Goal: Transaction & Acquisition: Purchase product/service

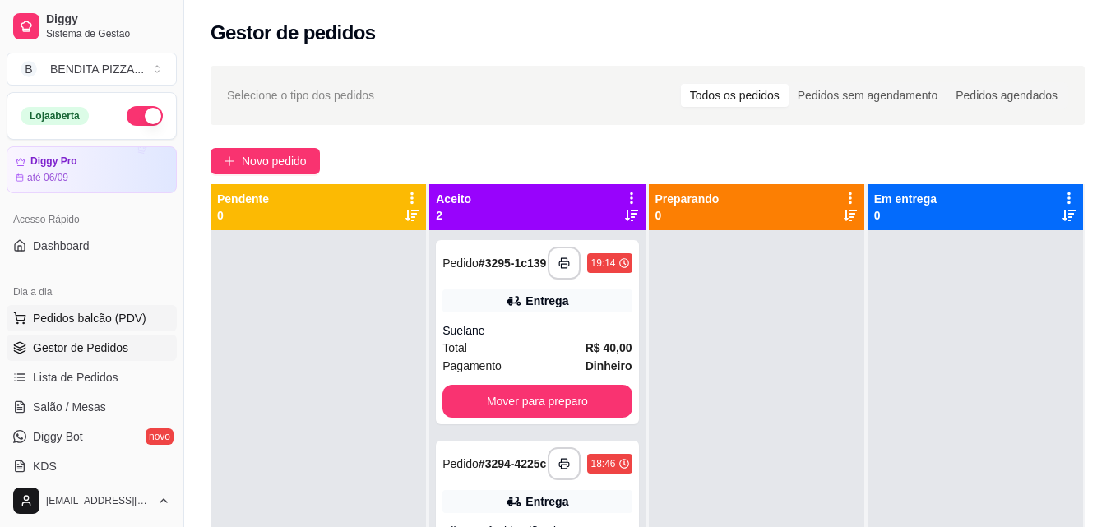
click at [77, 320] on span "Pedidos balcão (PDV)" at bounding box center [90, 318] width 114 height 16
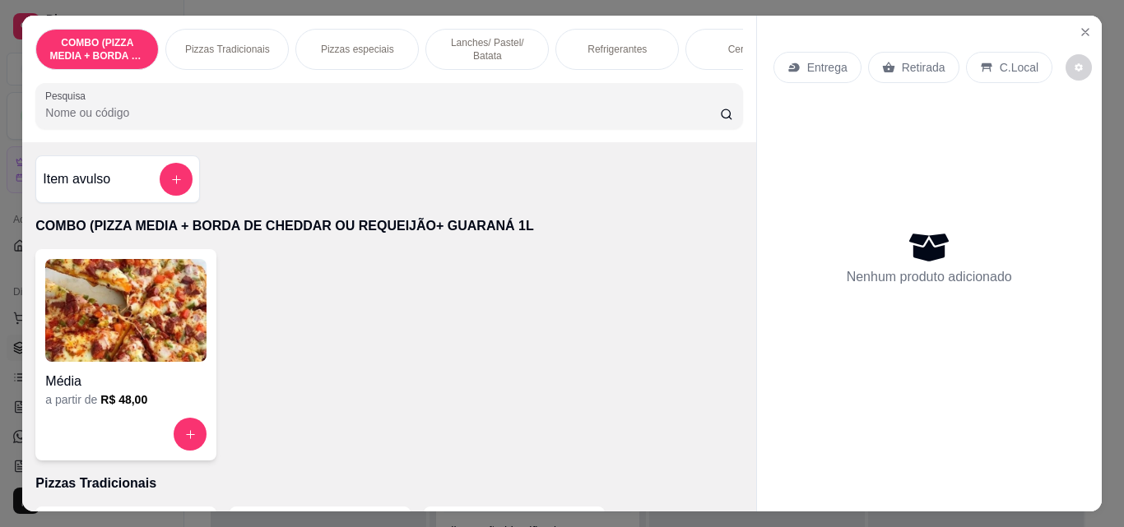
click at [492, 29] on div "Lanches/ Pastel/ Batata" at bounding box center [486, 49] width 123 height 41
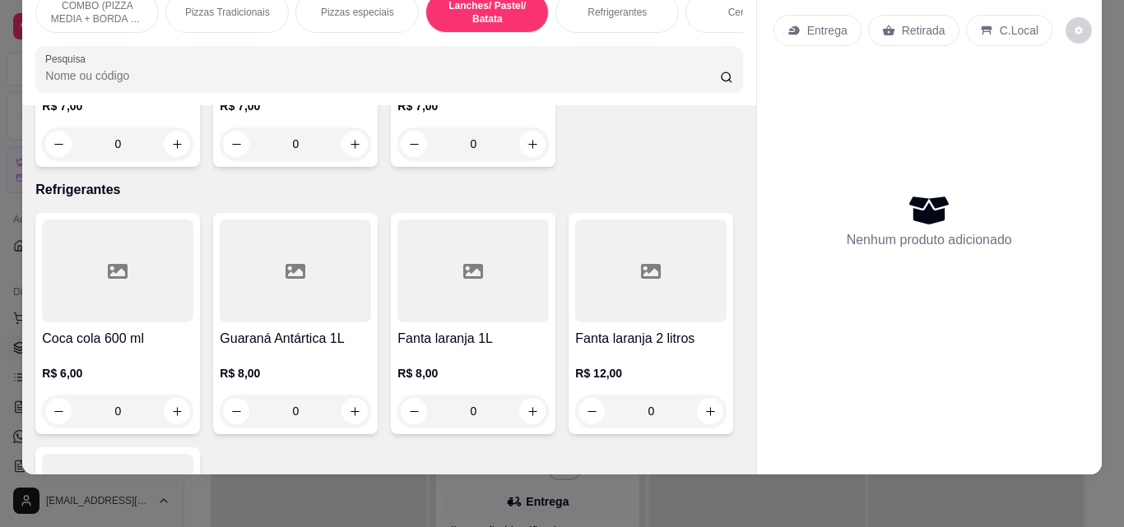
scroll to position [2853, 0]
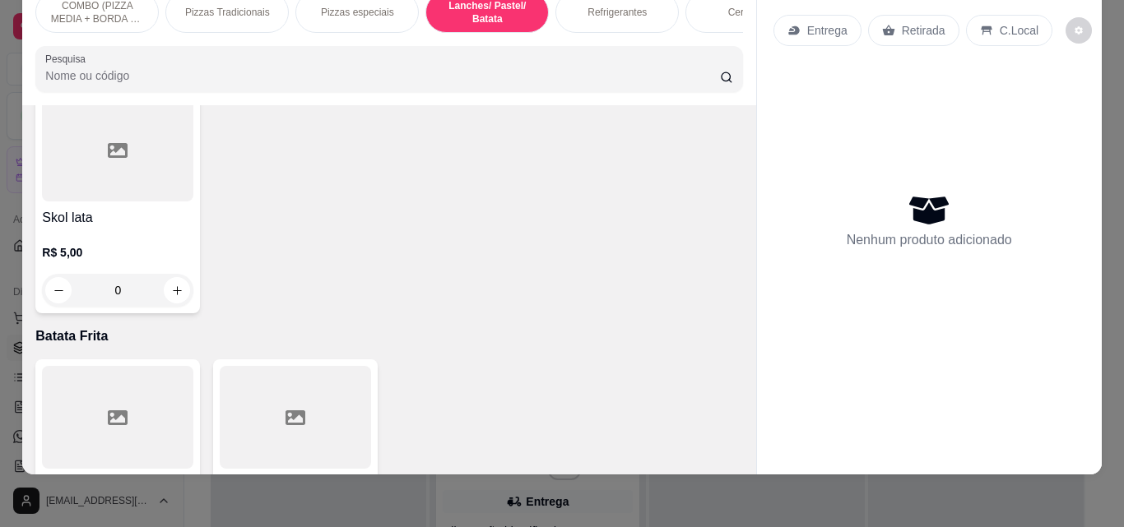
drag, startPoint x: 733, startPoint y: 392, endPoint x: 733, endPoint y: 405, distance: 13.2
click at [733, 405] on div "Item avulso COMBO (PIZZA MEDIA + BORDA DE CHEDDAR OU REQUEIJÃO+ GUARANÁ 1L Médi…" at bounding box center [388, 289] width 733 height 369
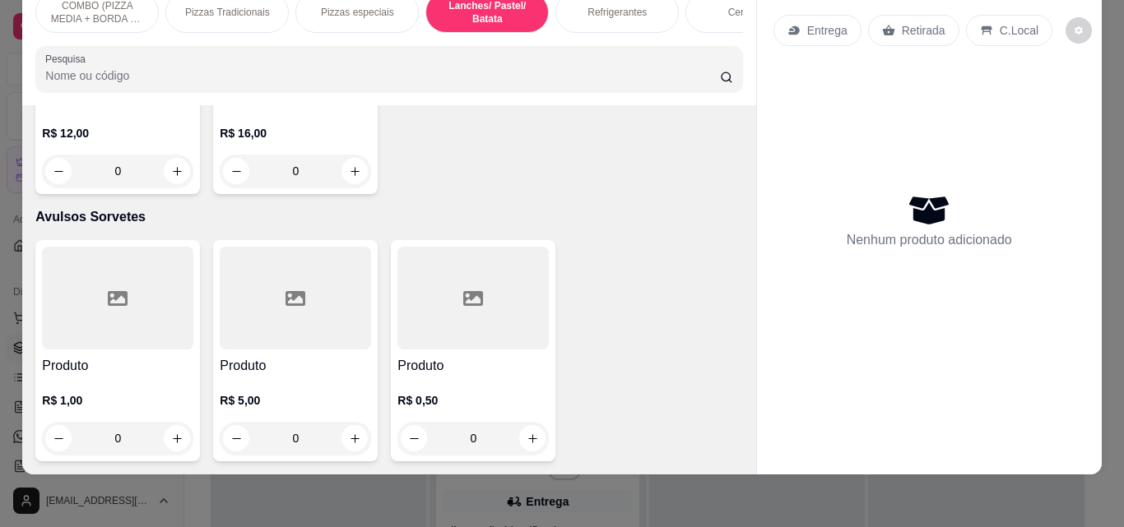
scroll to position [3195, 0]
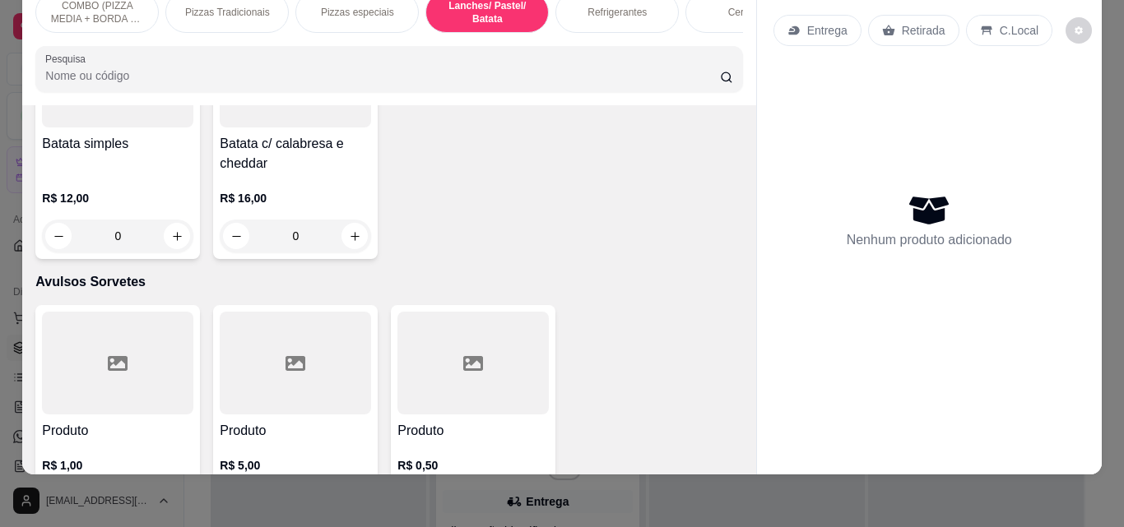
click at [171, 253] on div "R$ 12,00 0" at bounding box center [117, 213] width 151 height 79
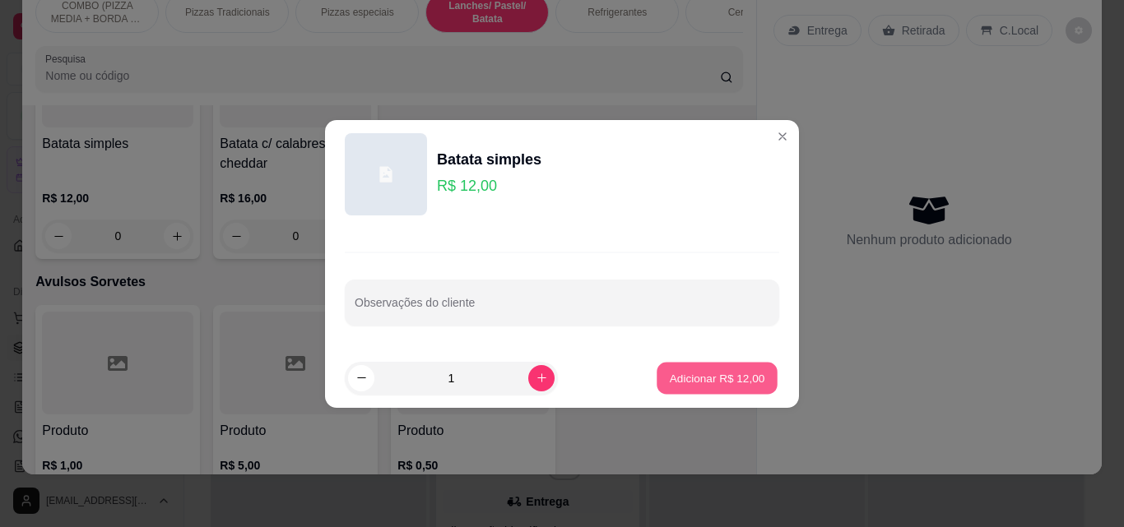
click at [754, 368] on button "Adicionar R$ 12,00" at bounding box center [716, 378] width 121 height 32
type input "1"
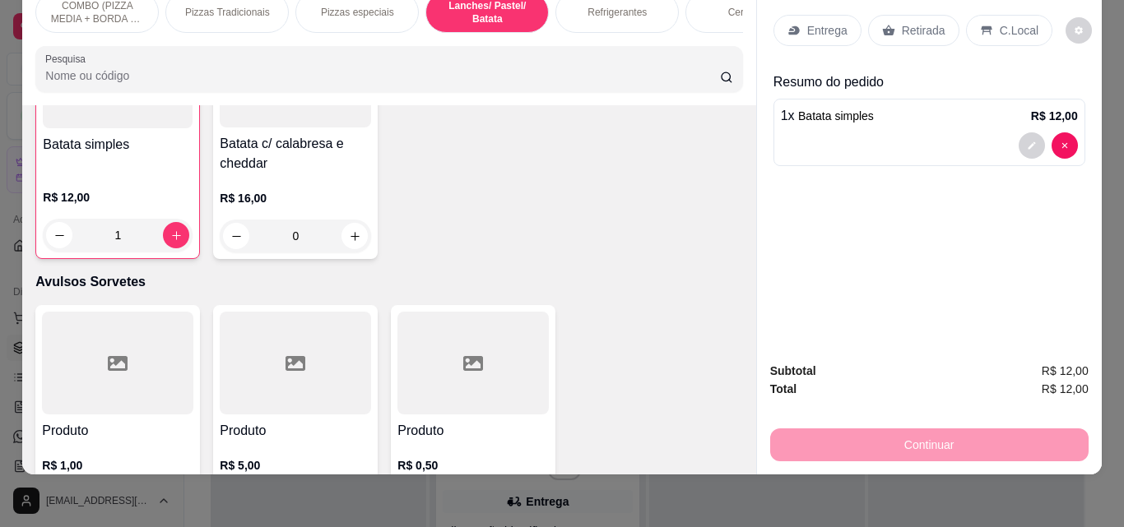
click at [901, 22] on p "Retirada" at bounding box center [923, 30] width 44 height 16
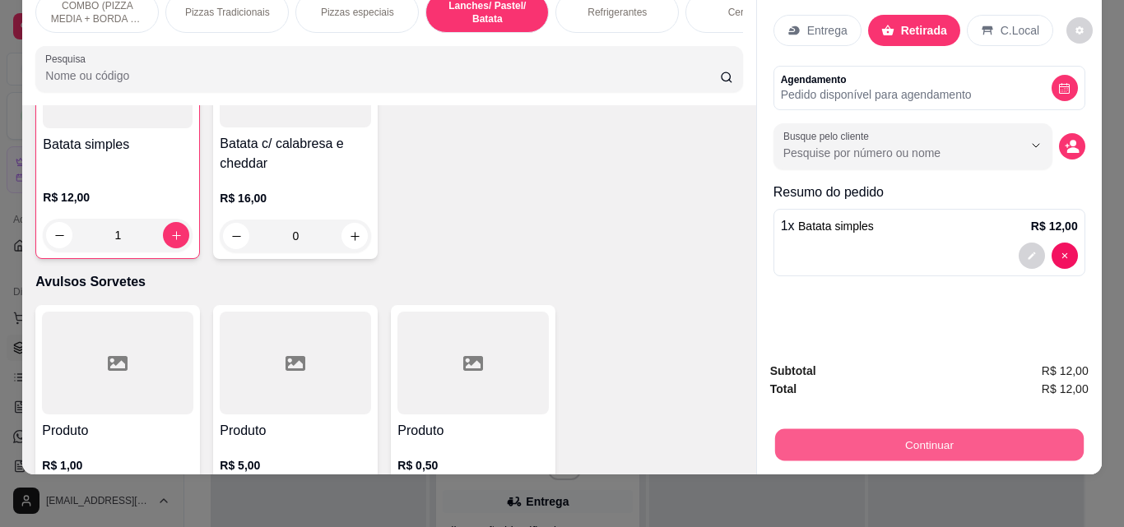
click at [883, 429] on button "Continuar" at bounding box center [928, 445] width 308 height 32
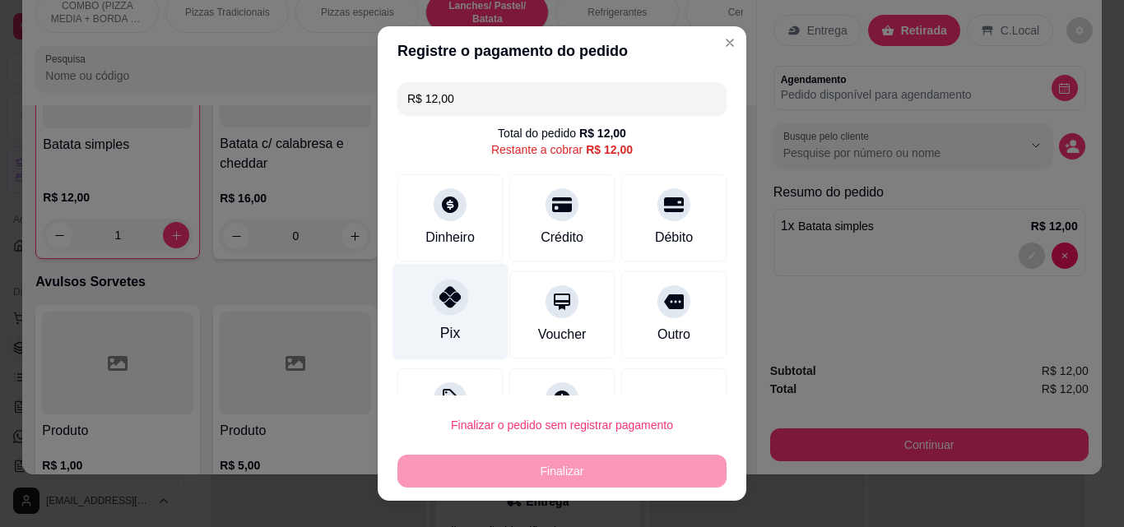
click at [443, 312] on div at bounding box center [450, 297] width 36 height 36
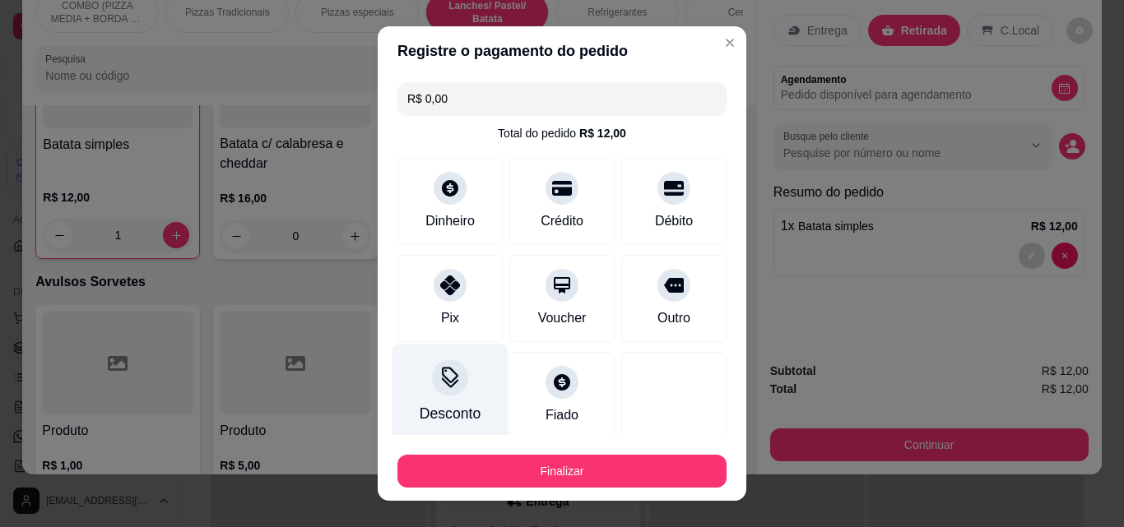
type input "R$ 0,00"
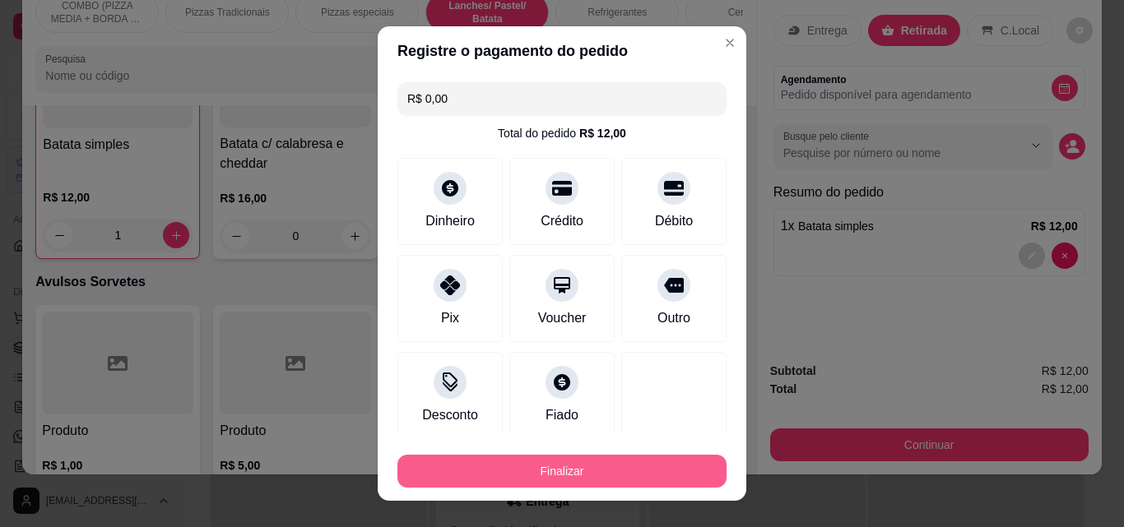
click at [548, 466] on button "Finalizar" at bounding box center [561, 471] width 329 height 33
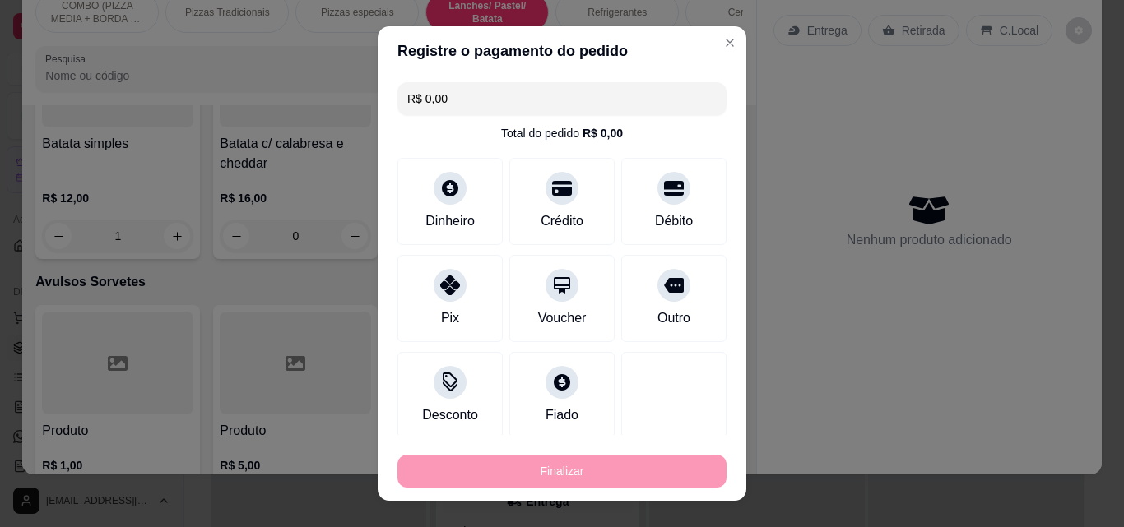
type input "0"
type input "-R$ 12,00"
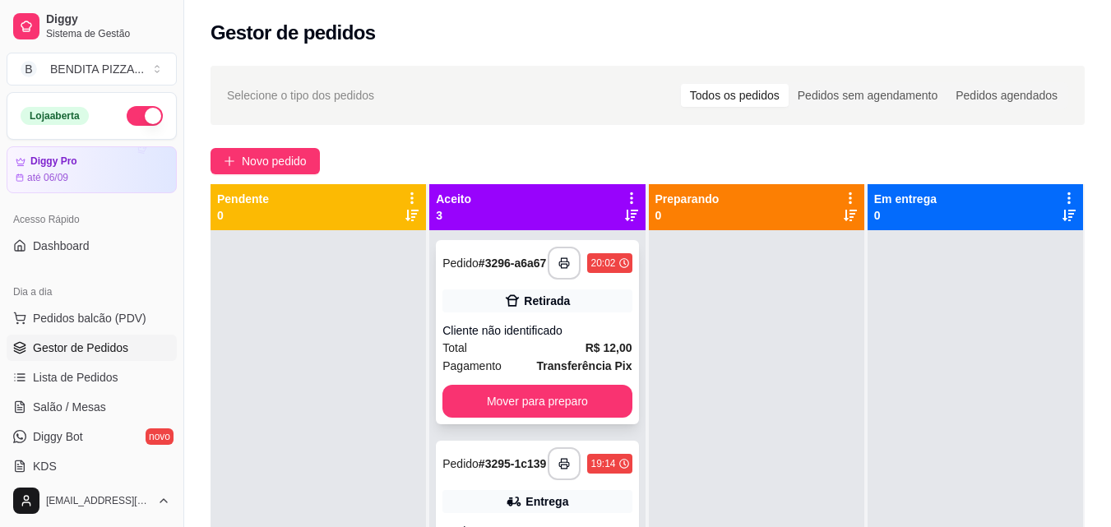
click at [591, 339] on div "Cliente não identificado" at bounding box center [537, 330] width 189 height 16
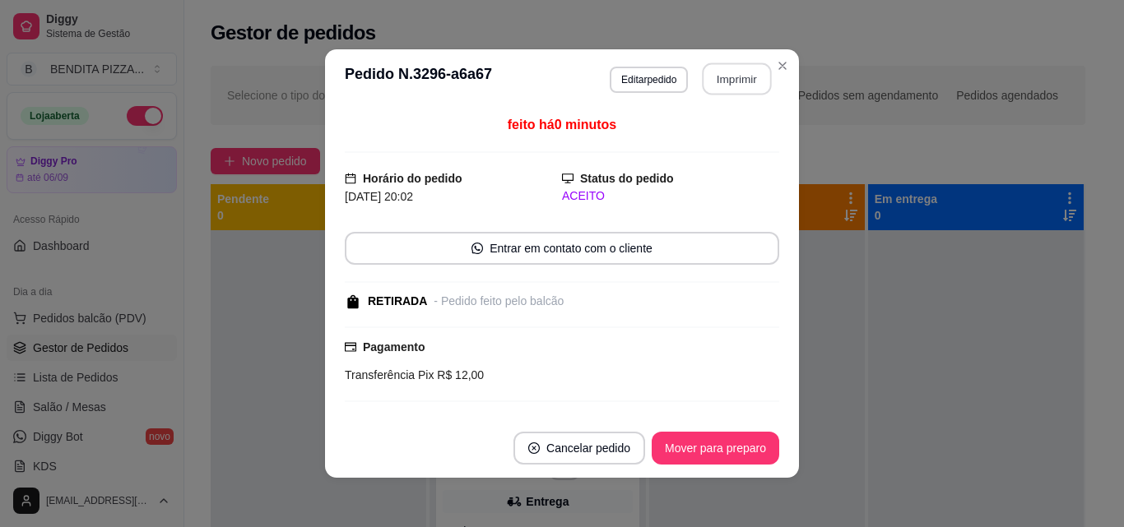
click at [725, 71] on button "Imprimir" at bounding box center [736, 79] width 69 height 32
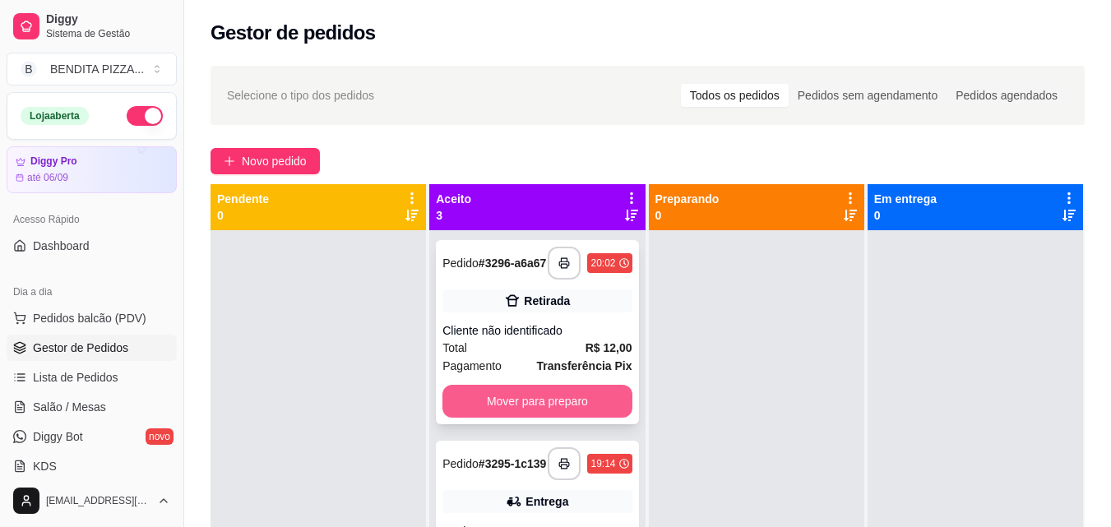
click at [609, 409] on button "Mover para preparo" at bounding box center [537, 401] width 189 height 33
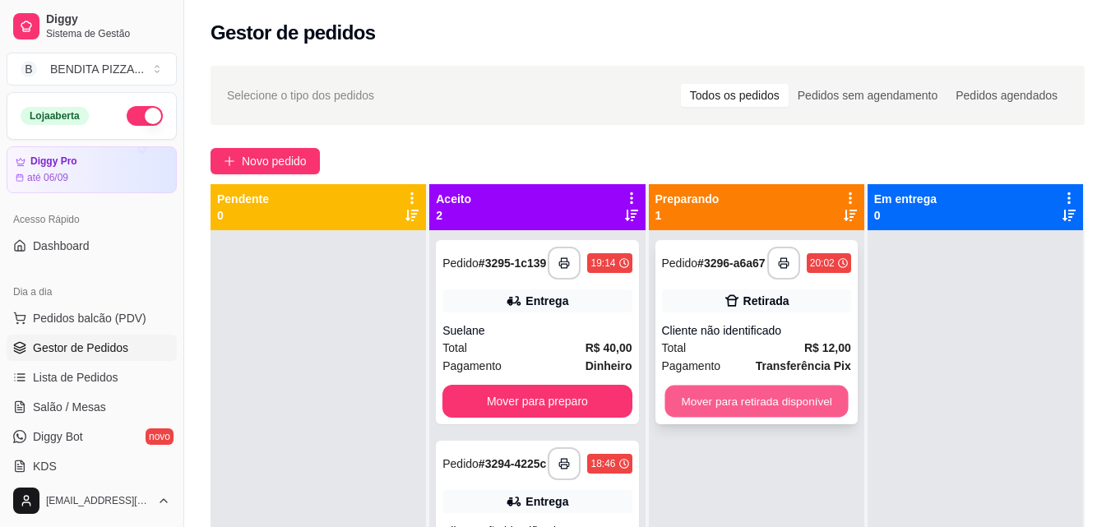
click at [754, 403] on button "Mover para retirada disponível" at bounding box center [756, 402] width 183 height 32
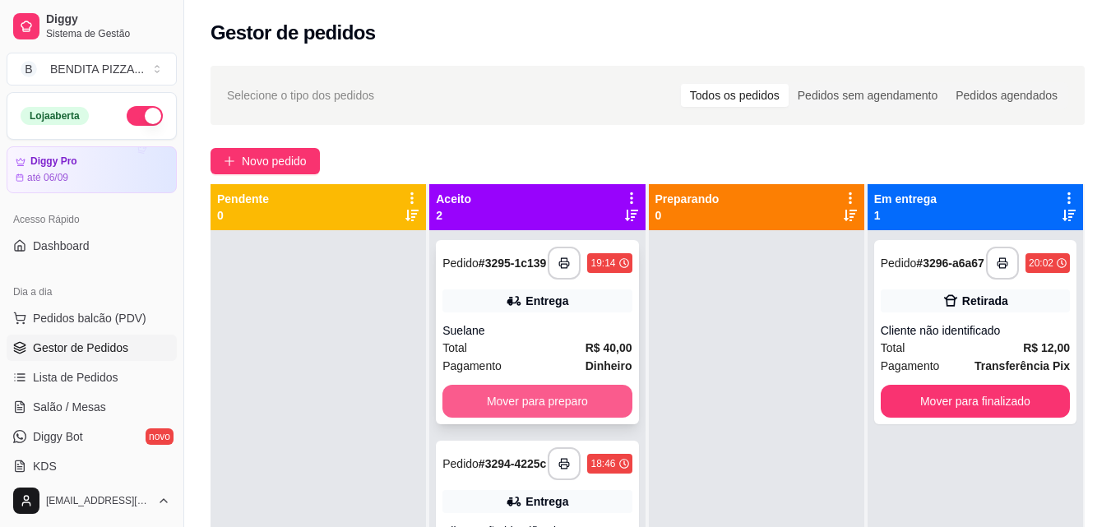
click at [579, 405] on button "Mover para preparo" at bounding box center [537, 401] width 189 height 33
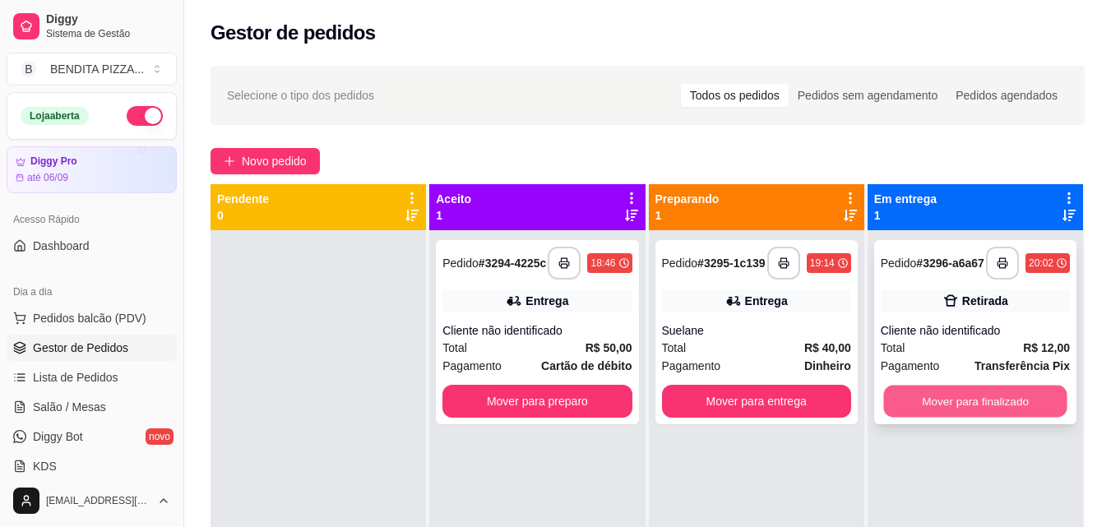
click at [904, 415] on button "Mover para finalizado" at bounding box center [974, 402] width 183 height 32
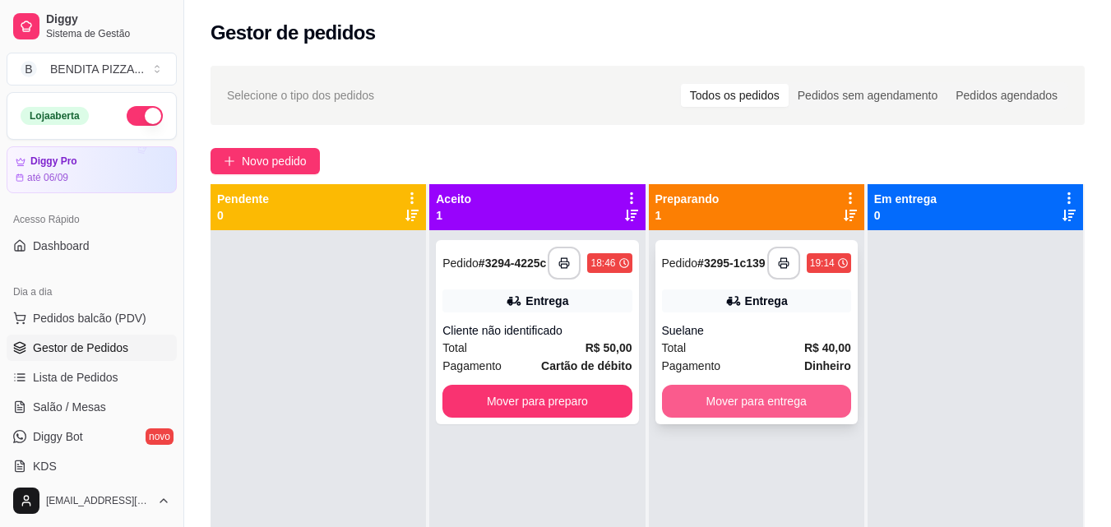
click at [796, 413] on button "Mover para entrega" at bounding box center [756, 401] width 189 height 33
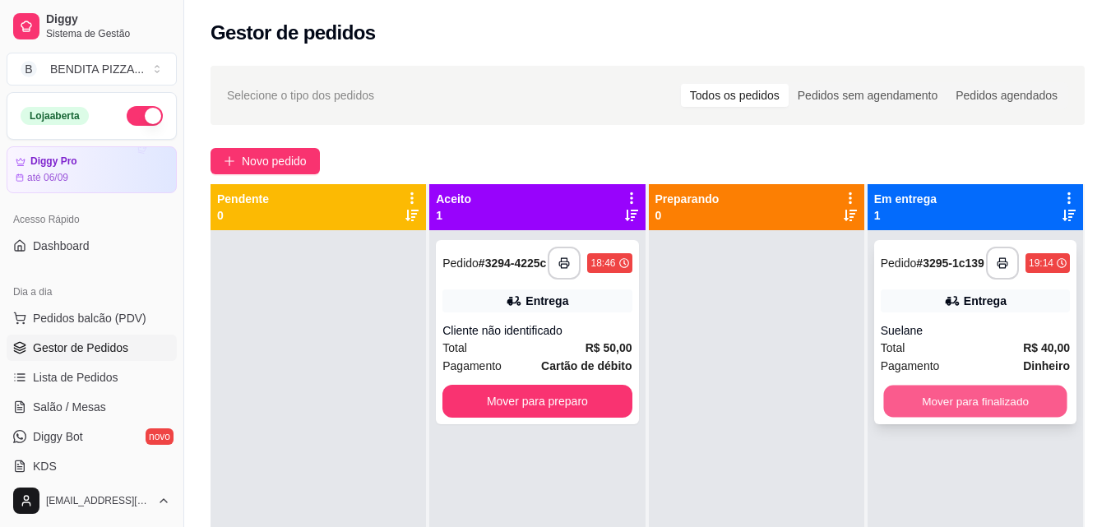
click at [974, 393] on button "Mover para finalizado" at bounding box center [974, 402] width 183 height 32
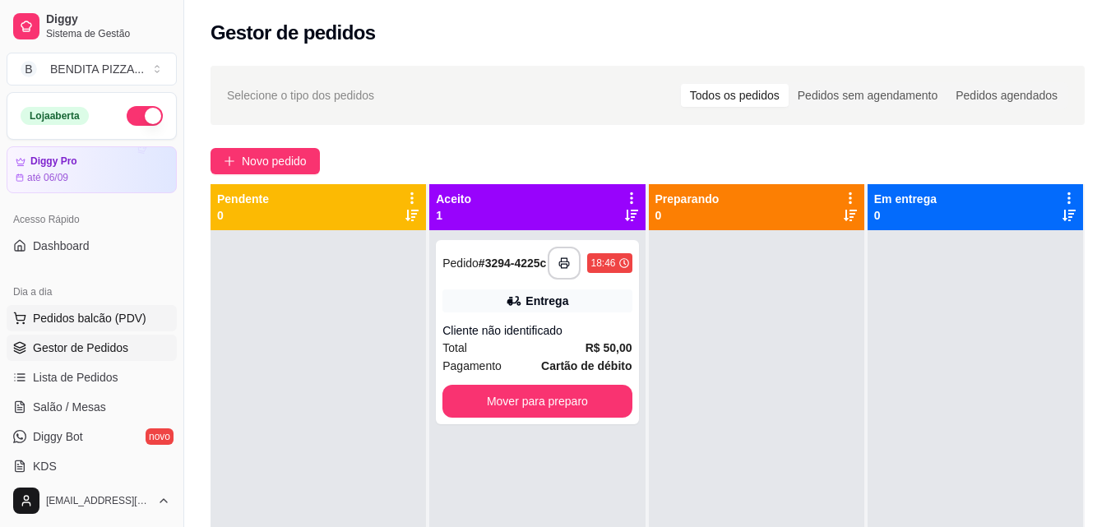
click at [81, 320] on span "Pedidos balcão (PDV)" at bounding box center [90, 318] width 114 height 16
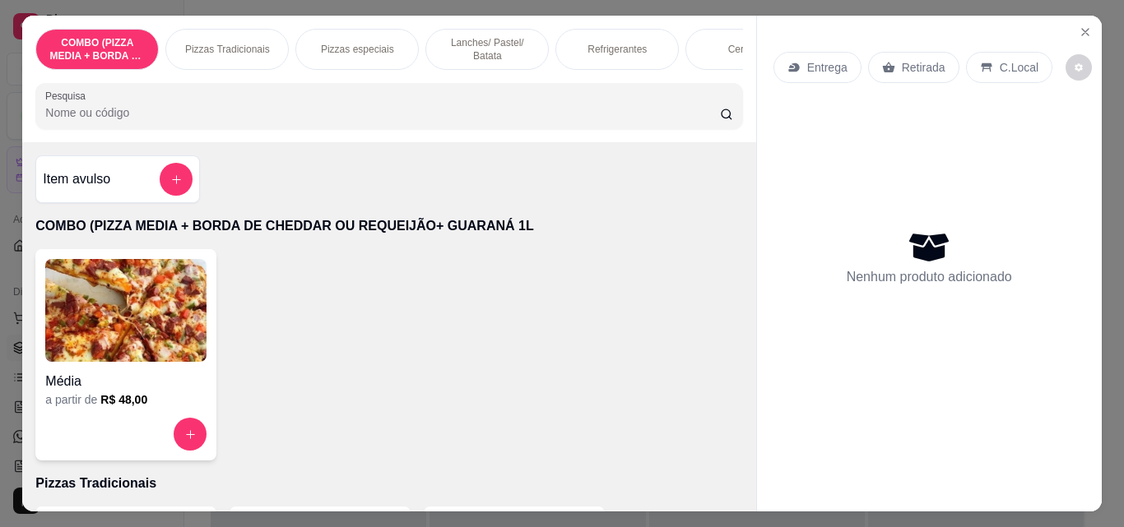
click at [211, 48] on p "Pizzas Tradicionais" at bounding box center [227, 49] width 85 height 13
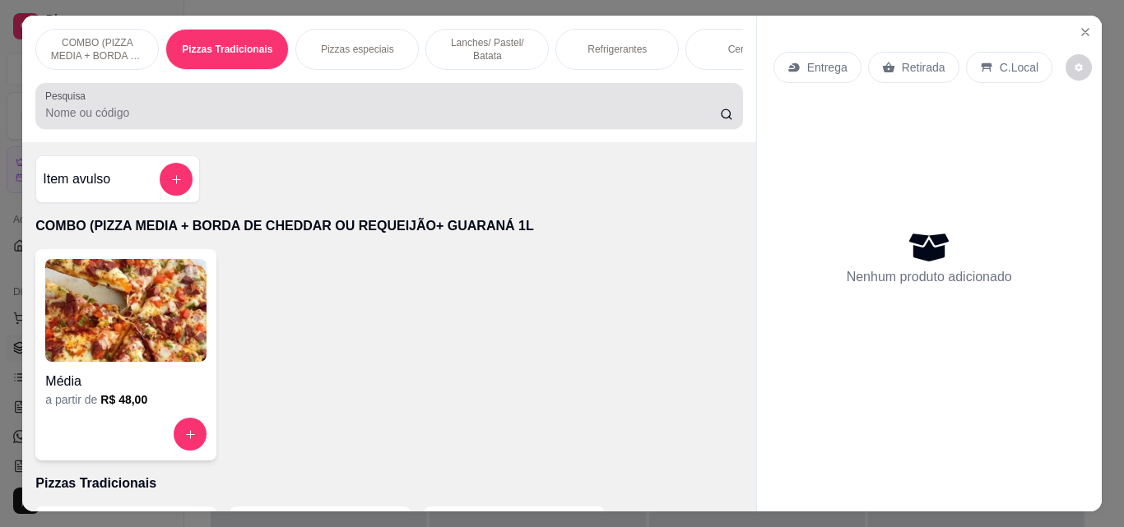
scroll to position [43, 0]
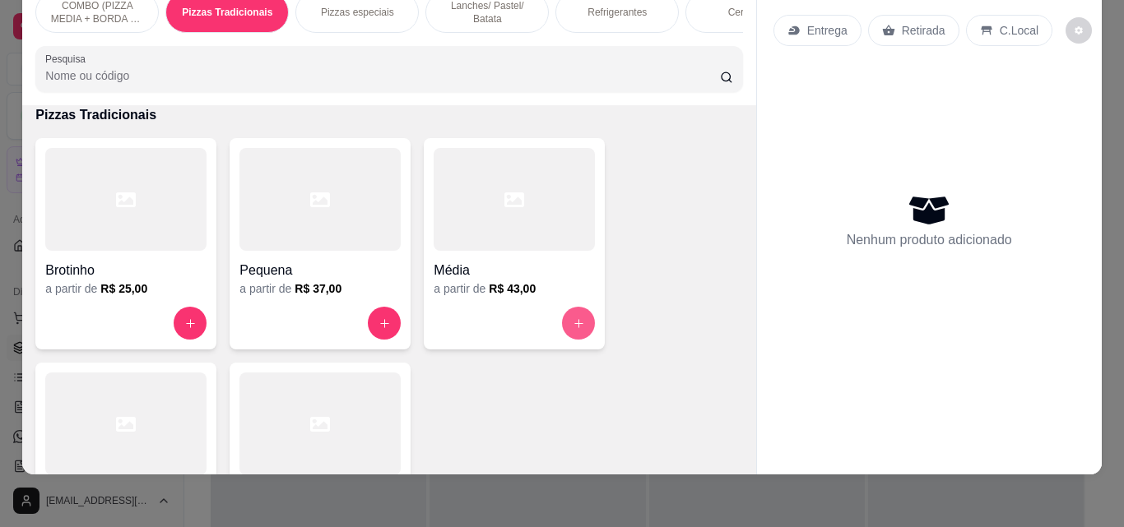
click at [576, 312] on button "increase-product-quantity" at bounding box center [578, 323] width 33 height 33
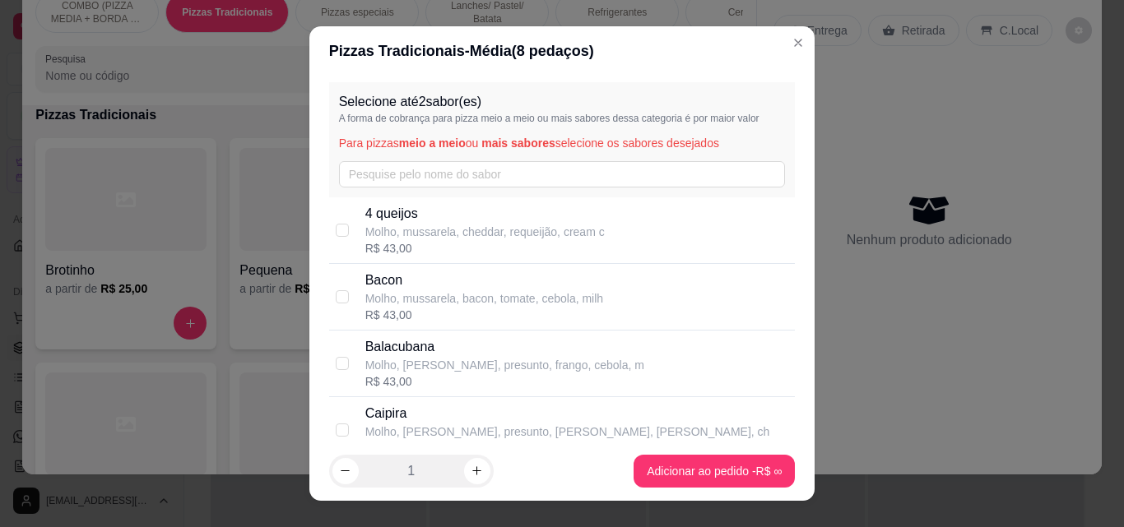
click at [429, 218] on p "4 queijos" at bounding box center [484, 214] width 239 height 20
checkbox input "true"
click at [489, 165] on input "text" at bounding box center [562, 174] width 447 height 26
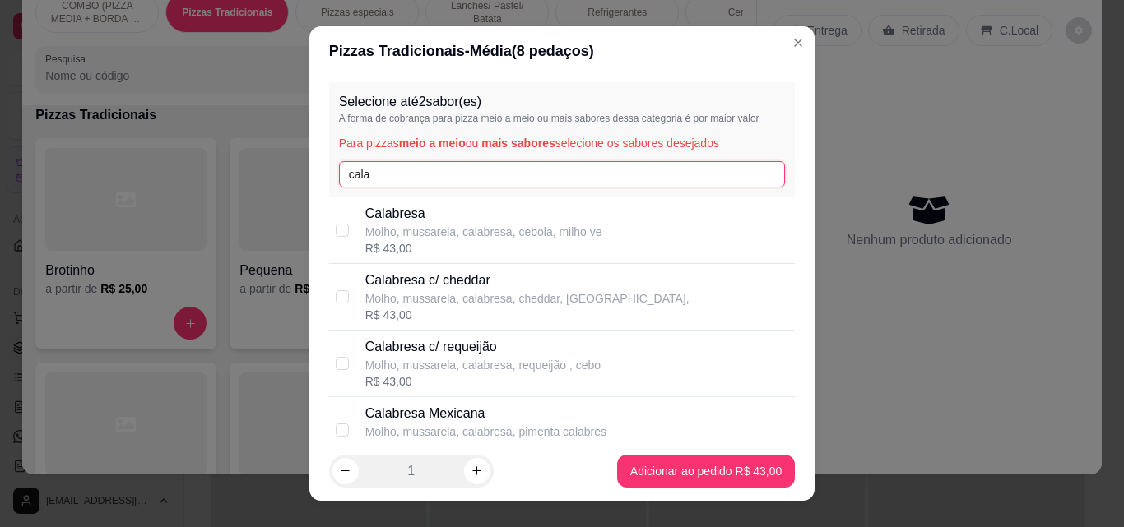
type input "cala"
click at [489, 215] on p "Calabresa" at bounding box center [483, 214] width 237 height 20
checkbox input "true"
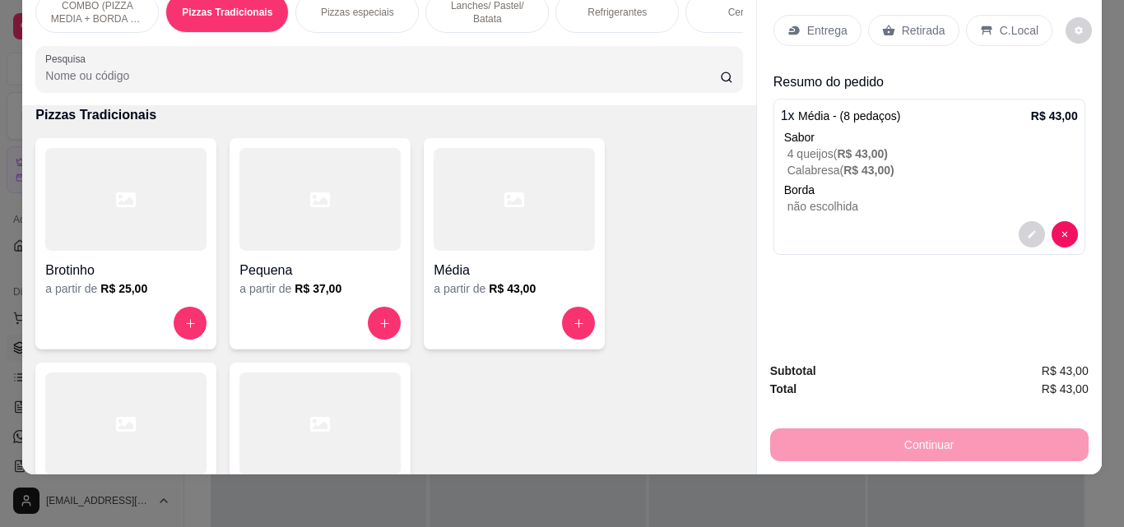
click at [785, 15] on div "Entrega" at bounding box center [817, 30] width 88 height 31
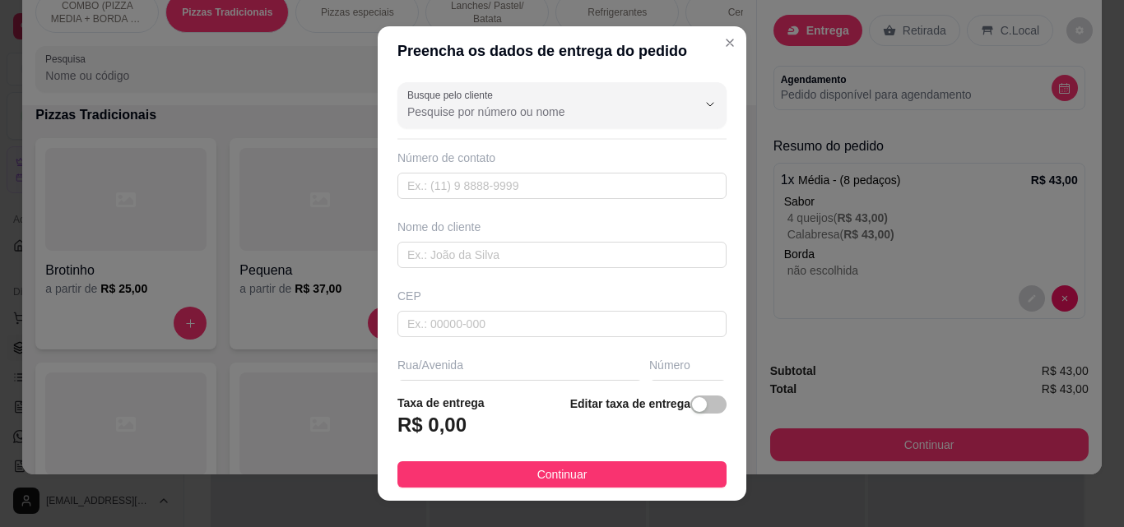
click at [592, 231] on div "Nome do cliente" at bounding box center [561, 227] width 329 height 16
click at [592, 251] on input "text" at bounding box center [561, 255] width 329 height 26
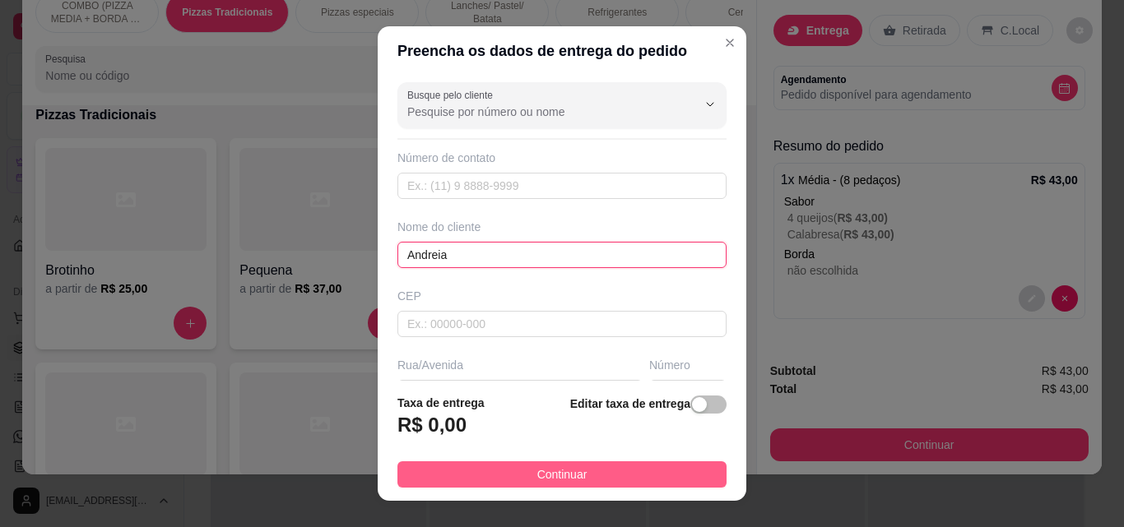
type input "Andreia"
click at [628, 475] on button "Continuar" at bounding box center [561, 474] width 329 height 26
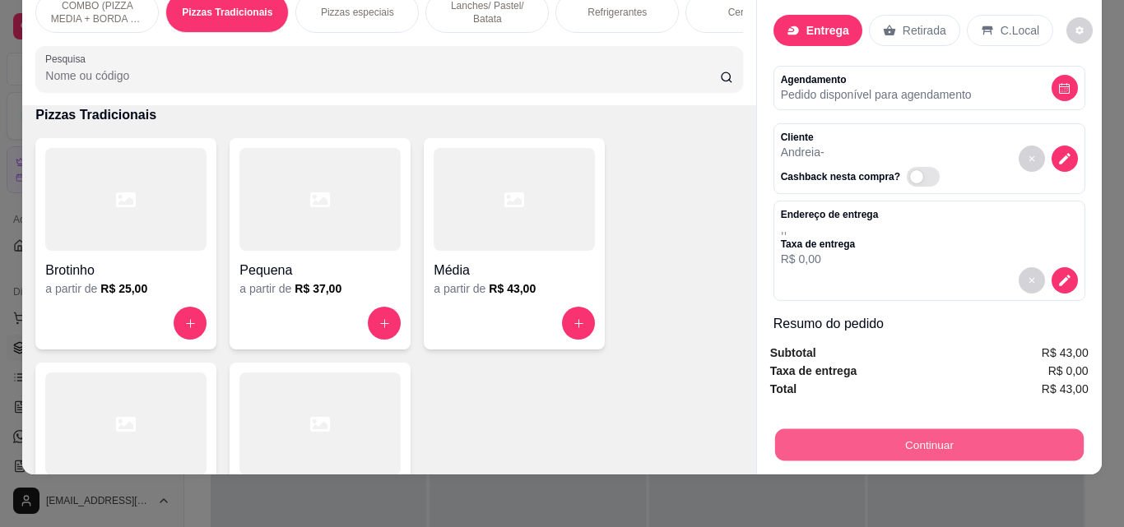
click at [897, 438] on button "Continuar" at bounding box center [928, 445] width 308 height 32
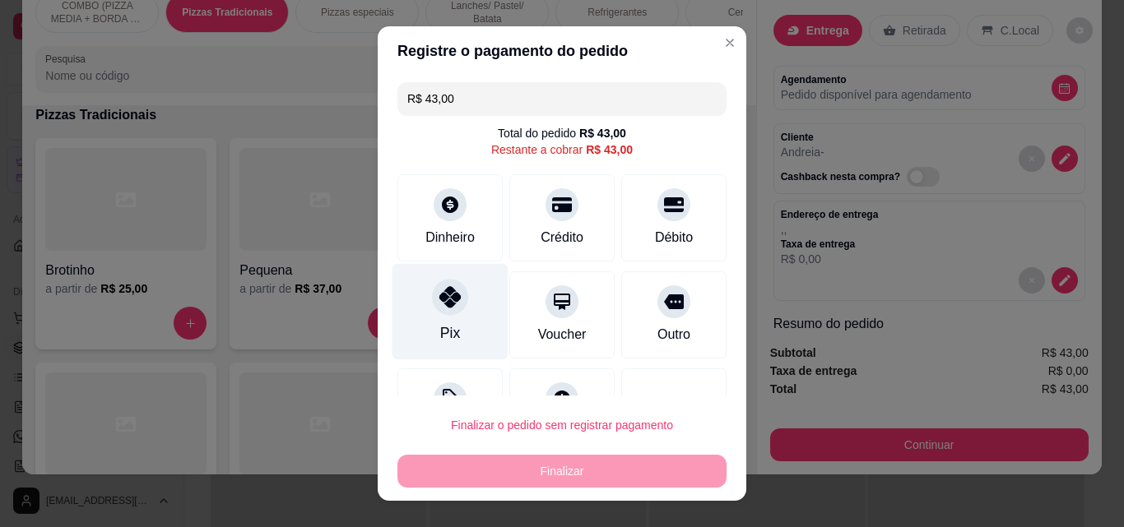
click at [454, 325] on div "Pix" at bounding box center [450, 312] width 116 height 96
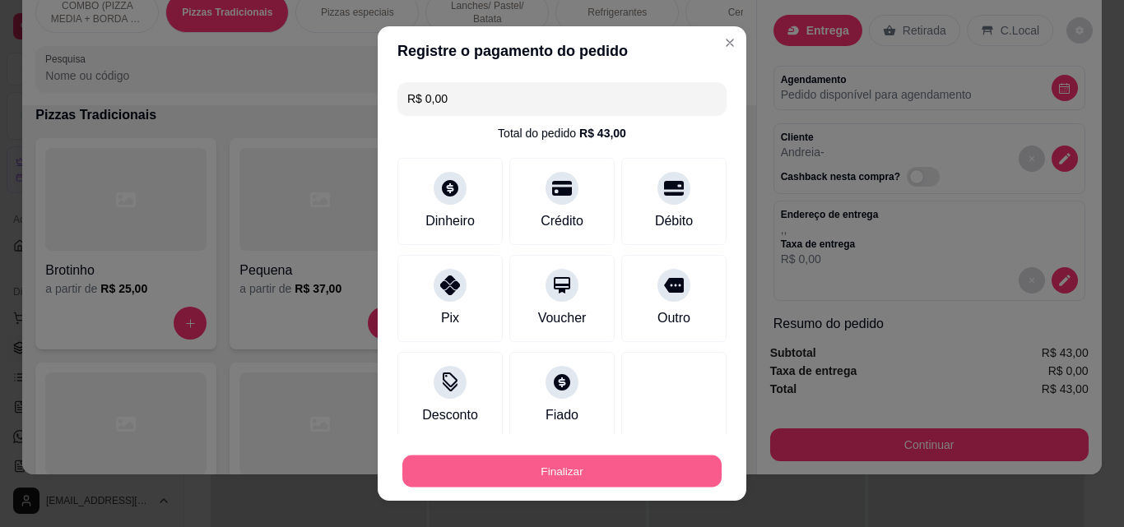
click at [551, 467] on button "Finalizar" at bounding box center [561, 472] width 319 height 32
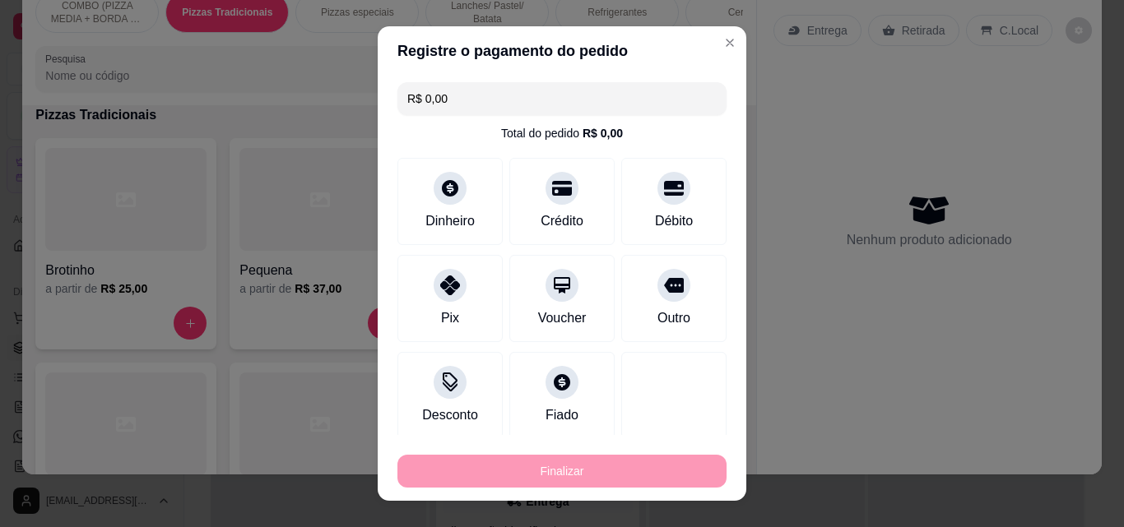
type input "-R$ 43,00"
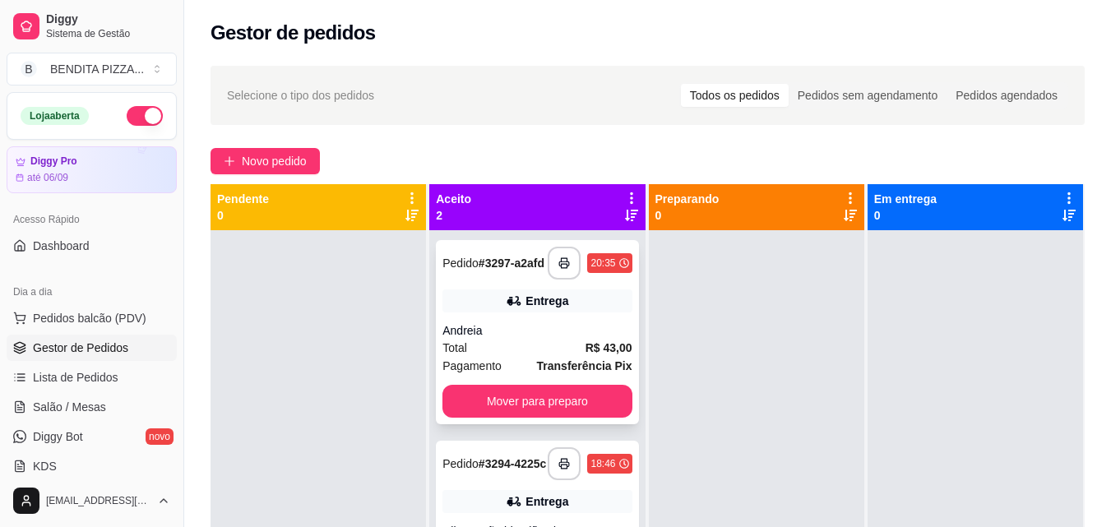
click at [609, 338] on div "Andreia" at bounding box center [537, 330] width 189 height 16
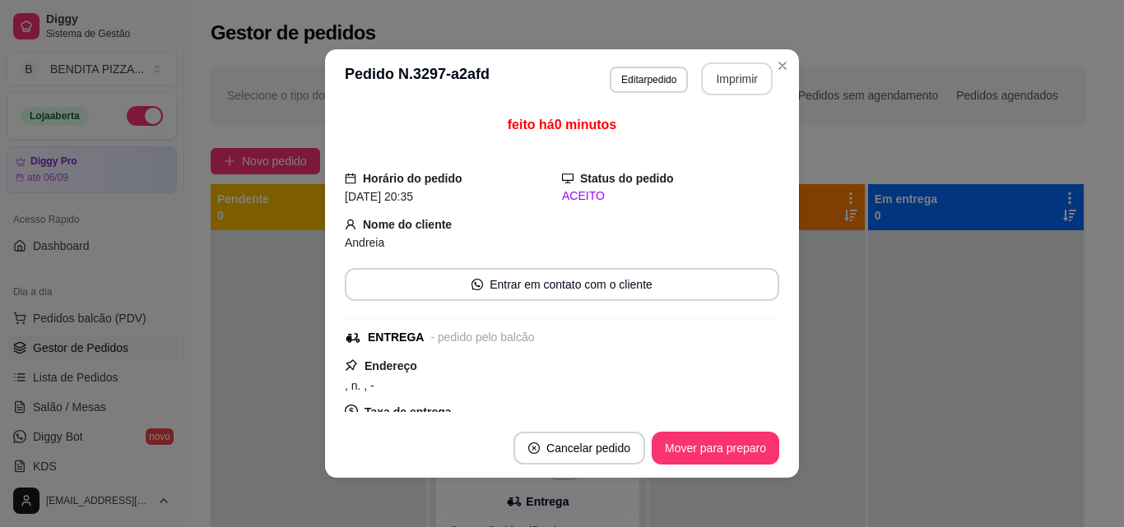
click at [739, 88] on button "Imprimir" at bounding box center [737, 79] width 72 height 33
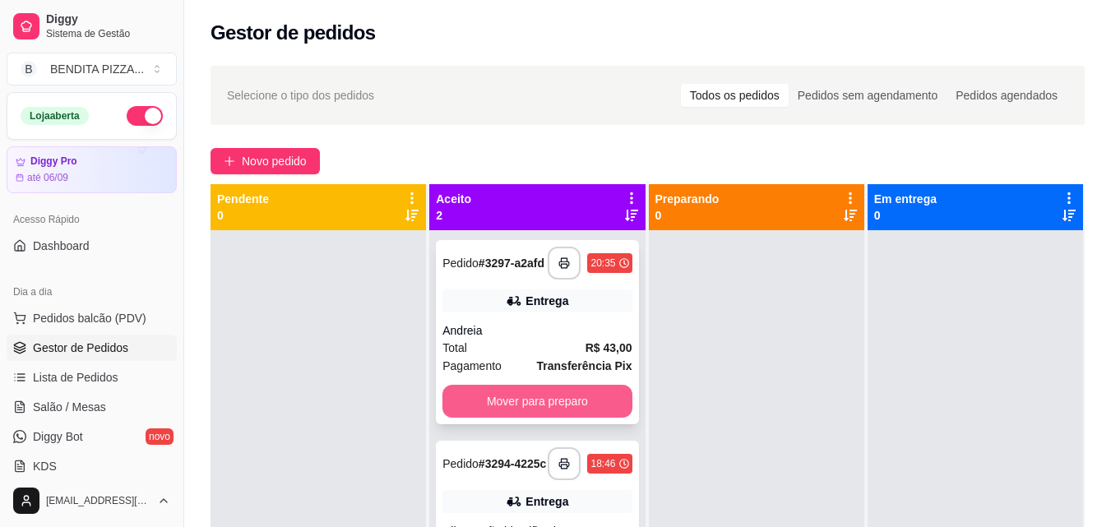
click at [539, 410] on button "Mover para preparo" at bounding box center [537, 401] width 189 height 33
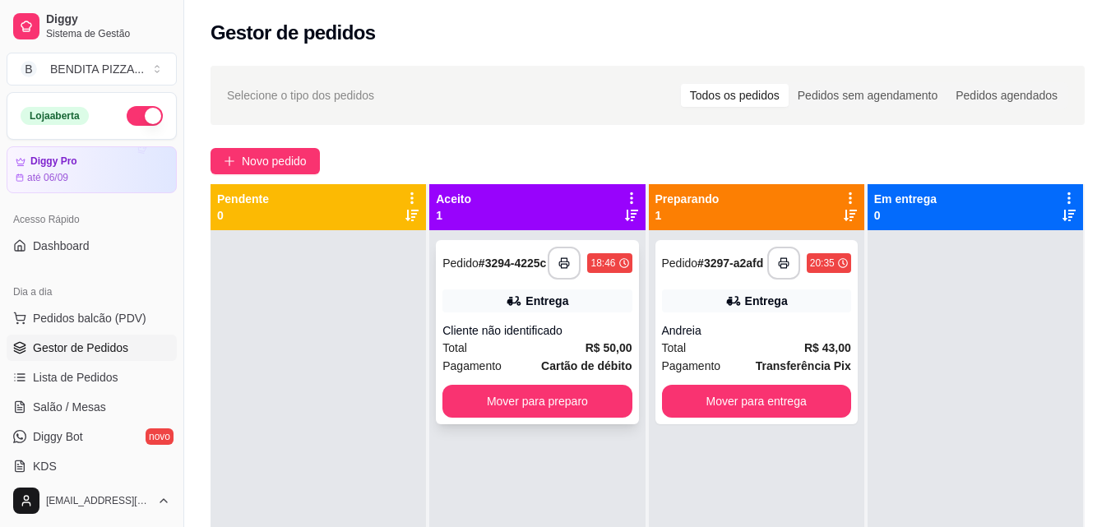
click at [493, 305] on div "Entrega" at bounding box center [537, 301] width 189 height 23
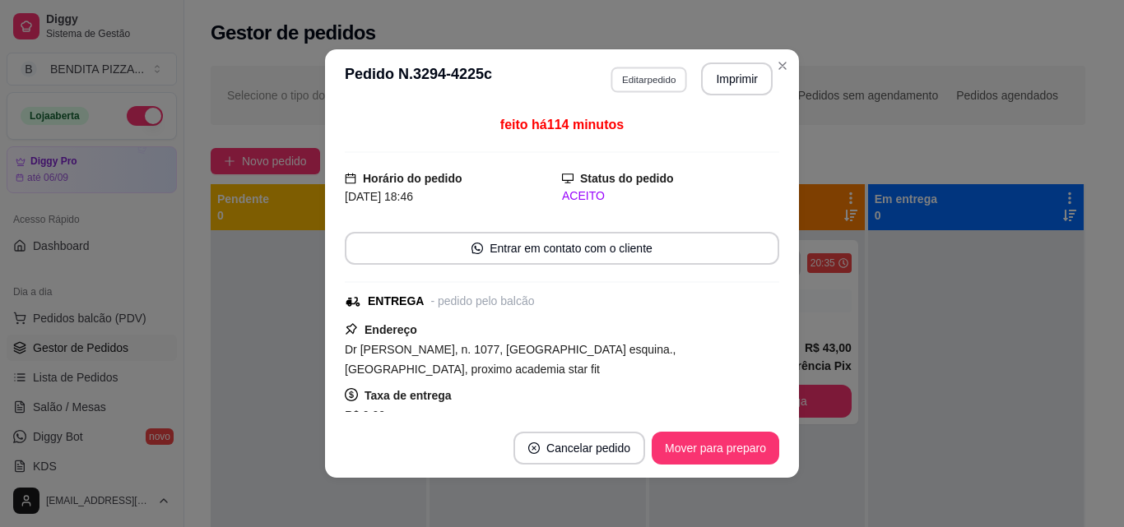
click at [675, 73] on button "Editar pedido" at bounding box center [648, 79] width 76 height 25
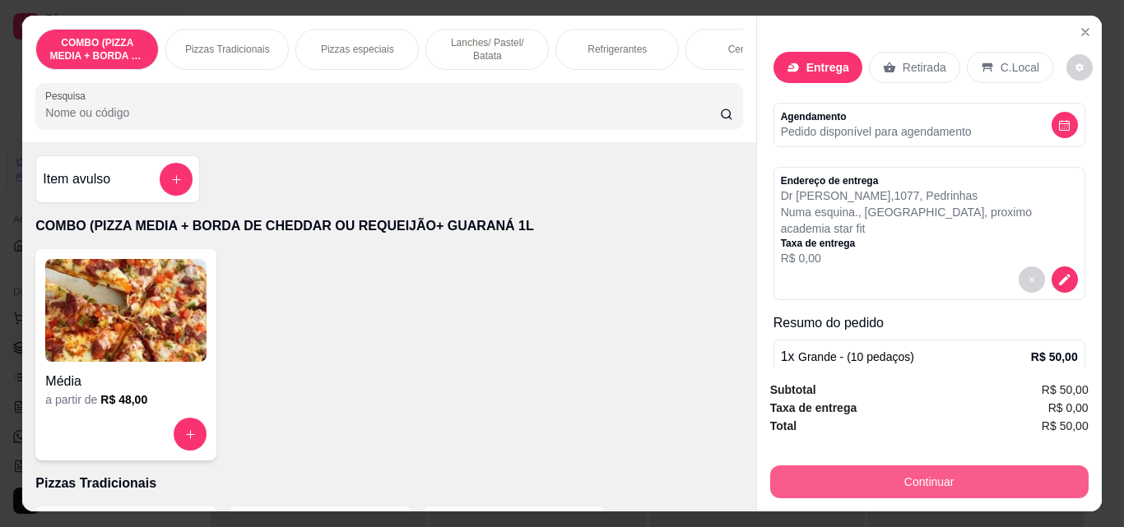
click at [893, 474] on button "Continuar" at bounding box center [929, 482] width 318 height 33
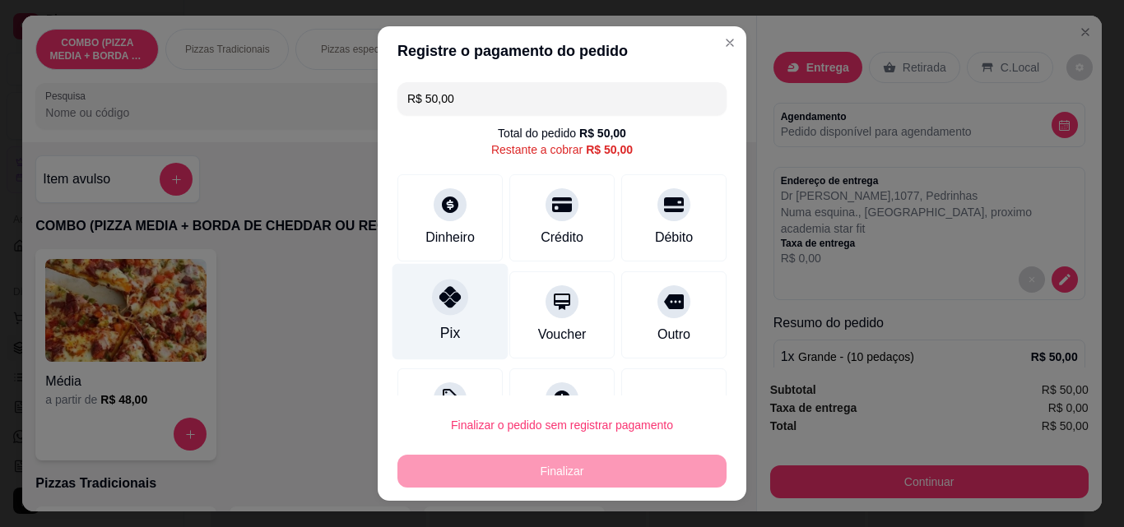
click at [440, 341] on div "Pix" at bounding box center [450, 332] width 20 height 21
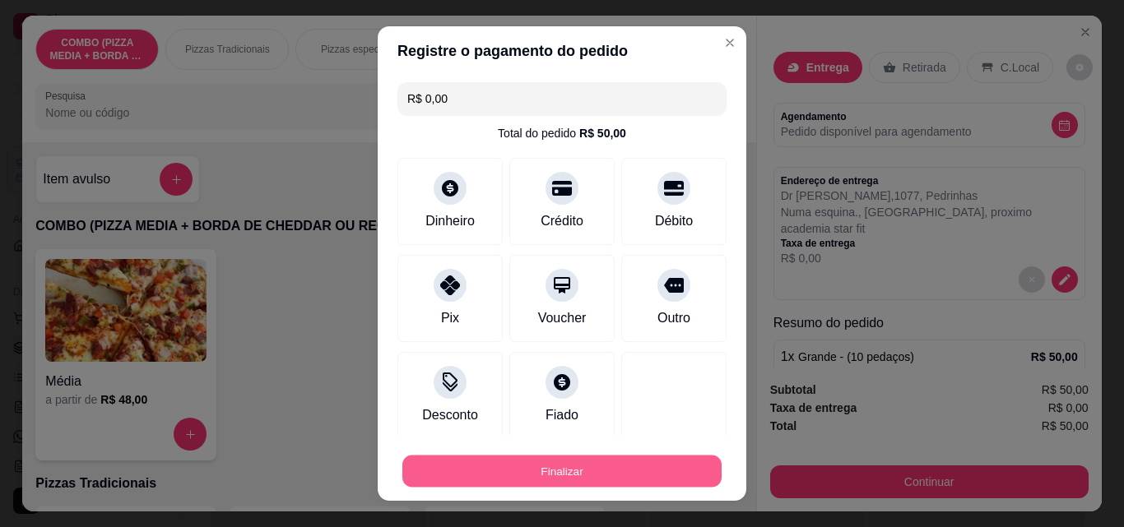
click at [565, 480] on button "Finalizar" at bounding box center [561, 472] width 319 height 32
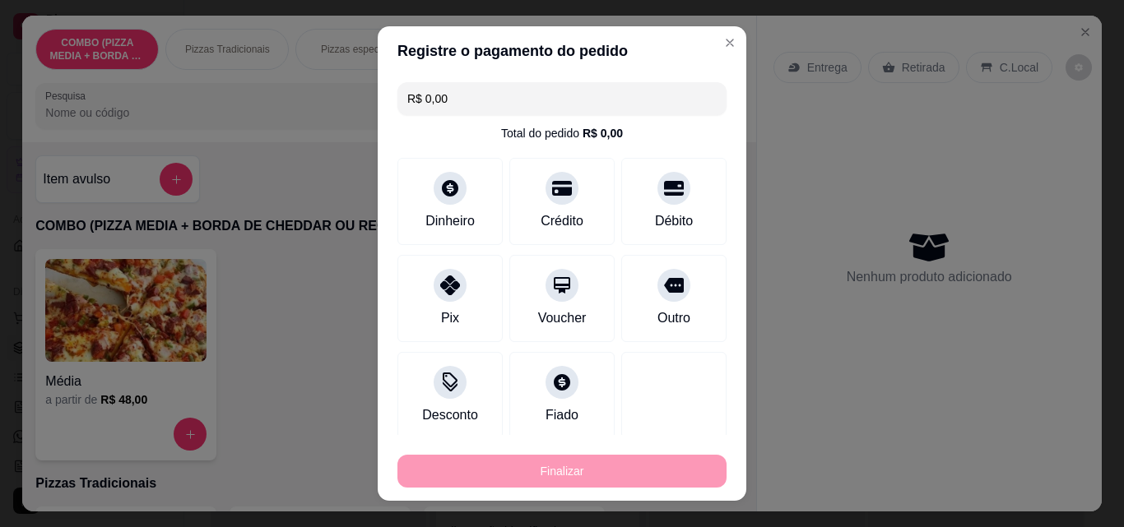
type input "-R$ 50,00"
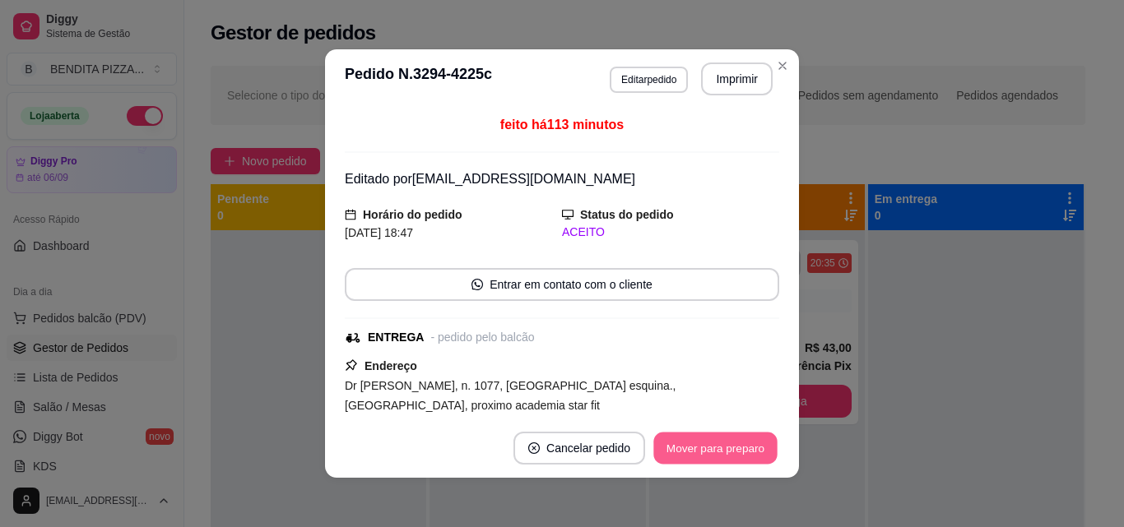
click at [716, 442] on button "Mover para preparo" at bounding box center [714, 449] width 123 height 32
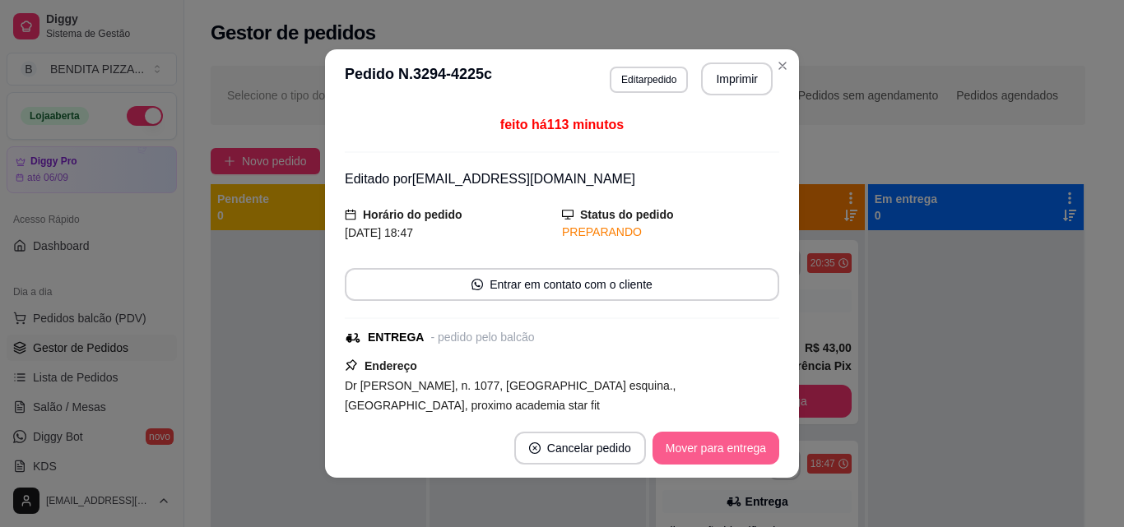
click at [716, 442] on button "Mover para entrega" at bounding box center [715, 448] width 127 height 33
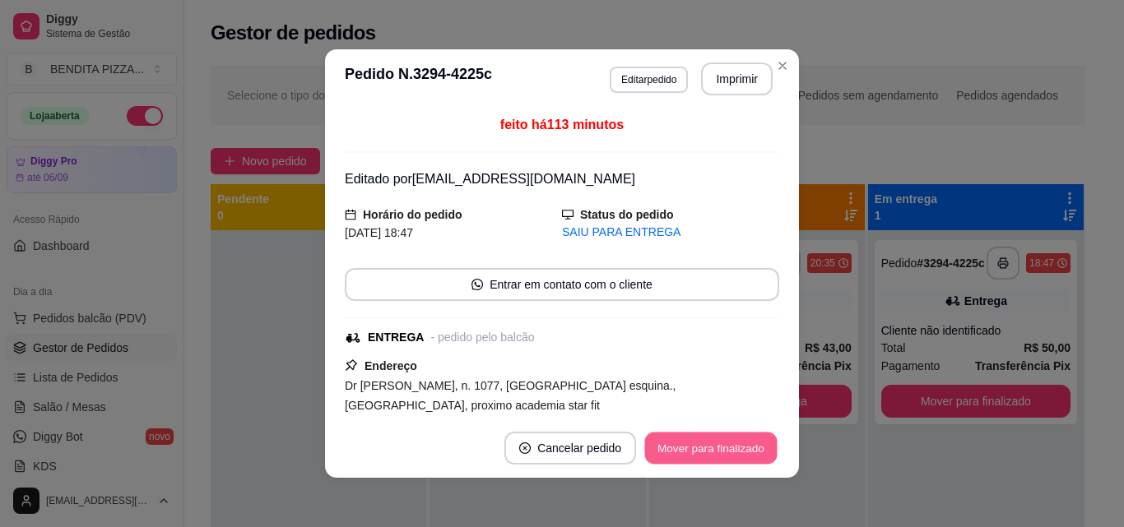
click at [716, 442] on button "Mover para finalizado" at bounding box center [711, 449] width 132 height 32
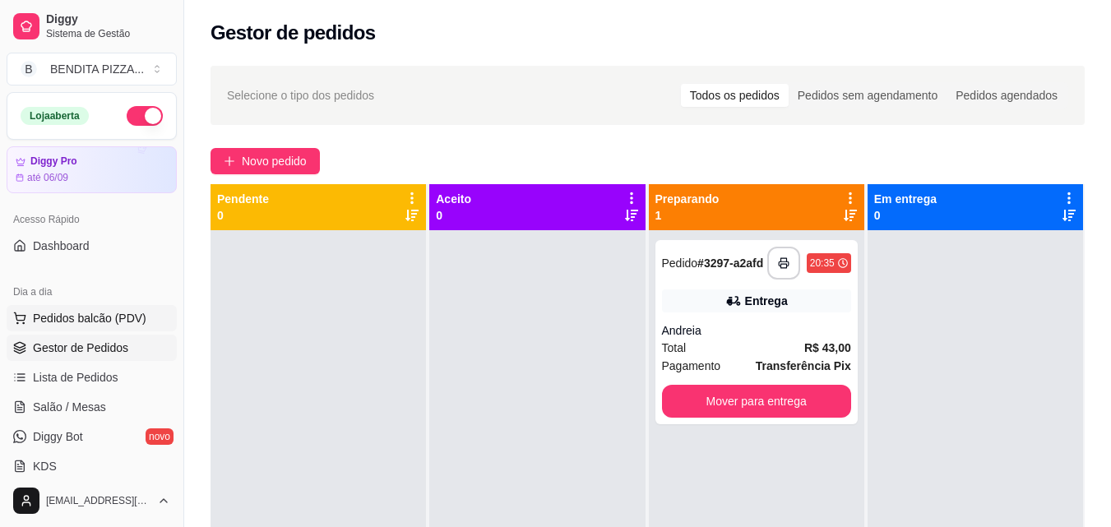
click at [123, 323] on span "Pedidos balcão (PDV)" at bounding box center [90, 318] width 114 height 16
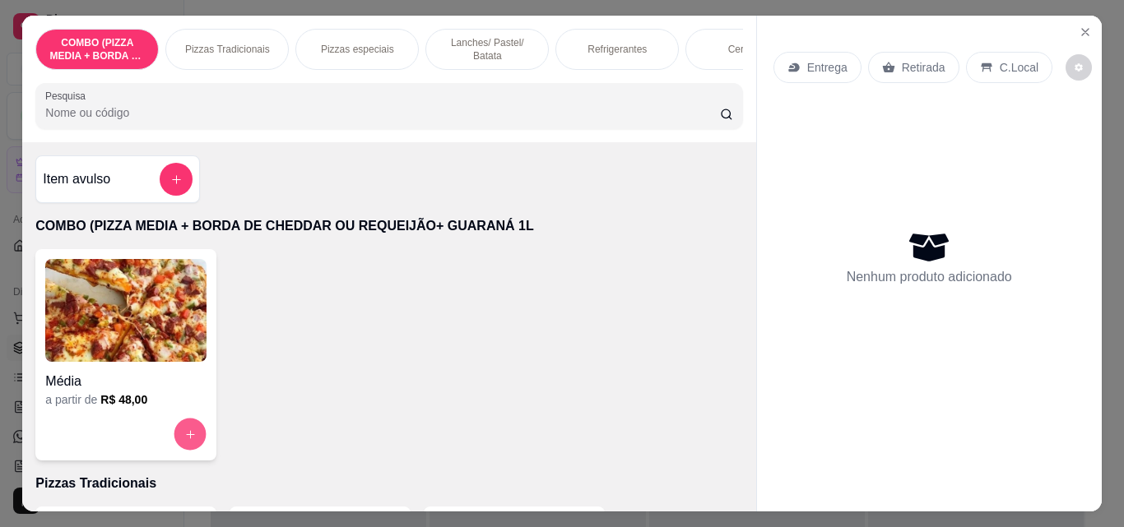
click at [188, 433] on button "increase-product-quantity" at bounding box center [190, 435] width 32 height 32
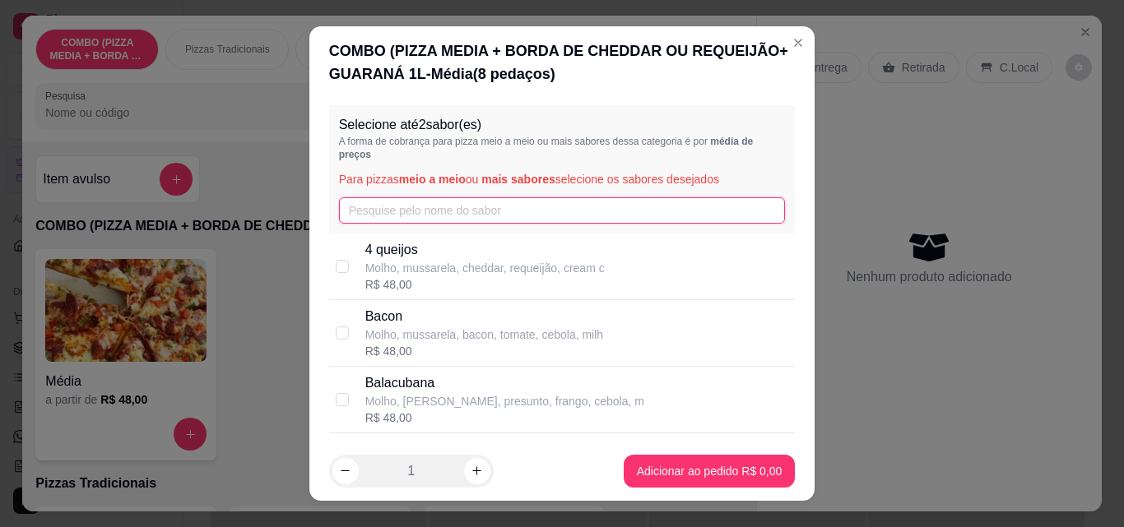
click at [389, 207] on input "text" at bounding box center [562, 210] width 447 height 26
click at [365, 262] on p "Molho, mussarela, cheddar, requeijão, cream c" at bounding box center [484, 268] width 239 height 16
click at [377, 257] on p "4 queijos" at bounding box center [484, 250] width 239 height 20
checkbox input "false"
click at [390, 202] on input "text" at bounding box center [562, 210] width 447 height 26
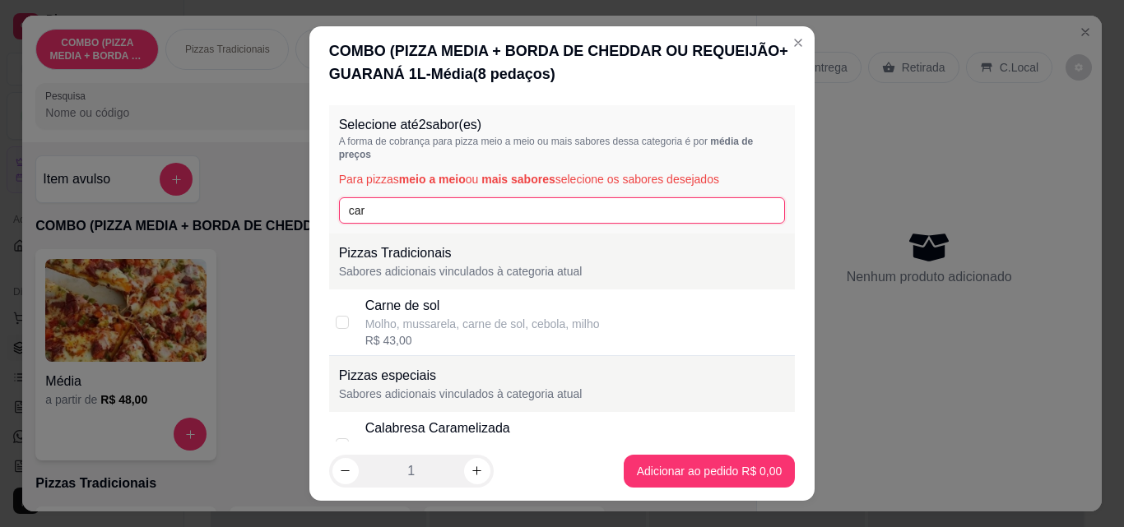
type input "car"
click at [354, 327] on div "Carne de sol Molho, mussarela, carne de sol, cebola, milho R$ 43,00" at bounding box center [562, 323] width 466 height 67
checkbox input "true"
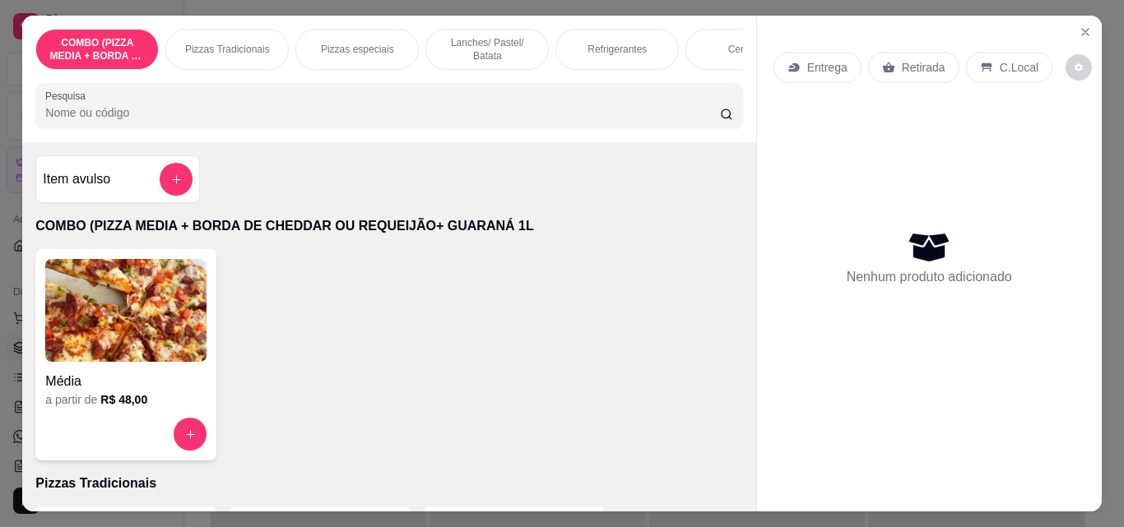
click at [1091, 21] on div "Entrega Retirada C.Local Nenhum produto adicionado" at bounding box center [929, 251] width 345 height 470
click at [1077, 36] on button "Close" at bounding box center [1085, 32] width 26 height 26
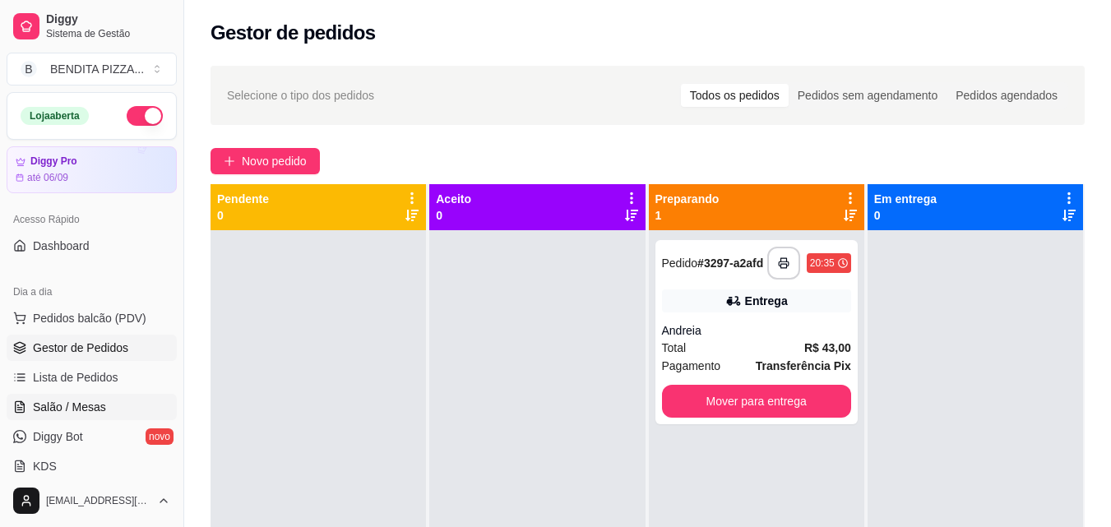
click at [102, 402] on span "Salão / Mesas" at bounding box center [69, 407] width 73 height 16
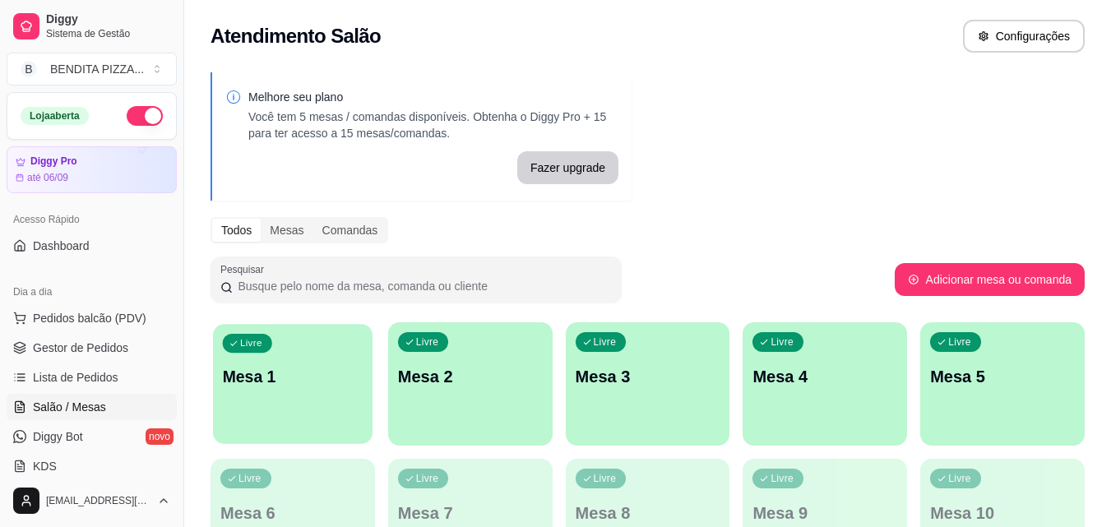
click at [312, 392] on div "Livre Mesa 1" at bounding box center [293, 374] width 160 height 100
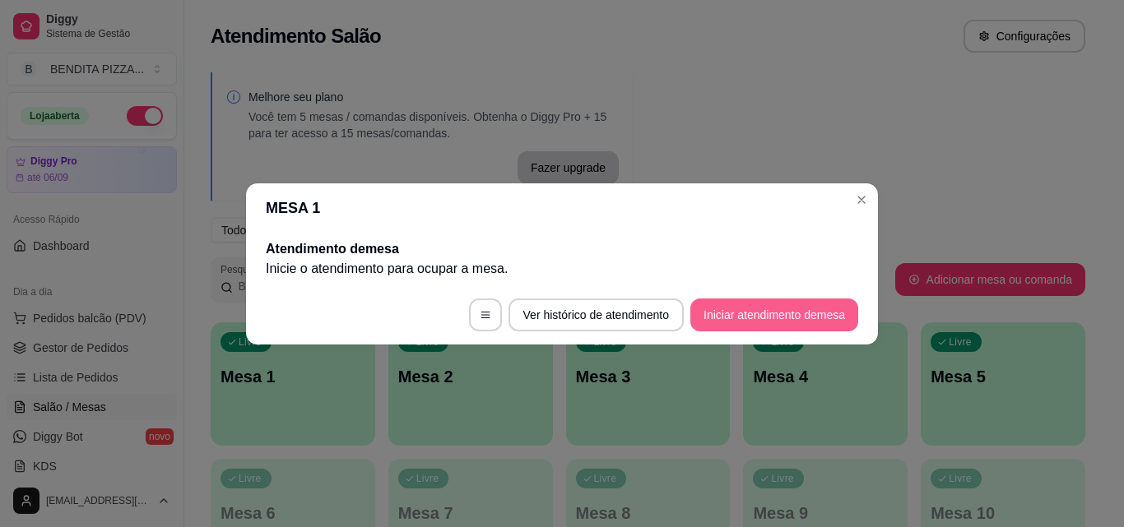
click at [736, 316] on button "Iniciar atendimento de mesa" at bounding box center [774, 315] width 168 height 33
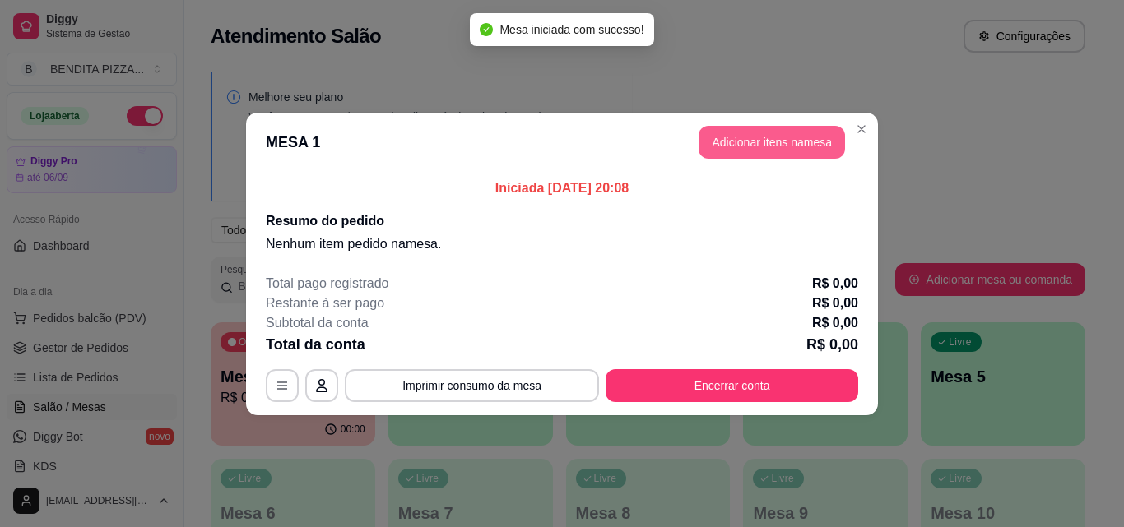
click at [753, 146] on button "Adicionar itens na mesa" at bounding box center [771, 142] width 146 height 33
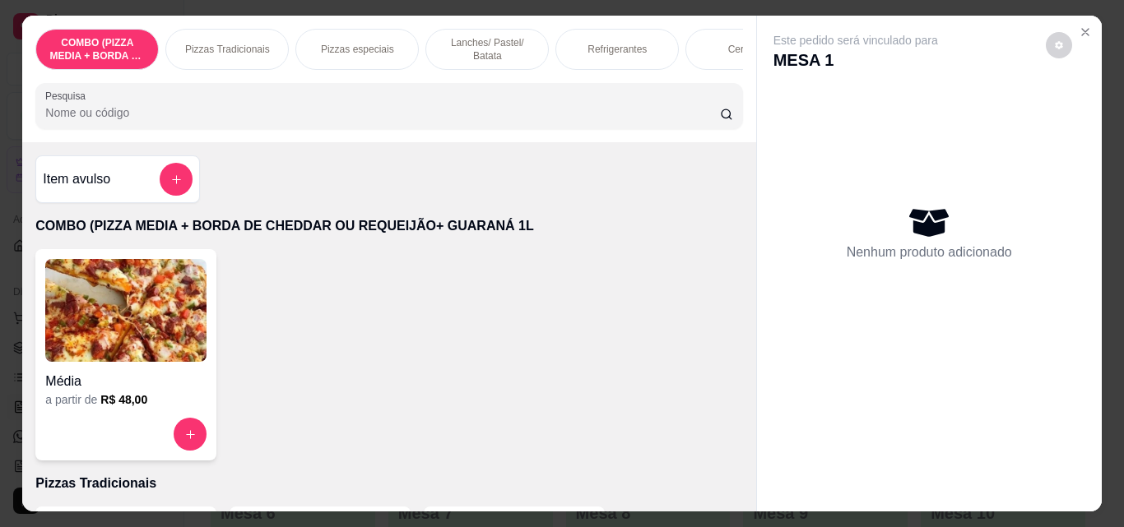
click at [327, 33] on div "Pizzas especiais" at bounding box center [356, 49] width 123 height 41
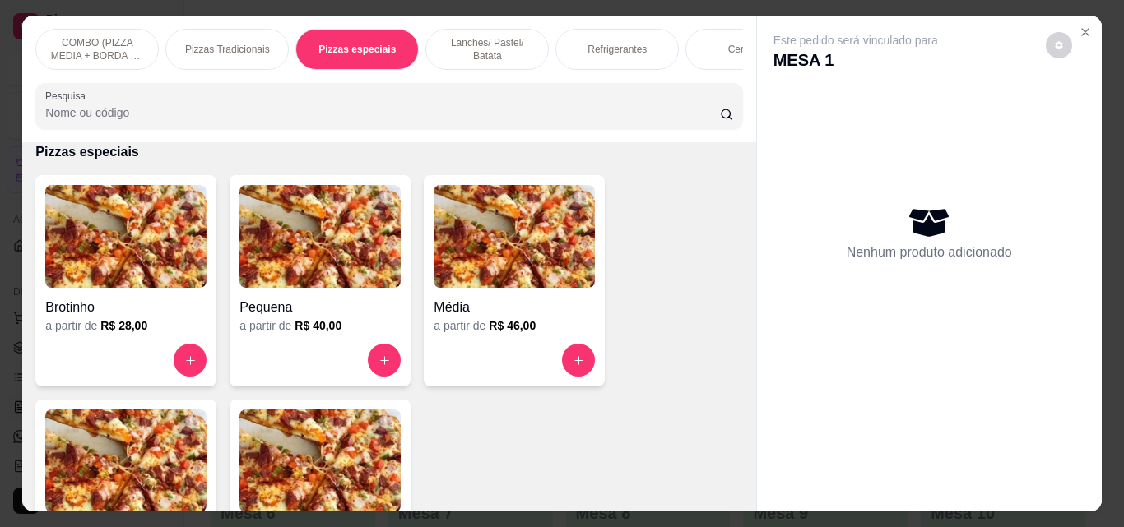
scroll to position [43, 0]
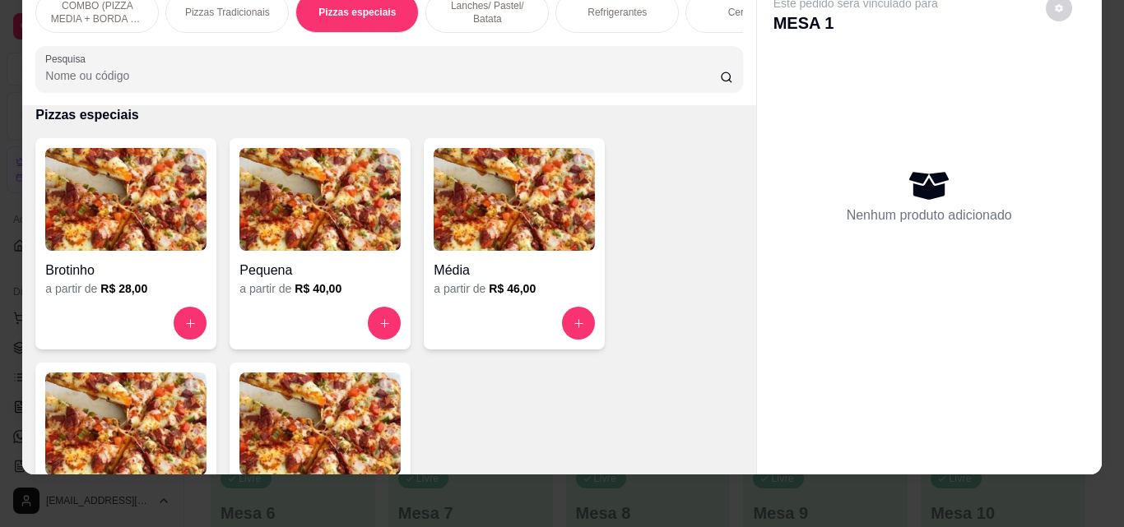
click at [350, 426] on img at bounding box center [319, 424] width 161 height 103
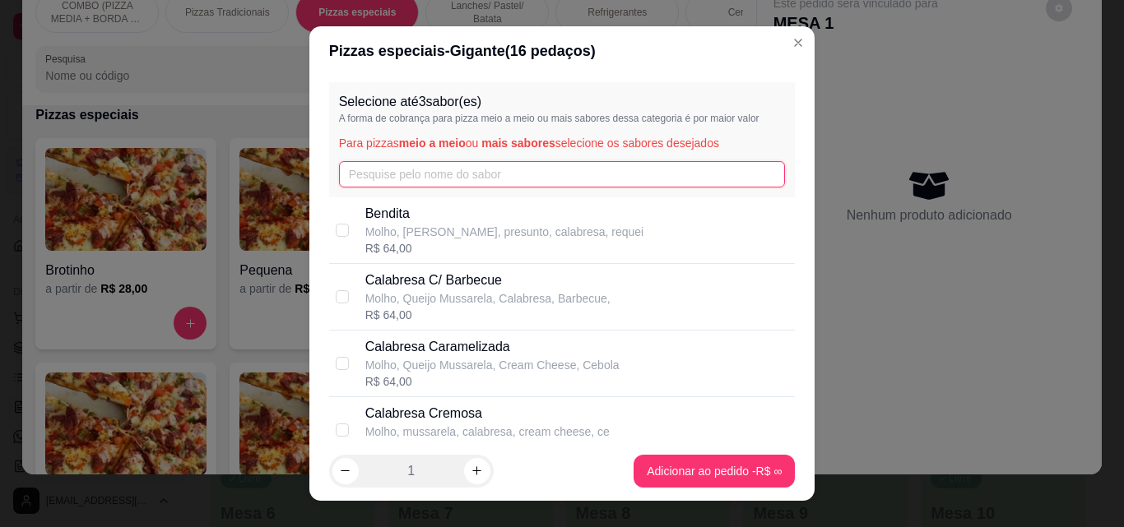
click at [500, 186] on input "text" at bounding box center [562, 174] width 447 height 26
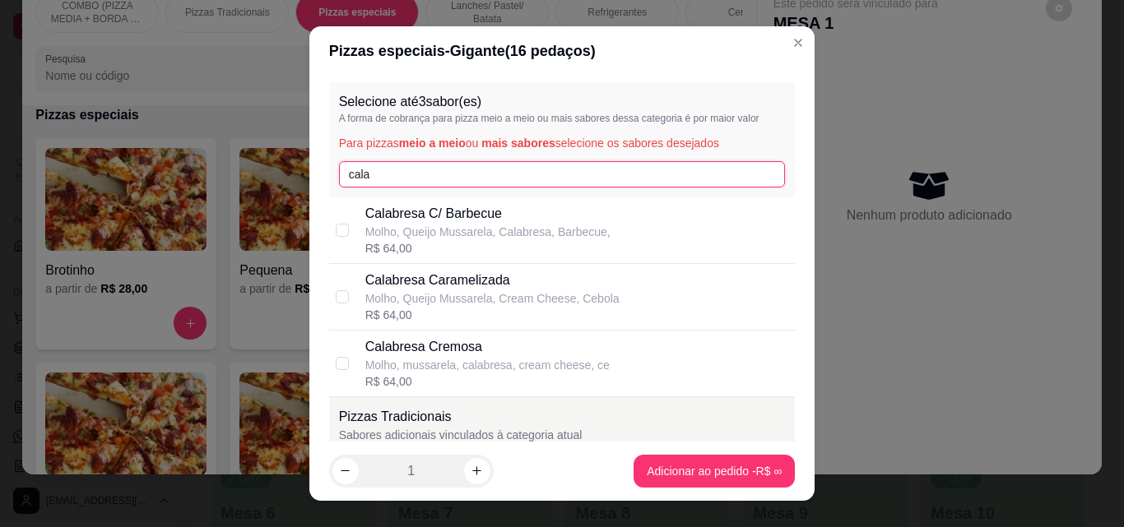
type input "cala"
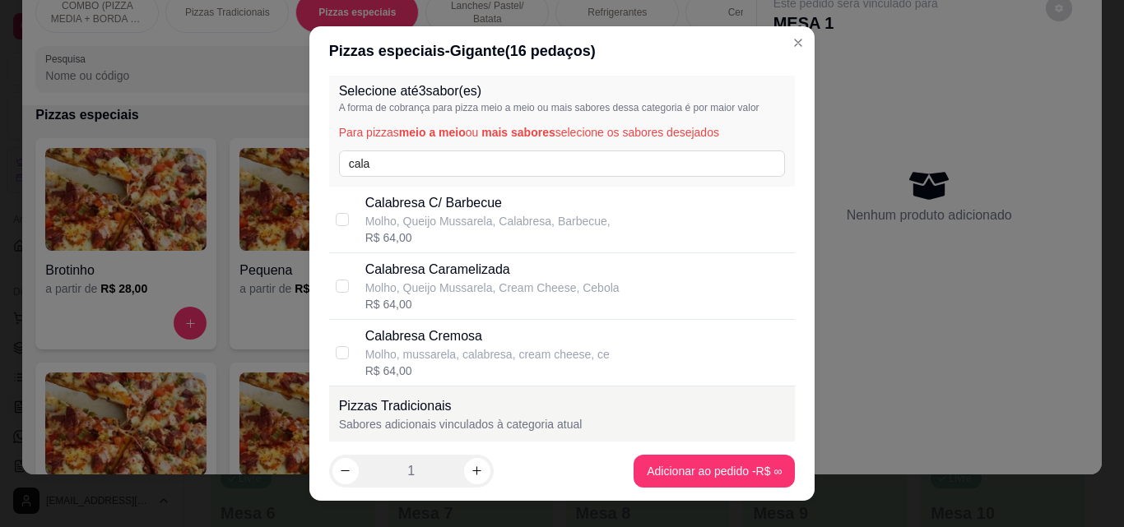
scroll to position [331, 0]
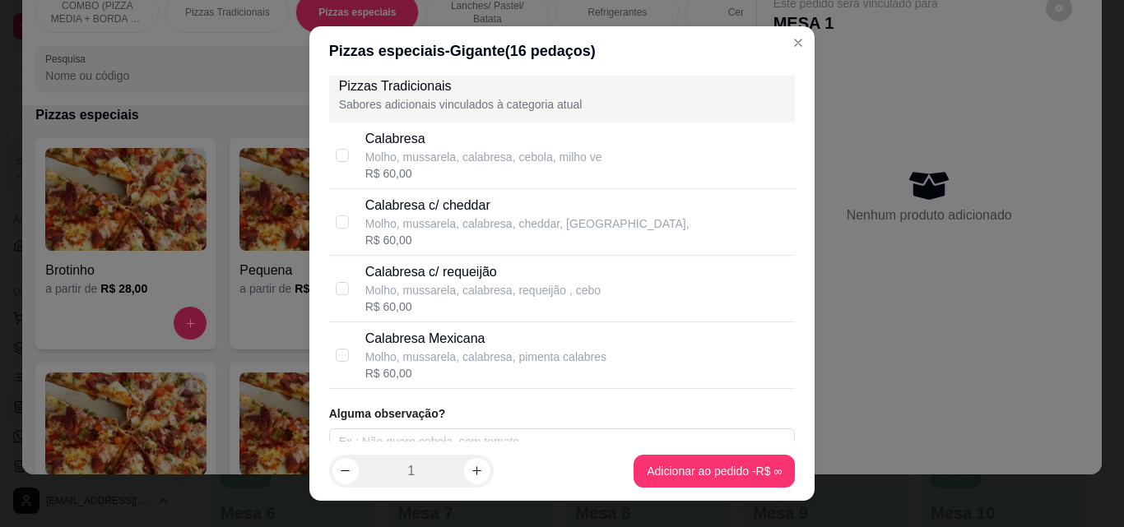
click at [379, 150] on div "Molho, mussarela, calabresa, cebola, milho ve" at bounding box center [483, 157] width 237 height 16
checkbox input "true"
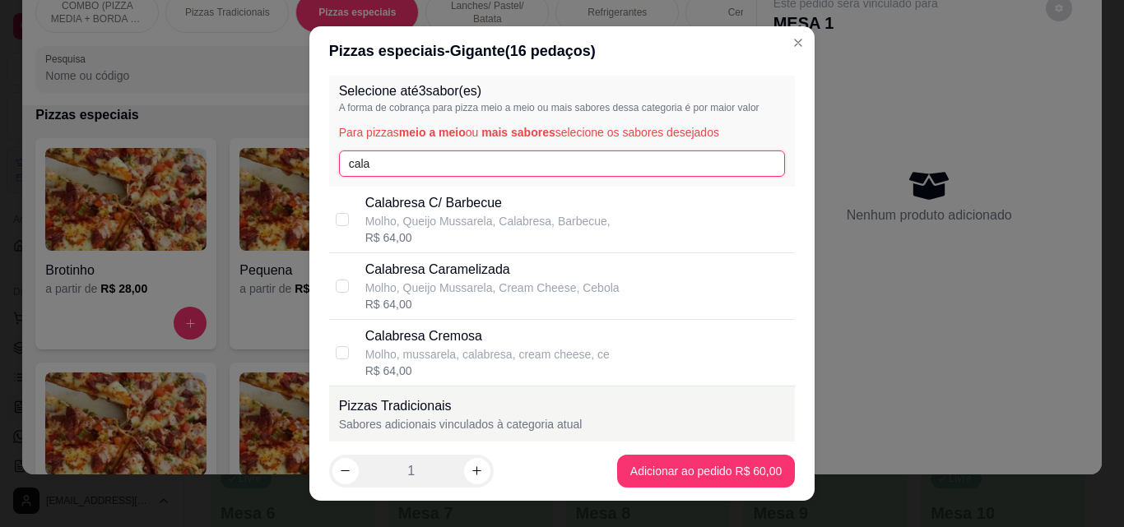
click at [670, 167] on input "cala" at bounding box center [562, 164] width 447 height 26
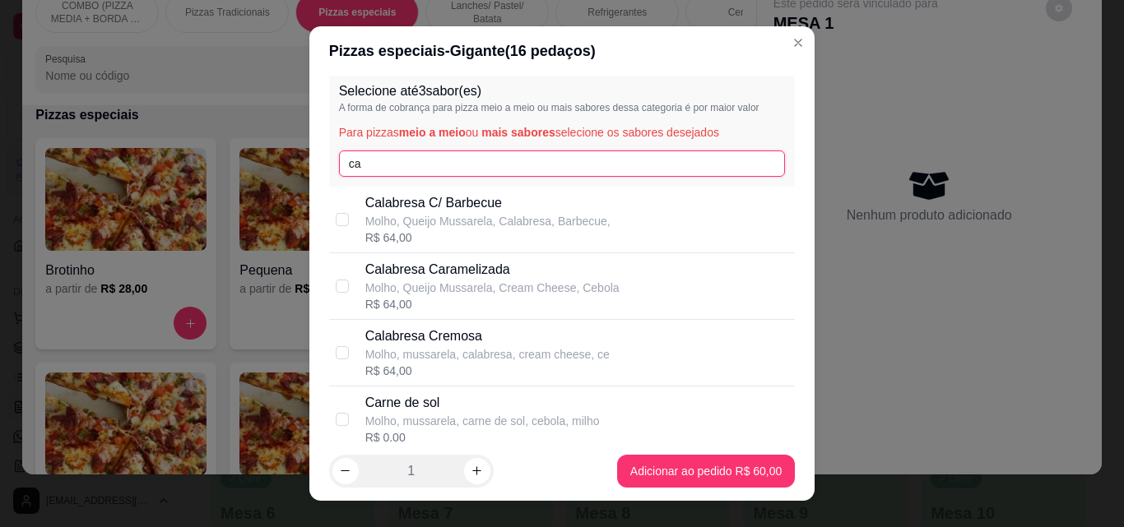
type input "c"
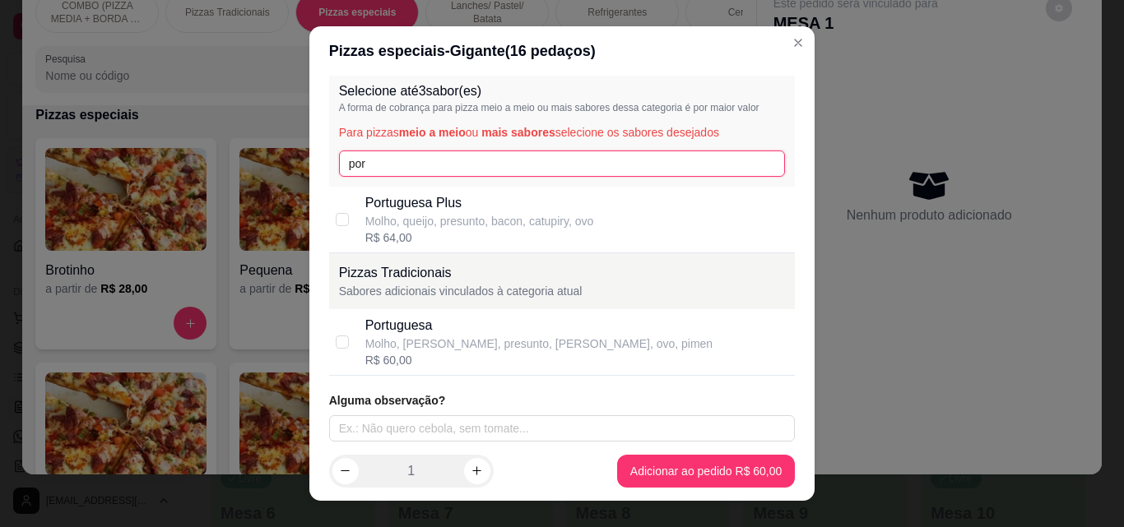
type input "por"
click at [650, 231] on div "Portuguesa Plus Molho, queijo, presunto, bacon, catupiry, ovo R$ 64,00" at bounding box center [577, 219] width 424 height 53
checkbox input "true"
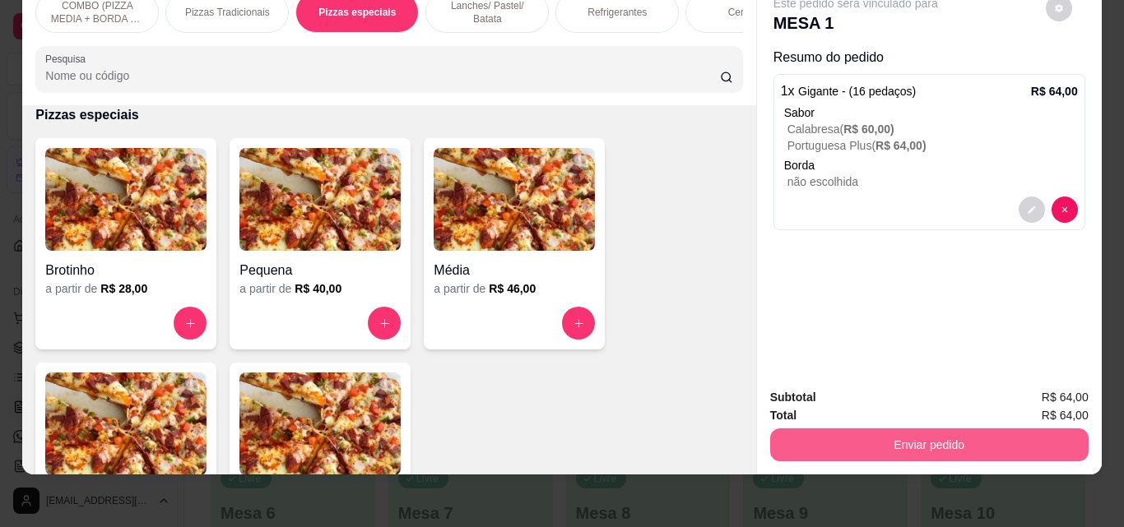
click at [855, 429] on button "Enviar pedido" at bounding box center [929, 445] width 318 height 33
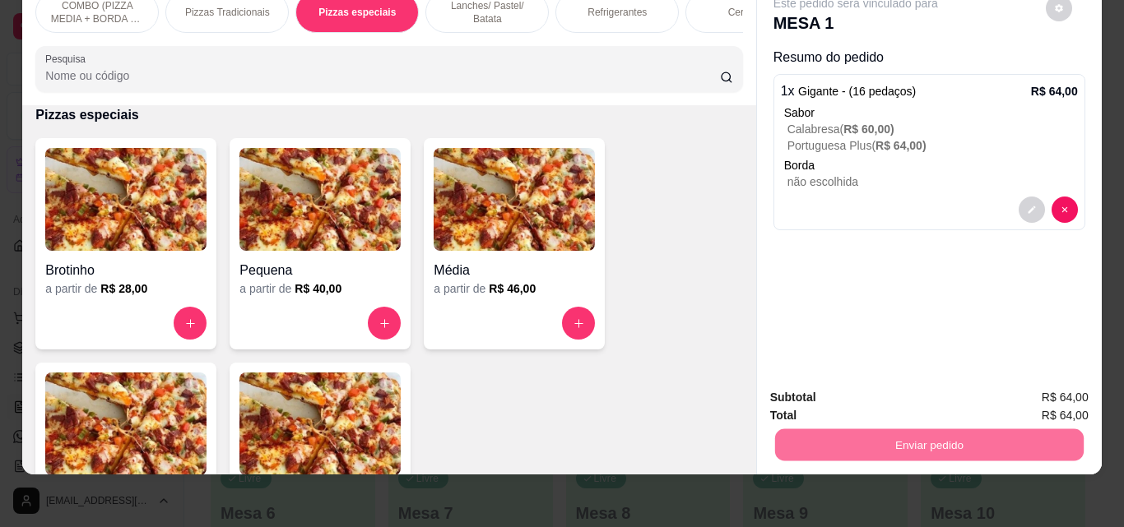
click at [815, 400] on button "Não registrar e enviar pedido" at bounding box center [874, 392] width 171 height 31
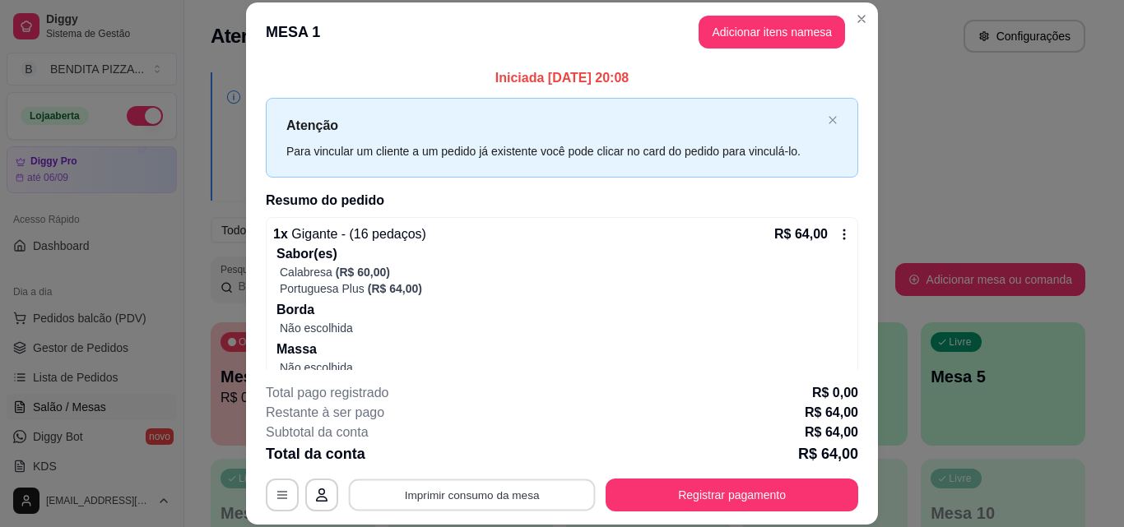
click at [463, 502] on button "Imprimir consumo da mesa" at bounding box center [472, 495] width 247 height 32
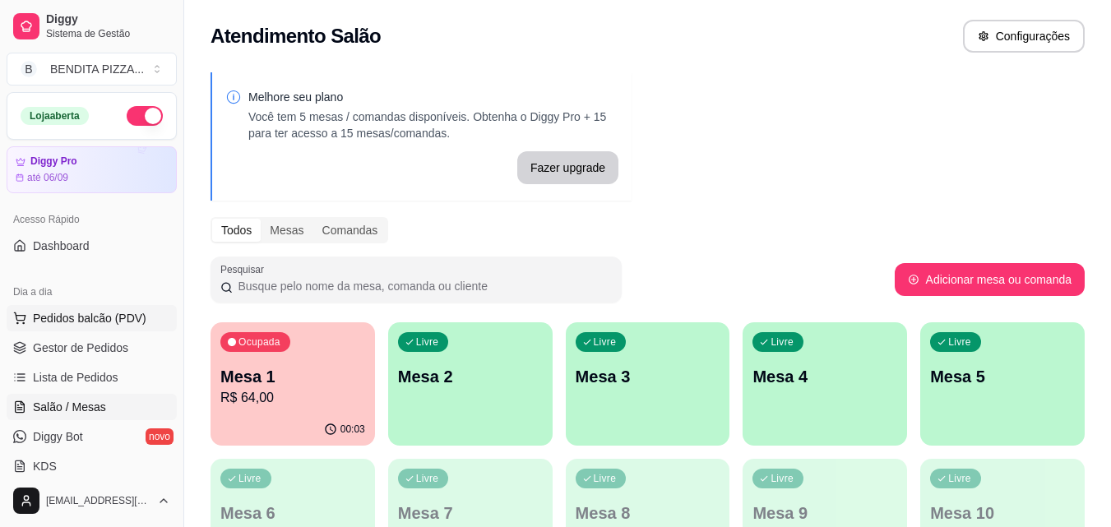
click at [114, 310] on span "Pedidos balcão (PDV)" at bounding box center [90, 318] width 114 height 16
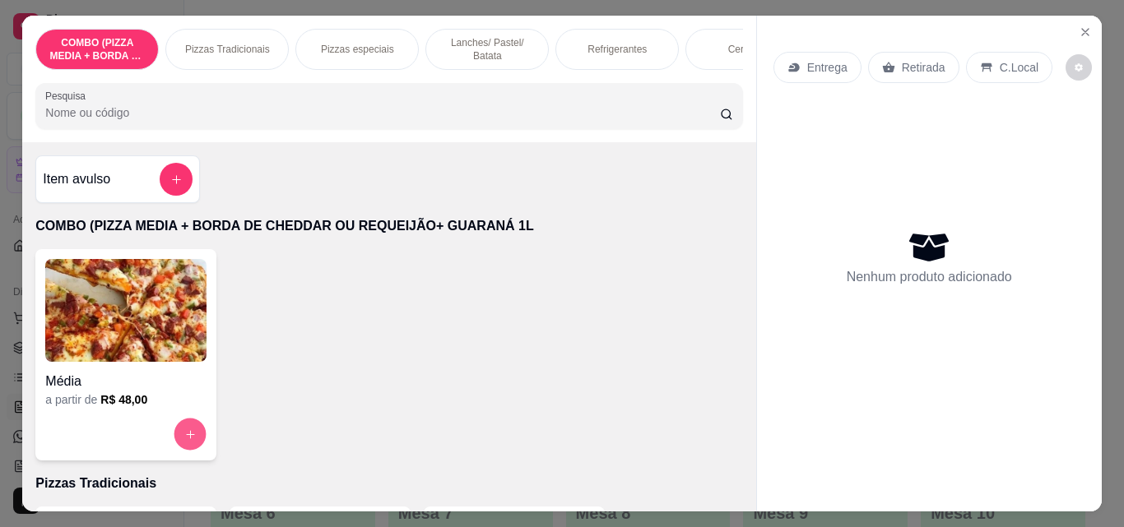
click at [174, 431] on button "increase-product-quantity" at bounding box center [190, 435] width 32 height 32
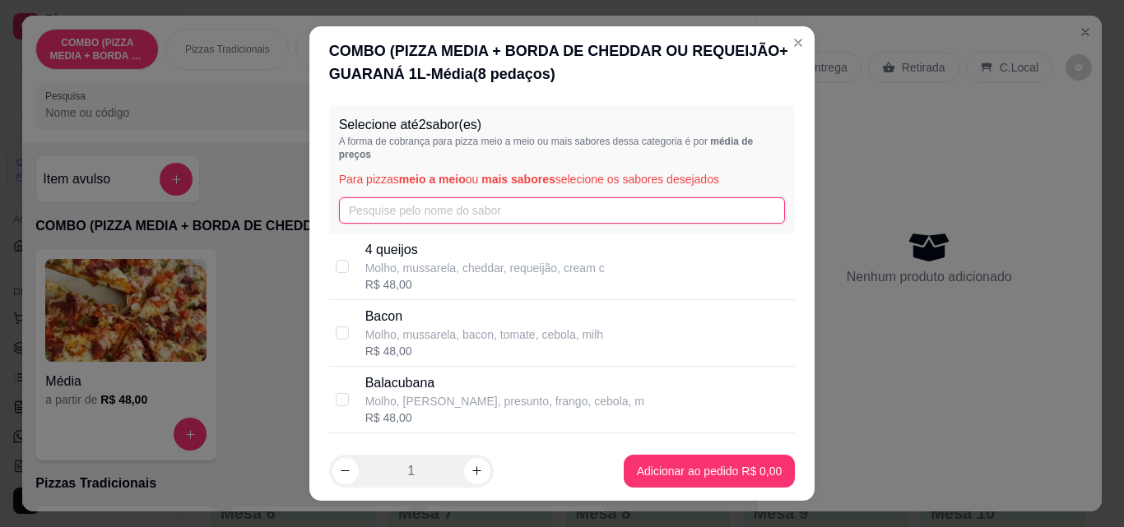
click at [368, 197] on input "text" at bounding box center [562, 210] width 447 height 26
click at [368, 258] on p "4 queijos" at bounding box center [484, 250] width 239 height 20
checkbox input "true"
click at [359, 209] on input "text" at bounding box center [562, 210] width 447 height 26
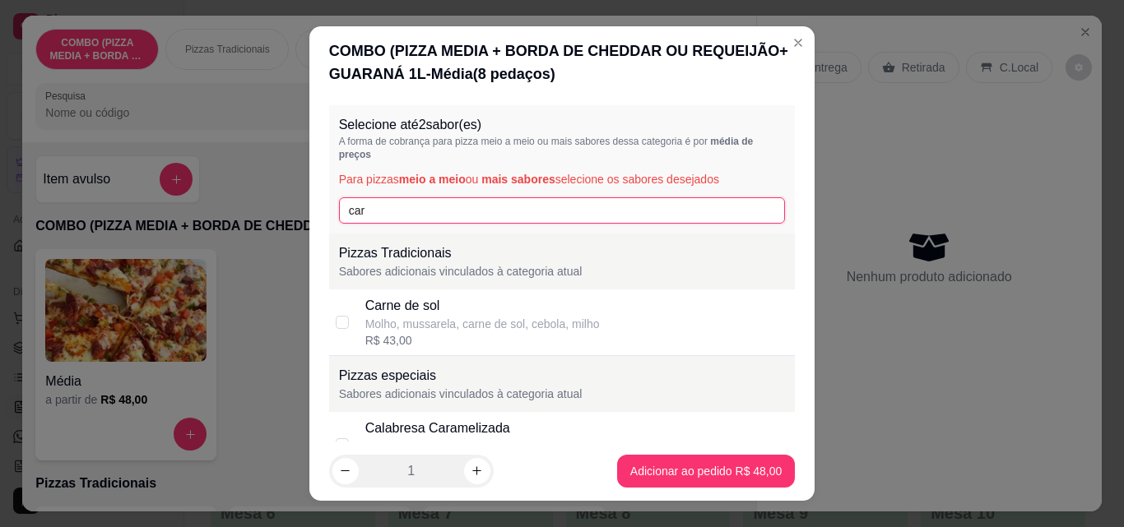
type input "car"
drag, startPoint x: 361, startPoint y: 322, endPoint x: 456, endPoint y: 327, distance: 95.6
click at [365, 323] on div "Molho, mussarela, carne de sol, cebola, milho" at bounding box center [482, 324] width 234 height 16
checkbox input "true"
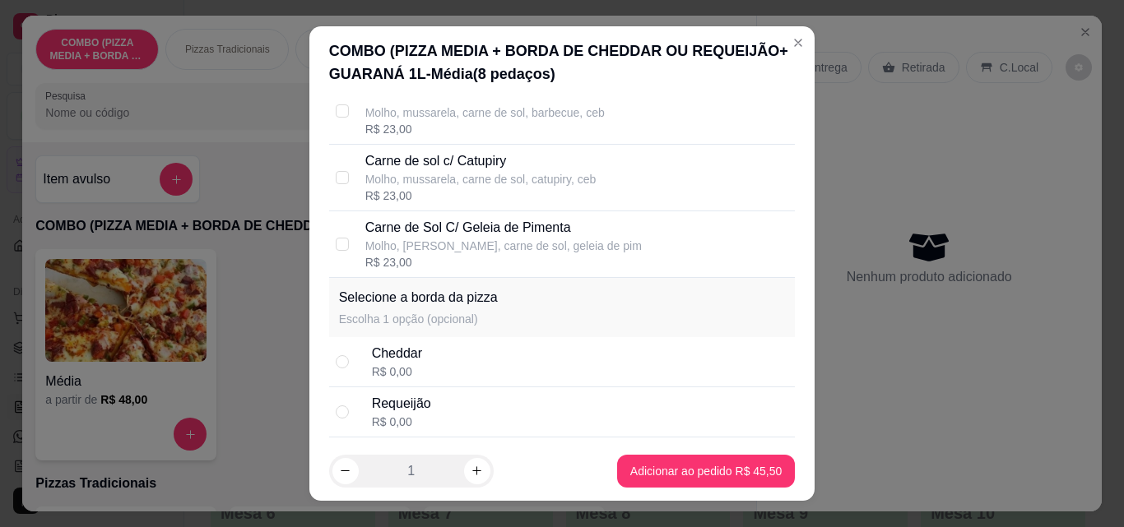
scroll to position [669, 0]
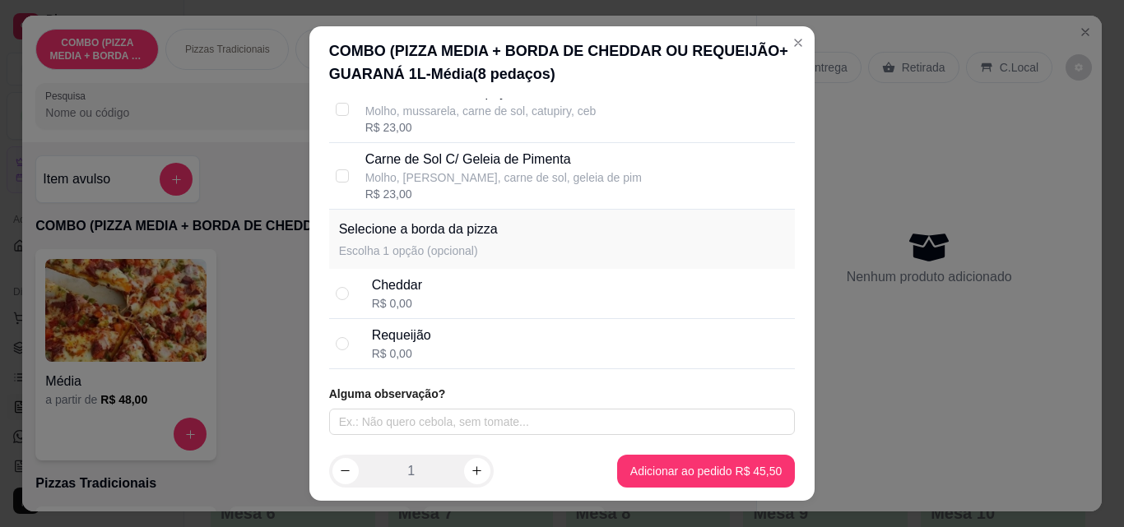
click at [374, 333] on div "Requeijão" at bounding box center [401, 336] width 59 height 20
radio input "true"
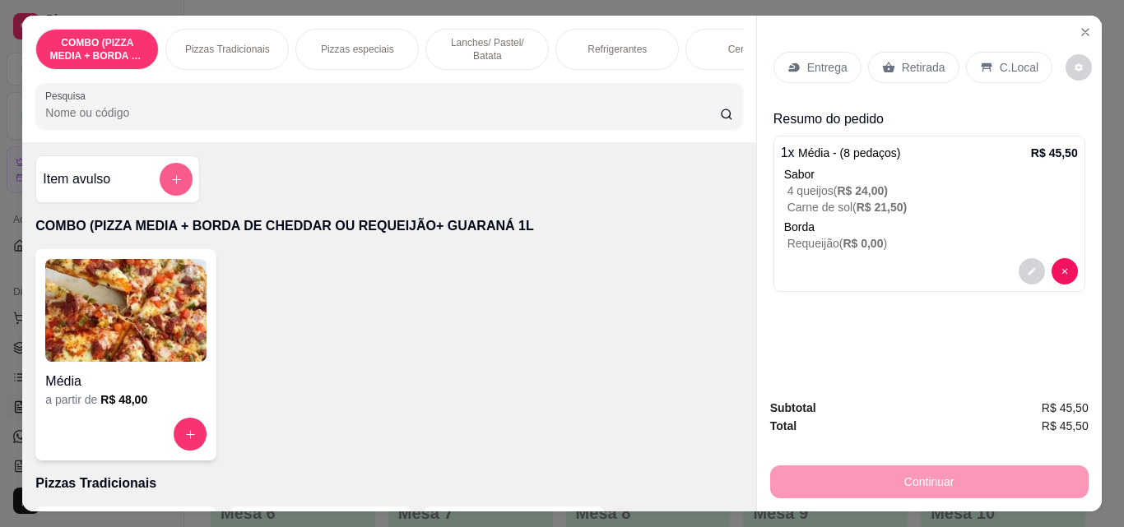
click at [162, 177] on button "add-separate-item" at bounding box center [176, 179] width 33 height 33
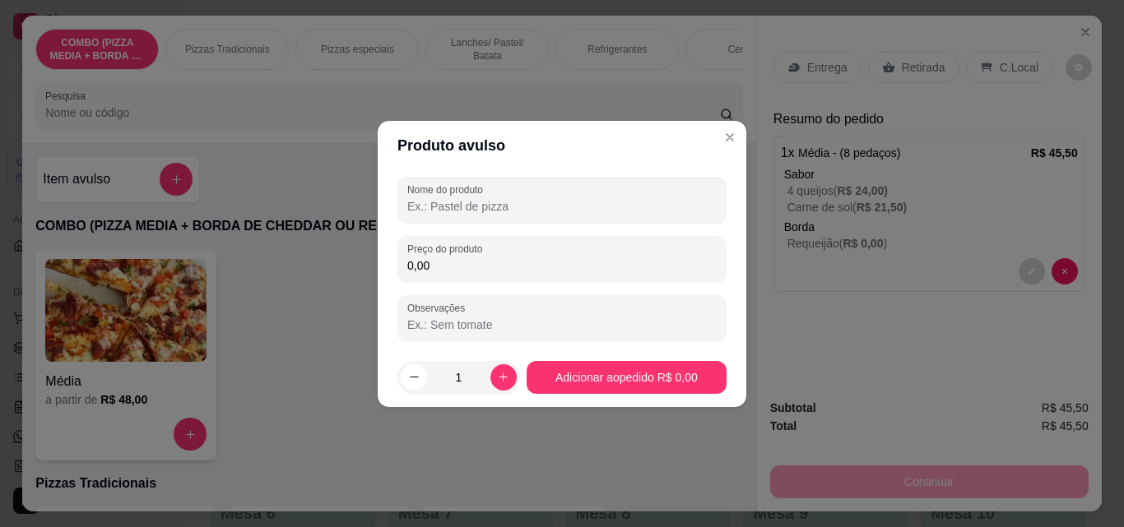
click at [466, 273] on input "0,00" at bounding box center [561, 265] width 309 height 16
type input "2,50"
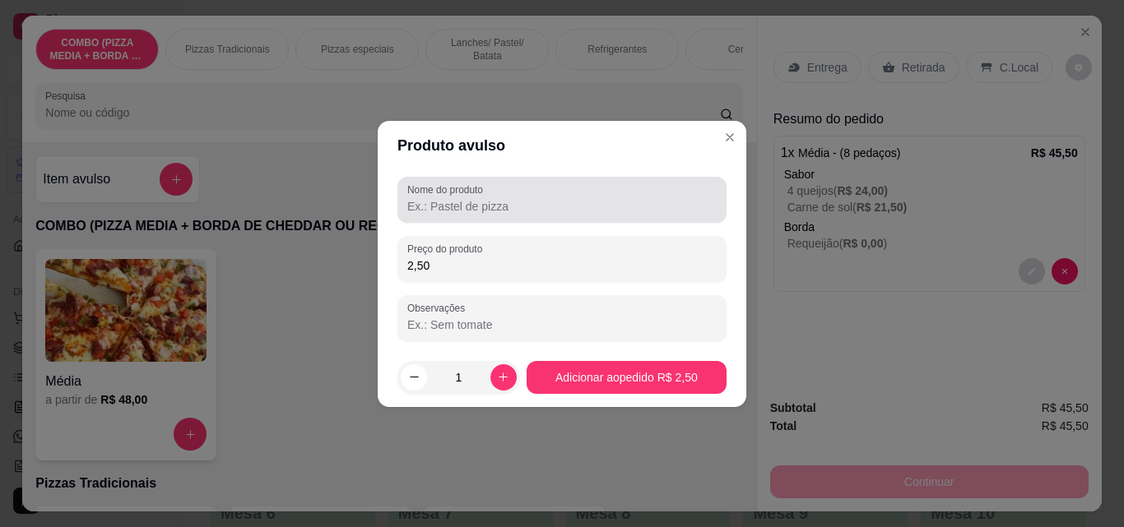
click at [460, 220] on div "Nome do produto" at bounding box center [561, 200] width 329 height 46
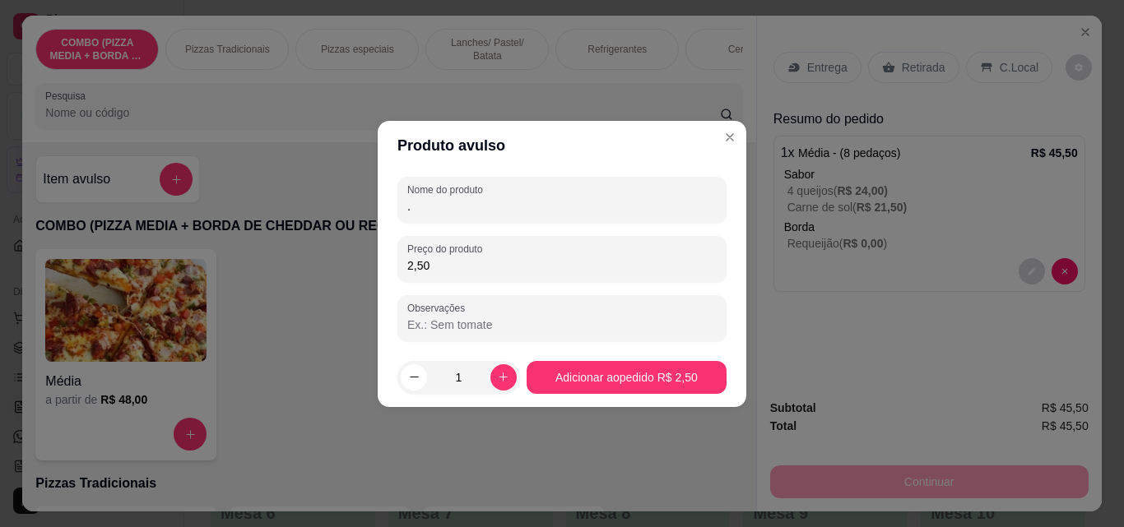
type input "."
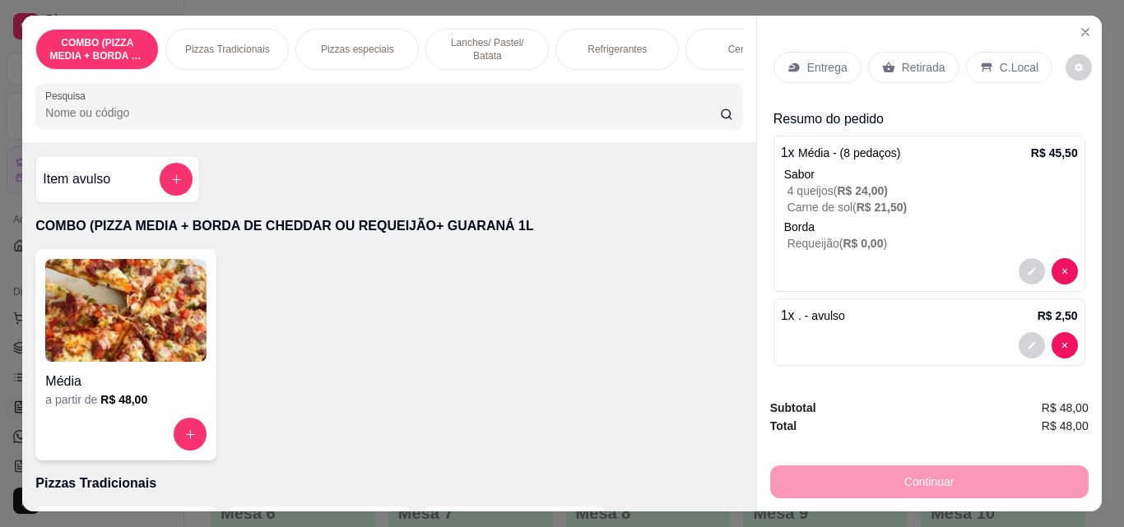
click at [807, 52] on div "Entrega" at bounding box center [817, 67] width 88 height 31
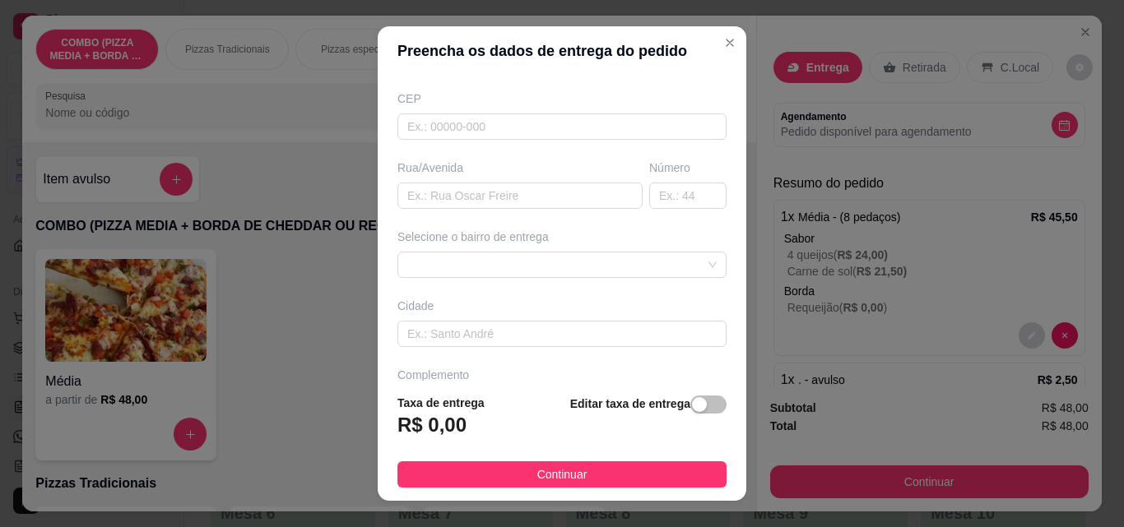
scroll to position [249, 0]
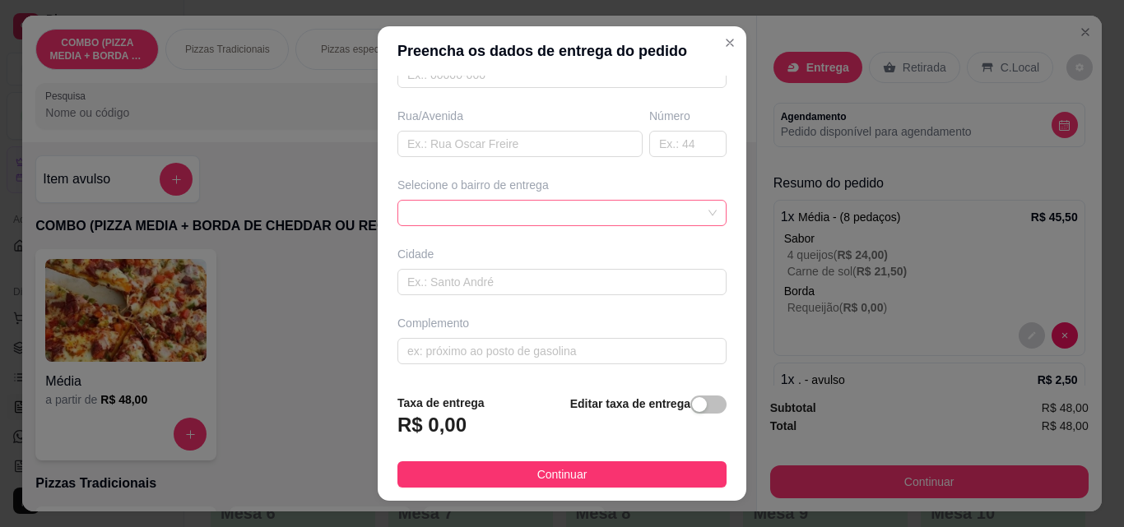
click at [680, 206] on div at bounding box center [561, 213] width 329 height 26
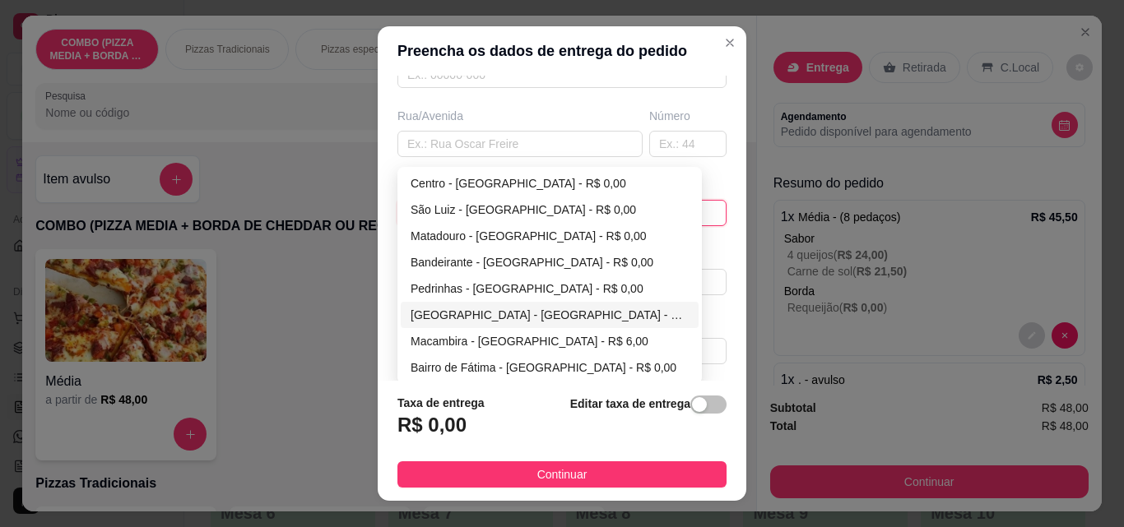
drag, startPoint x: 689, startPoint y: 265, endPoint x: 691, endPoint y: 322, distance: 56.8
click at [691, 322] on div "Centro - [GEOGRAPHIC_DATA] - R$ 0,00 [GEOGRAPHIC_DATA] - [GEOGRAPHIC_DATA] - R$…" at bounding box center [550, 301] width 298 height 263
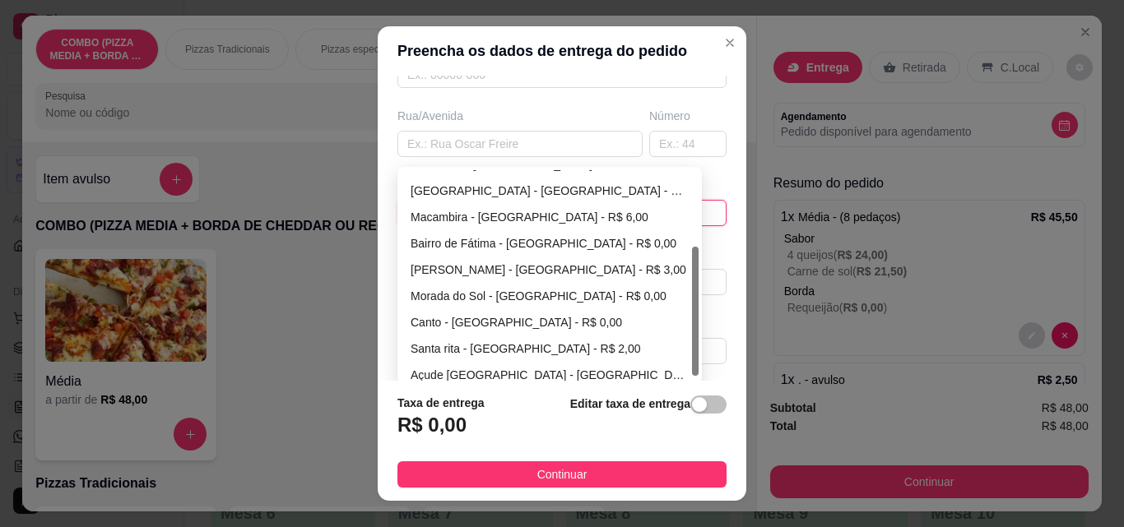
drag, startPoint x: 687, startPoint y: 274, endPoint x: 688, endPoint y: 350, distance: 75.7
click at [692, 350] on div at bounding box center [695, 311] width 7 height 129
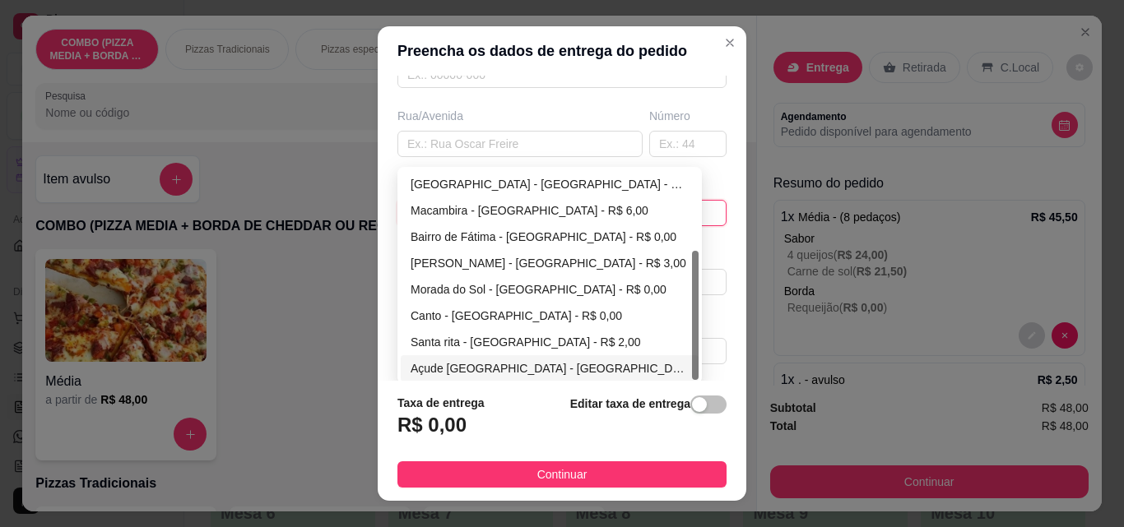
click at [633, 364] on div "Açude [GEOGRAPHIC_DATA] - [GEOGRAPHIC_DATA] - R$ 3,00" at bounding box center [549, 368] width 278 height 18
type input "[GEOGRAPHIC_DATA]"
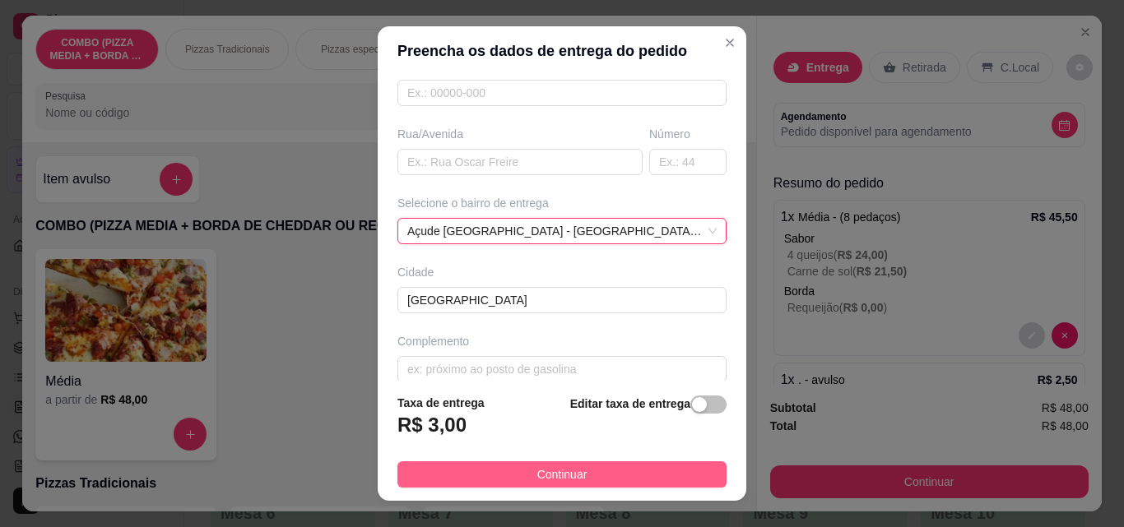
scroll to position [249, 0]
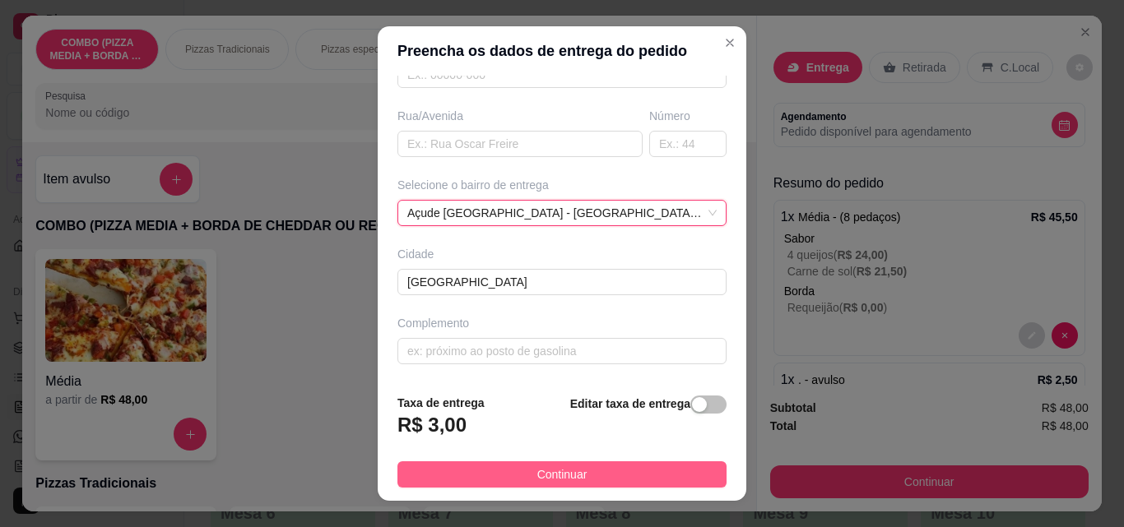
click at [638, 478] on button "Continuar" at bounding box center [561, 474] width 329 height 26
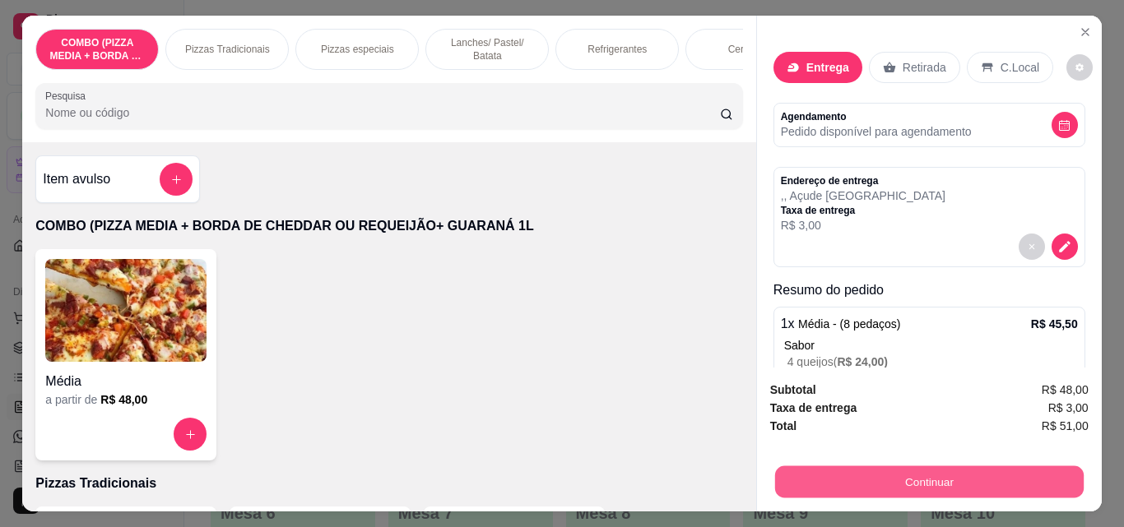
click at [841, 466] on button "Continuar" at bounding box center [928, 482] width 308 height 32
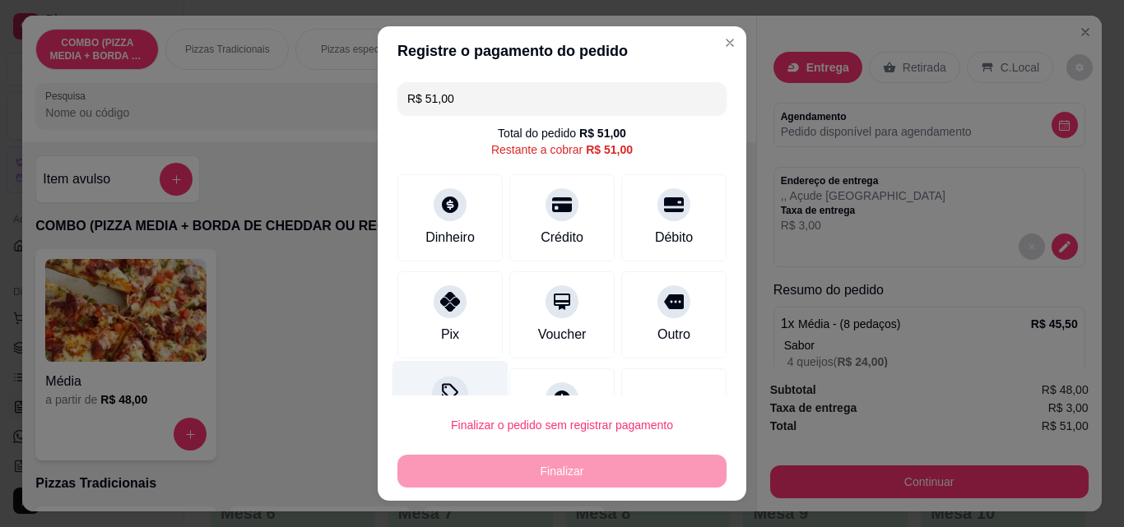
click at [461, 299] on div "Pix" at bounding box center [449, 314] width 105 height 87
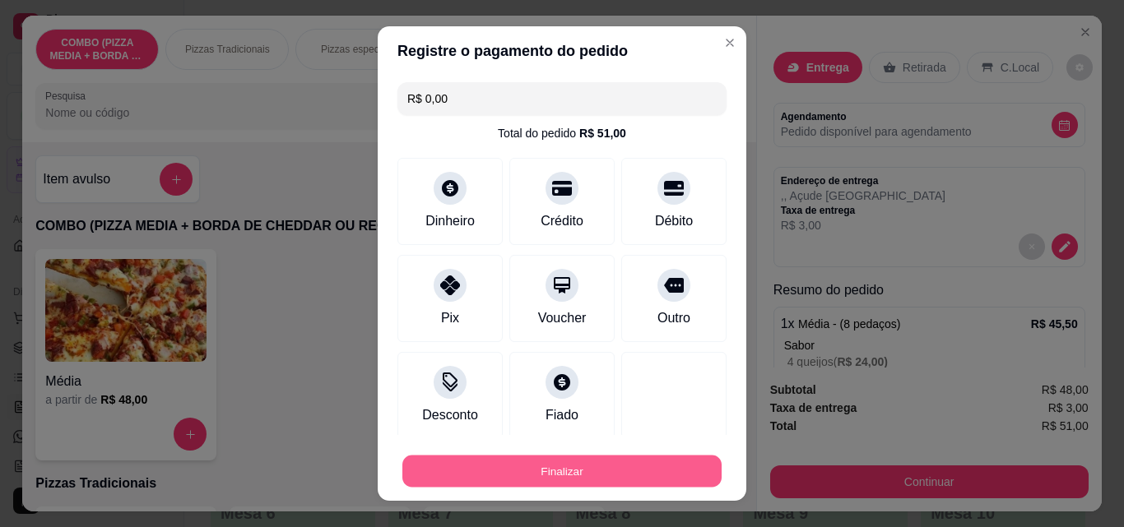
click at [503, 467] on button "Finalizar" at bounding box center [561, 472] width 319 height 32
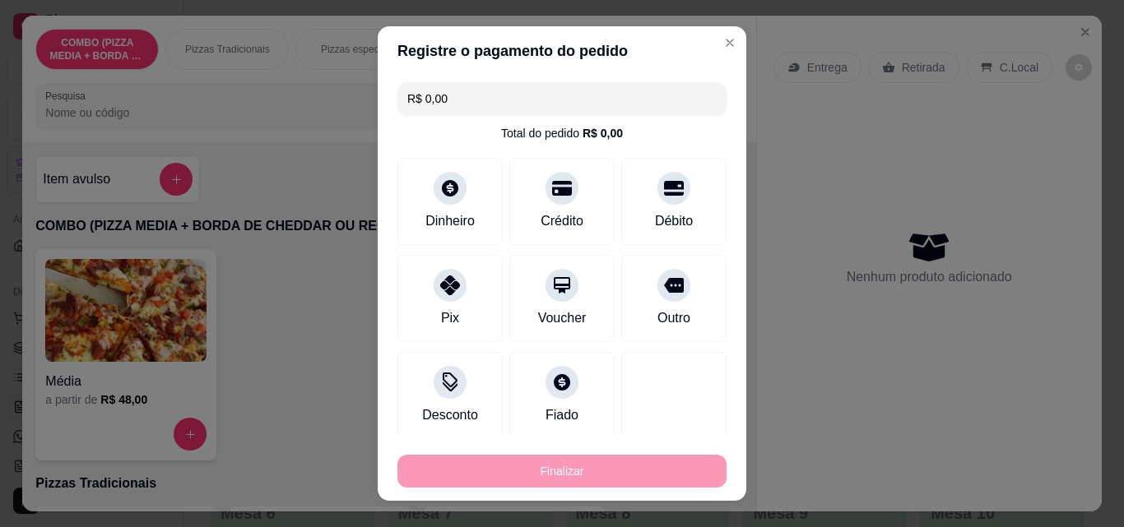
type input "-R$ 51,00"
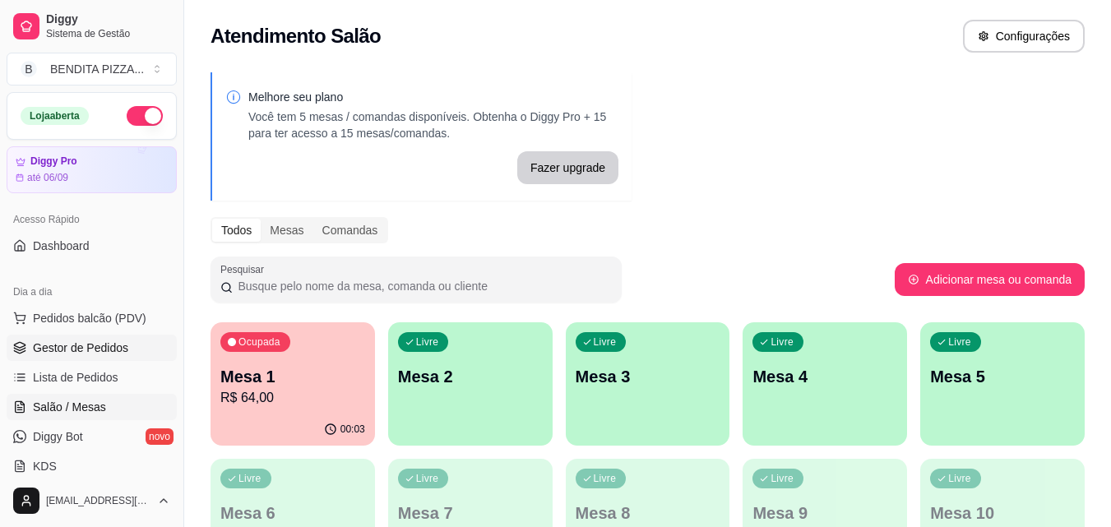
click at [91, 346] on span "Gestor de Pedidos" at bounding box center [80, 348] width 95 height 16
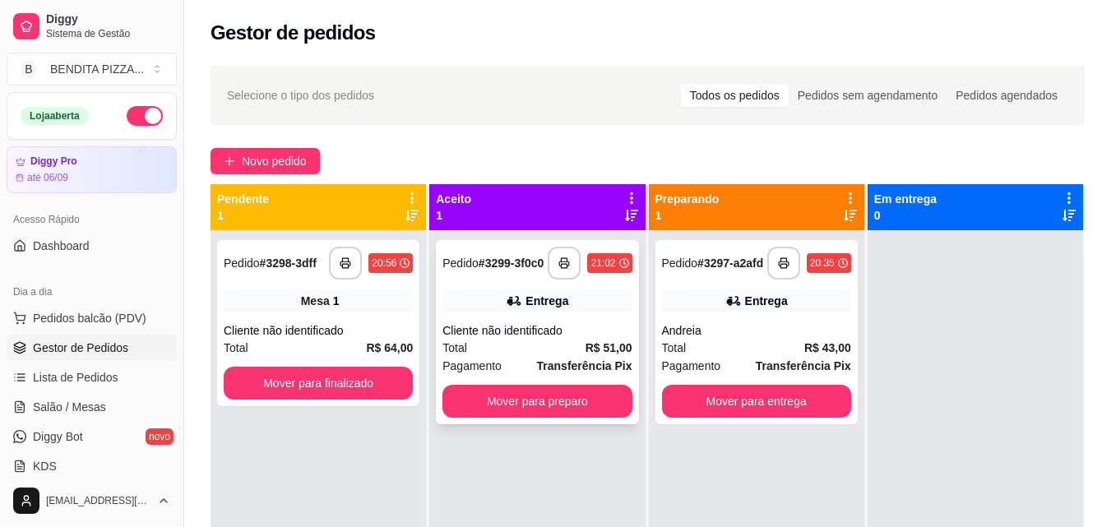
click at [504, 347] on div "Total R$ 51,00" at bounding box center [537, 348] width 189 height 18
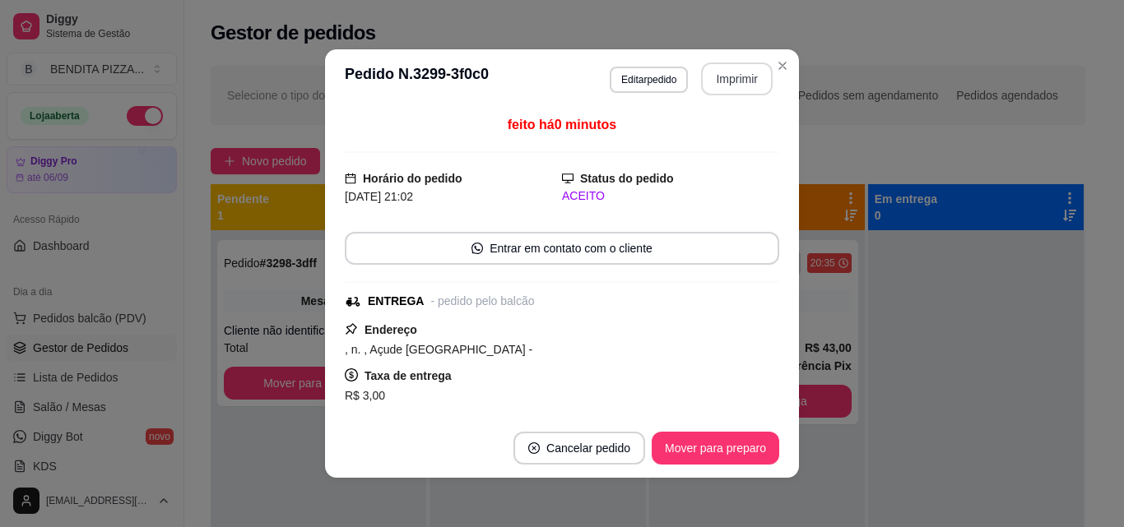
click at [714, 81] on button "Imprimir" at bounding box center [737, 79] width 72 height 33
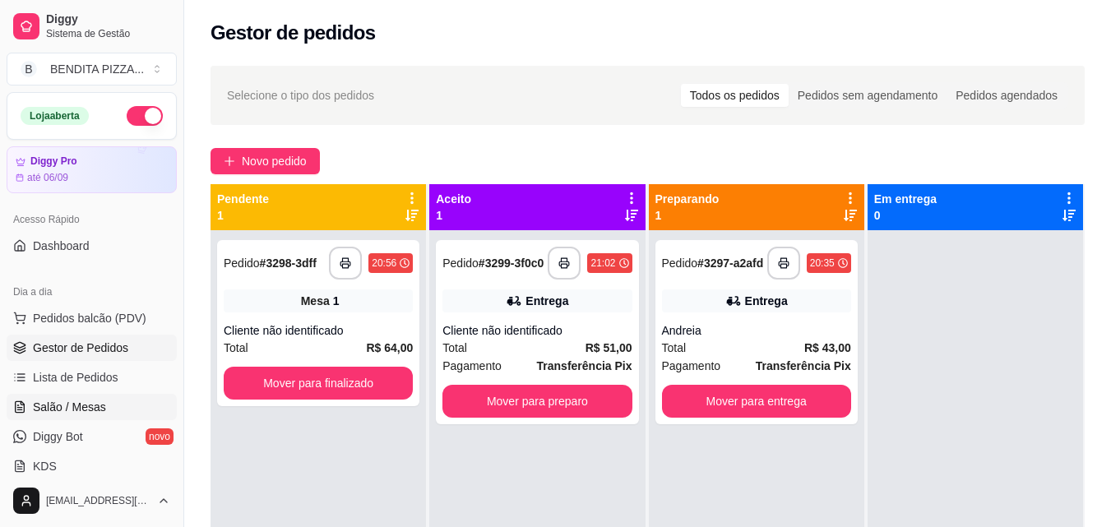
click at [139, 414] on link "Salão / Mesas" at bounding box center [92, 407] width 170 height 26
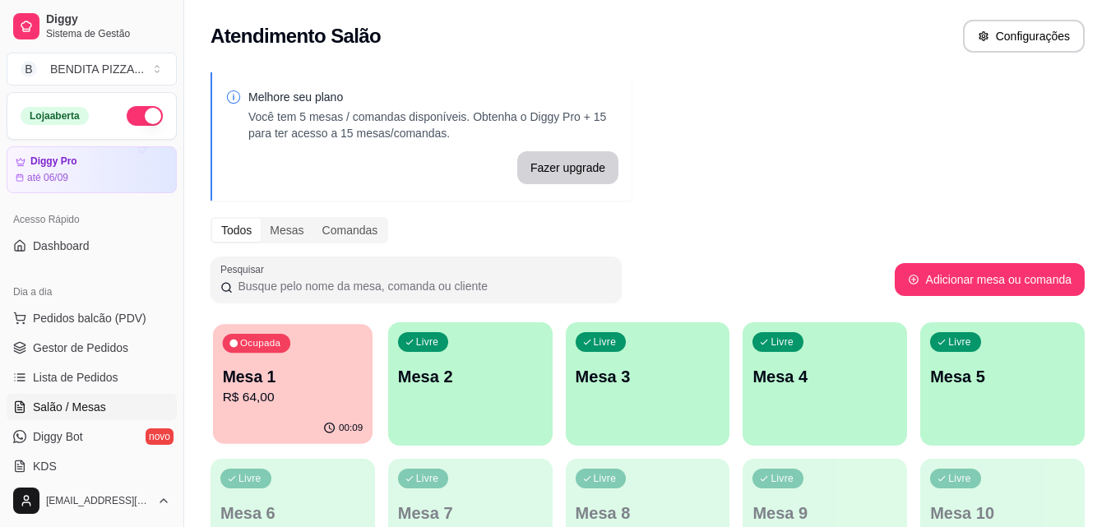
click at [221, 381] on div "Ocupada Mesa 1 R$ 64,00" at bounding box center [293, 368] width 160 height 89
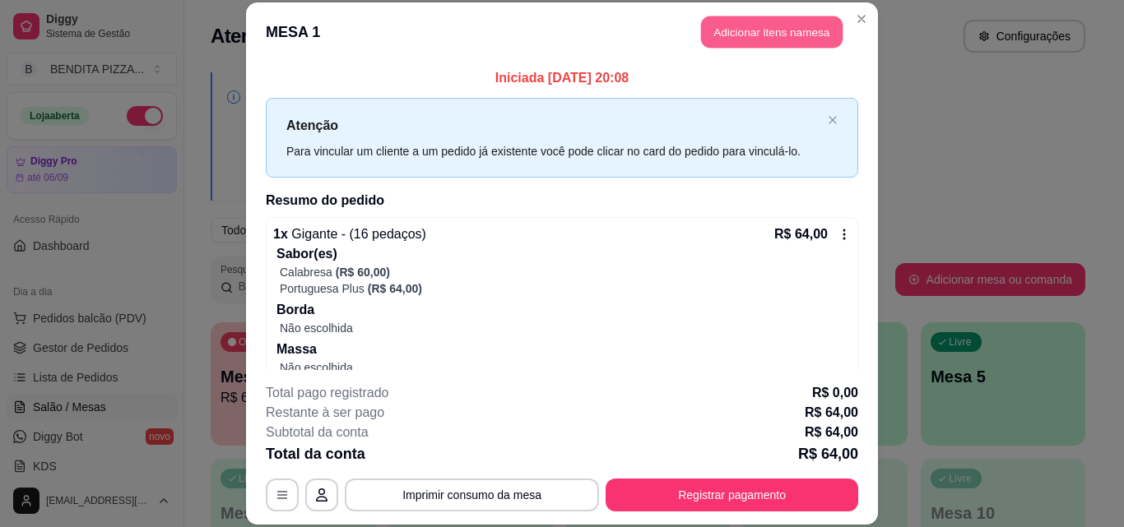
click at [721, 40] on button "Adicionar itens na mesa" at bounding box center [771, 32] width 141 height 32
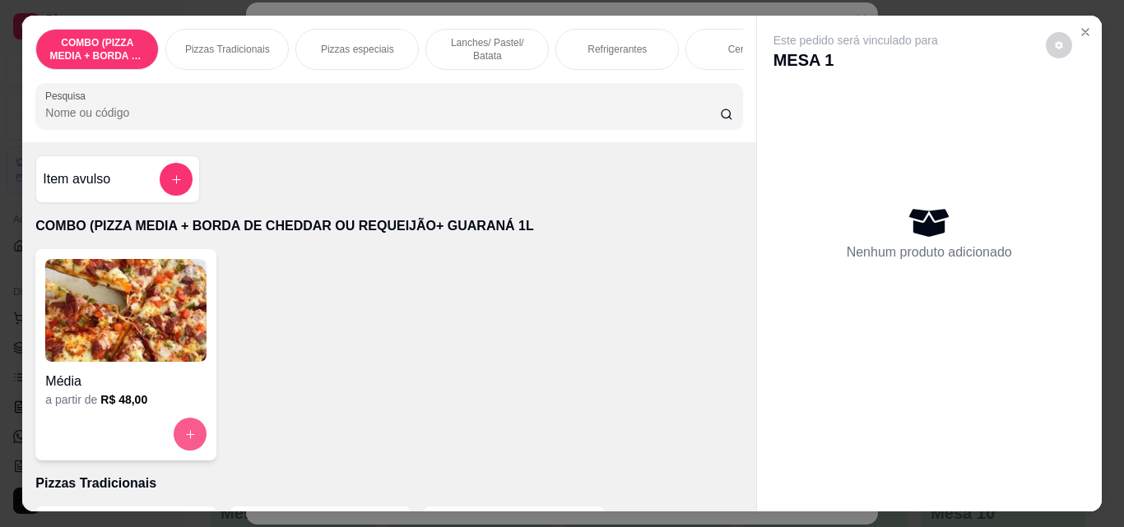
click at [184, 441] on icon "increase-product-quantity" at bounding box center [190, 435] width 12 height 12
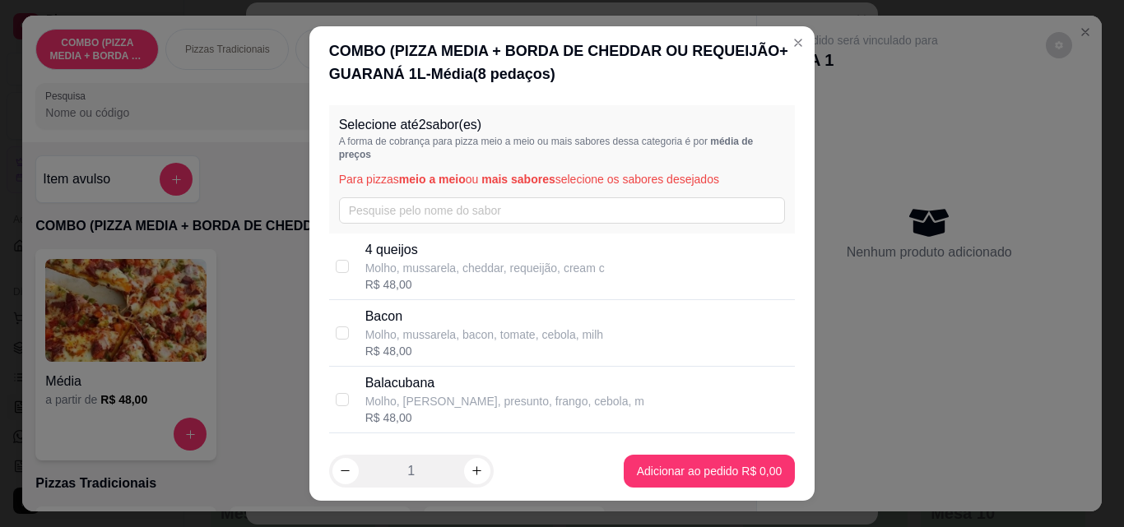
click at [377, 190] on div "Selecione até 2 sabor(es) A forma de cobrança para pizza meio a meio ou mais sa…" at bounding box center [562, 169] width 466 height 128
click at [377, 217] on input "text" at bounding box center [562, 210] width 447 height 26
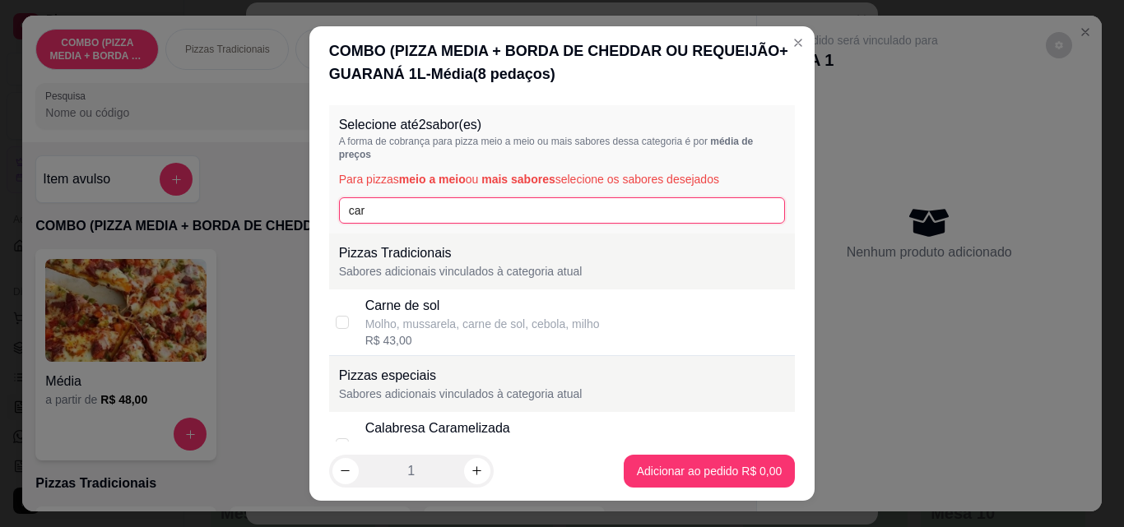
type input "car"
click at [431, 306] on div "Carne de sol" at bounding box center [482, 306] width 234 height 20
checkbox input "false"
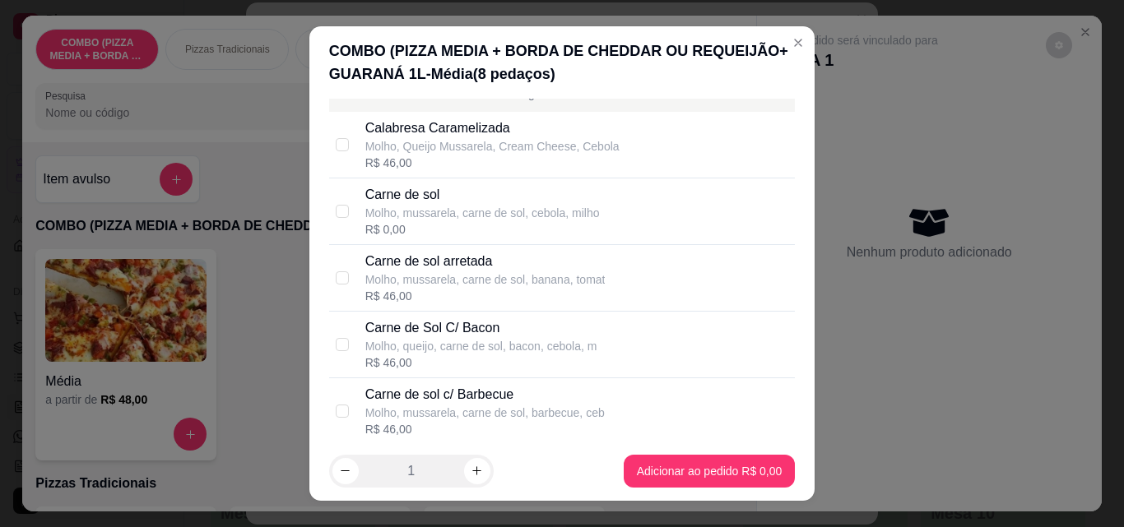
click at [781, 302] on div "Selecione até 2 sabor(es) A forma de cobrança para pizza meio a meio ou mais sa…" at bounding box center [562, 270] width 506 height 343
click at [781, 307] on div "Selecione até 2 sabor(es) A forma de cobrança para pizza meio a meio ou mais sa…" at bounding box center [562, 270] width 506 height 343
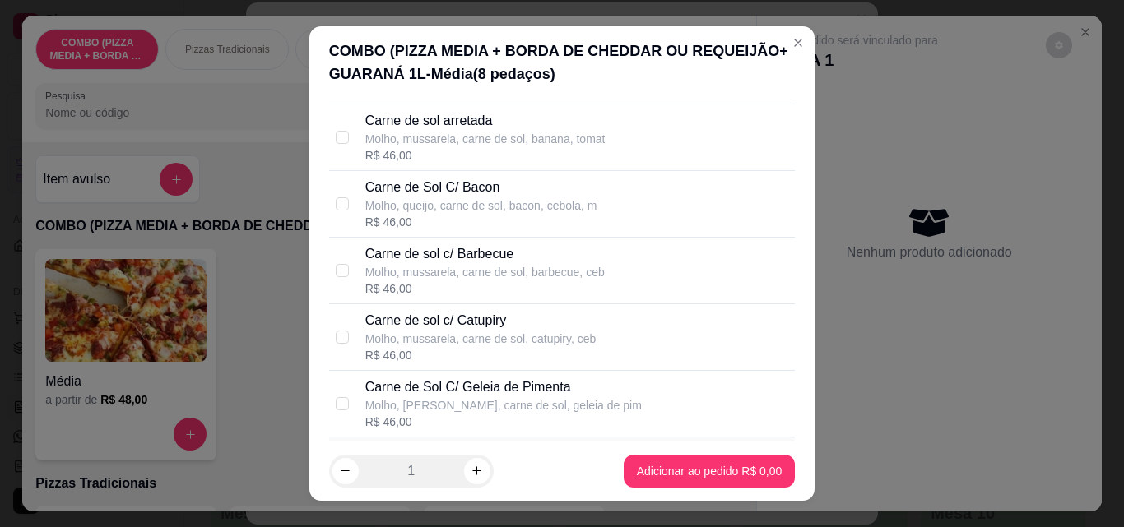
scroll to position [493, 0]
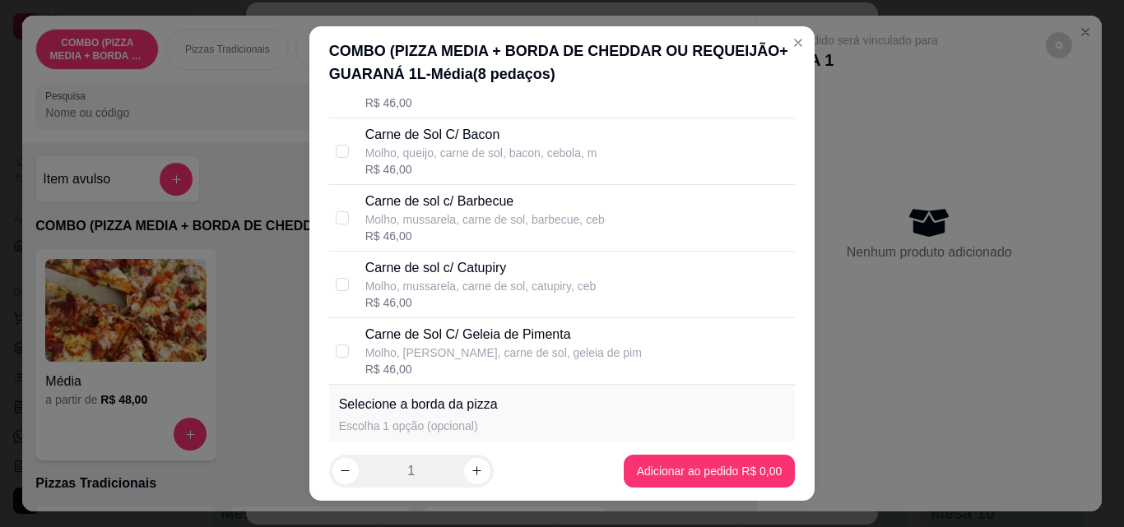
click at [619, 345] on div "Carne de Sol C/ Geleia de Pimenta Molho, mussarela, carne de sol, geleia de pim…" at bounding box center [577, 351] width 424 height 53
checkbox input "true"
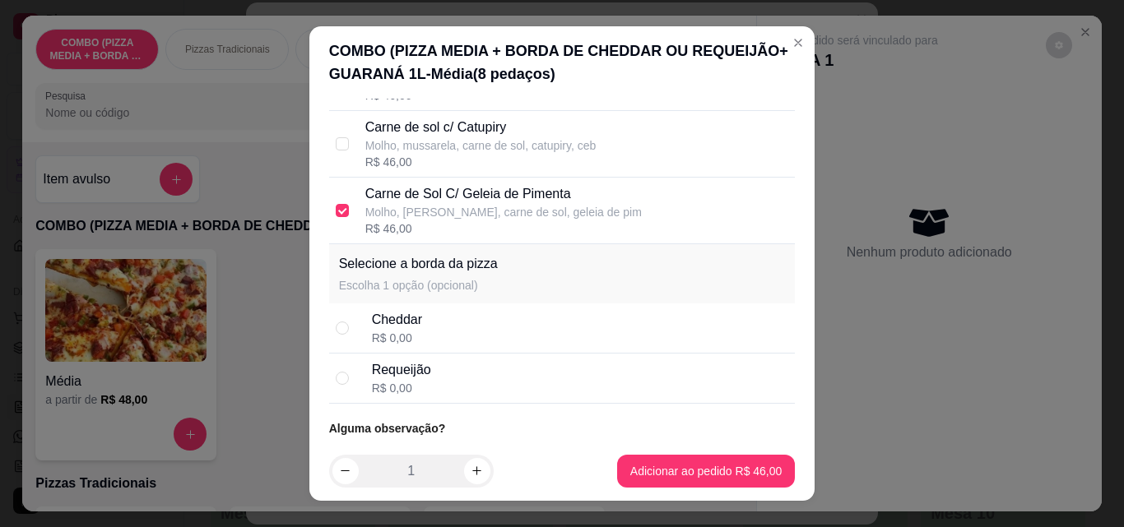
scroll to position [642, 0]
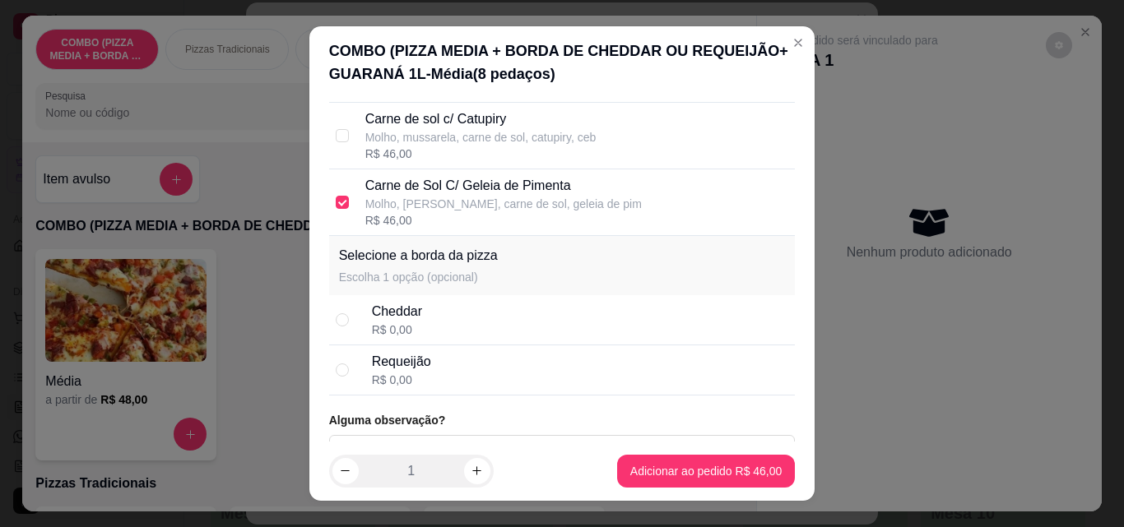
click at [660, 398] on div "Selecione até 2 sabor(es) A forma de cobrança para pizza meio a meio ou mais sa…" at bounding box center [562, 270] width 506 height 343
click at [635, 359] on div "Requeijão R$ 0,00" at bounding box center [580, 370] width 417 height 36
radio input "true"
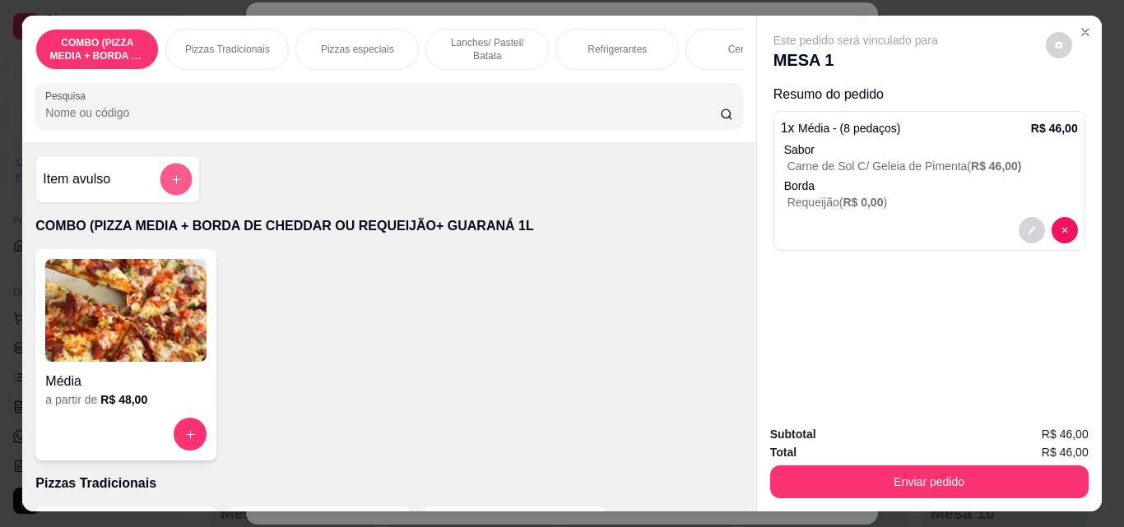
click at [179, 182] on button "add-separate-item" at bounding box center [176, 180] width 32 height 32
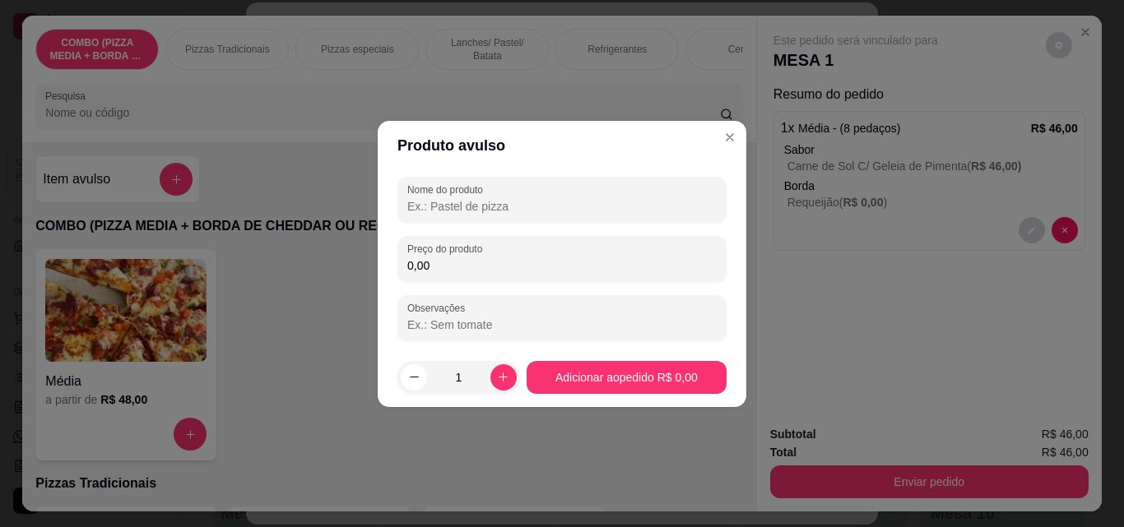
click at [448, 203] on input "Nome do produto" at bounding box center [561, 206] width 309 height 16
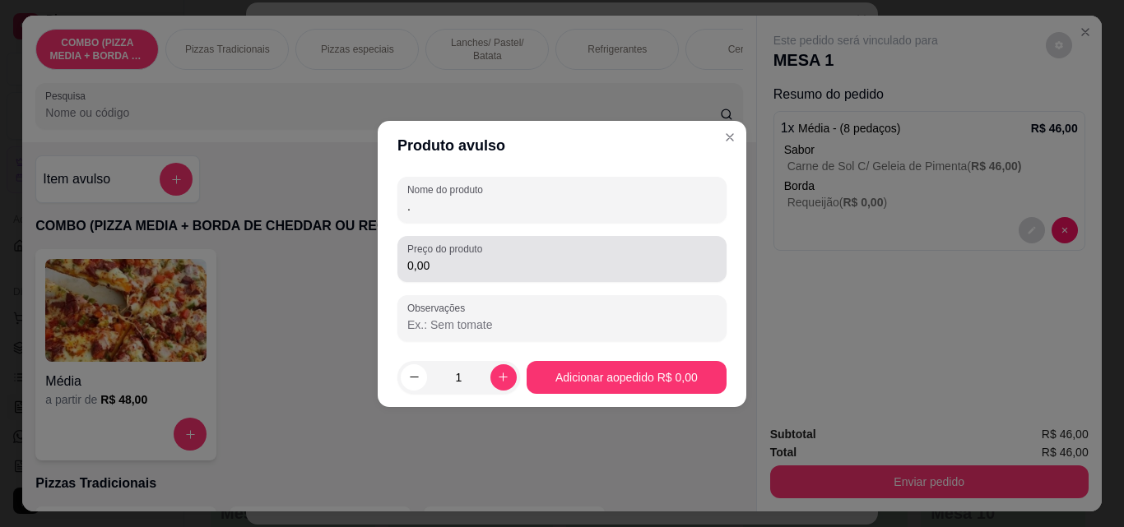
type input "."
click at [484, 280] on div "Preço do produto 0,00" at bounding box center [561, 259] width 329 height 46
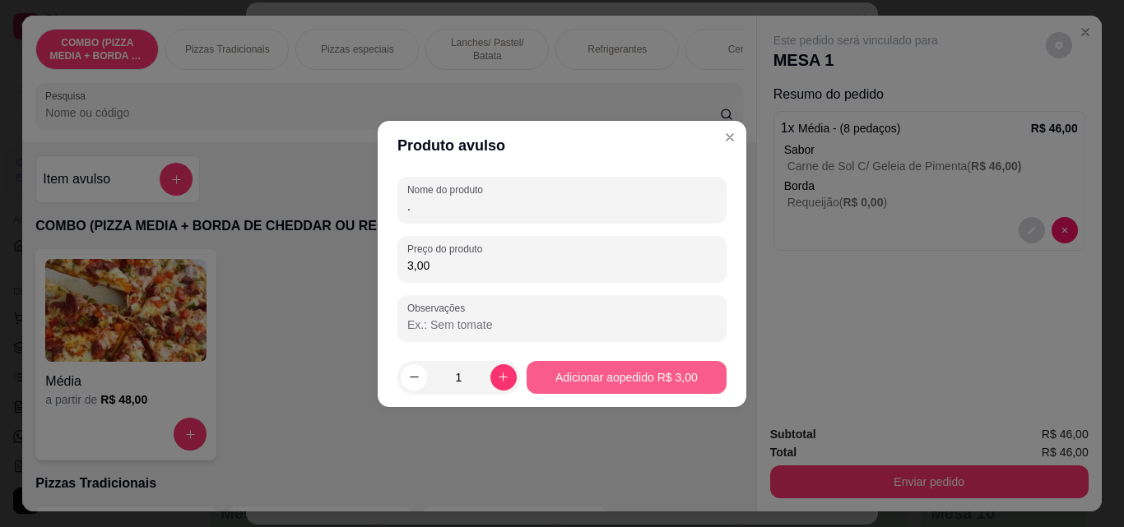
type input "3,00"
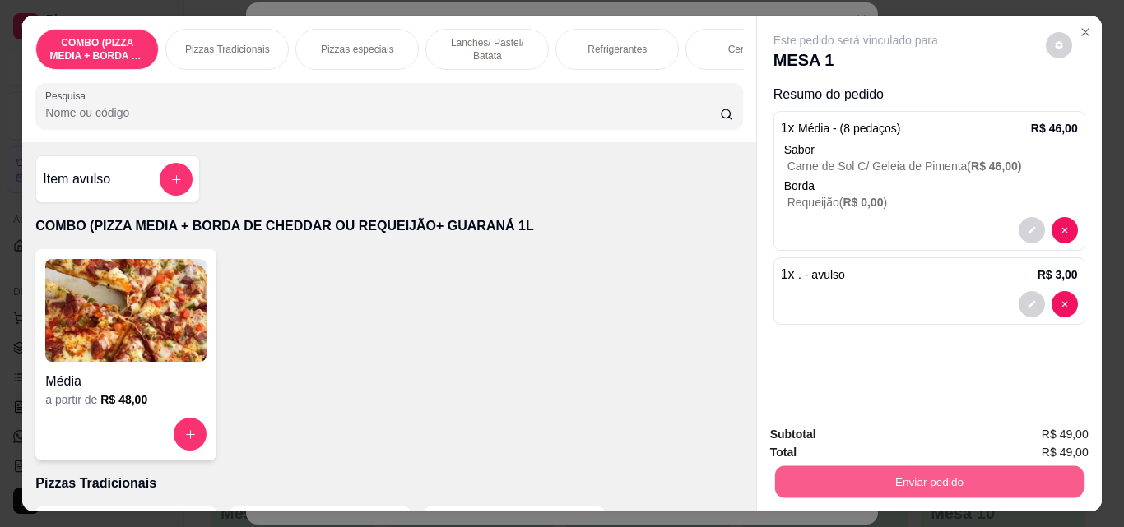
click at [847, 470] on button "Enviar pedido" at bounding box center [928, 482] width 308 height 32
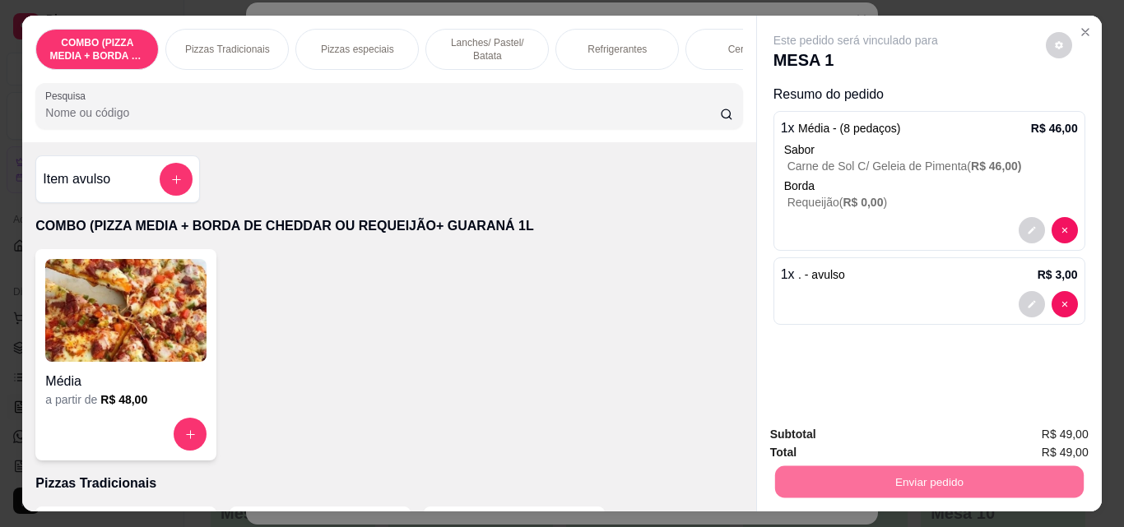
click at [301, 232] on p "COMBO (PIZZA MEDIA + BORDA DE CHEDDAR OU REQUEIJÃO+ GUARANÁ 1L" at bounding box center [388, 226] width 707 height 20
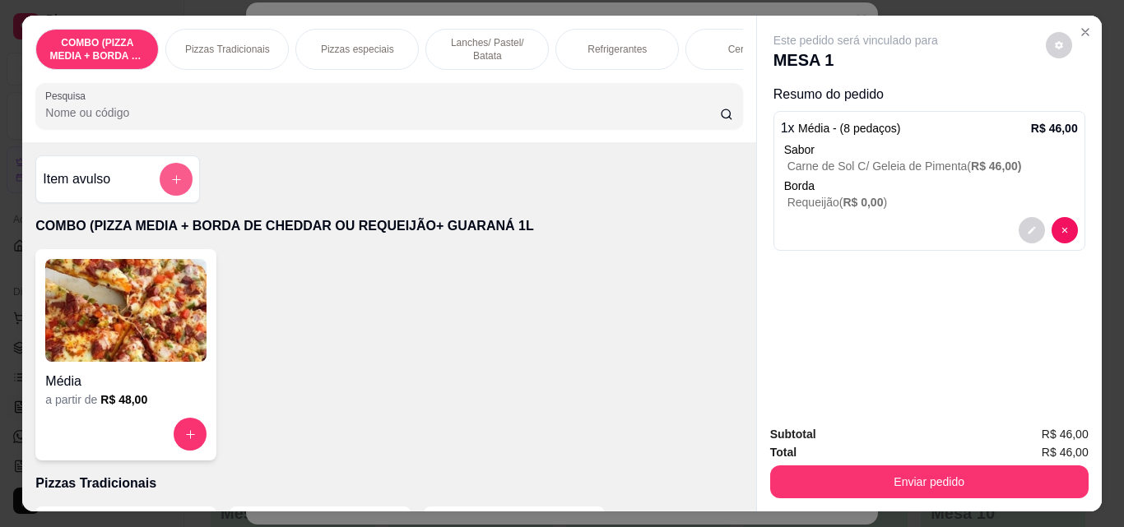
click at [160, 188] on button "add-separate-item" at bounding box center [176, 179] width 33 height 33
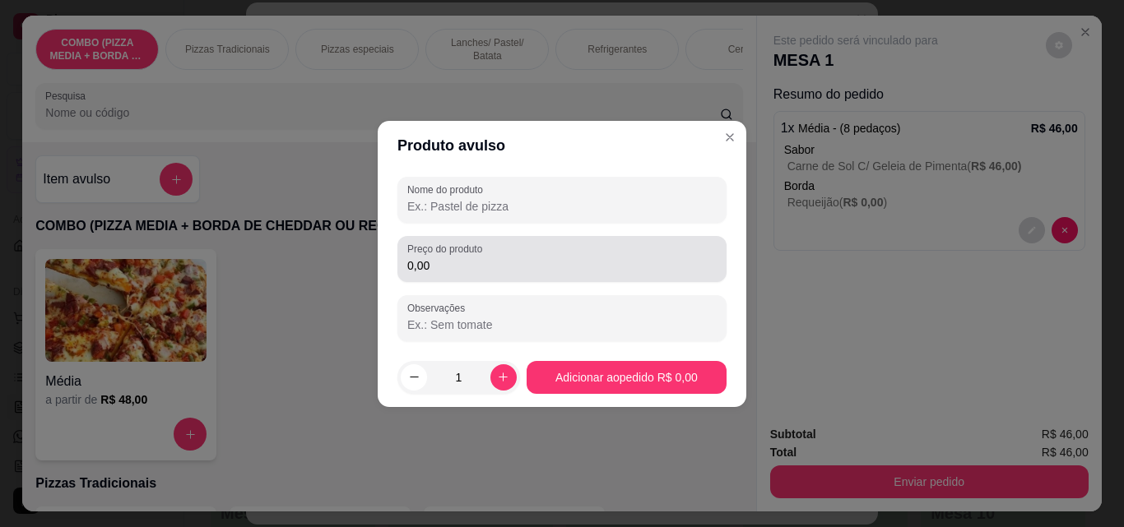
click at [427, 256] on div "0,00" at bounding box center [561, 259] width 309 height 33
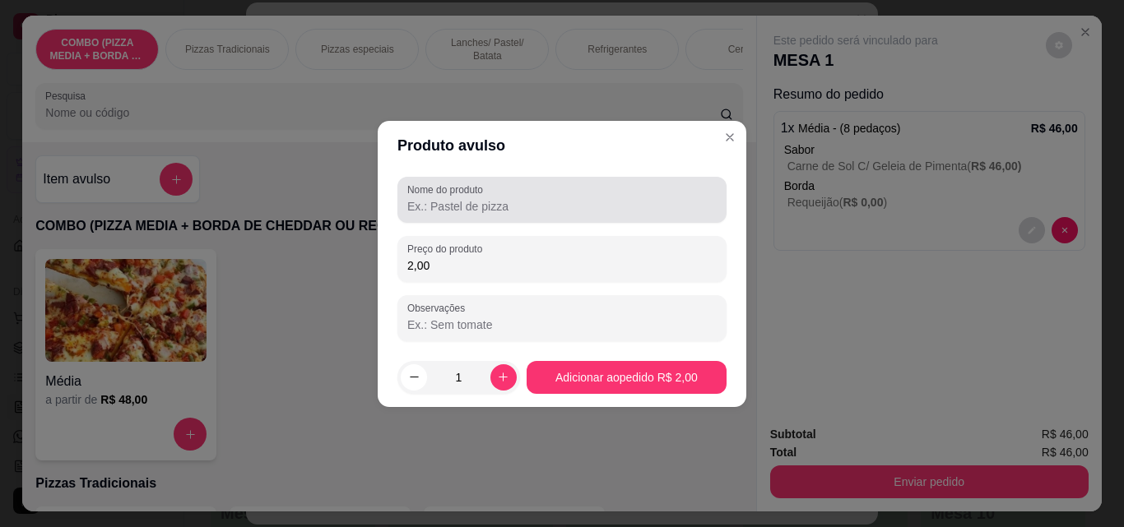
type input "2,00"
click at [442, 206] on input "Nome do produto" at bounding box center [561, 206] width 309 height 16
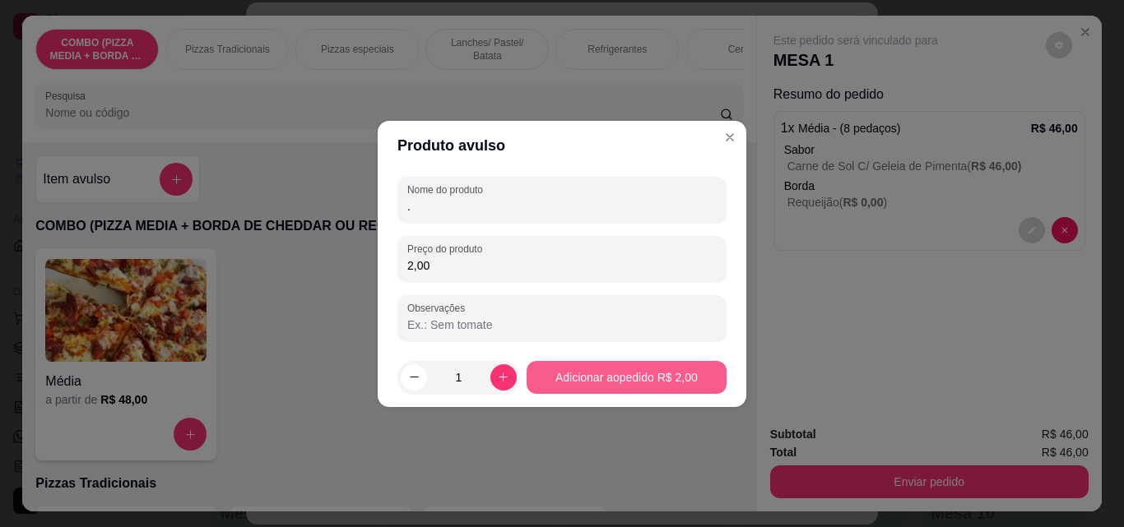
type input "."
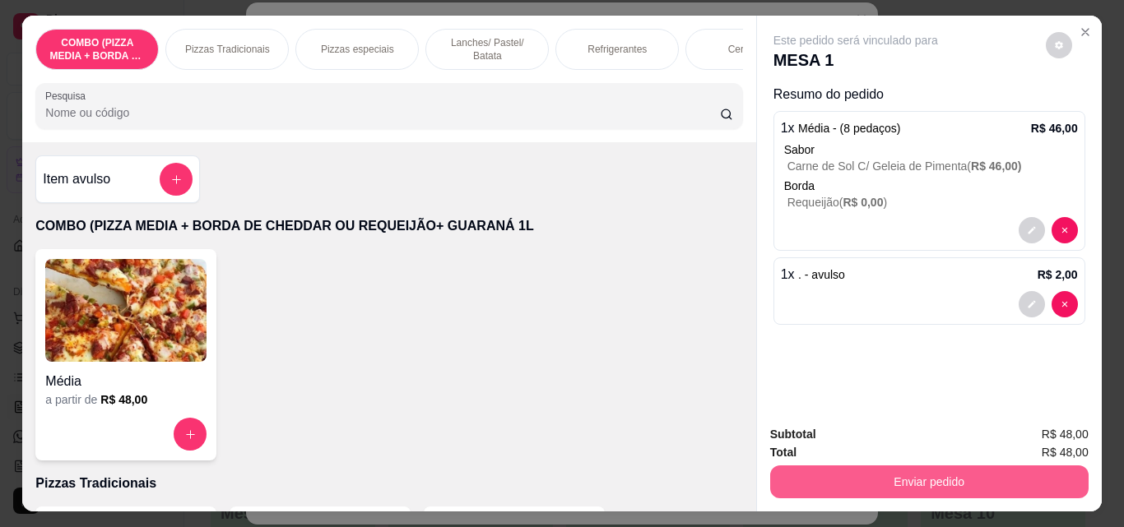
click at [812, 479] on button "Enviar pedido" at bounding box center [929, 482] width 318 height 33
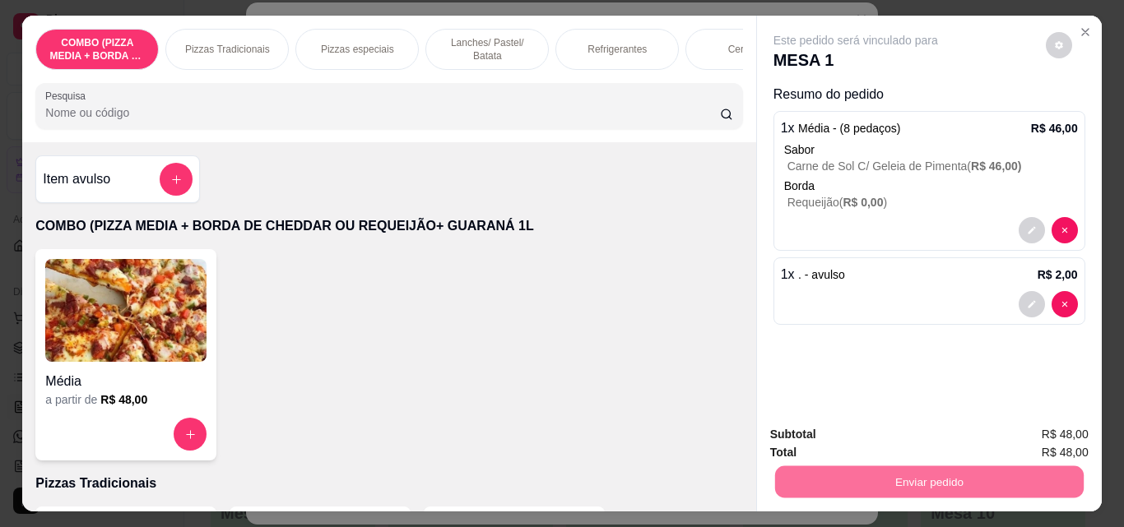
click at [814, 441] on button "Não registrar e enviar pedido" at bounding box center [874, 434] width 166 height 30
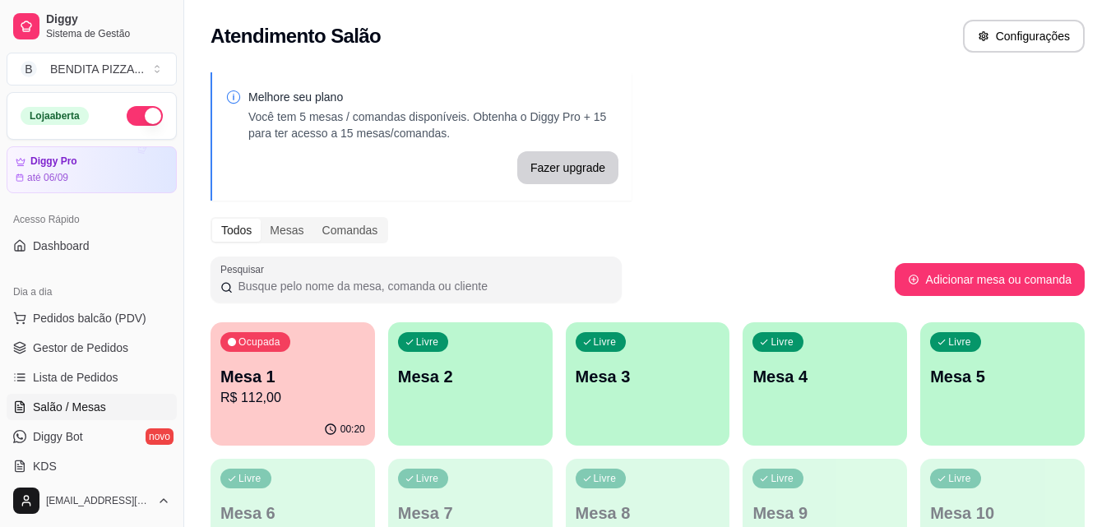
click at [308, 421] on div "00:20" at bounding box center [293, 430] width 164 height 32
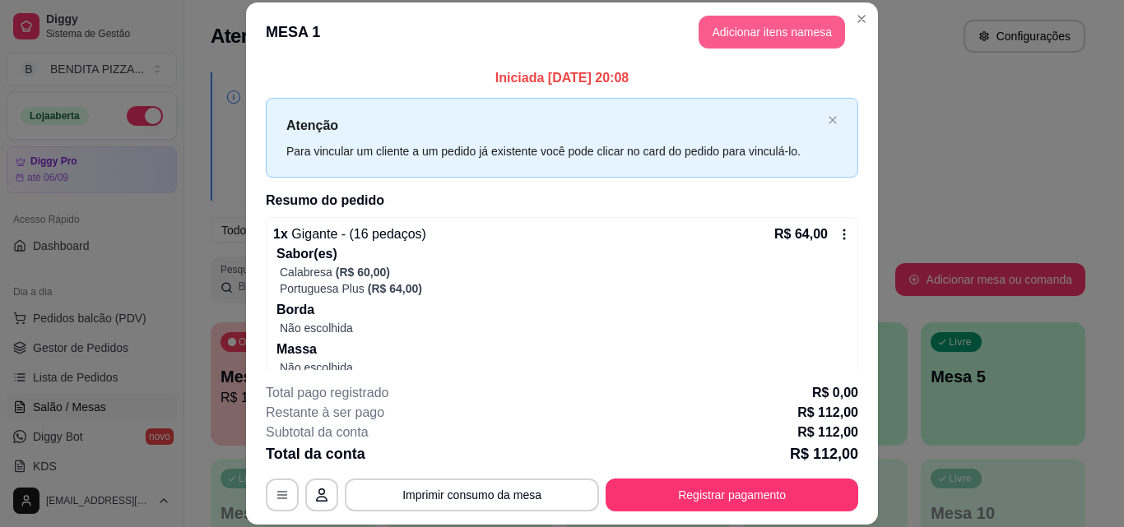
click at [752, 23] on button "Adicionar itens na mesa" at bounding box center [771, 32] width 146 height 33
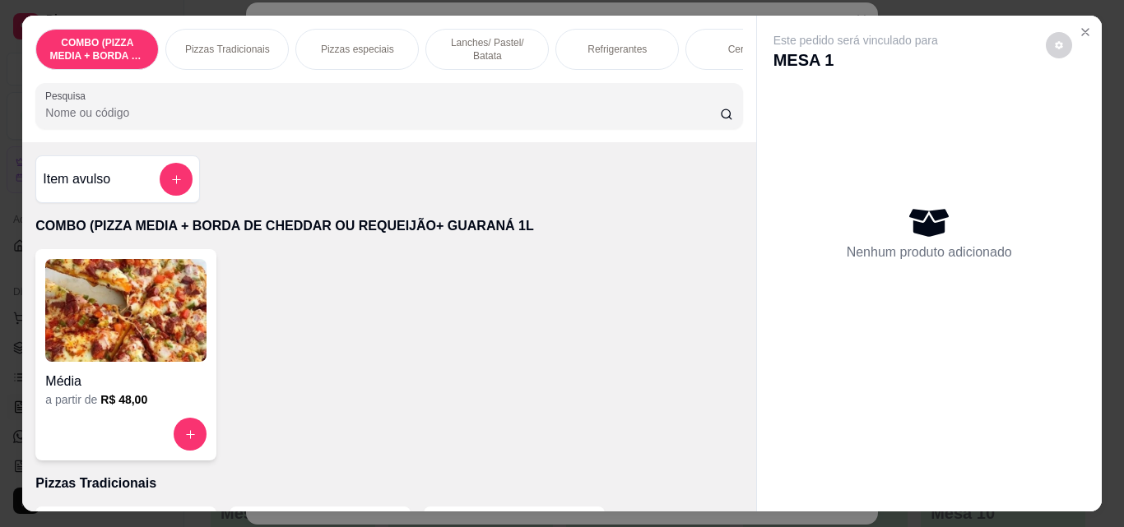
click at [558, 39] on div "Refrigerantes" at bounding box center [616, 49] width 123 height 41
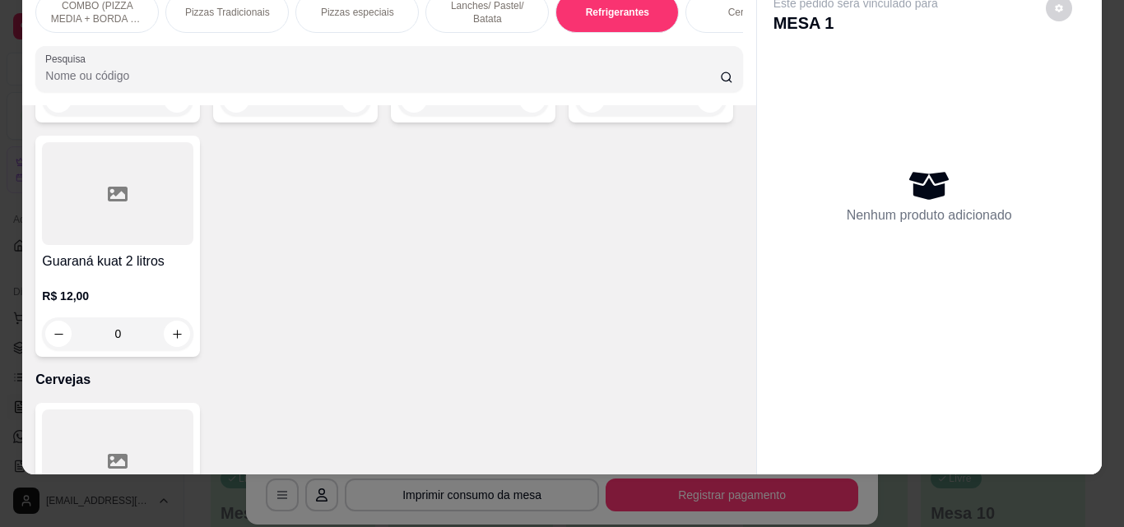
scroll to position [2679, 0]
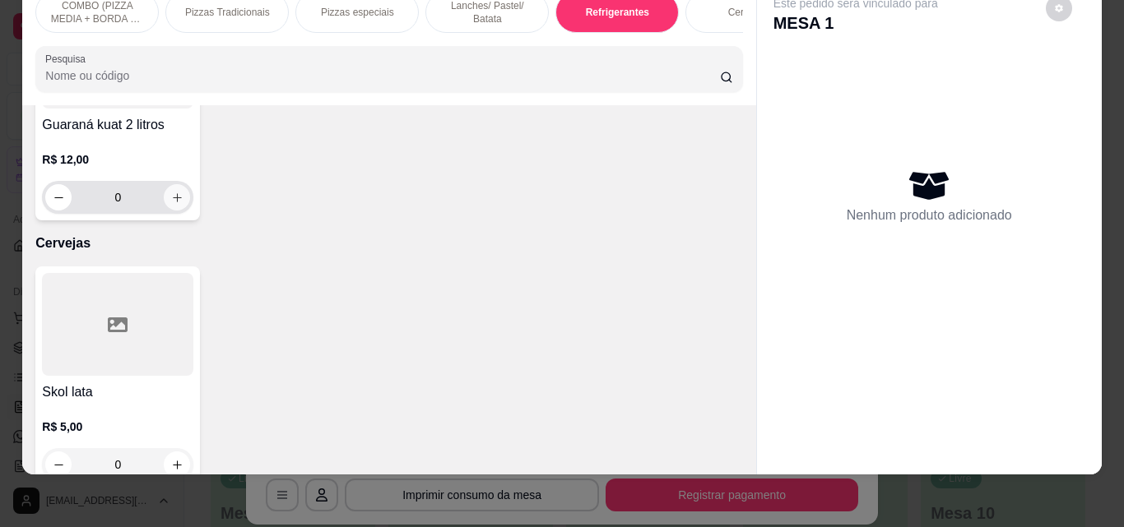
click at [182, 202] on icon "increase-product-quantity" at bounding box center [177, 197] width 9 height 9
type input "1"
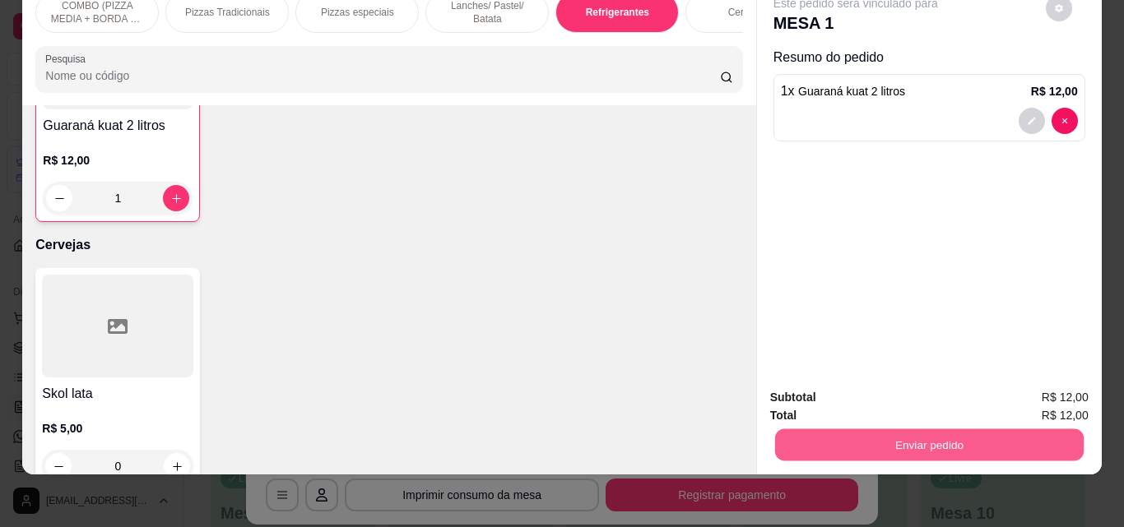
click at [855, 438] on button "Enviar pedido" at bounding box center [928, 445] width 308 height 32
click at [818, 380] on button "Não registrar e enviar pedido" at bounding box center [874, 392] width 171 height 31
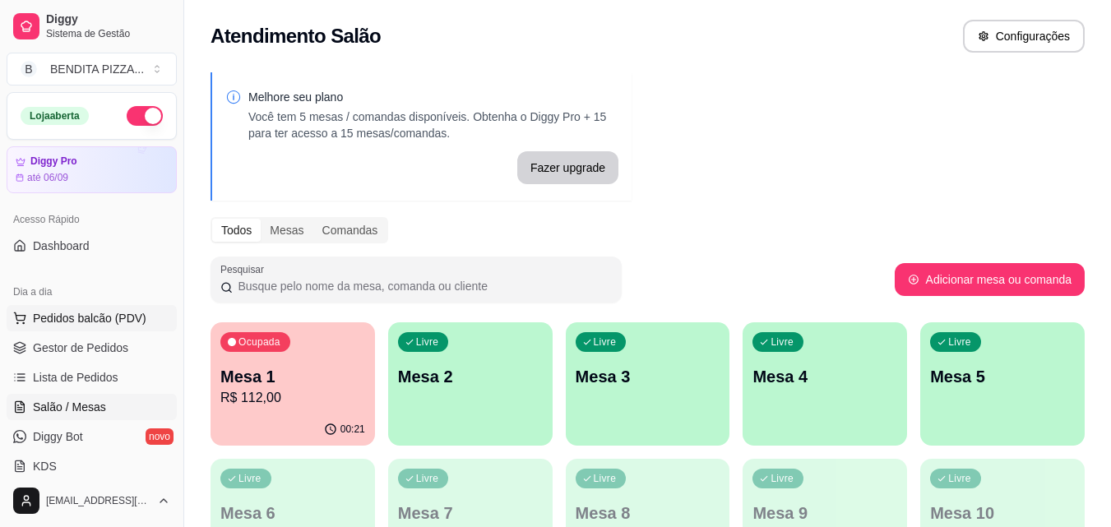
click at [139, 313] on span "Pedidos balcão (PDV)" at bounding box center [90, 318] width 114 height 16
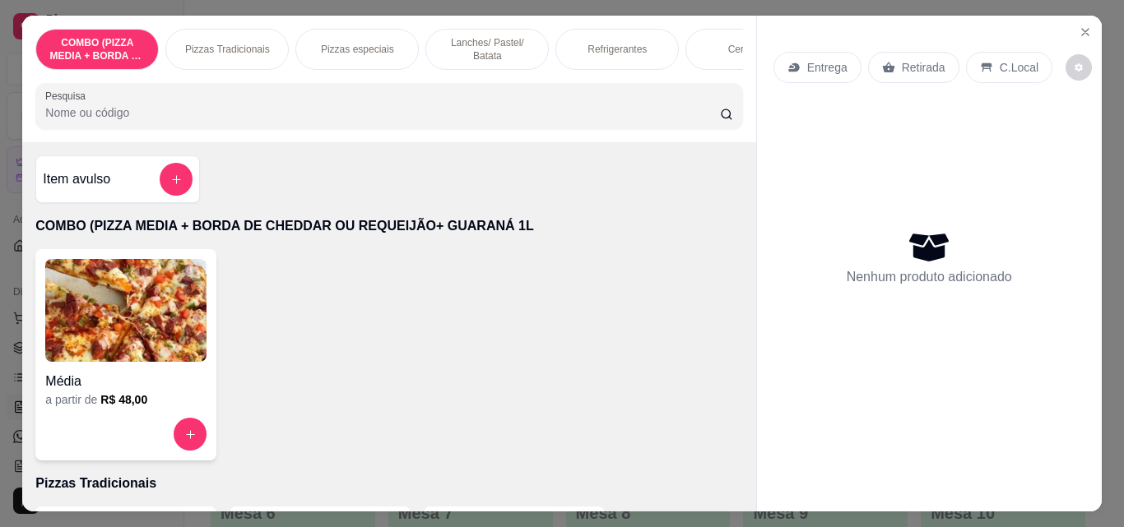
click at [203, 33] on div "Pizzas Tradicionais" at bounding box center [226, 49] width 123 height 41
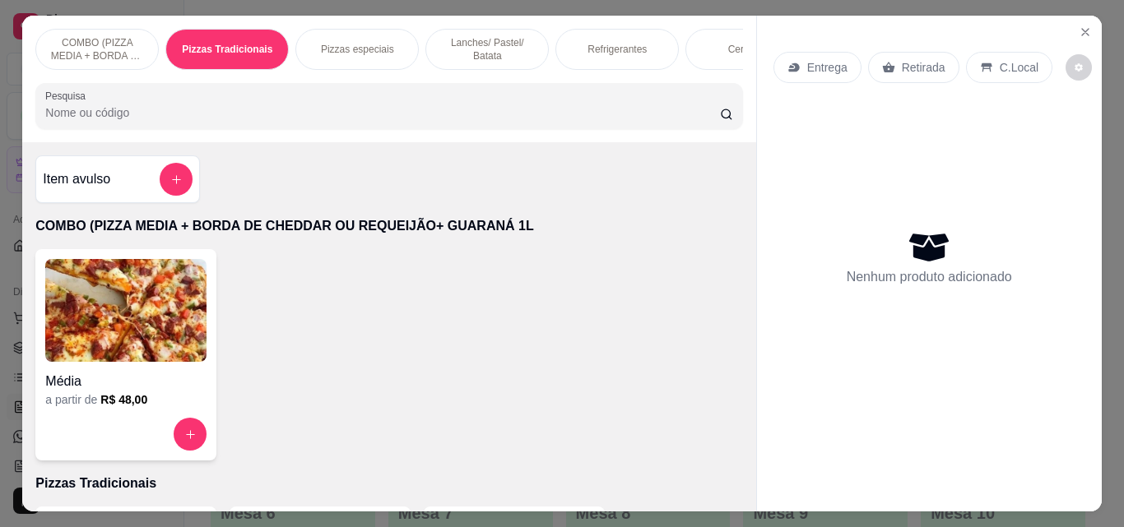
scroll to position [43, 0]
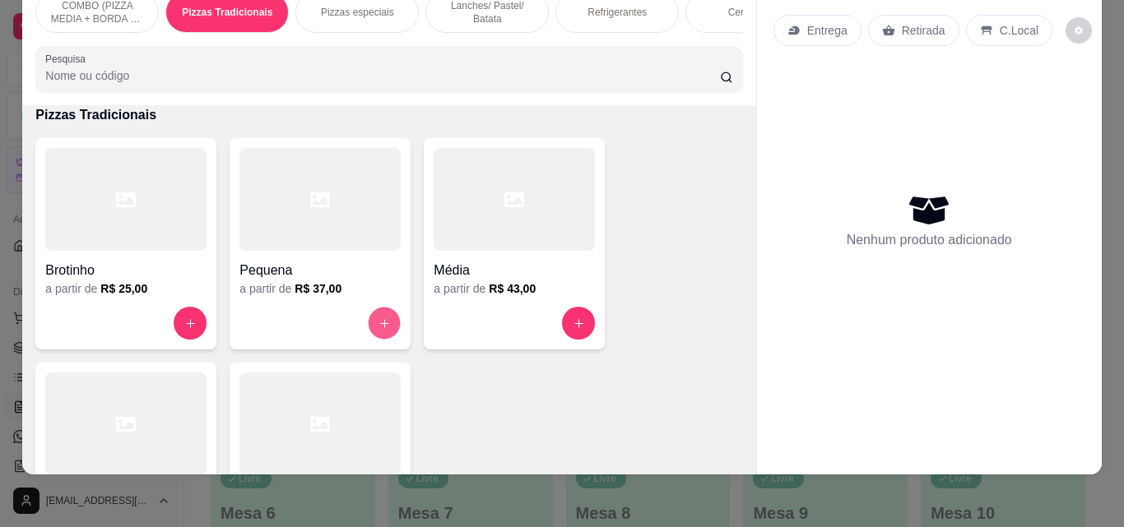
click at [368, 317] on button "increase-product-quantity" at bounding box center [384, 324] width 32 height 32
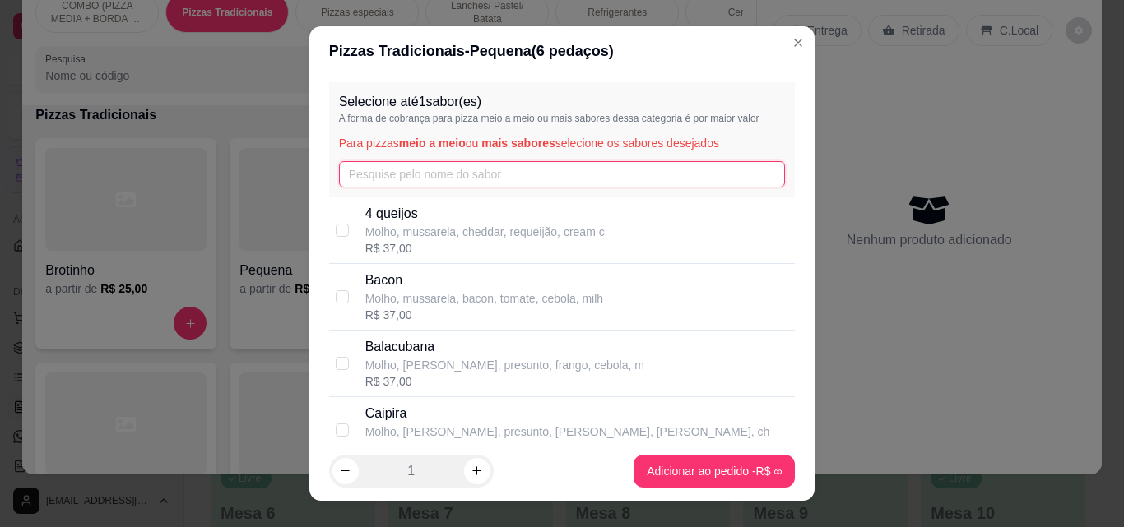
click at [409, 170] on input "text" at bounding box center [562, 174] width 447 height 26
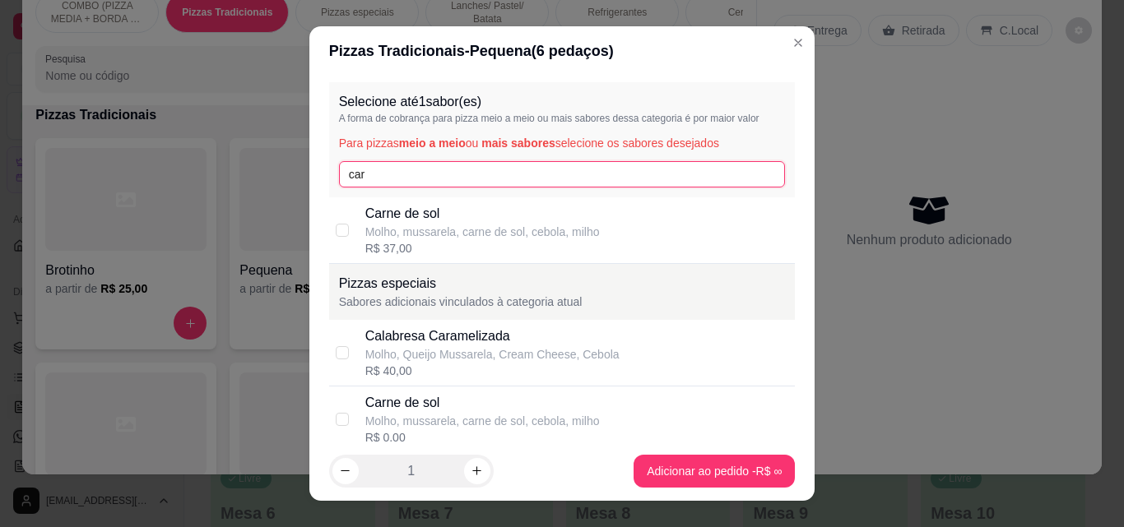
type input "car"
click at [401, 241] on div "R$ 37,00" at bounding box center [482, 248] width 234 height 16
checkbox input "true"
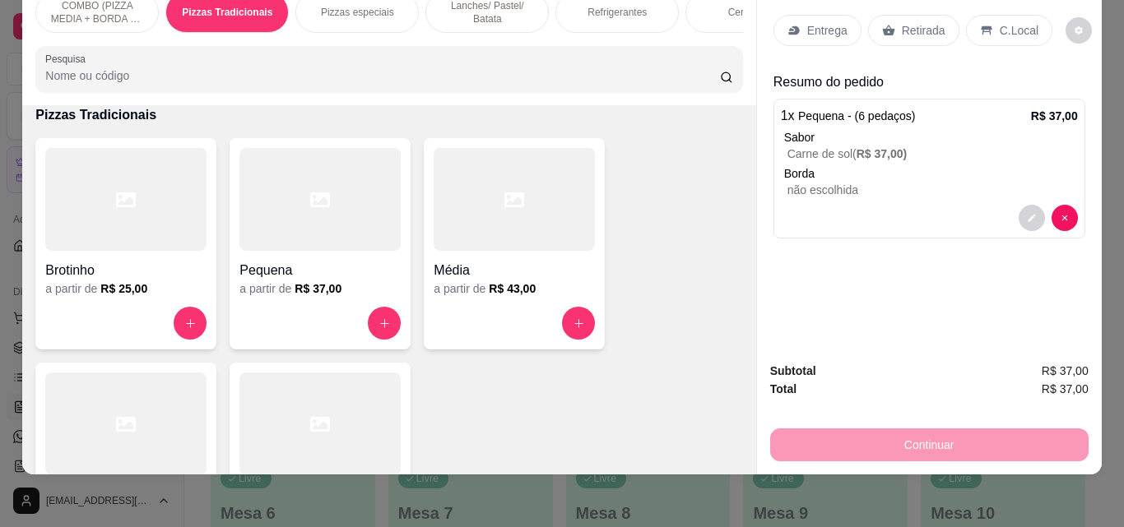
click at [617, 6] on p "Refrigerantes" at bounding box center [616, 12] width 59 height 13
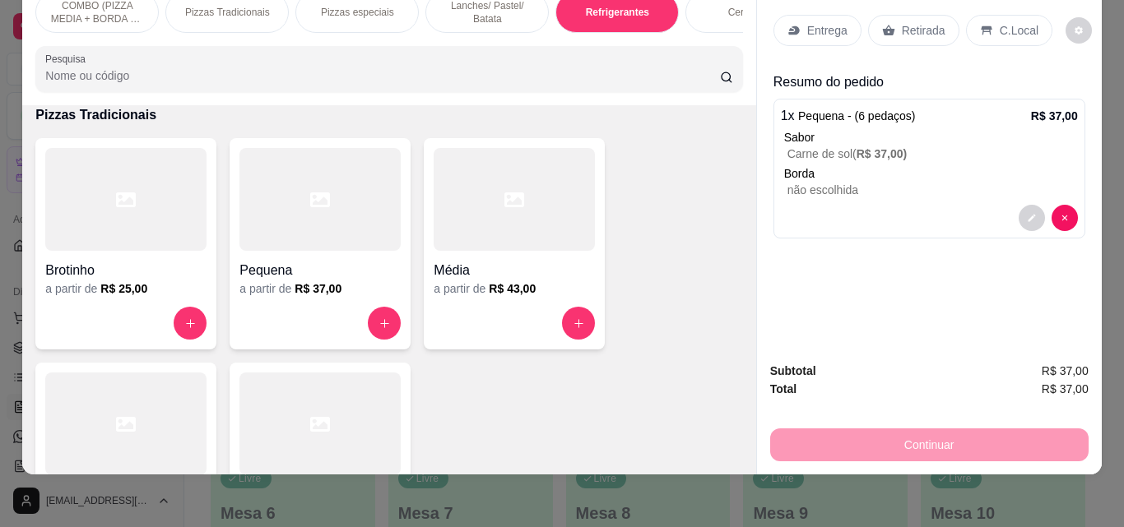
scroll to position [2540, 0]
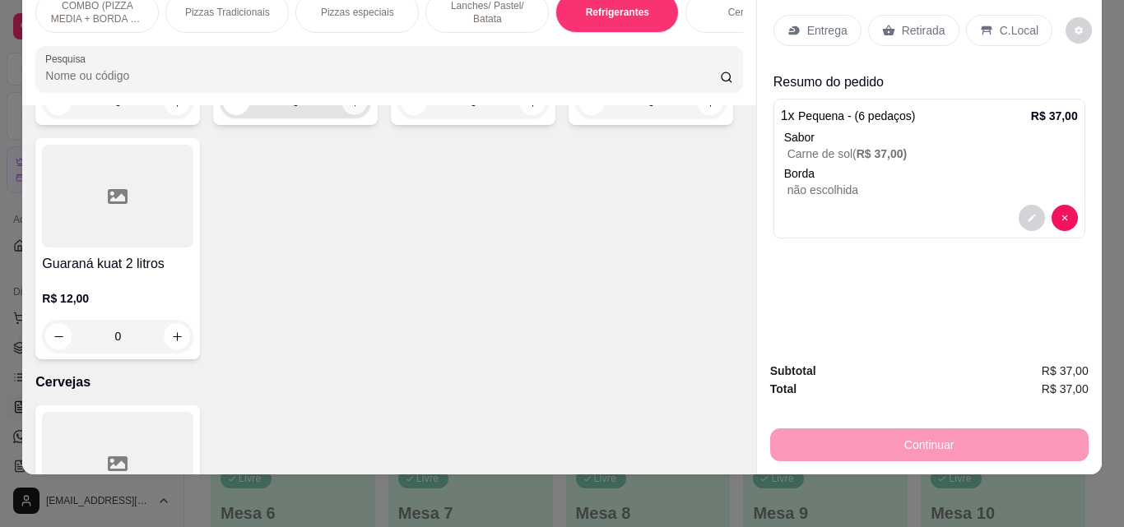
click at [350, 109] on icon "increase-product-quantity" at bounding box center [355, 102] width 12 height 12
type input "1"
click at [812, 22] on p "Entrega" at bounding box center [827, 30] width 40 height 16
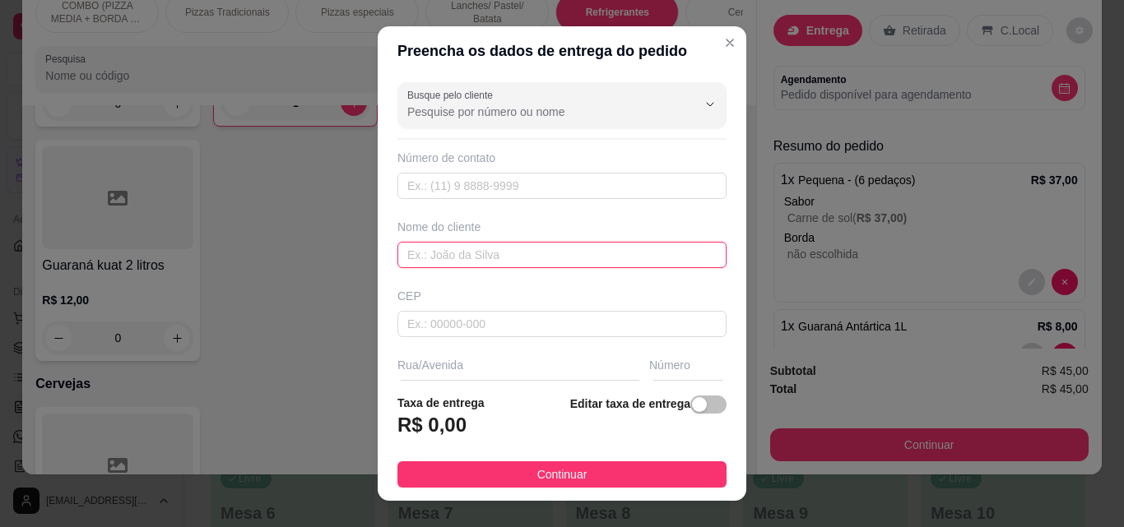
click at [484, 243] on input "text" at bounding box center [561, 255] width 329 height 26
type input "Isadora"
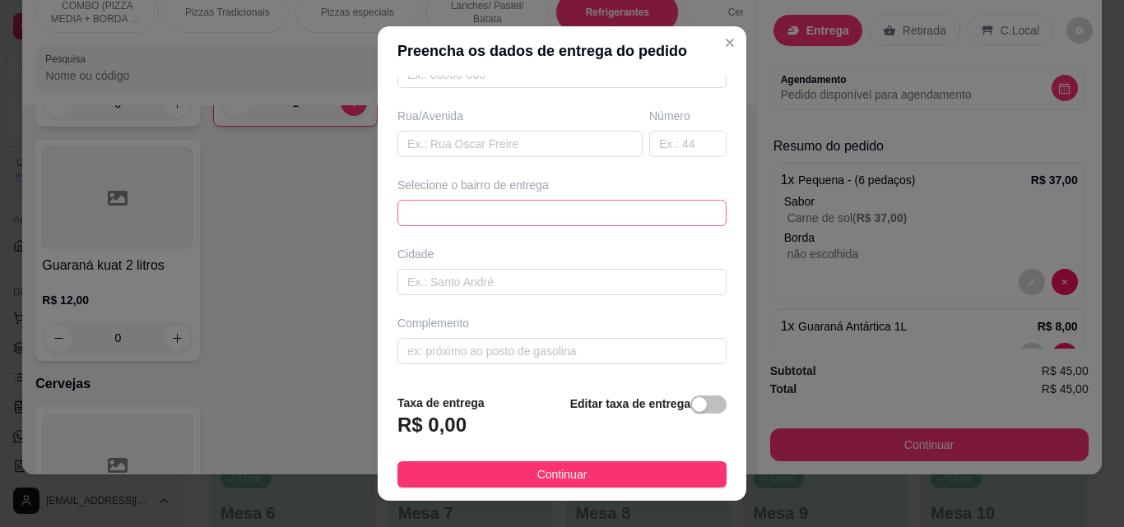
click at [671, 209] on span at bounding box center [561, 213] width 309 height 25
drag, startPoint x: 693, startPoint y: 274, endPoint x: 688, endPoint y: 309, distance: 35.6
click at [688, 309] on div "Busque pelo cliente Número de contato Nome do cliente Isadora CEP Rua/[GEOGRAPH…" at bounding box center [562, 228] width 368 height 305
click at [688, 211] on div "65d437a0b6f0d4bdbaa348a6 65d437b8b6f0d4bdbaa348a9 65d437ceb6f0d4bdbaa348ac [GEO…" at bounding box center [561, 213] width 329 height 26
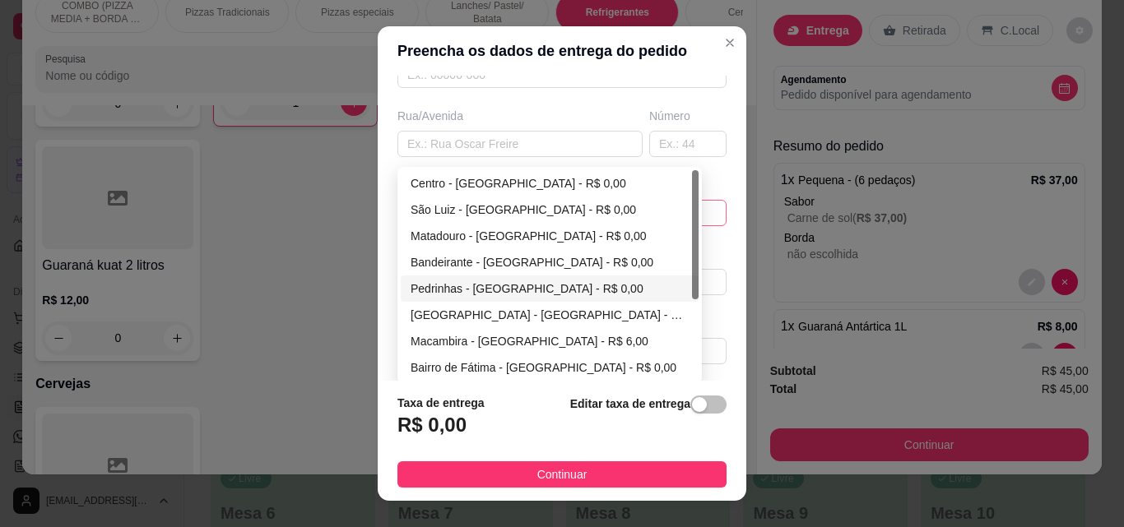
click at [526, 286] on div "Pedrinhas - [GEOGRAPHIC_DATA] - R$ 0,00" at bounding box center [549, 289] width 278 height 18
type input "São Miguel do Tapuio"
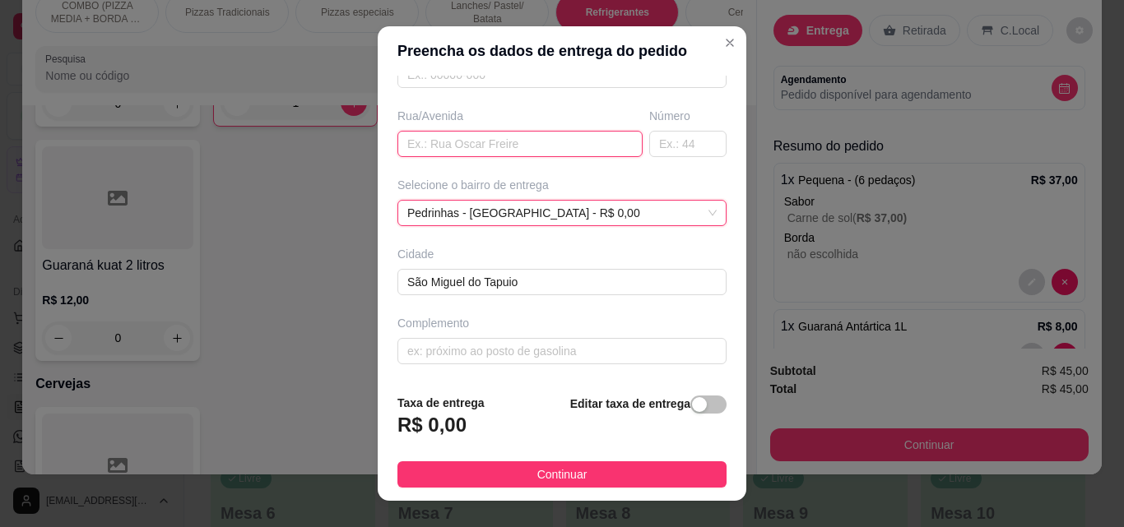
click at [447, 144] on input "text" at bounding box center [519, 144] width 245 height 26
type input "Juazeiro"
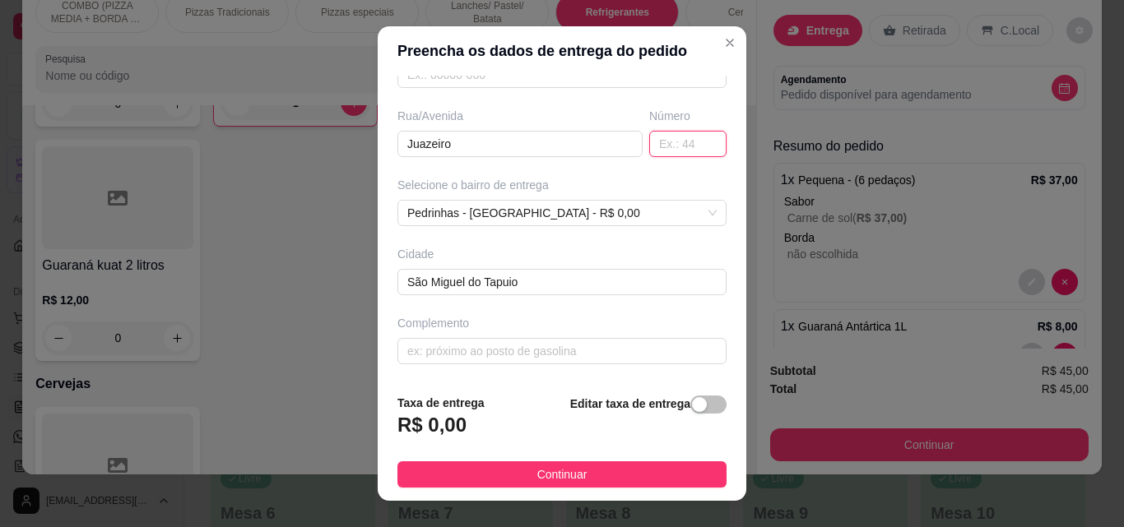
click at [671, 148] on input "text" at bounding box center [687, 144] width 77 height 26
type input "2922"
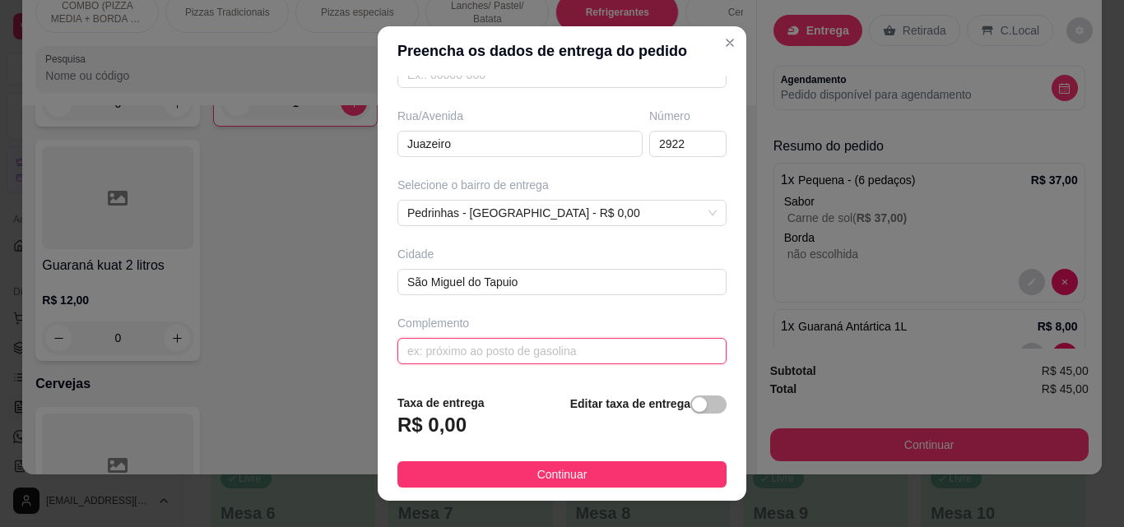
click at [541, 358] on input "text" at bounding box center [561, 351] width 329 height 26
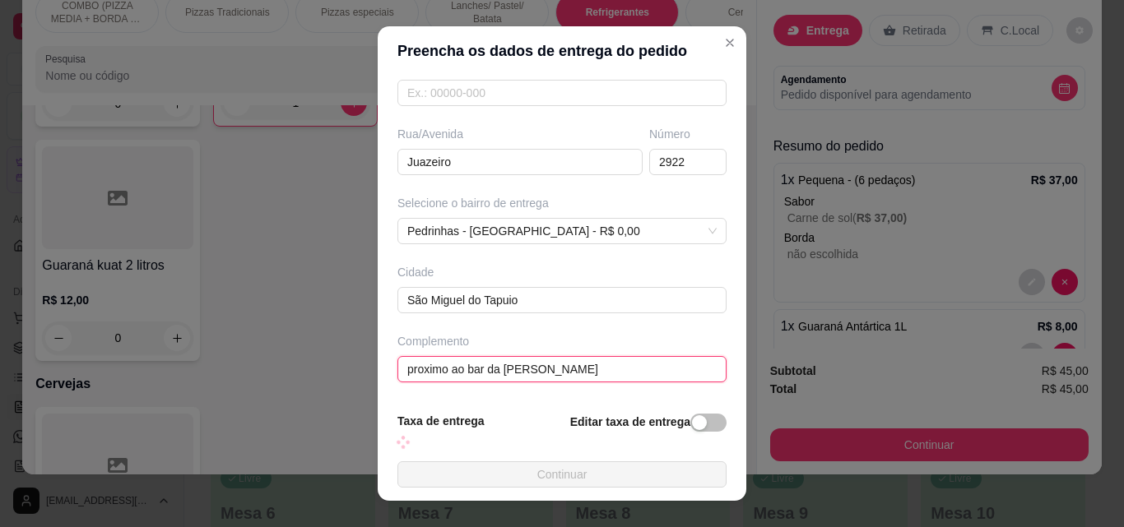
scroll to position [231, 0]
type input "proximo ao bar da [PERSON_NAME]"
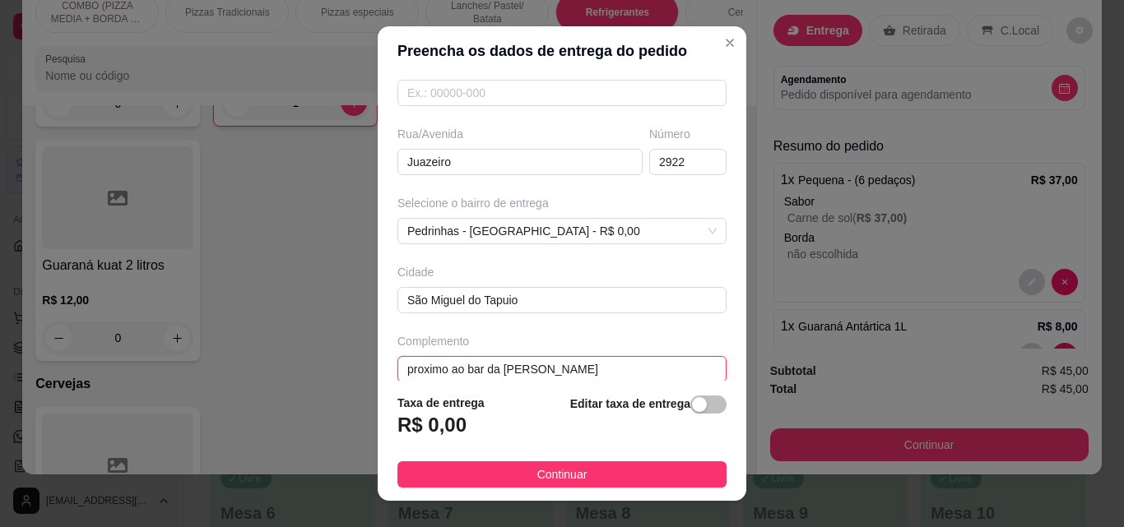
scroll to position [249, 0]
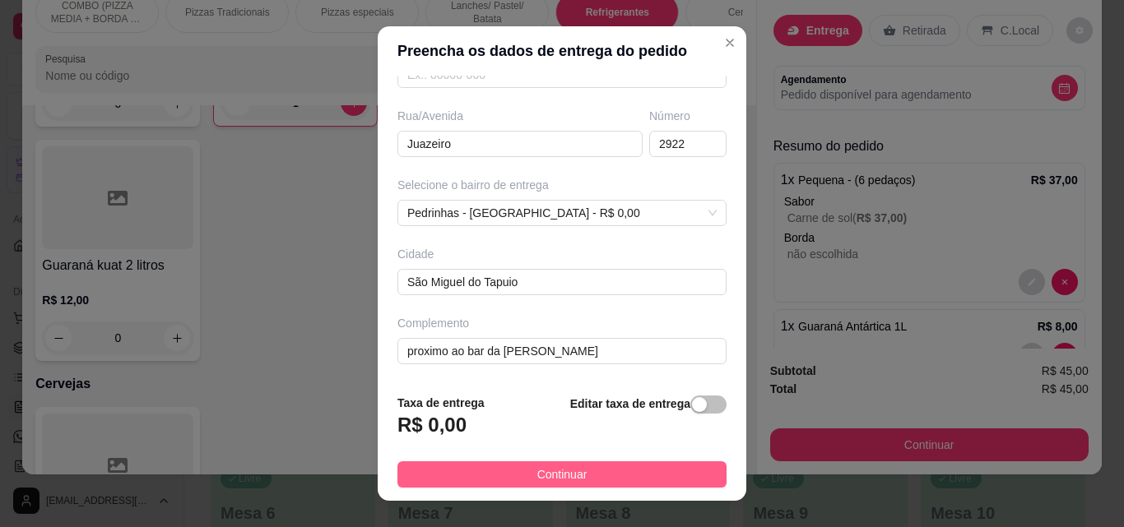
click at [583, 480] on button "Continuar" at bounding box center [561, 474] width 329 height 26
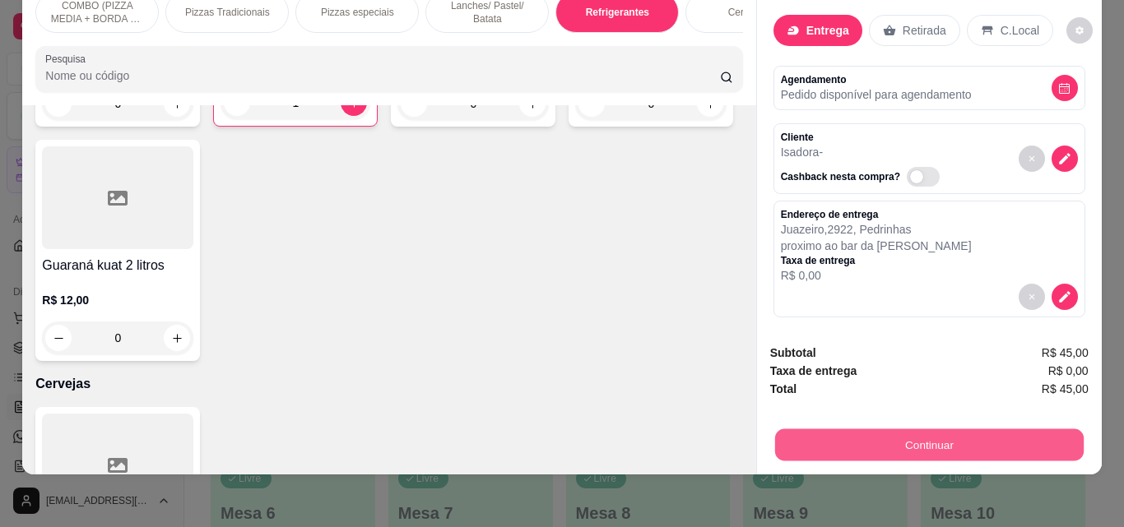
click at [791, 434] on button "Continuar" at bounding box center [928, 445] width 308 height 32
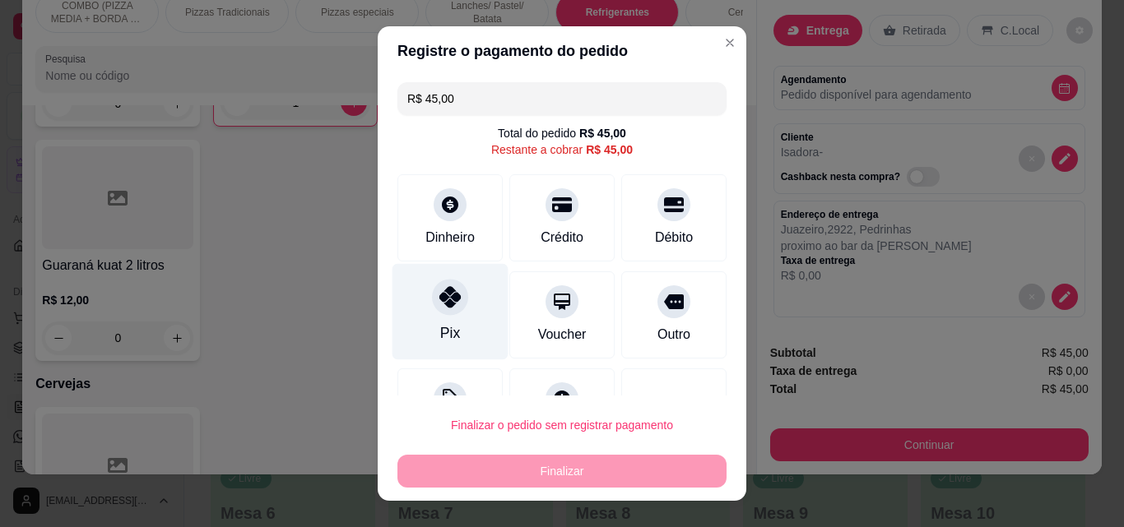
click at [449, 295] on icon at bounding box center [449, 296] width 21 height 21
type input "R$ 0,00"
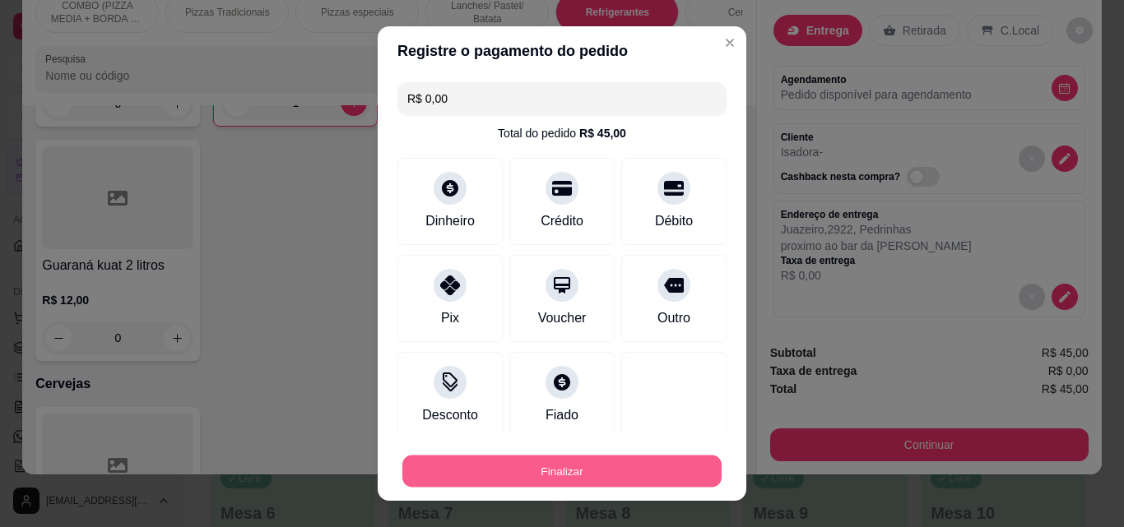
click at [517, 469] on button "Finalizar" at bounding box center [561, 472] width 319 height 32
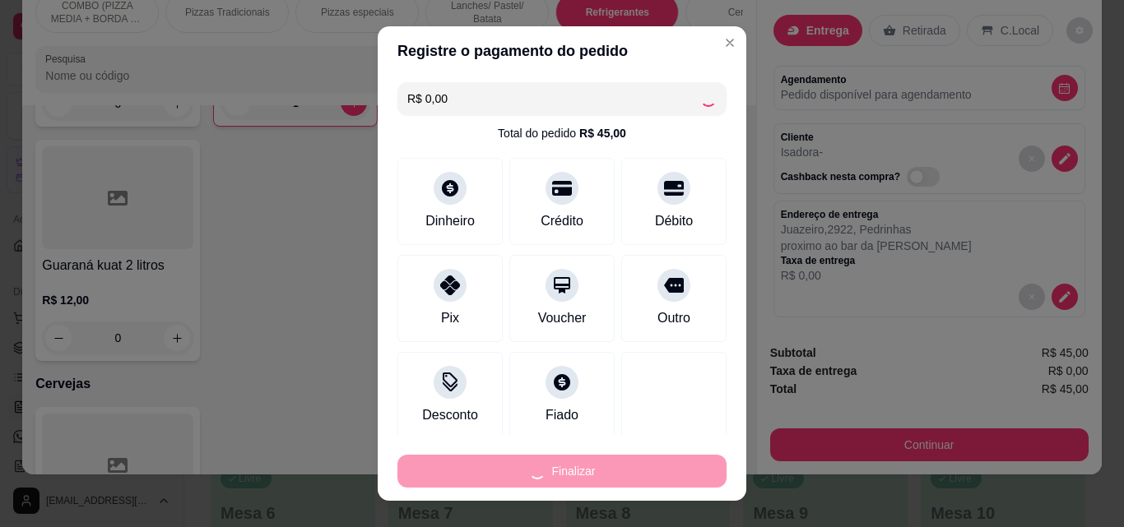
type input "0"
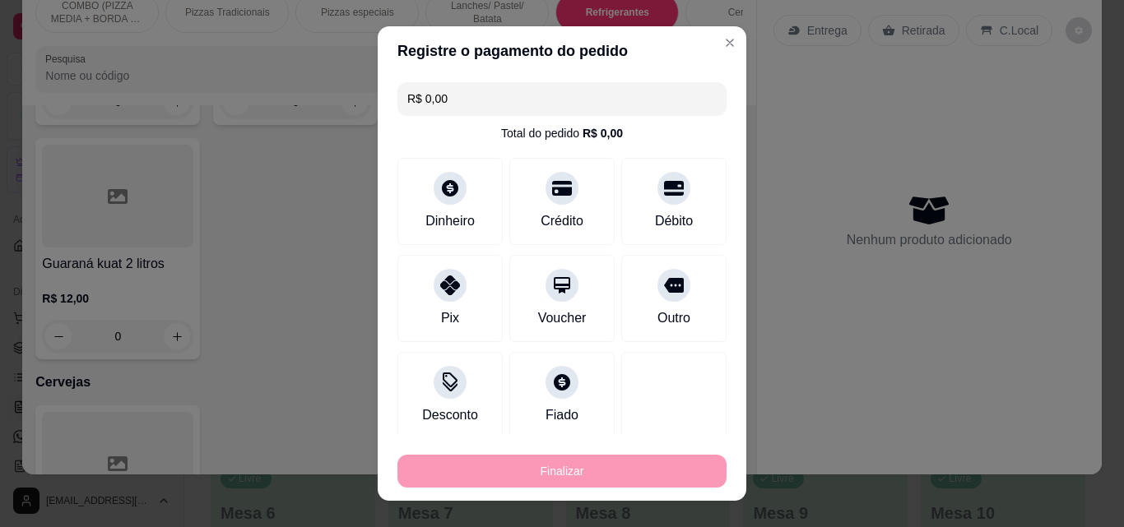
type input "-R$ 45,00"
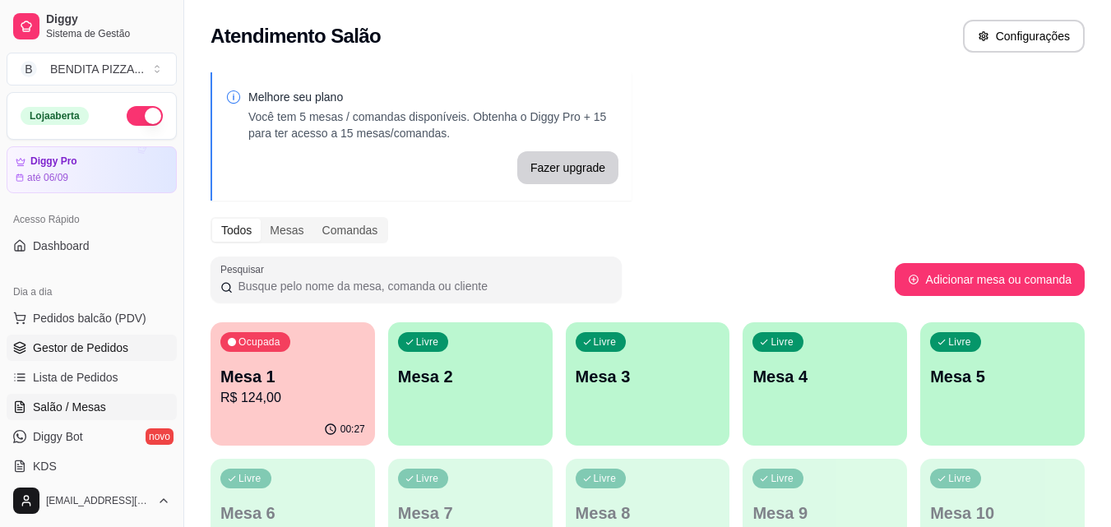
click at [151, 348] on link "Gestor de Pedidos" at bounding box center [92, 348] width 170 height 26
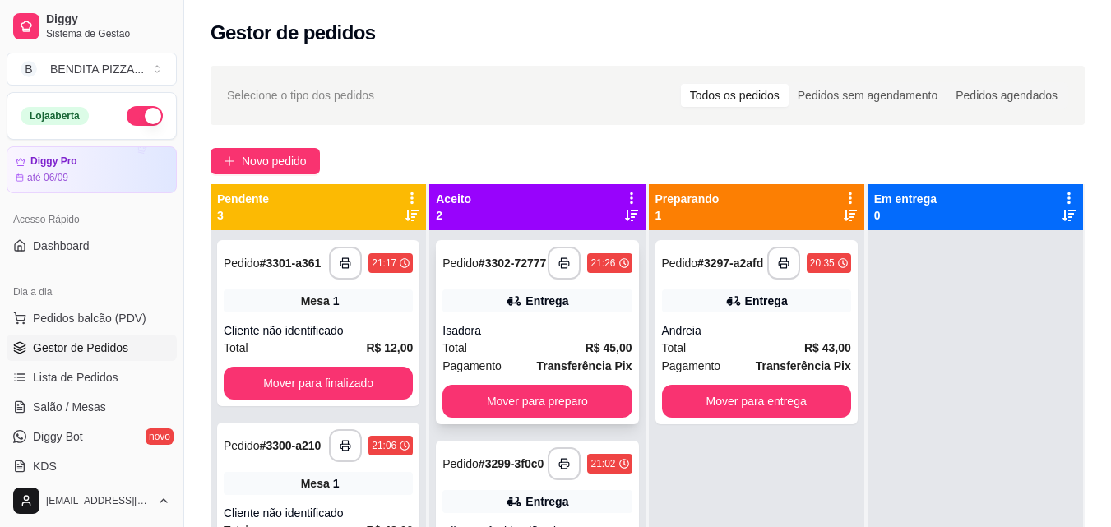
click at [607, 351] on strong "R$ 45,00" at bounding box center [609, 347] width 47 height 13
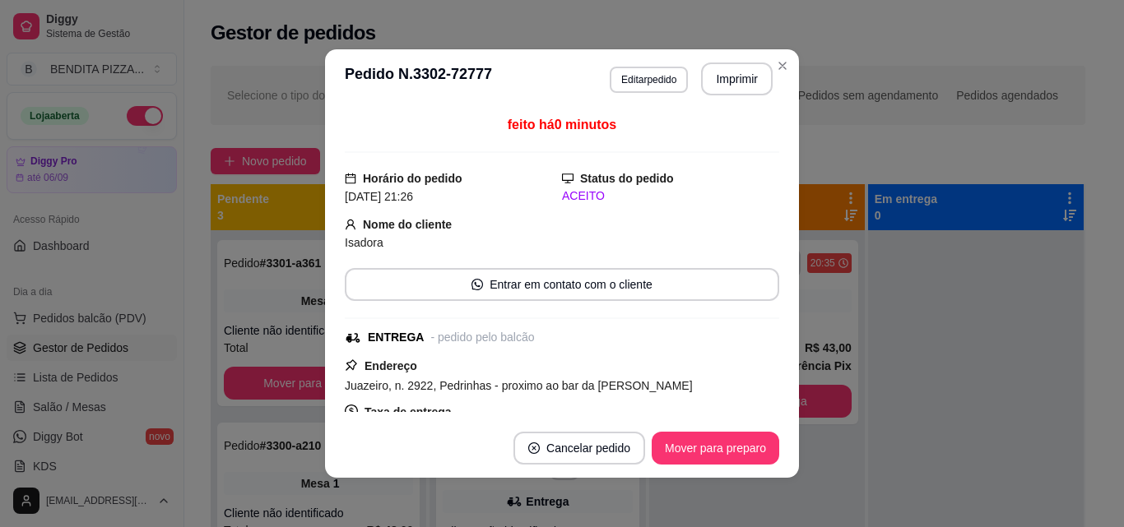
click at [724, 62] on header "**********" at bounding box center [562, 78] width 474 height 59
click at [726, 85] on button "Imprimir" at bounding box center [736, 79] width 69 height 32
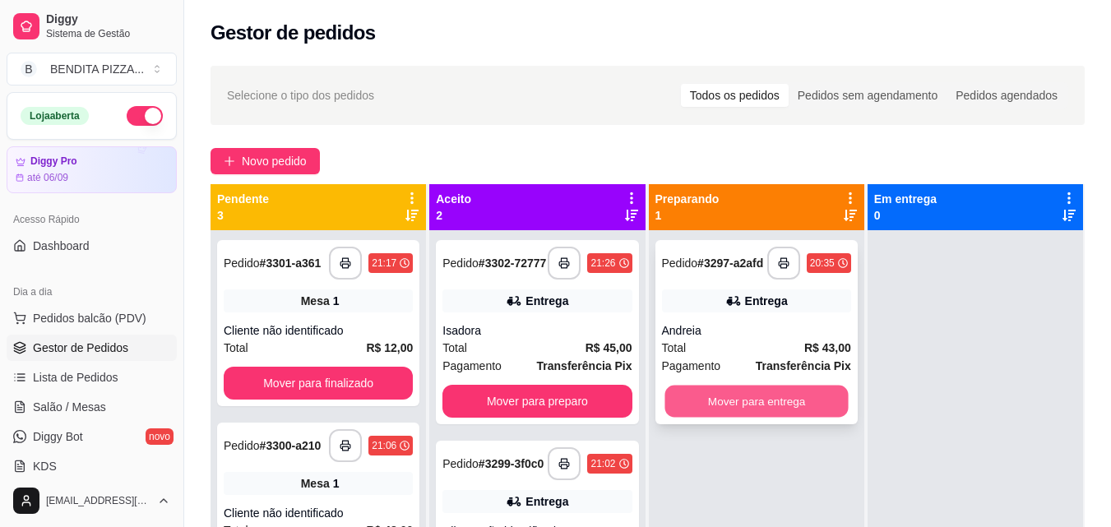
click at [780, 408] on button "Mover para entrega" at bounding box center [756, 402] width 183 height 32
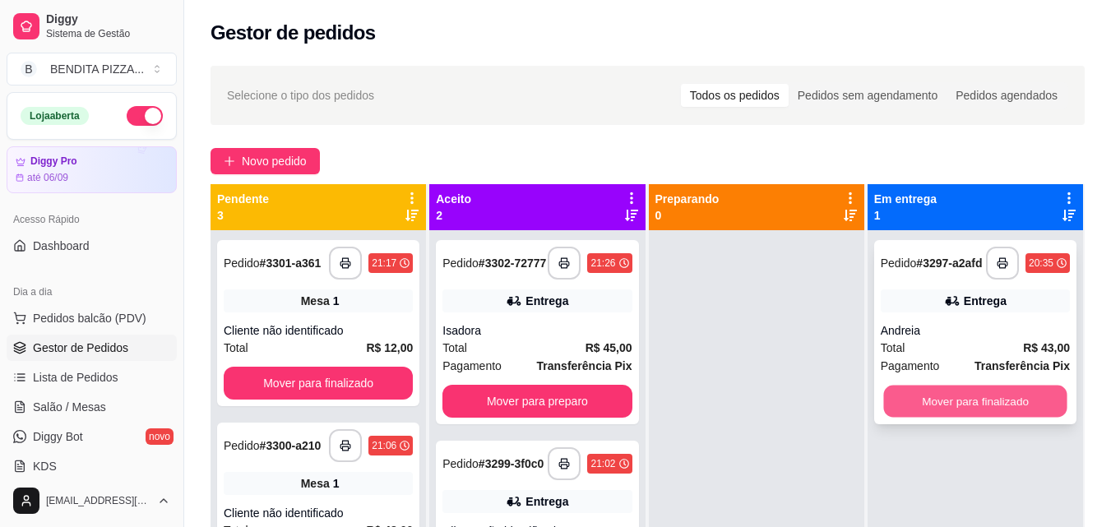
click at [961, 398] on button "Mover para finalizado" at bounding box center [974, 402] width 183 height 32
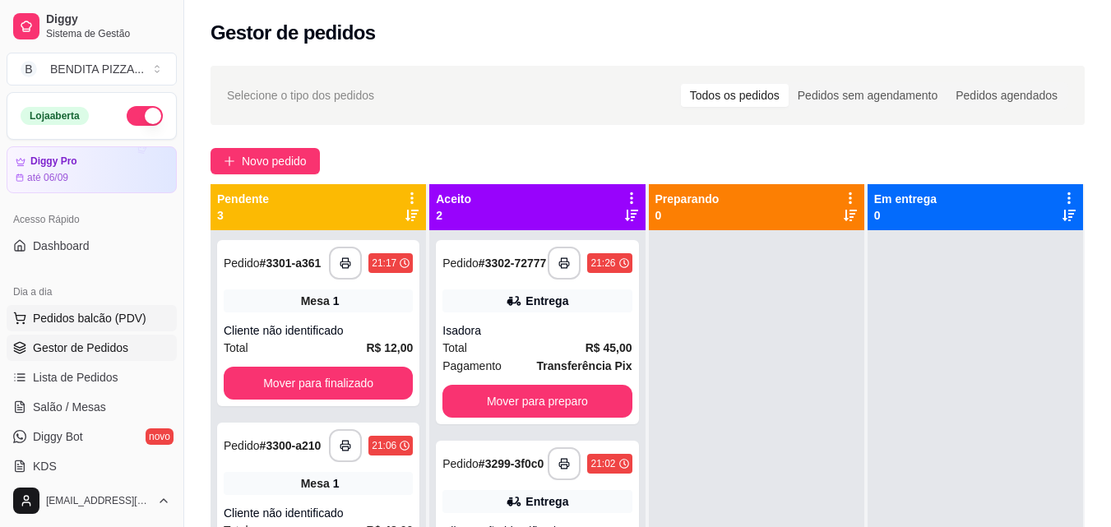
click at [137, 327] on button "Pedidos balcão (PDV)" at bounding box center [92, 318] width 170 height 26
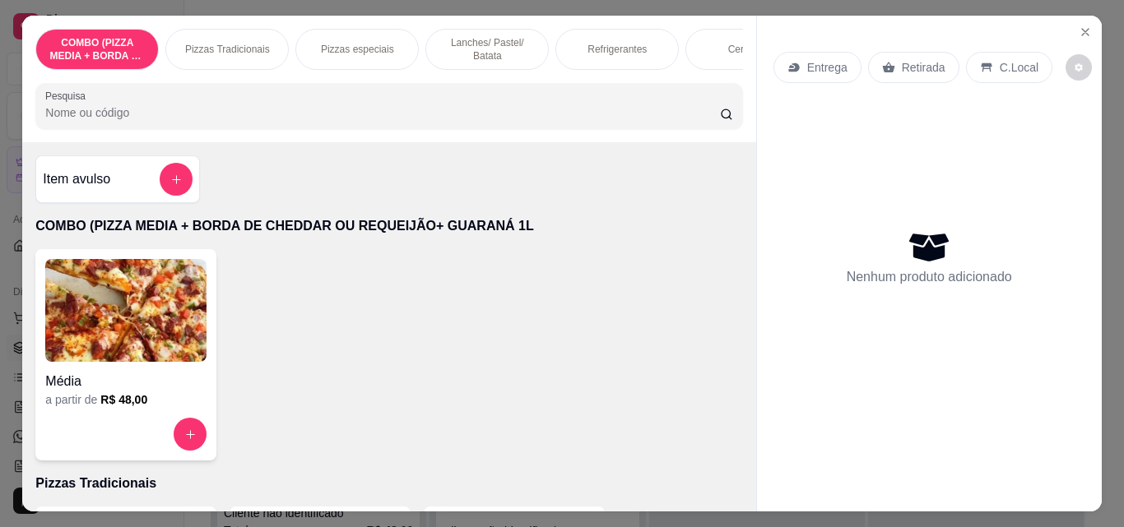
click at [232, 29] on div "Pizzas Tradicionais" at bounding box center [226, 49] width 123 height 41
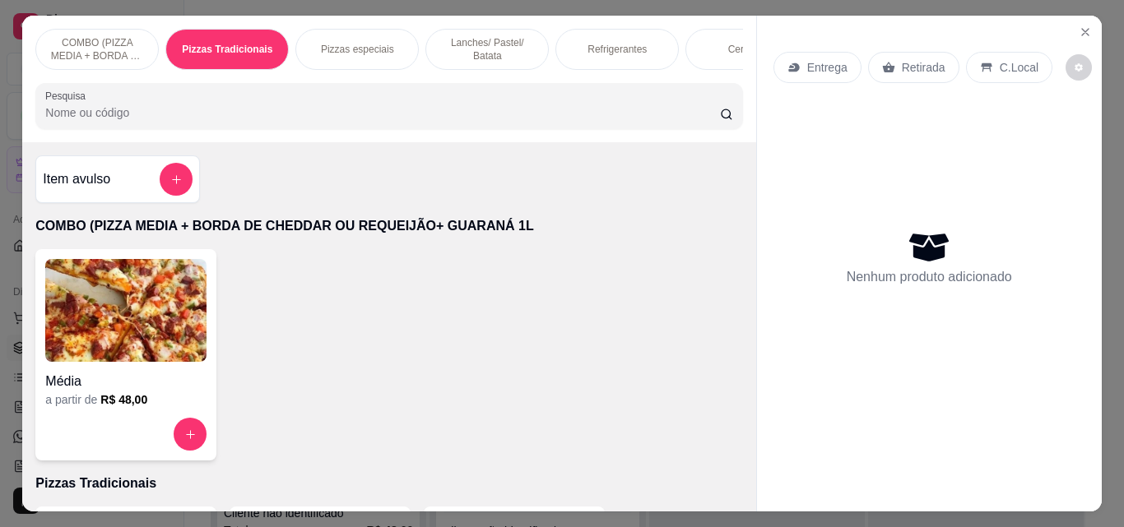
scroll to position [43, 0]
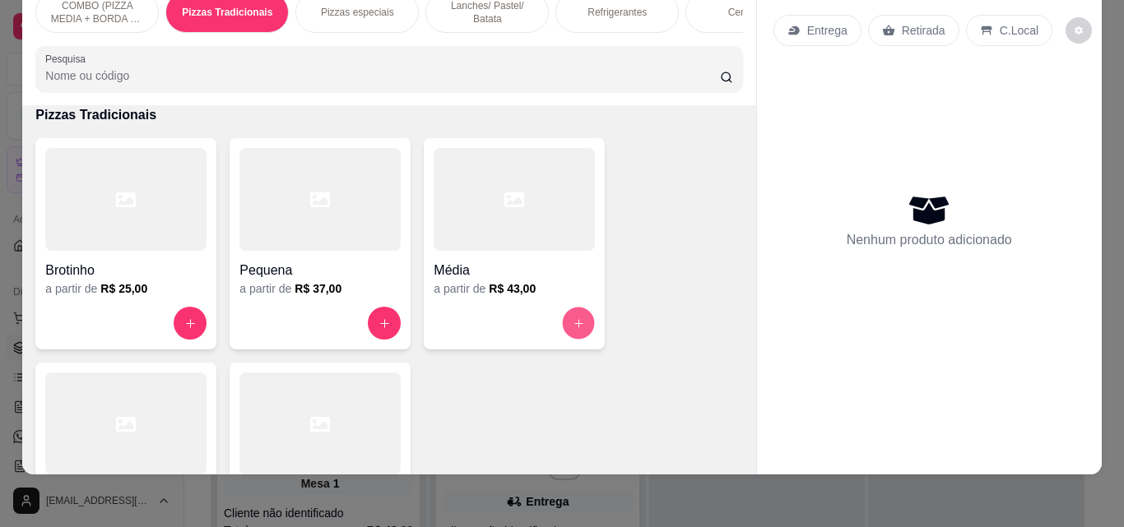
click at [580, 320] on button "increase-product-quantity" at bounding box center [579, 324] width 32 height 32
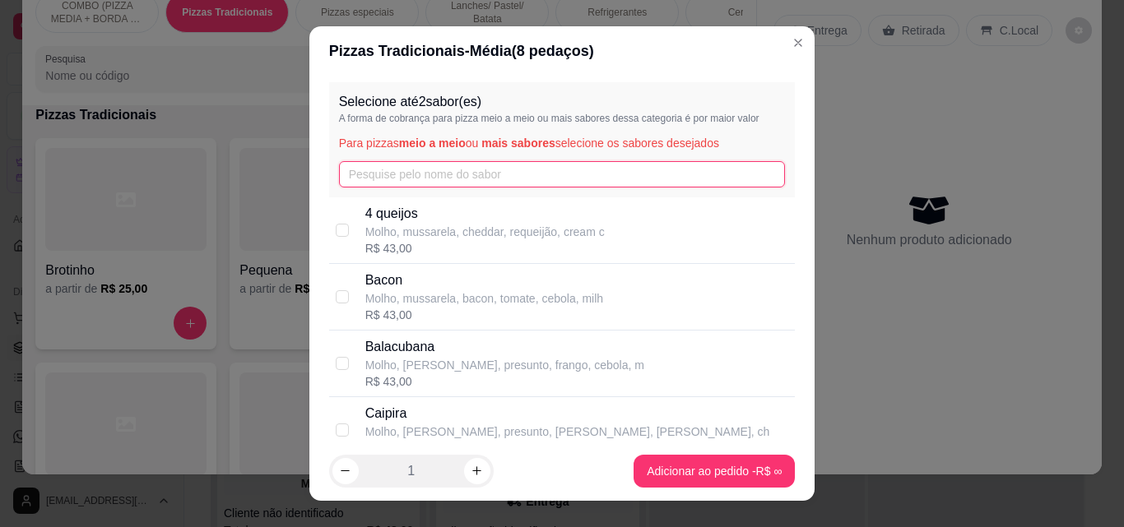
click at [551, 186] on input "text" at bounding box center [562, 174] width 447 height 26
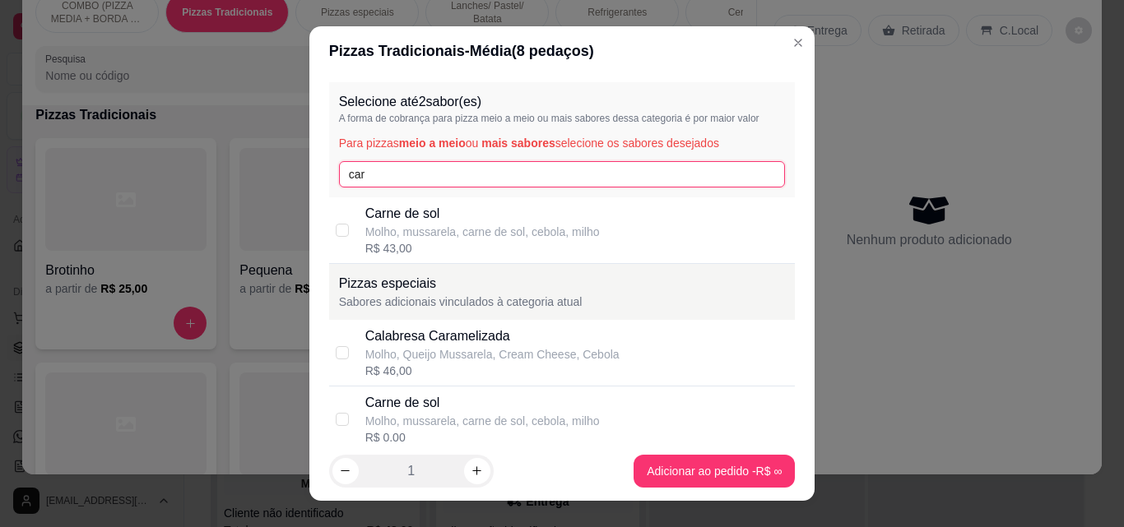
type input "car"
click at [525, 225] on p "Molho, mussarela, carne de sol, cebola, milho" at bounding box center [482, 232] width 234 height 16
checkbox input "true"
click at [502, 176] on input "car" at bounding box center [562, 174] width 447 height 26
type input "c"
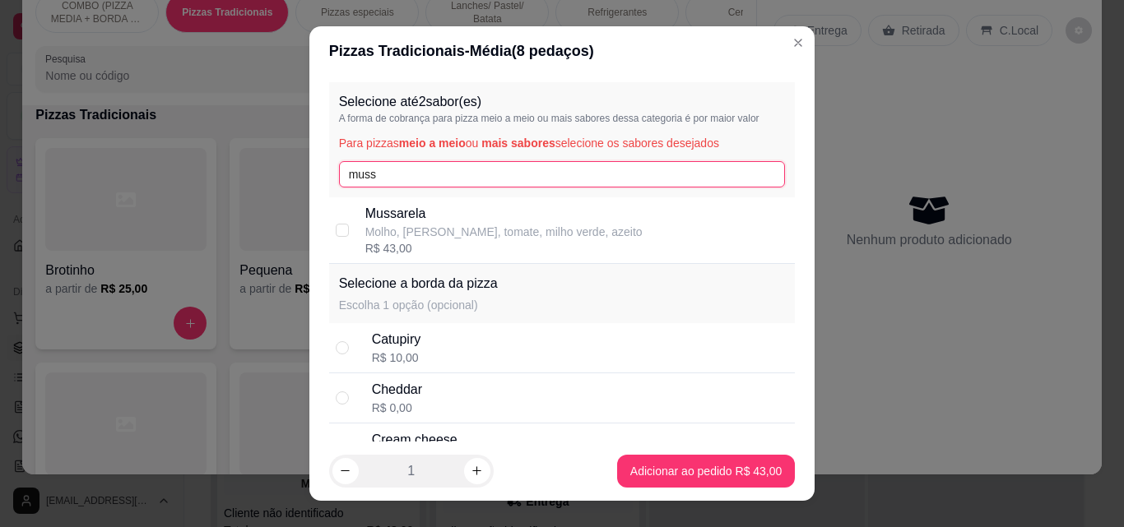
type input "muss"
click at [468, 218] on p "Mussarela" at bounding box center [503, 214] width 277 height 20
checkbox input "true"
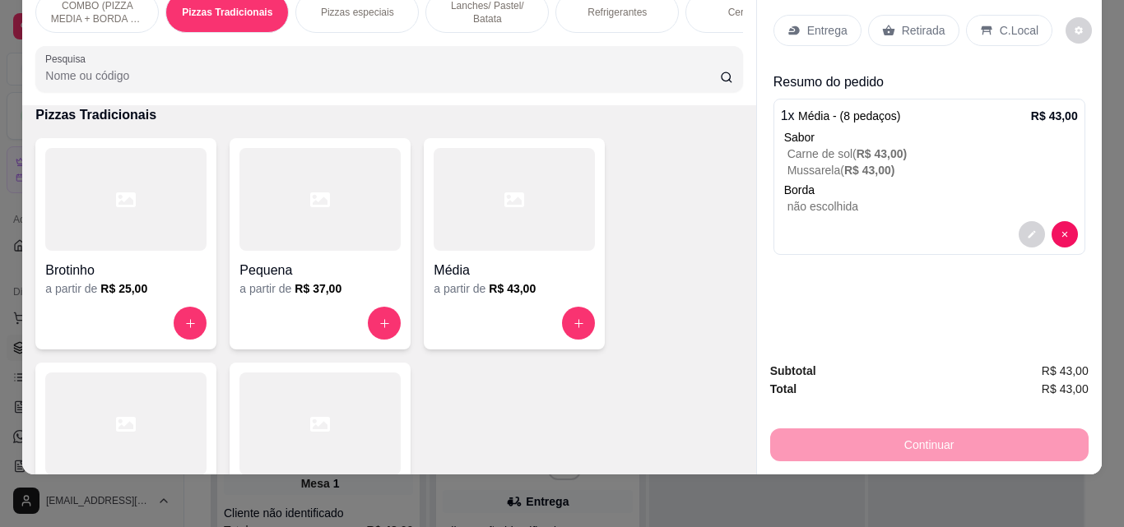
click at [807, 22] on p "Entrega" at bounding box center [827, 30] width 40 height 16
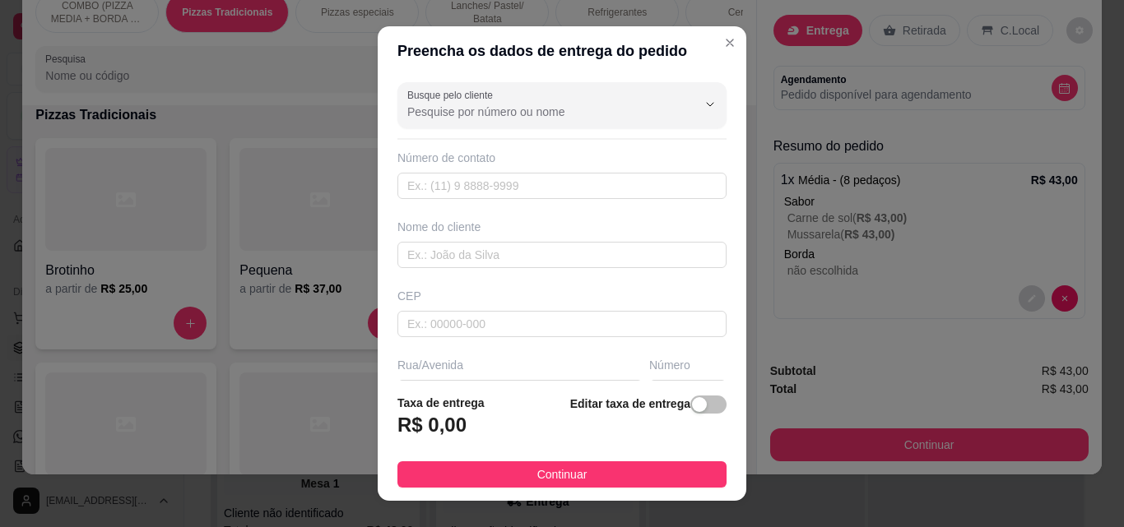
scroll to position [249, 0]
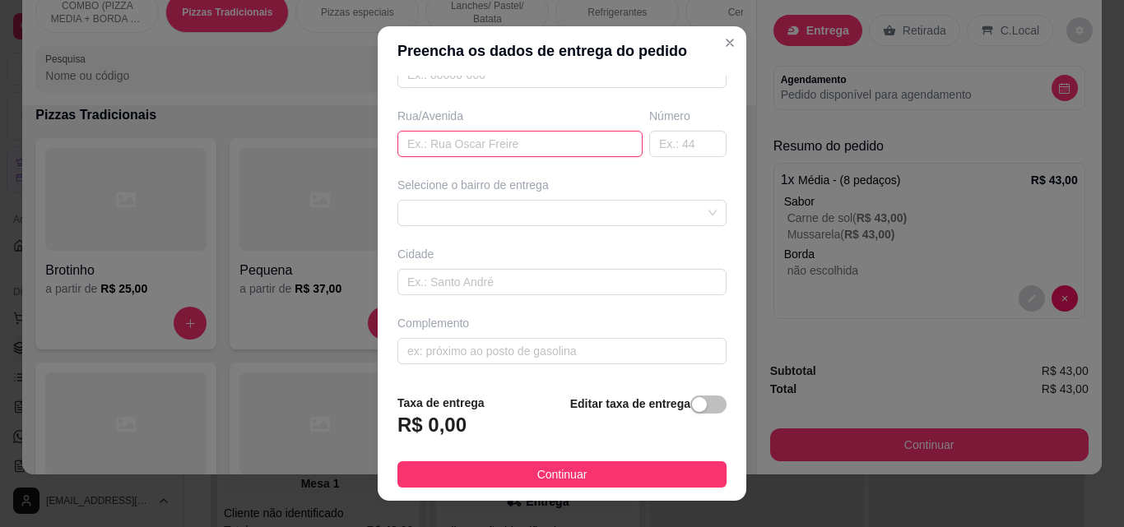
click at [569, 145] on input "text" at bounding box center [519, 144] width 245 height 26
type input "PedroII"
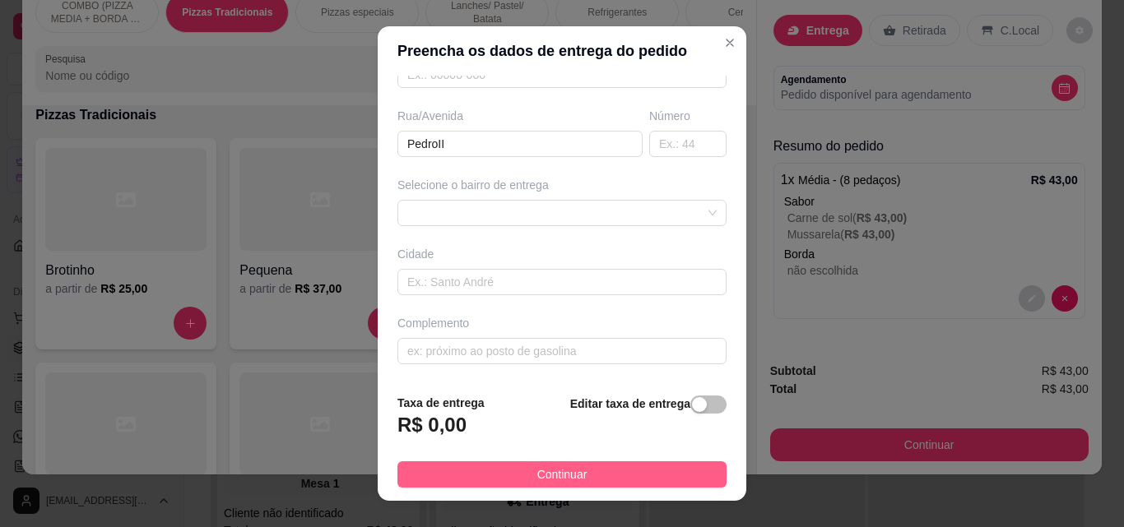
click at [540, 486] on button "Continuar" at bounding box center [561, 474] width 329 height 26
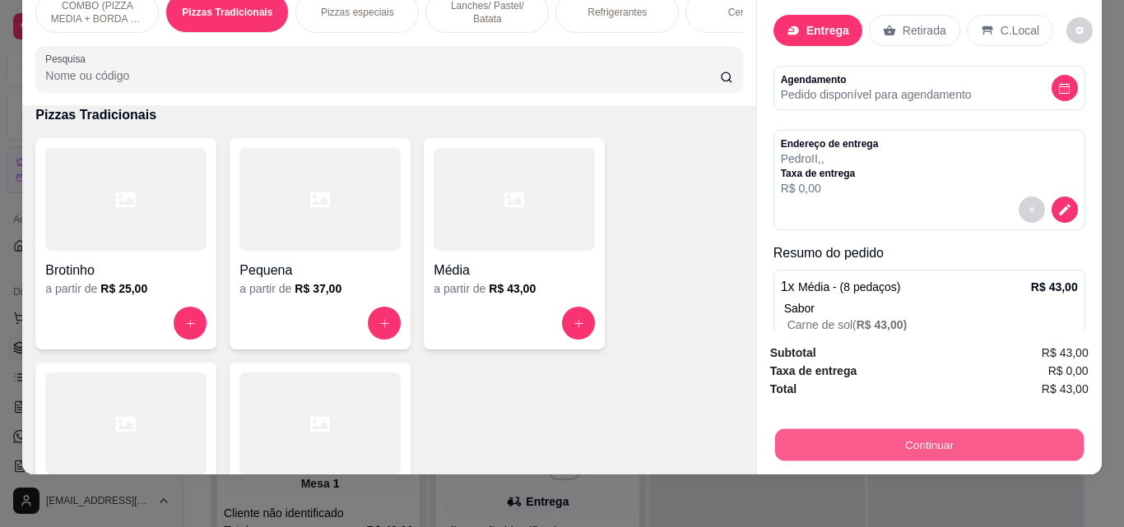
click at [796, 432] on button "Continuar" at bounding box center [928, 445] width 308 height 32
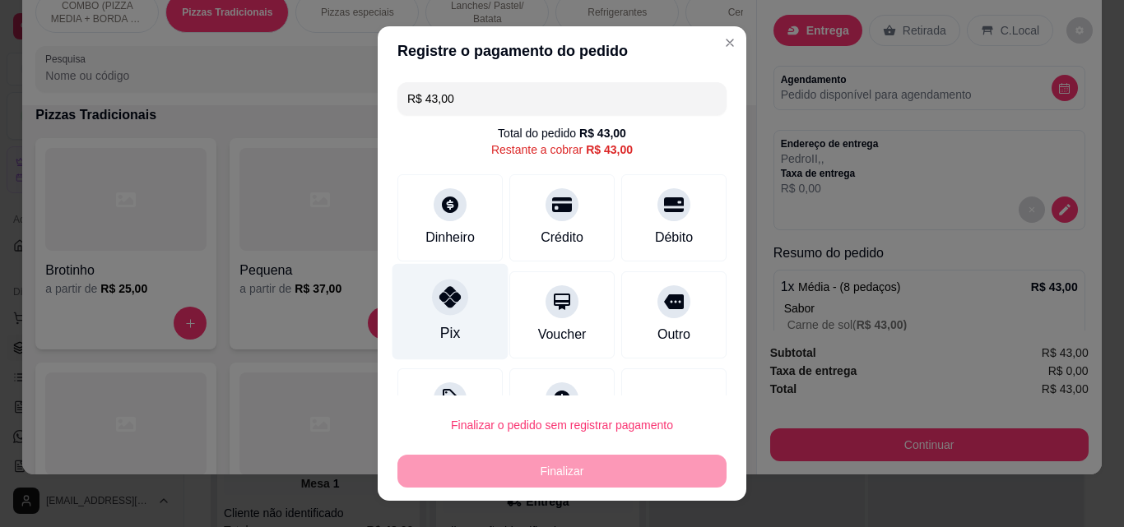
click at [436, 314] on div at bounding box center [450, 297] width 36 height 36
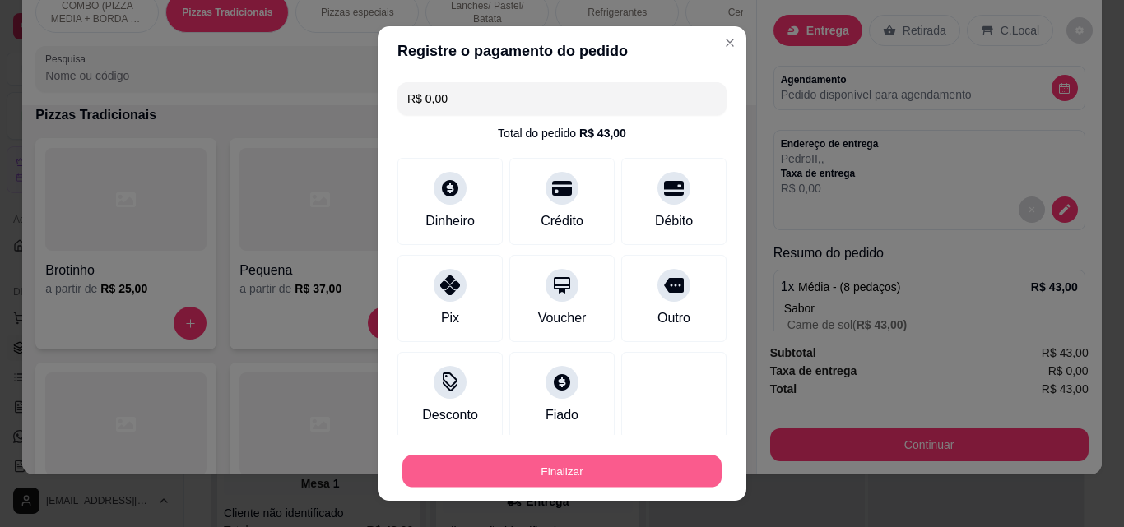
click at [527, 457] on button "Finalizar" at bounding box center [561, 472] width 319 height 32
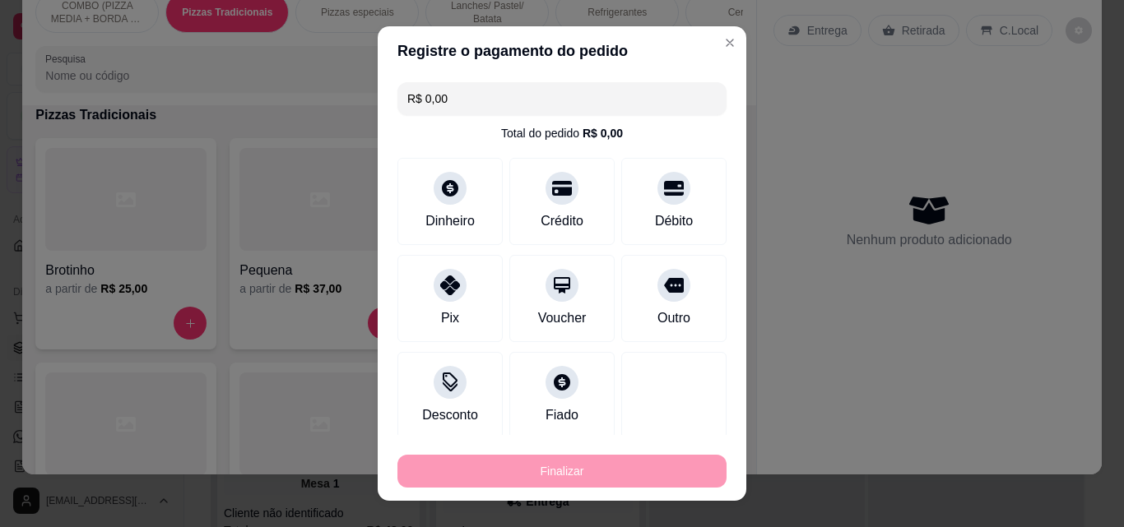
type input "-R$ 43,00"
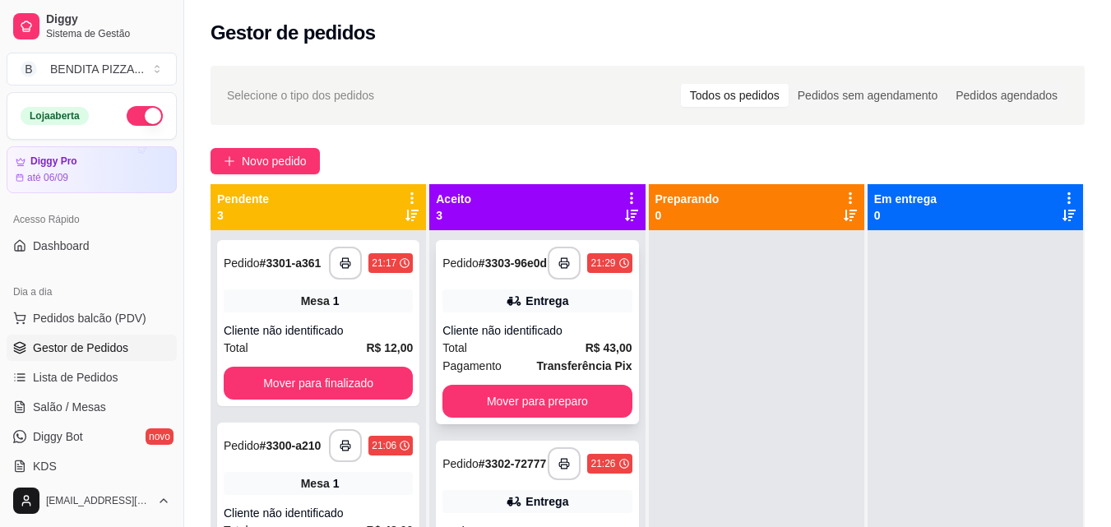
click at [563, 322] on div "**********" at bounding box center [537, 332] width 202 height 184
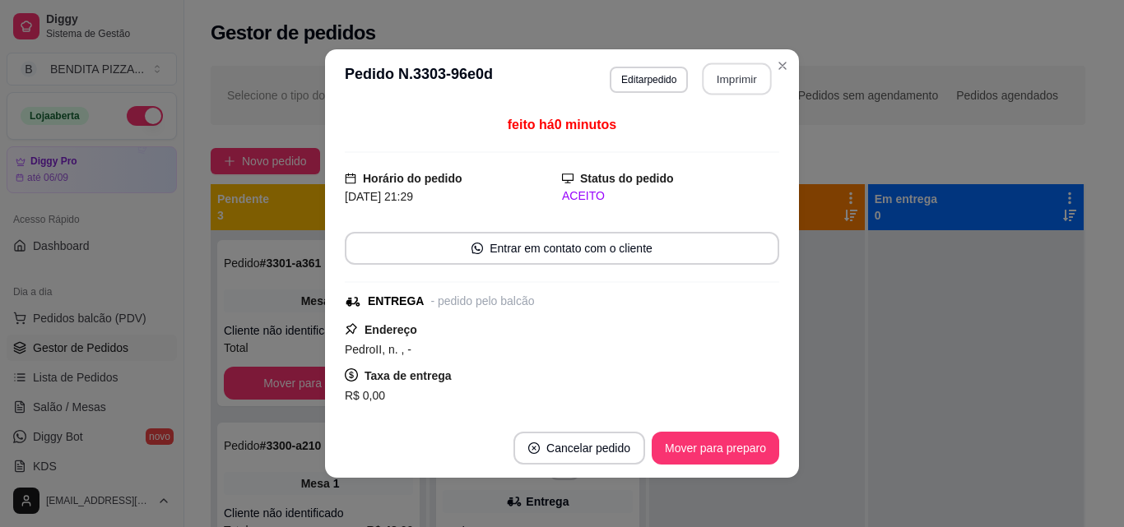
click at [717, 83] on button "Imprimir" at bounding box center [736, 79] width 69 height 32
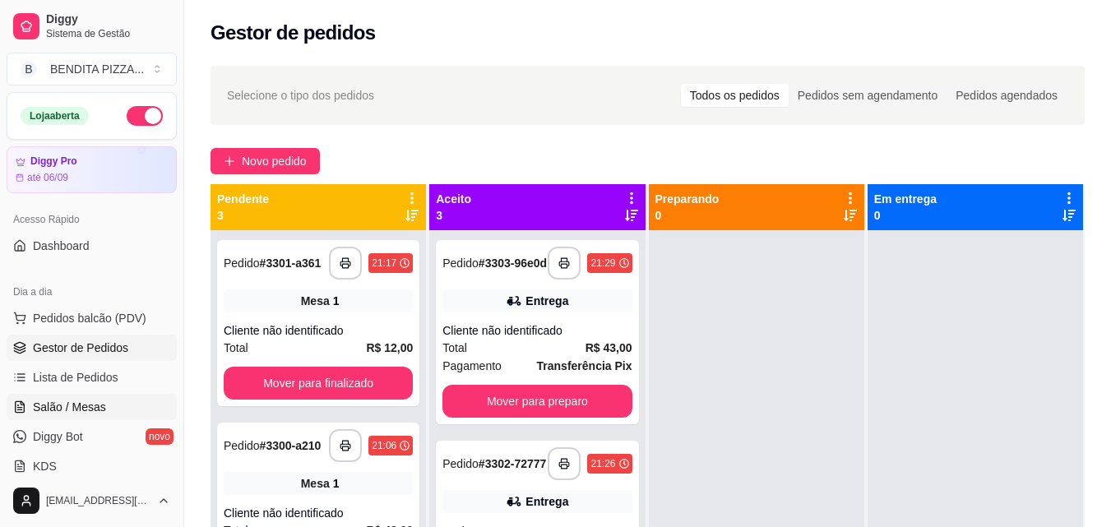
click at [49, 395] on link "Salão / Mesas" at bounding box center [92, 407] width 170 height 26
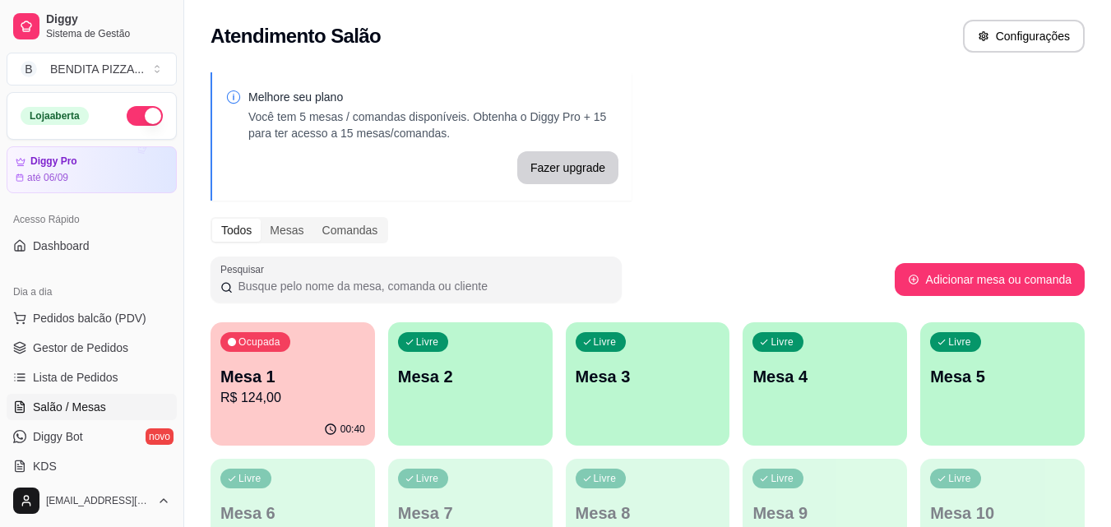
click at [271, 398] on p "R$ 124,00" at bounding box center [292, 398] width 145 height 20
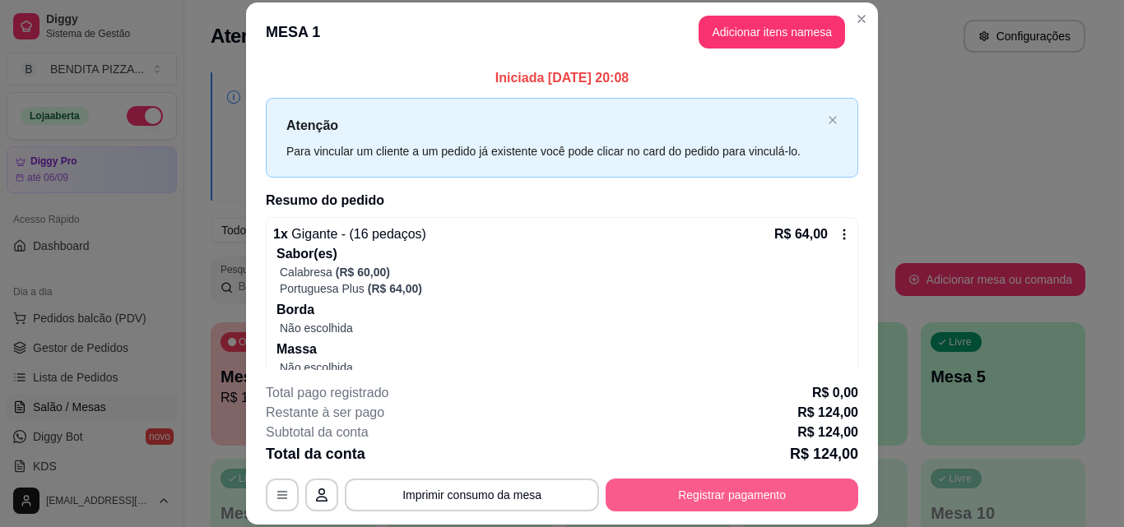
click at [778, 488] on button "Registrar pagamento" at bounding box center [731, 495] width 253 height 33
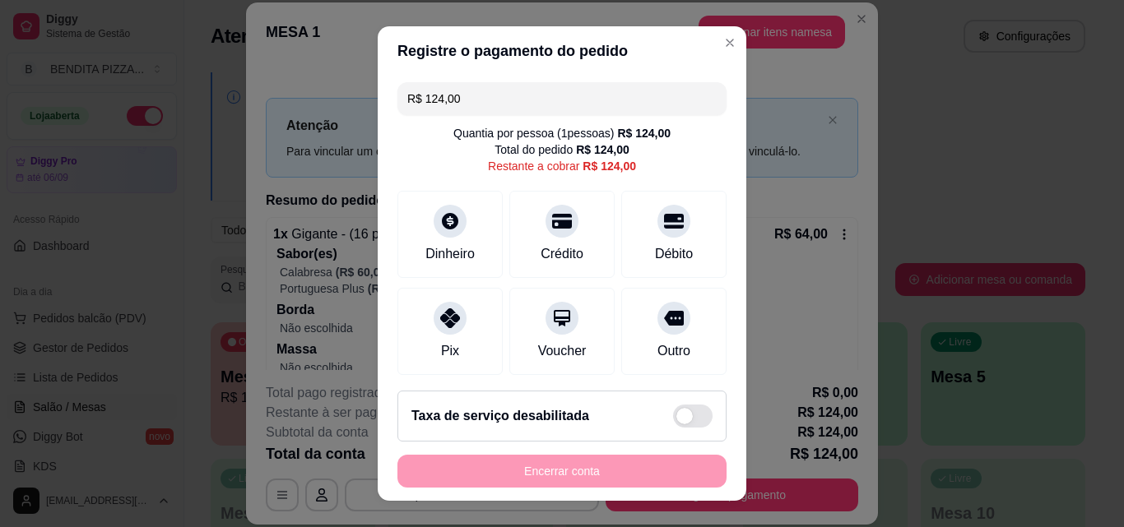
click at [521, 78] on div "R$ 124,00 Quantia por pessoa ( 1 pessoas) R$ 124,00 Total do pedido R$ 124,00 R…" at bounding box center [562, 227] width 368 height 302
click at [521, 89] on input "R$ 124,00" at bounding box center [561, 98] width 309 height 33
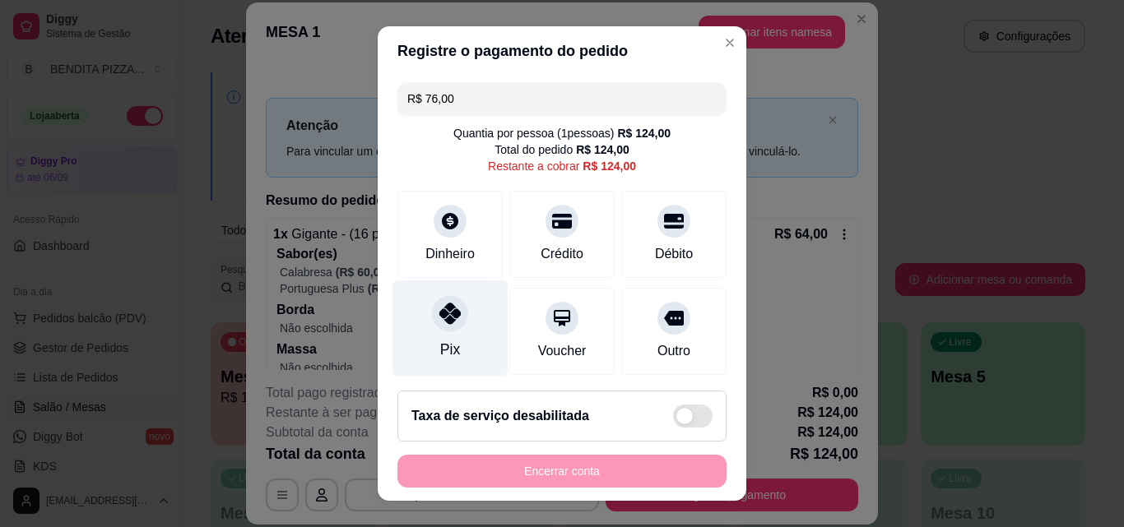
click at [425, 299] on div "Pix" at bounding box center [450, 328] width 116 height 96
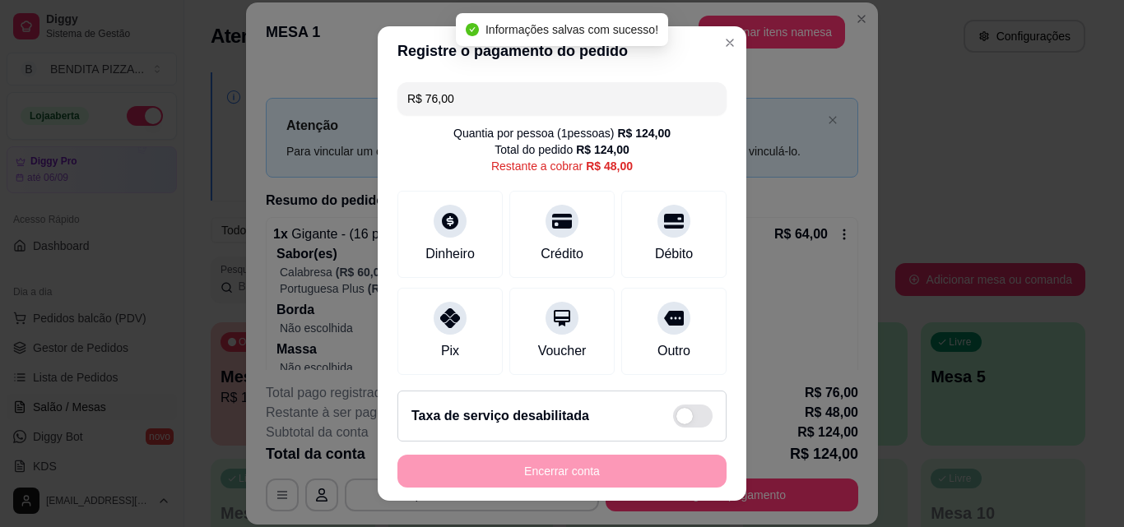
type input "R$ 48,00"
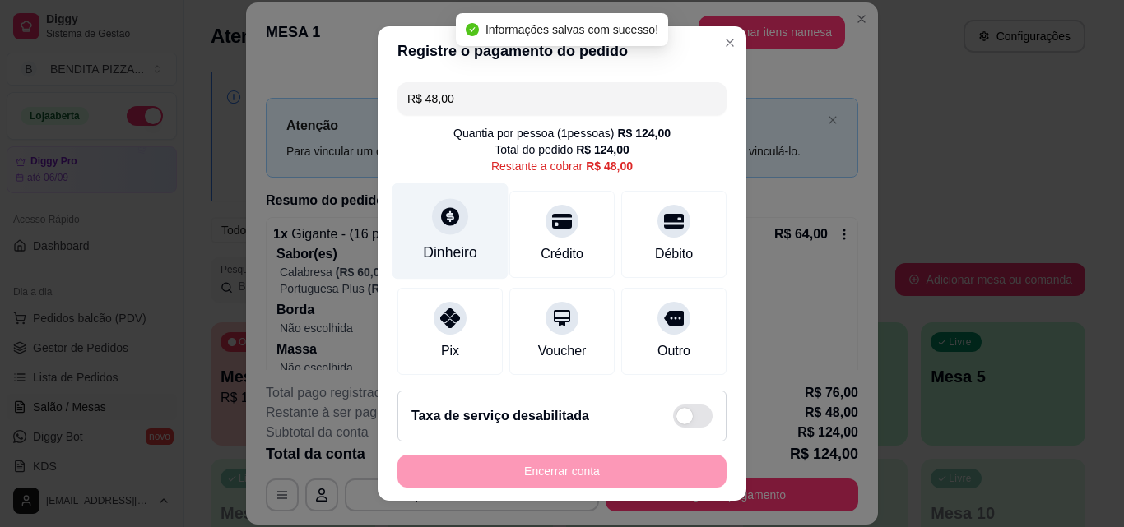
click at [446, 229] on div at bounding box center [450, 216] width 36 height 36
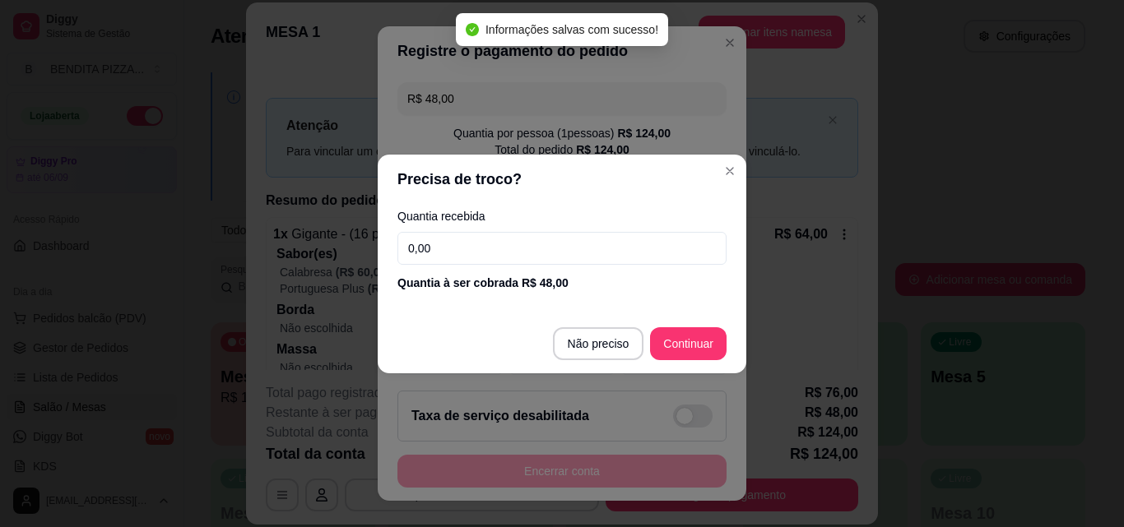
click at [433, 253] on input "0,00" at bounding box center [561, 248] width 329 height 33
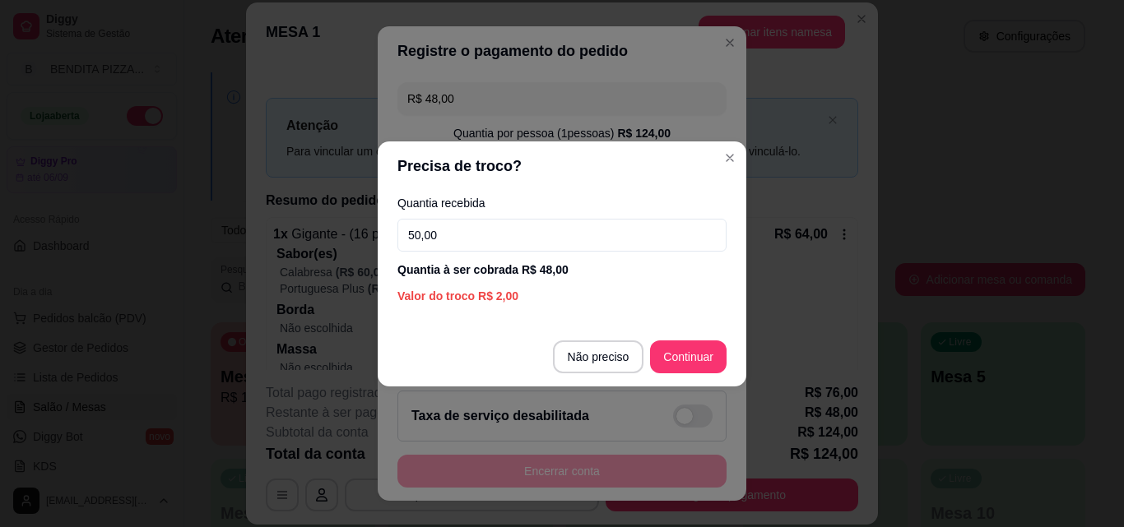
type input "50,00"
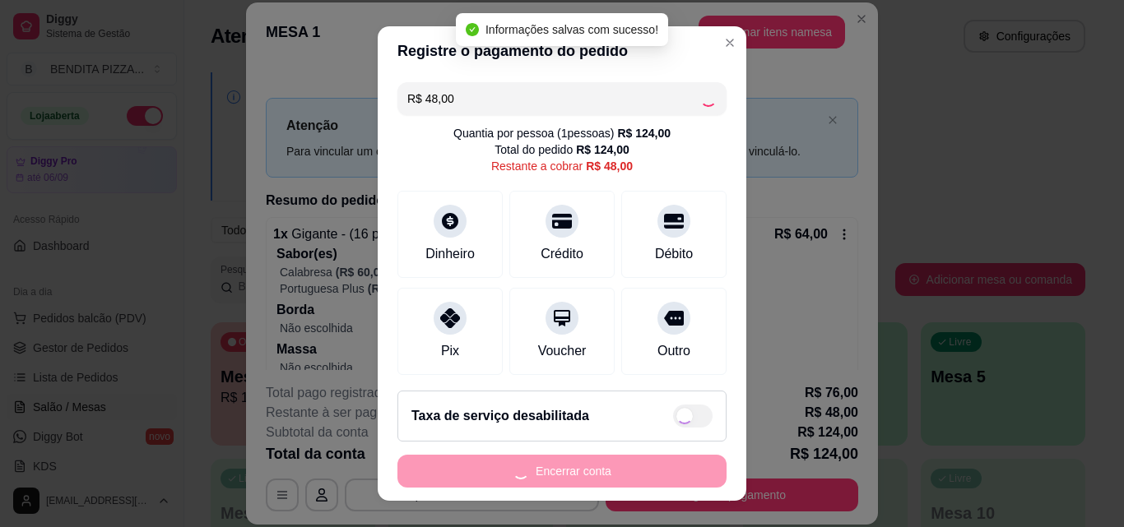
type input "R$ 0,00"
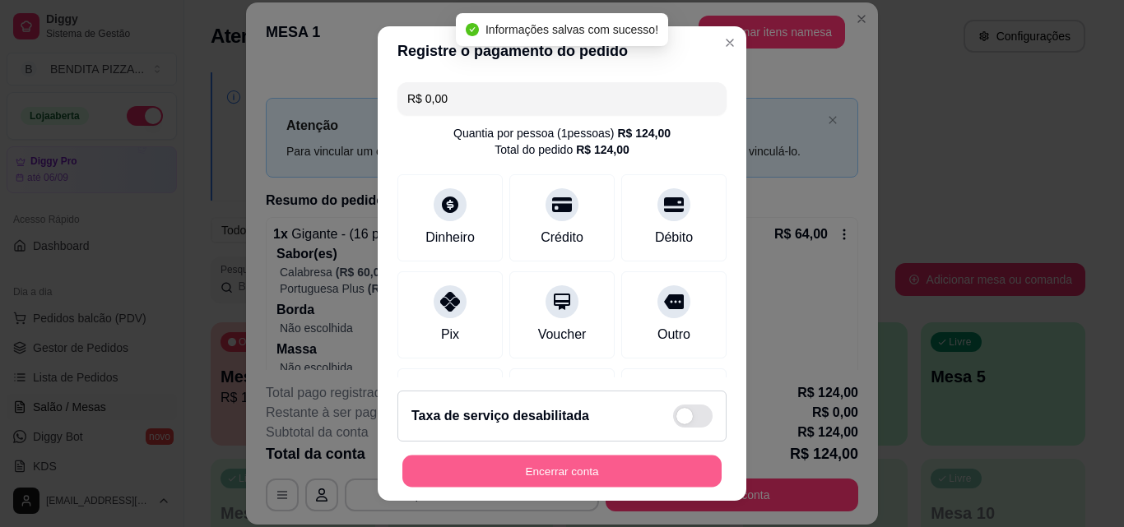
click at [683, 467] on button "Encerrar conta" at bounding box center [561, 472] width 319 height 32
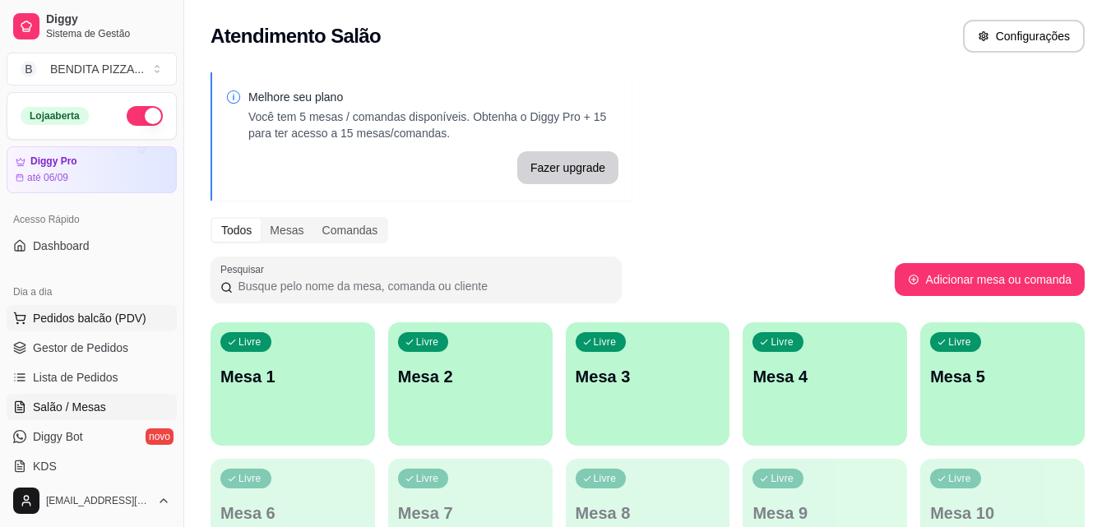
click at [116, 324] on span "Pedidos balcão (PDV)" at bounding box center [90, 318] width 114 height 16
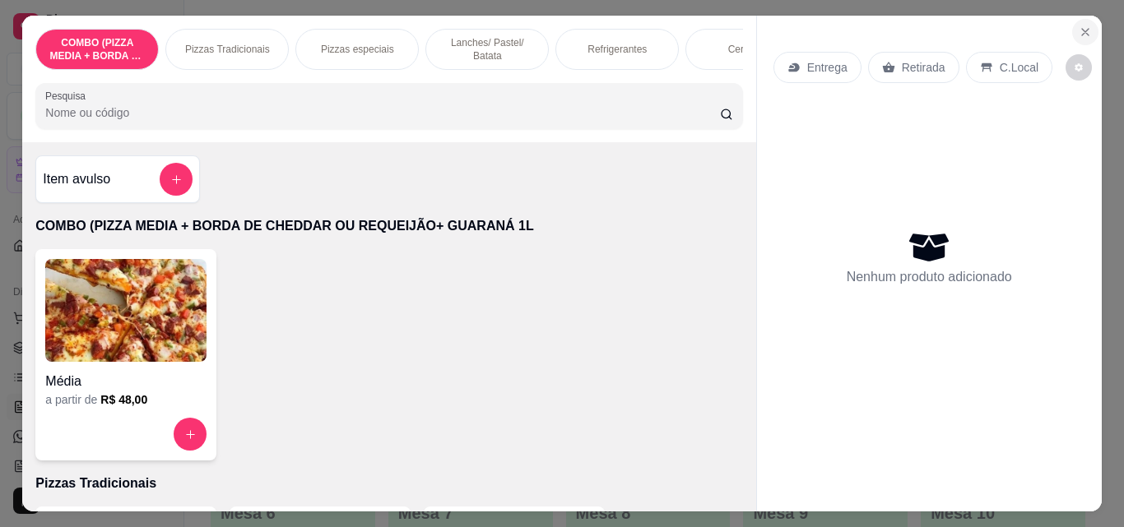
click at [1072, 27] on button "Close" at bounding box center [1085, 32] width 26 height 26
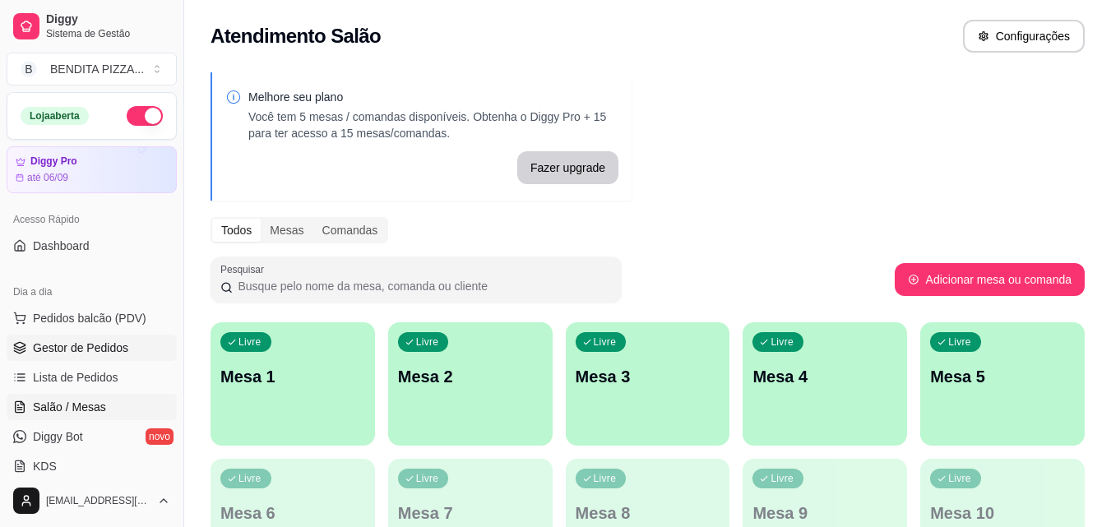
click at [43, 351] on span "Gestor de Pedidos" at bounding box center [80, 348] width 95 height 16
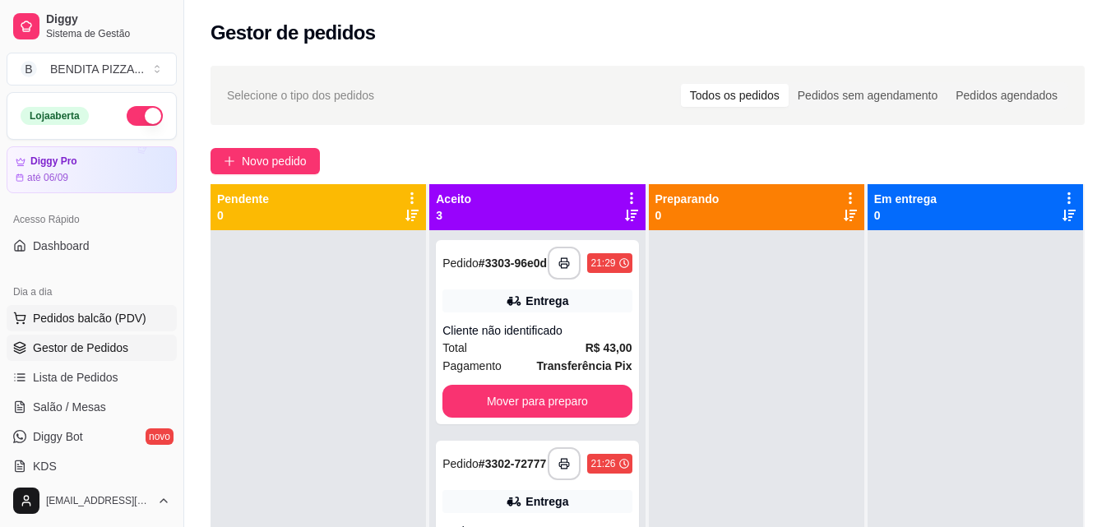
click at [100, 323] on span "Pedidos balcão (PDV)" at bounding box center [90, 318] width 114 height 16
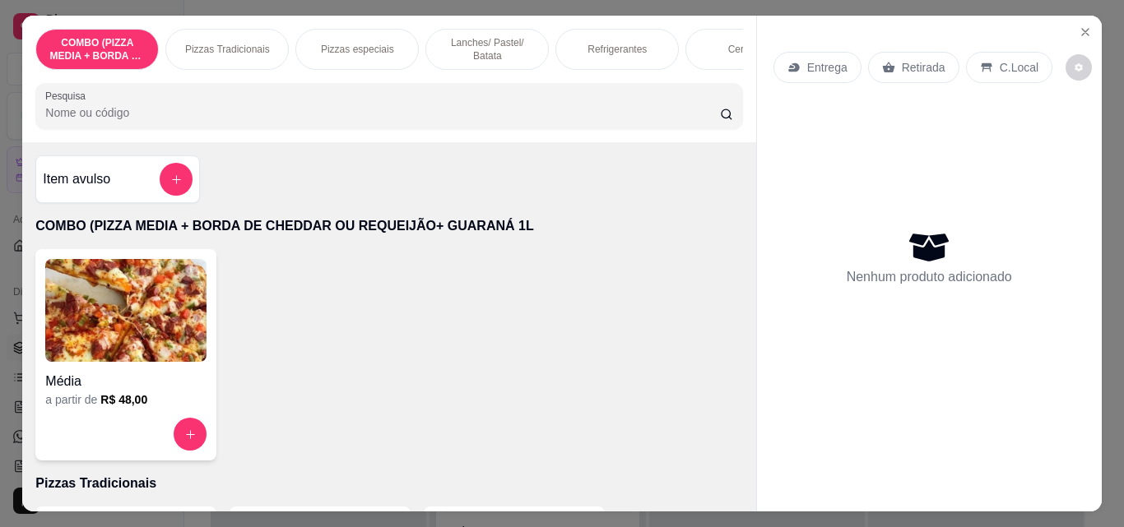
click at [229, 49] on p "Pizzas Tradicionais" at bounding box center [227, 49] width 85 height 13
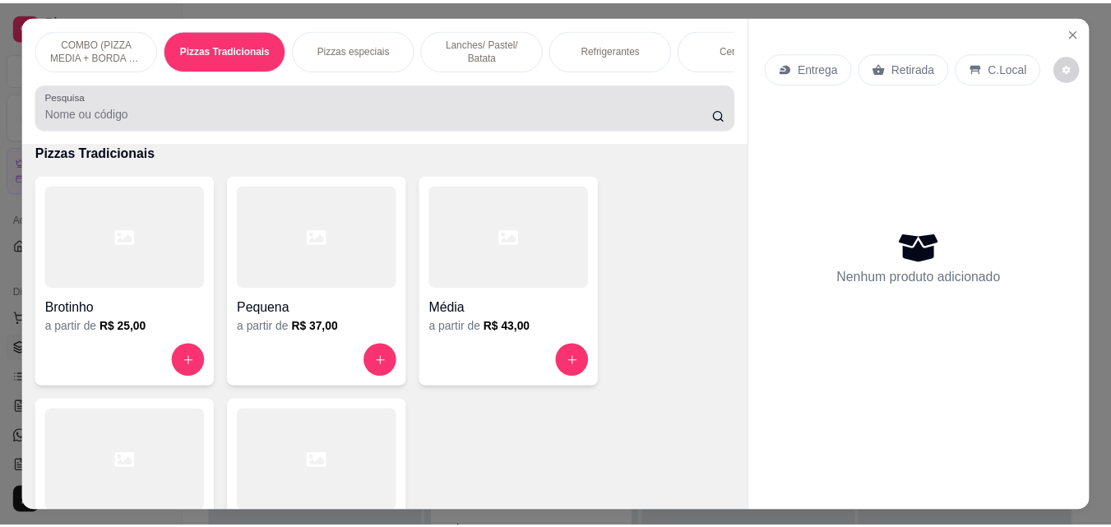
scroll to position [43, 0]
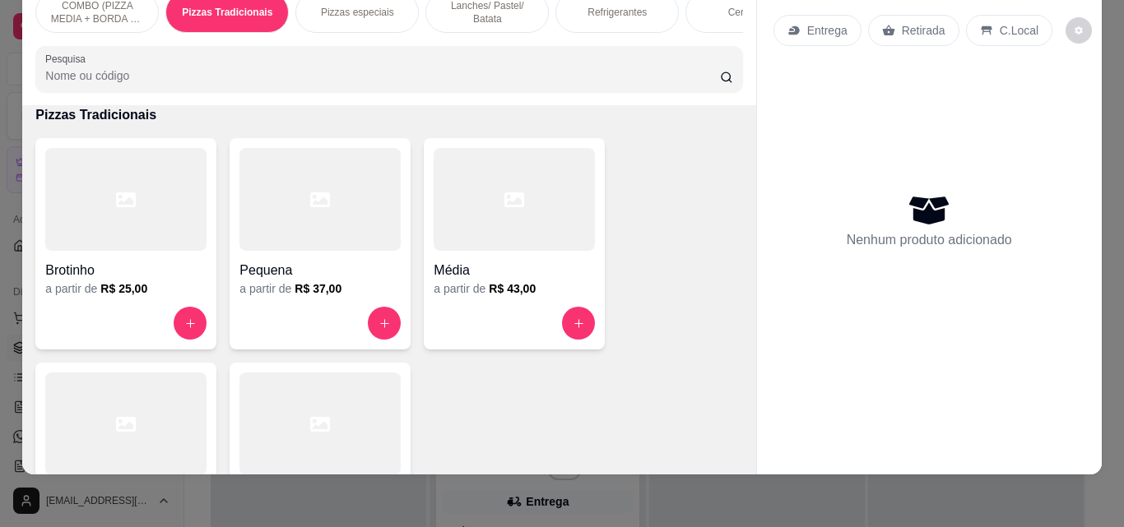
click at [379, 419] on div at bounding box center [319, 424] width 161 height 103
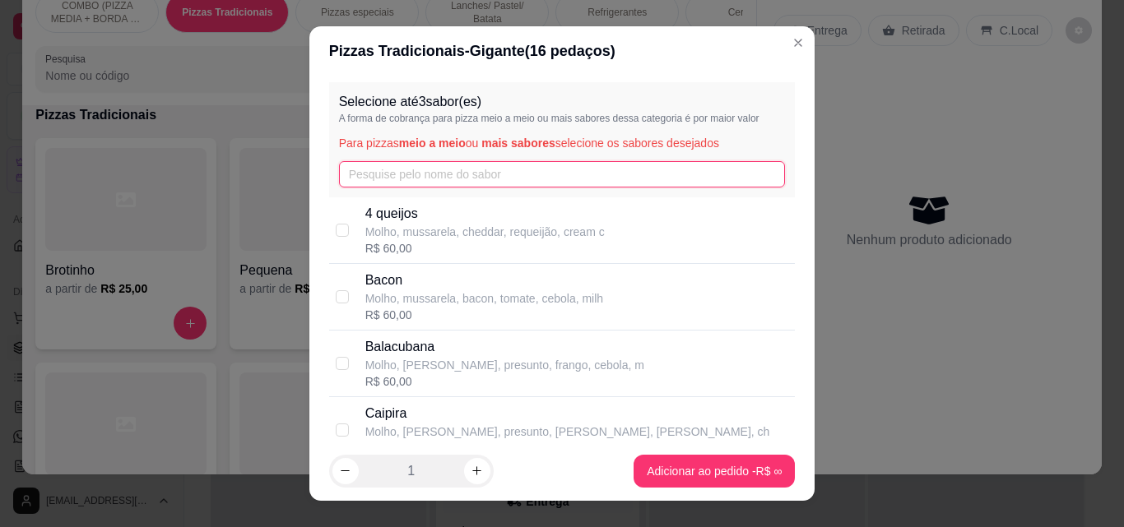
click at [401, 180] on input "text" at bounding box center [562, 174] width 447 height 26
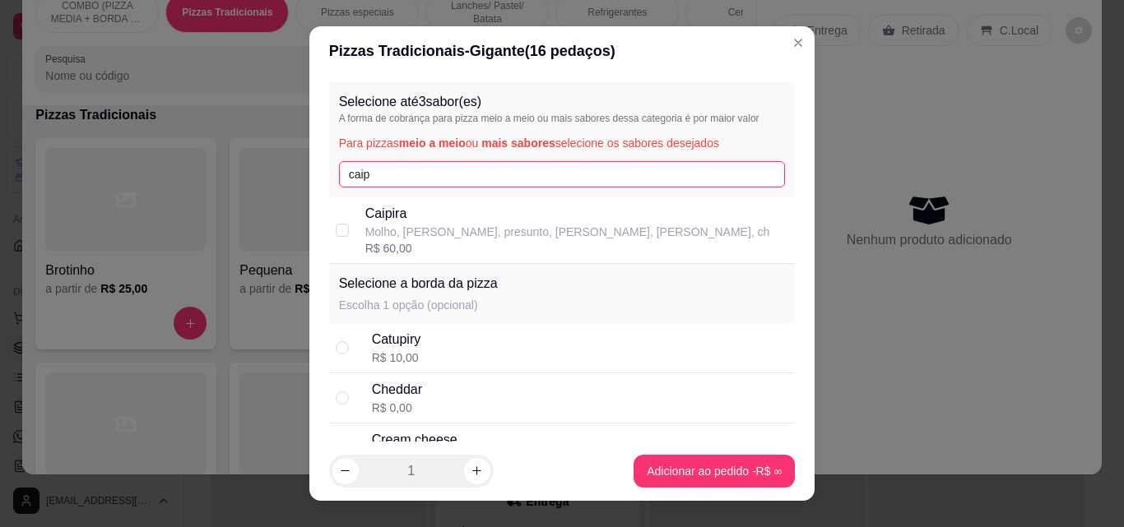
type input "caip"
click at [395, 226] on p "Molho, [PERSON_NAME], presunto, [PERSON_NAME], [PERSON_NAME], ch" at bounding box center [567, 232] width 405 height 16
checkbox input "true"
click at [502, 177] on input "caip" at bounding box center [562, 174] width 447 height 26
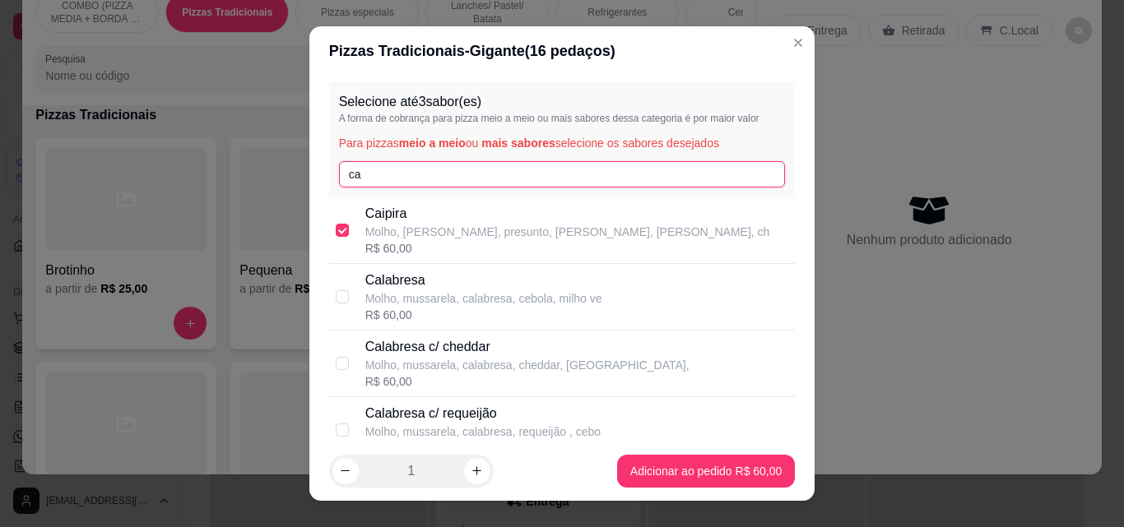
type input "c"
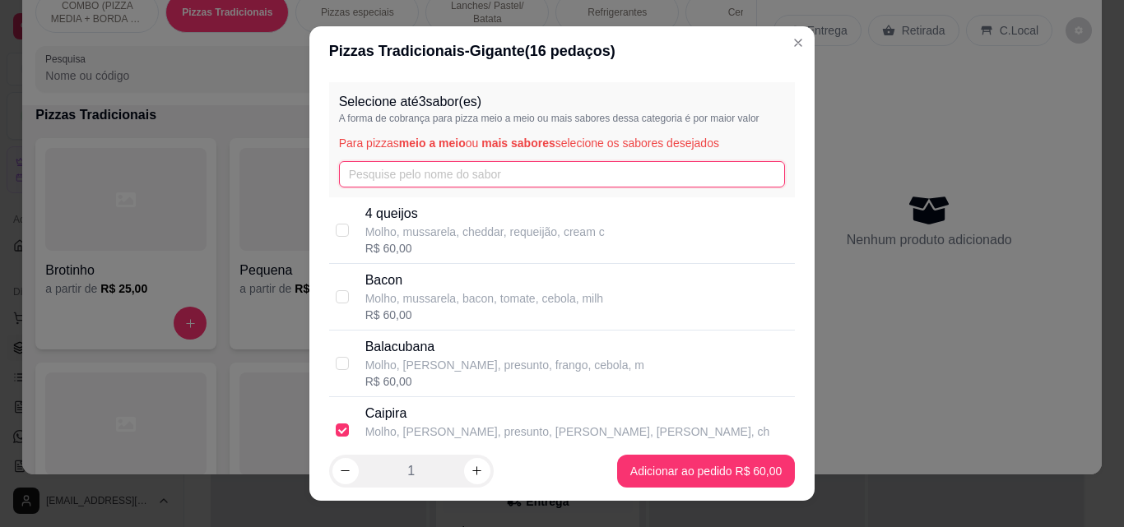
type input "a"
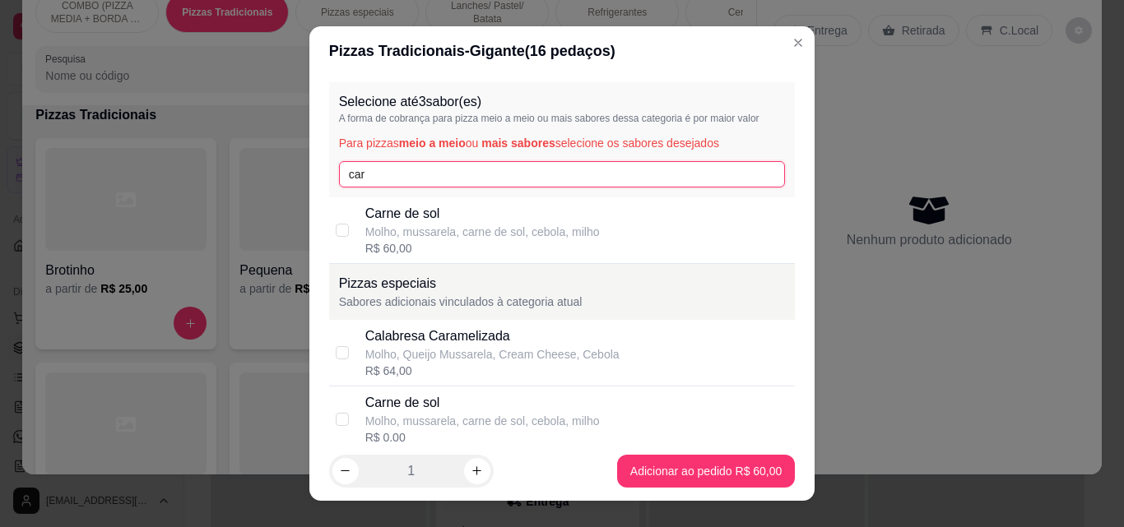
type input "car"
click at [475, 229] on p "Molho, mussarela, carne de sol, cebola, milho" at bounding box center [482, 232] width 234 height 16
checkbox input "true"
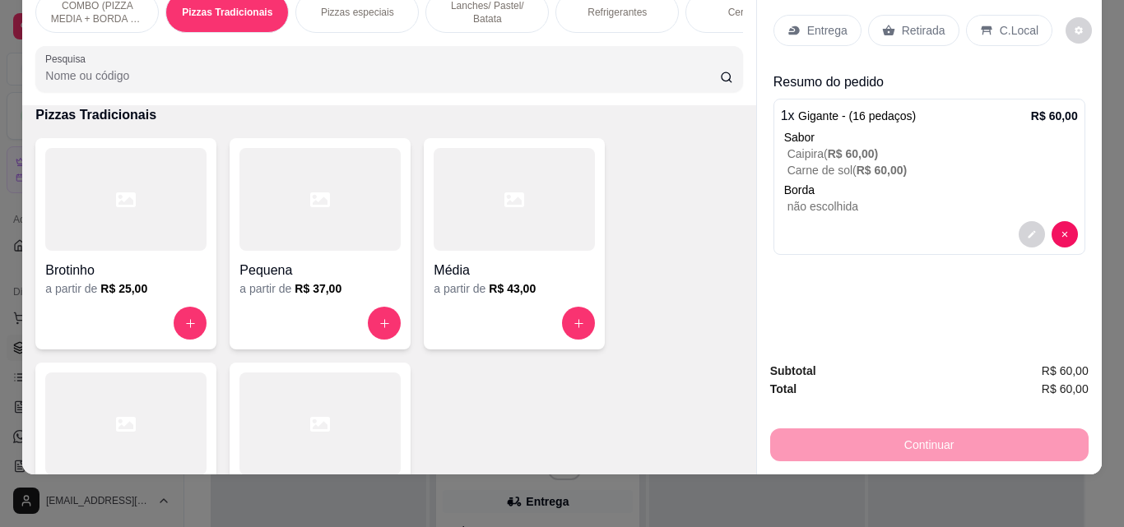
click at [810, 24] on p "Entrega" at bounding box center [827, 30] width 40 height 16
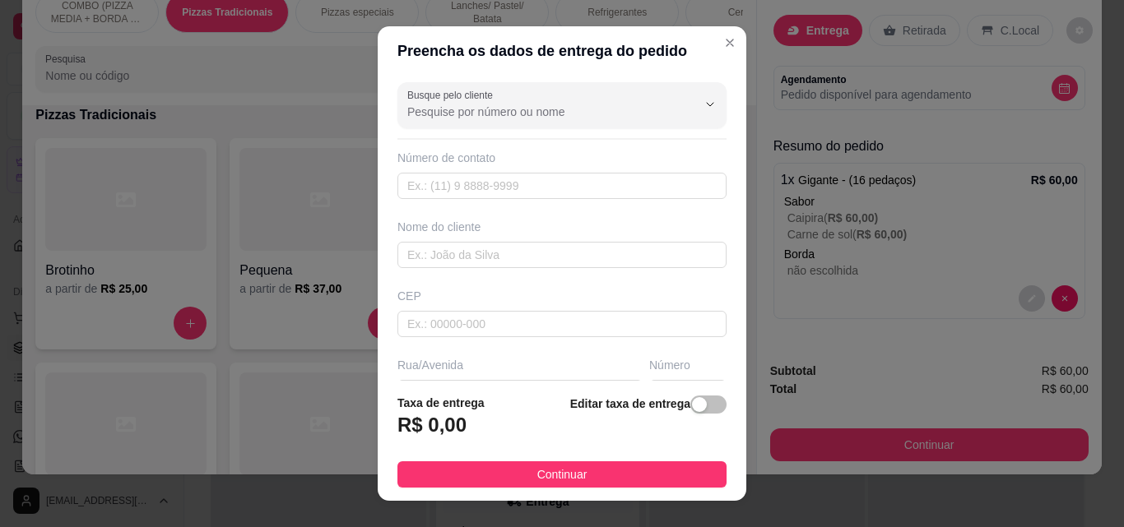
drag, startPoint x: 674, startPoint y: 466, endPoint x: 976, endPoint y: 453, distance: 303.0
click at [672, 467] on button "Continuar" at bounding box center [561, 474] width 329 height 26
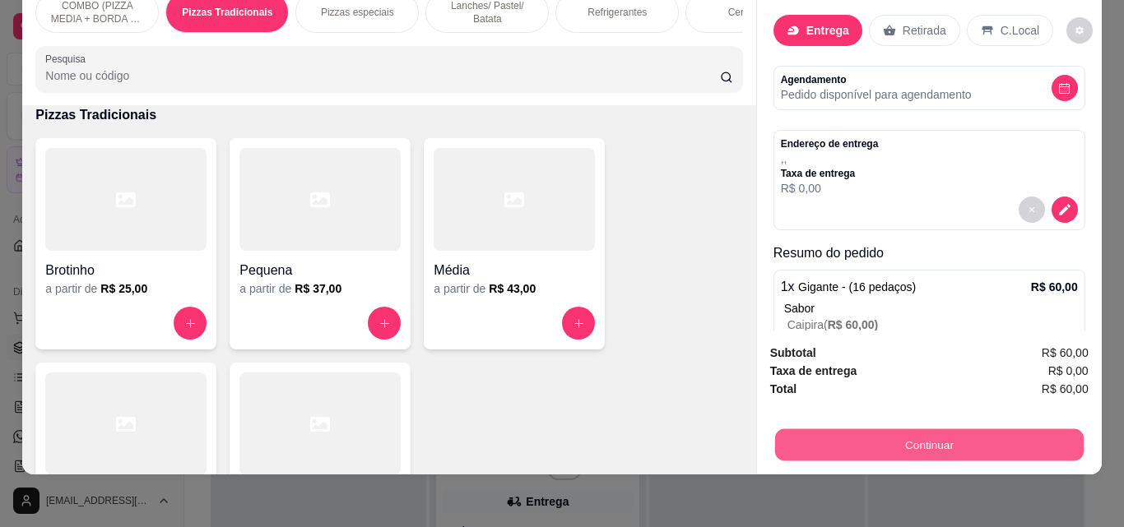
click at [953, 431] on button "Continuar" at bounding box center [928, 445] width 308 height 32
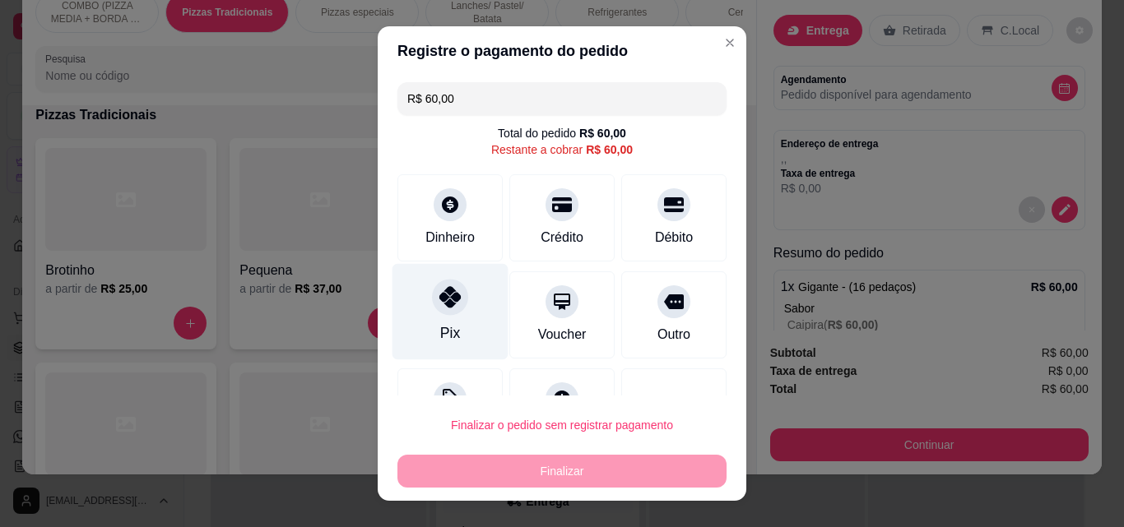
click at [432, 290] on div at bounding box center [450, 297] width 36 height 36
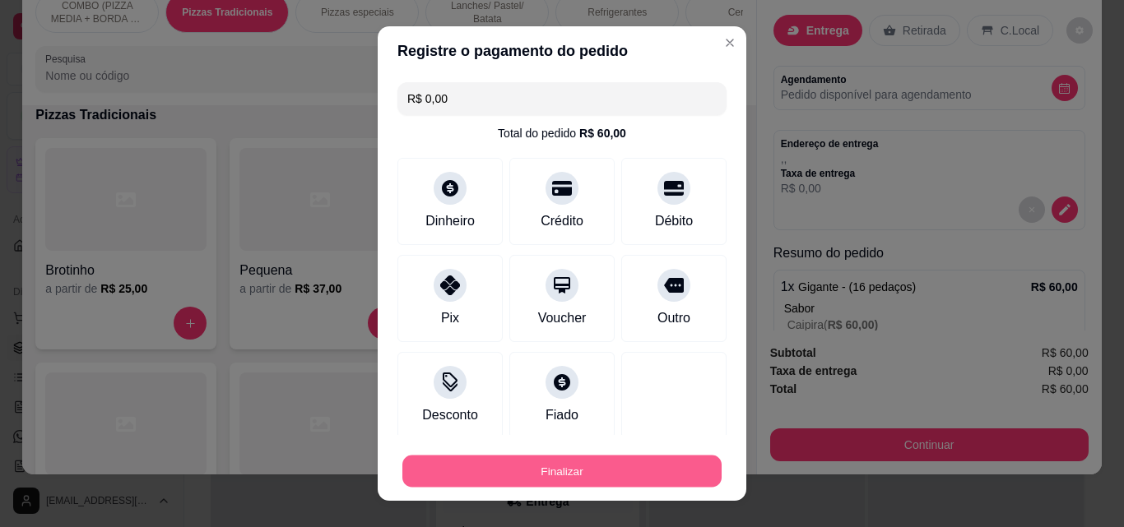
click at [507, 487] on button "Finalizar" at bounding box center [561, 472] width 319 height 32
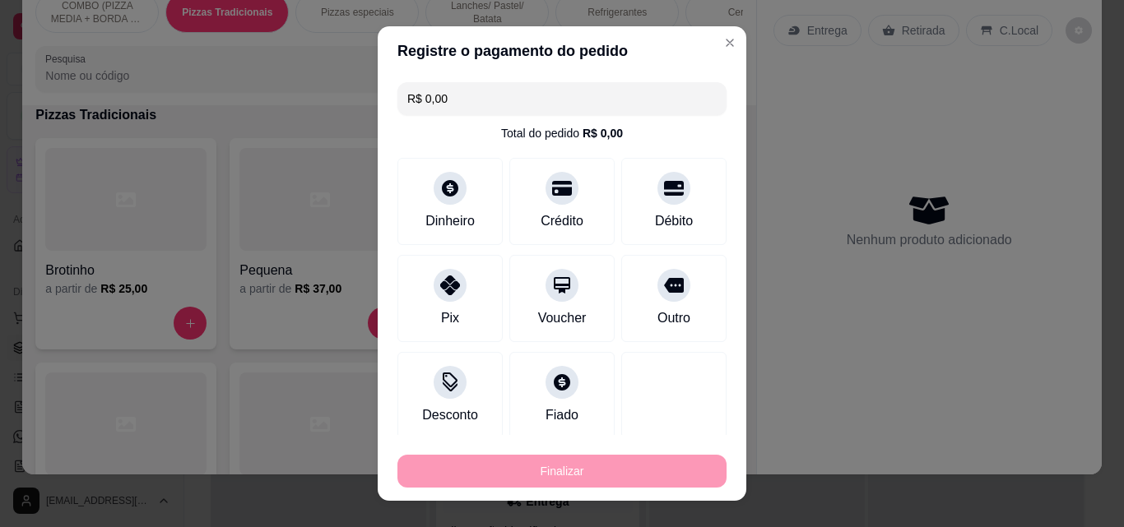
type input "-R$ 60,00"
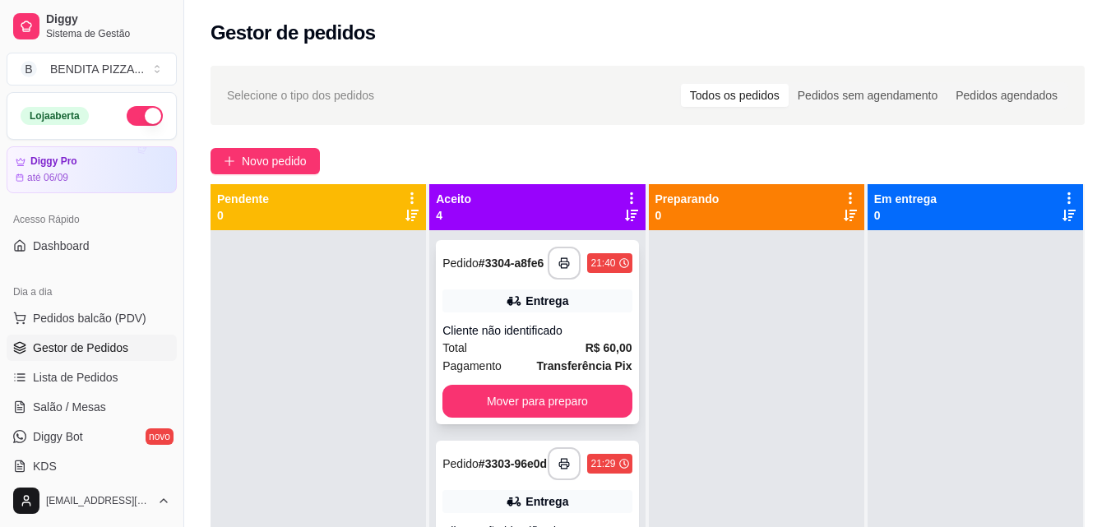
click at [503, 347] on div "Total R$ 60,00" at bounding box center [537, 348] width 189 height 18
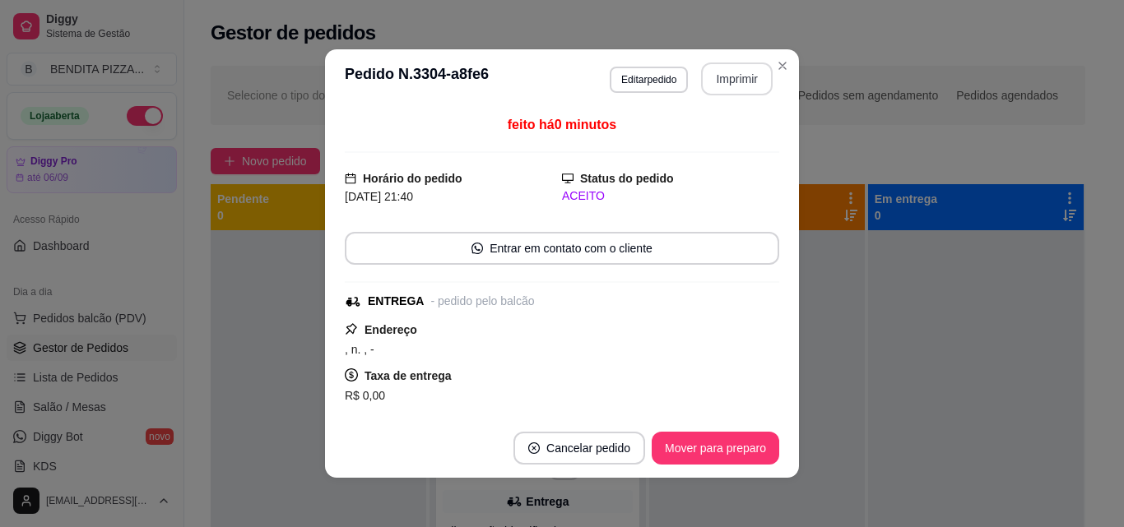
click at [727, 93] on button "Imprimir" at bounding box center [737, 79] width 72 height 33
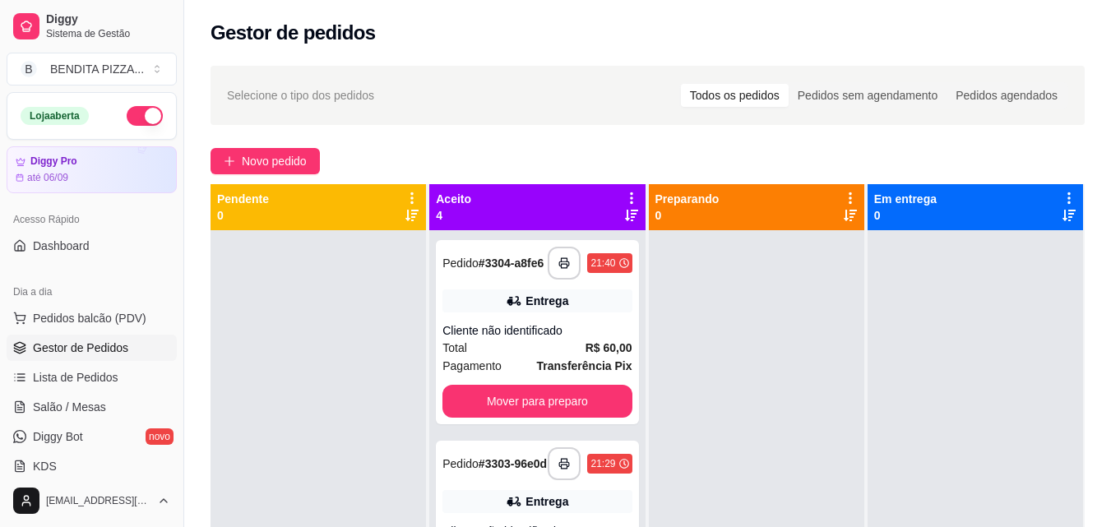
click at [1110, 391] on div "**********" at bounding box center [647, 393] width 927 height 675
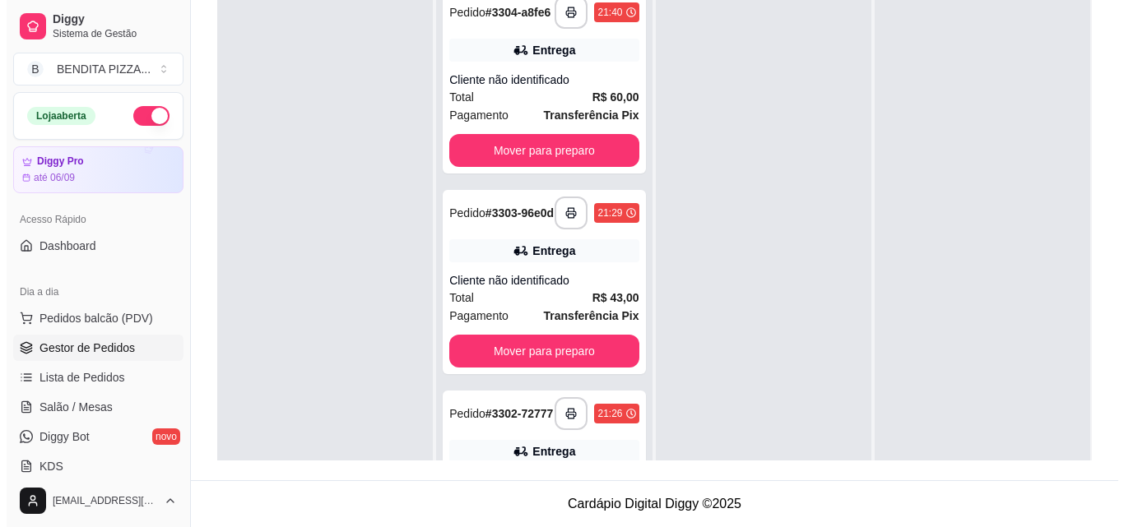
scroll to position [318, 0]
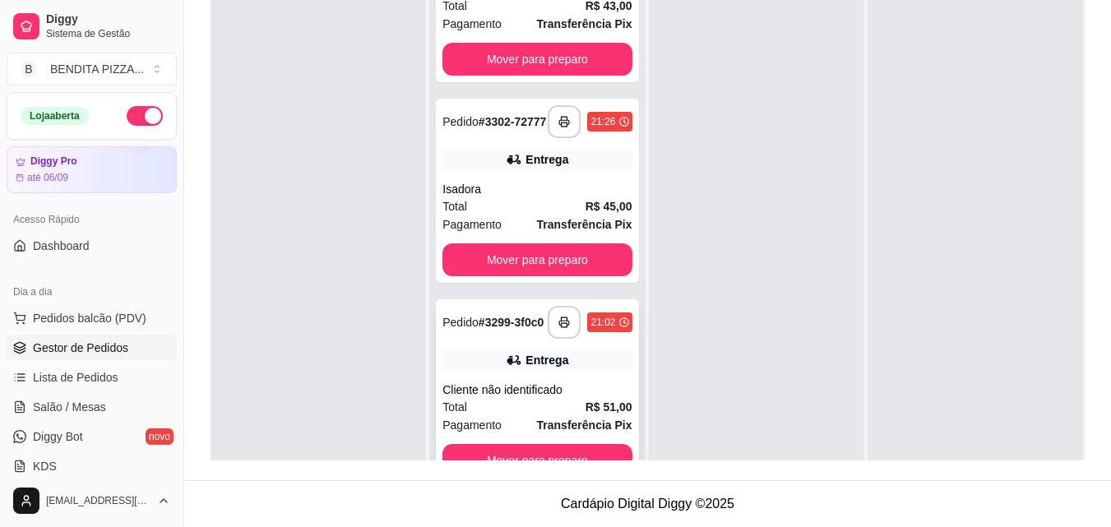
click at [593, 443] on div "**********" at bounding box center [537, 391] width 202 height 184
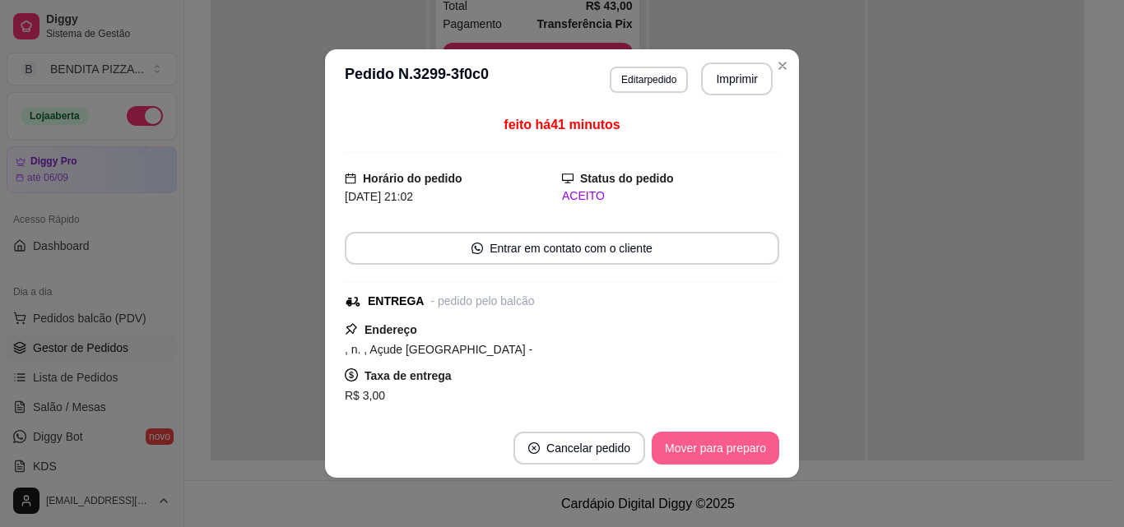
click at [739, 432] on button "Mover para preparo" at bounding box center [714, 448] width 127 height 33
click at [739, 433] on button "Mover para preparo" at bounding box center [714, 449] width 123 height 32
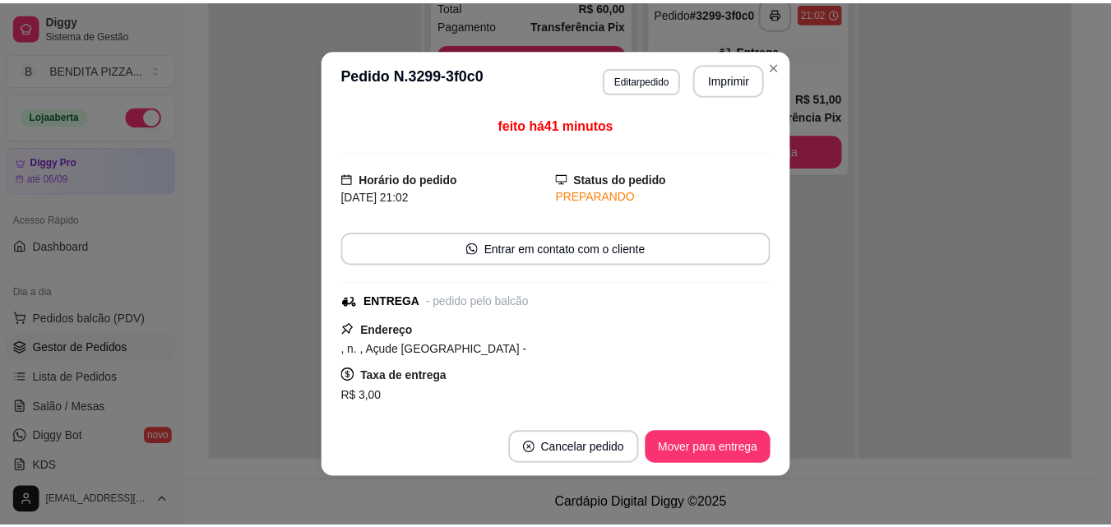
scroll to position [111, 0]
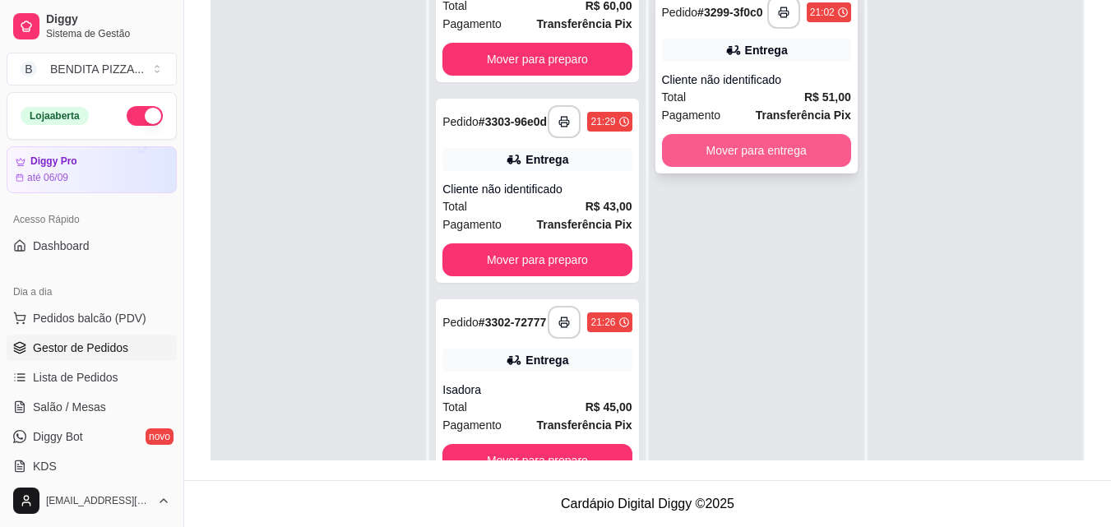
click at [793, 160] on button "Mover para entrega" at bounding box center [756, 150] width 189 height 33
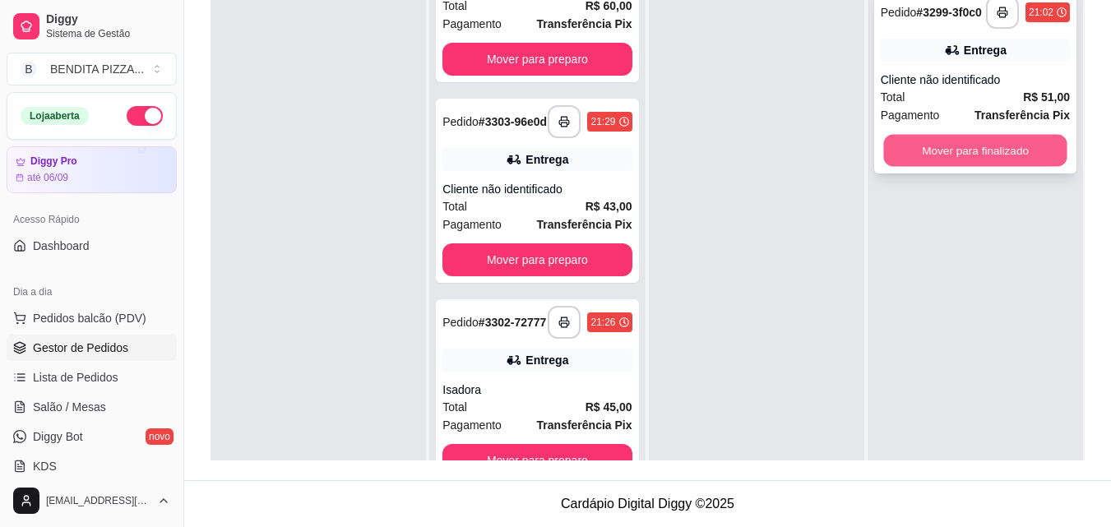
click at [926, 159] on button "Mover para finalizado" at bounding box center [974, 151] width 183 height 32
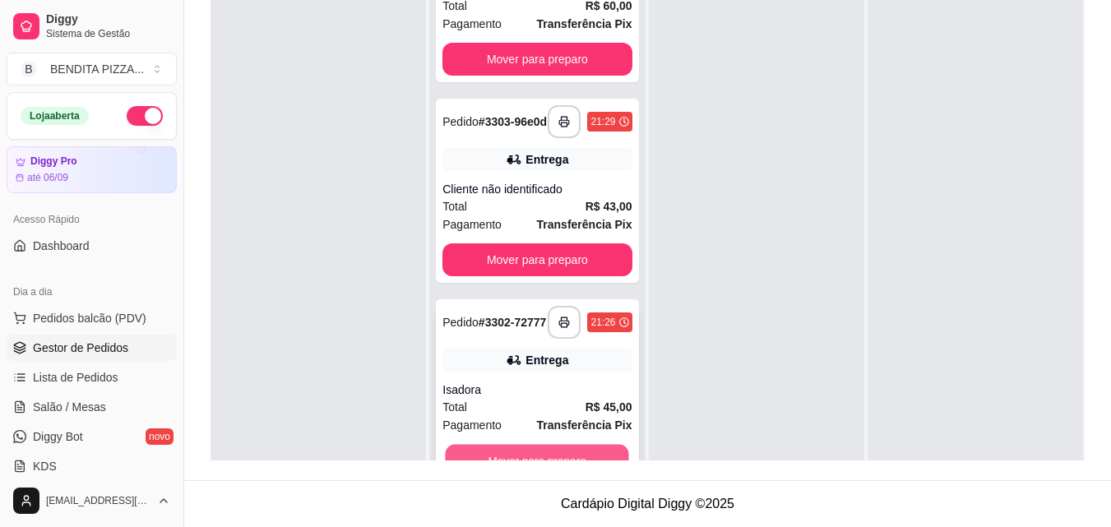
click at [563, 456] on button "Mover para preparo" at bounding box center [537, 461] width 183 height 32
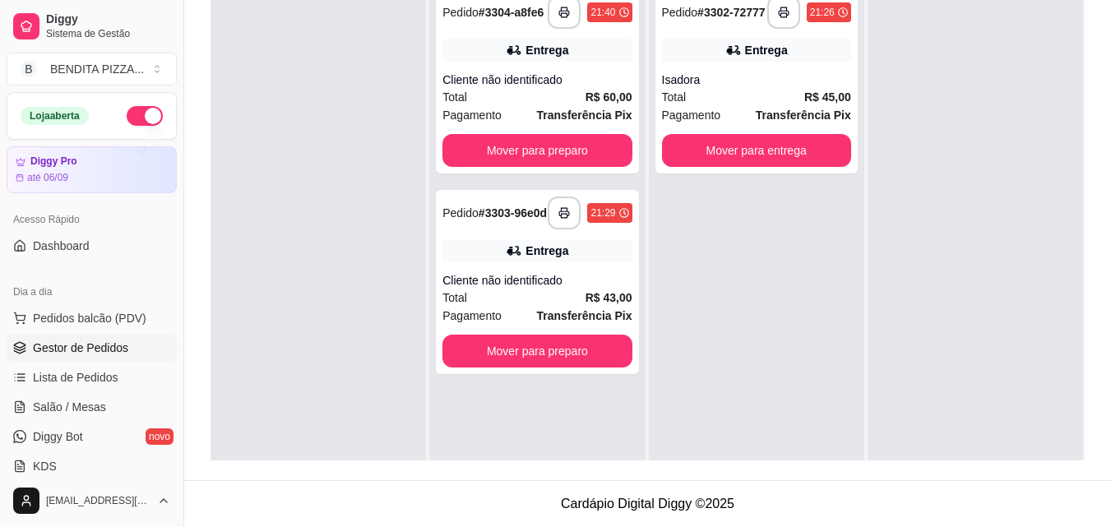
scroll to position [0, 0]
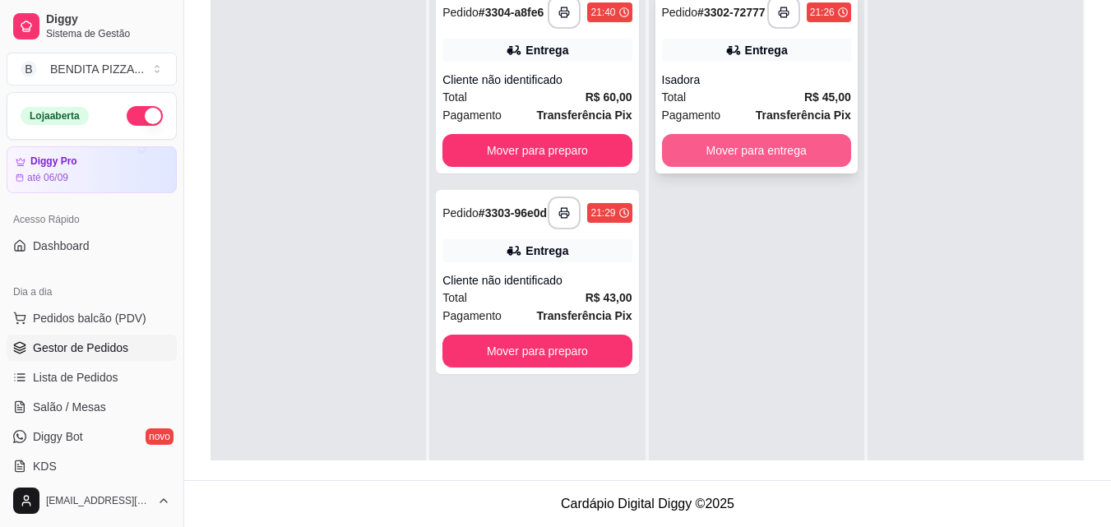
click at [739, 160] on button "Mover para entrega" at bounding box center [756, 150] width 189 height 33
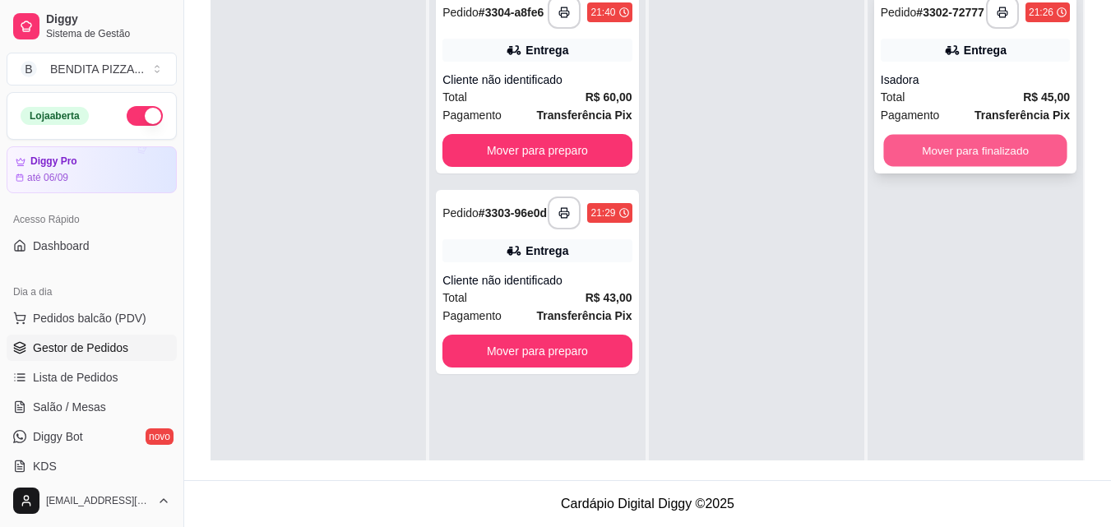
click at [921, 160] on button "Mover para finalizado" at bounding box center [974, 151] width 183 height 32
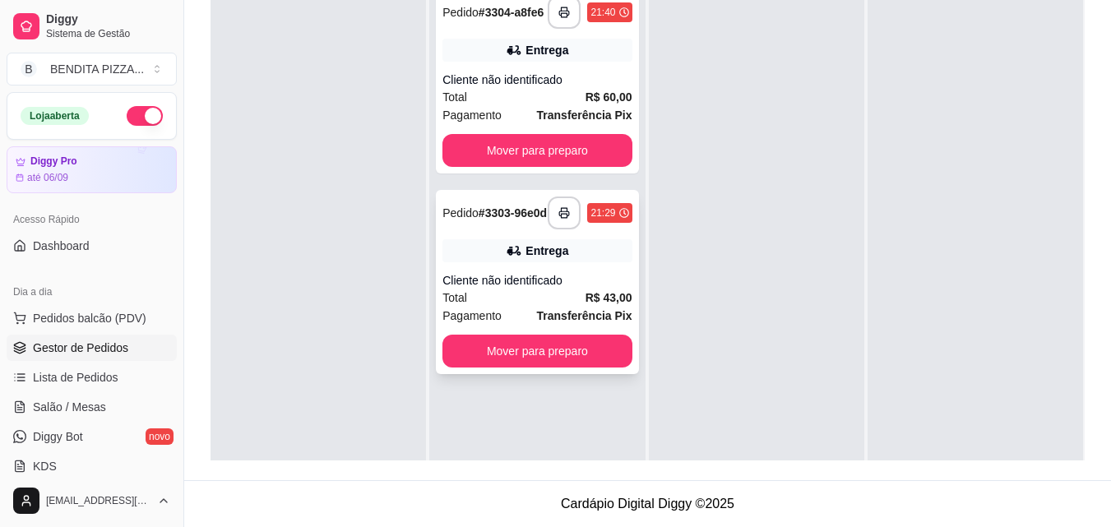
click at [540, 307] on div "Total R$ 43,00" at bounding box center [537, 298] width 189 height 18
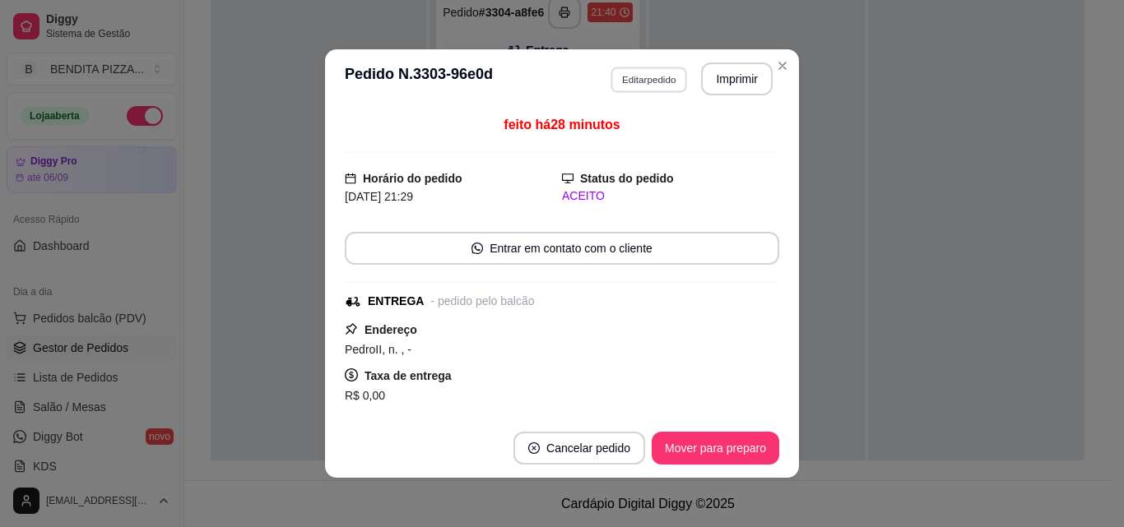
click at [630, 71] on button "Editar pedido" at bounding box center [648, 79] width 76 height 25
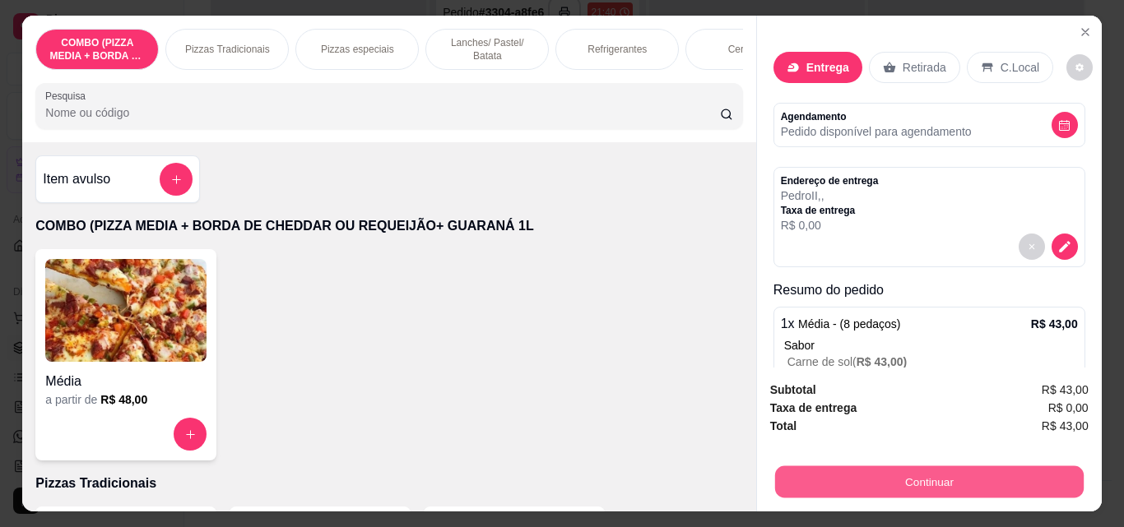
click at [809, 478] on button "Continuar" at bounding box center [928, 482] width 308 height 32
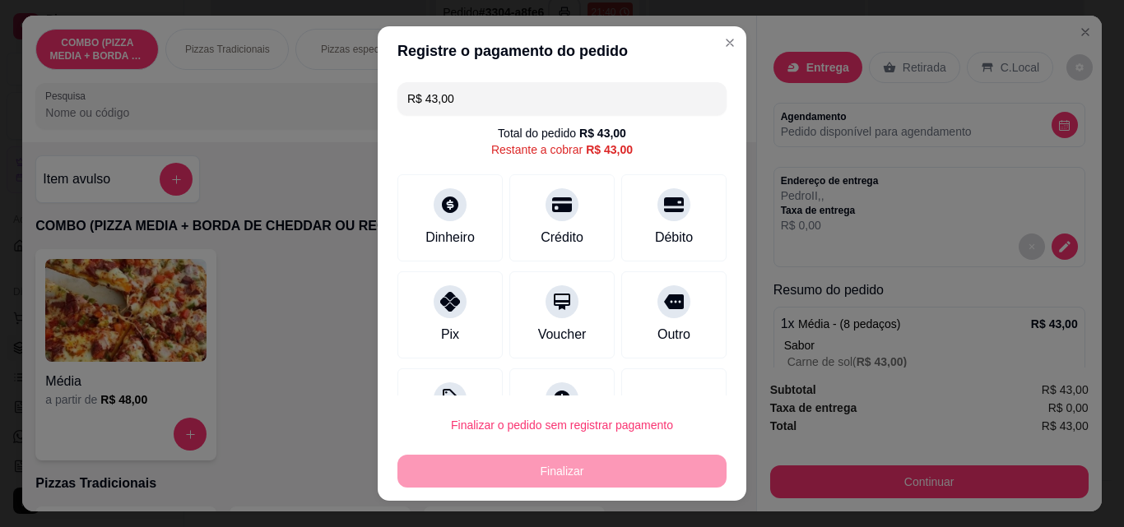
click at [488, 88] on input "R$ 43,00" at bounding box center [561, 98] width 309 height 33
click at [456, 303] on div at bounding box center [450, 297] width 36 height 36
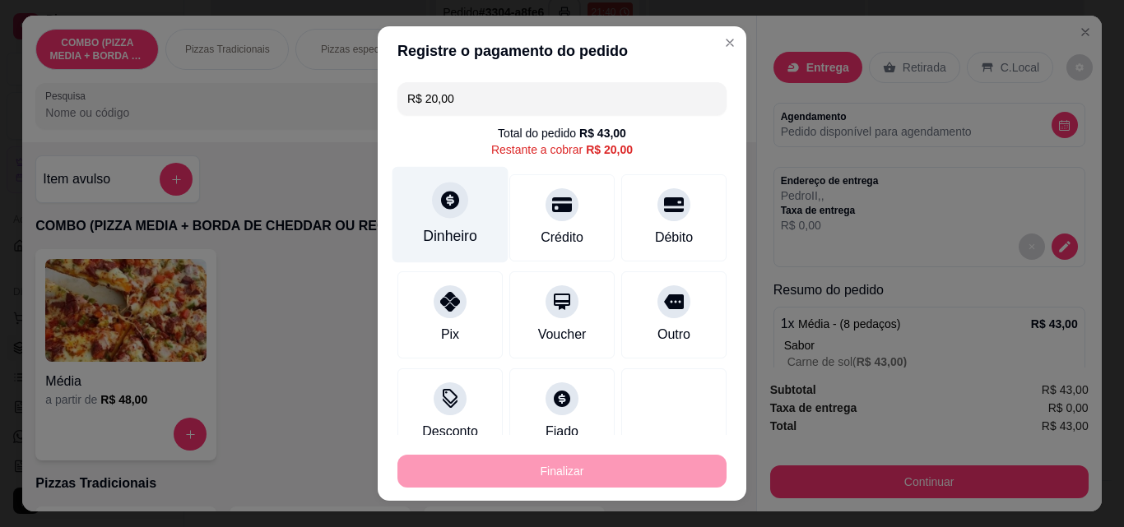
click at [424, 213] on div "Dinheiro" at bounding box center [450, 215] width 116 height 96
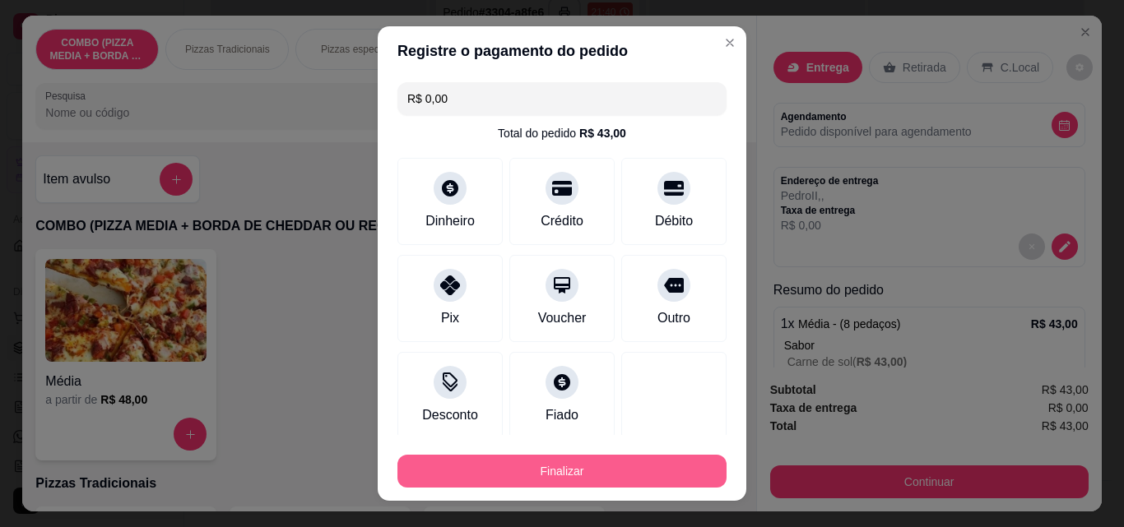
click at [628, 463] on button "Finalizar" at bounding box center [561, 471] width 329 height 33
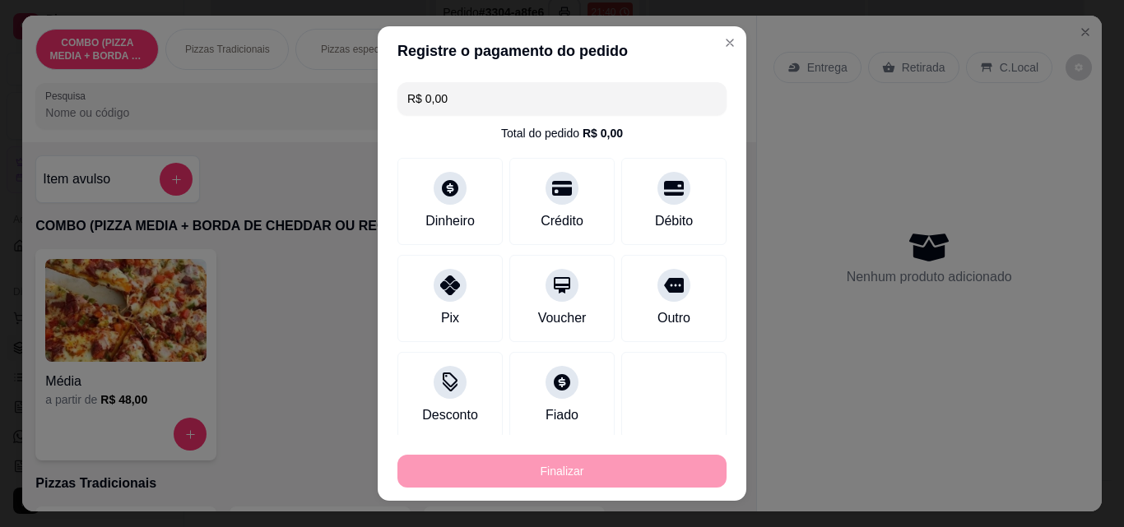
type input "-R$ 43,00"
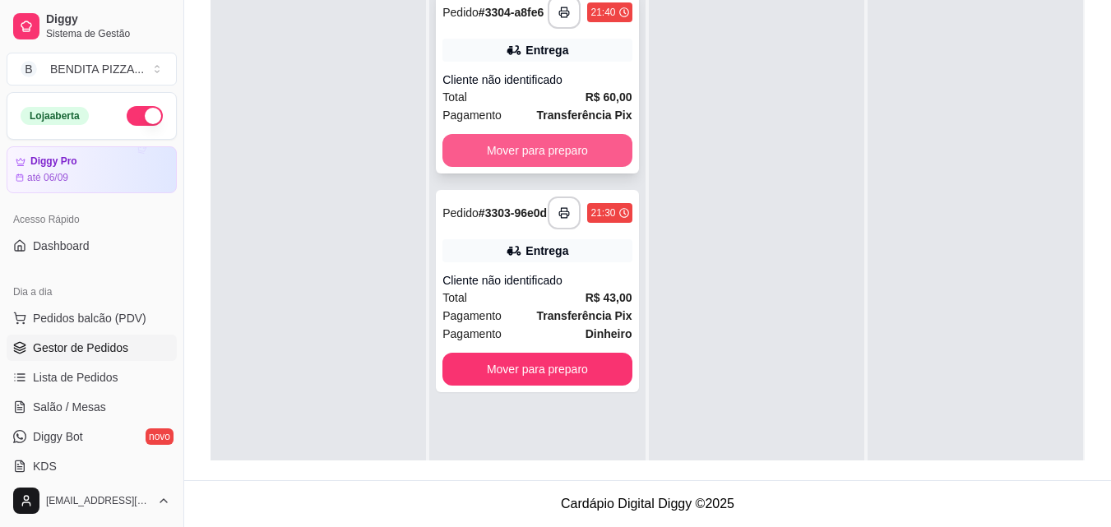
click at [557, 153] on button "Mover para preparo" at bounding box center [537, 150] width 189 height 33
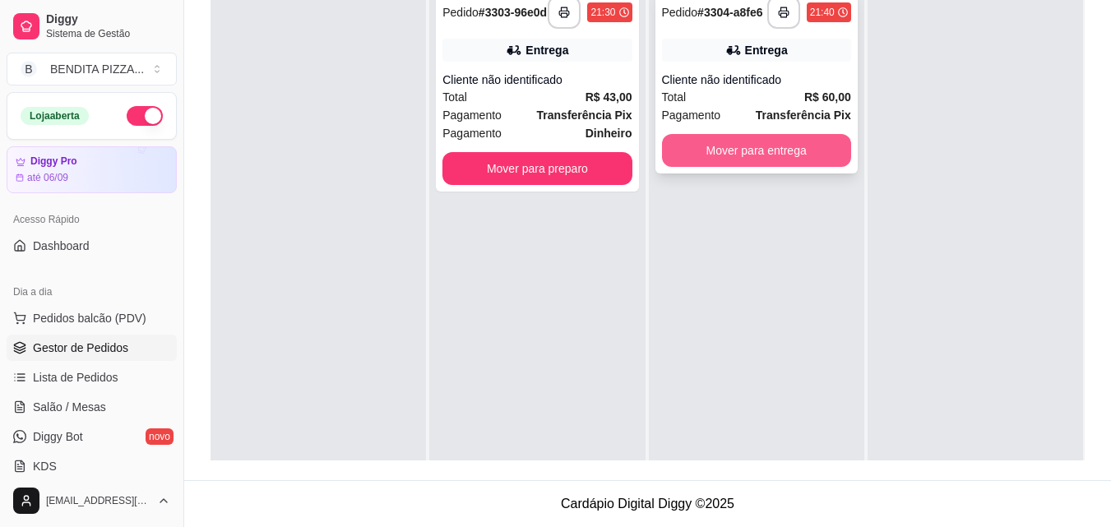
click at [756, 143] on button "Mover para entrega" at bounding box center [756, 150] width 189 height 33
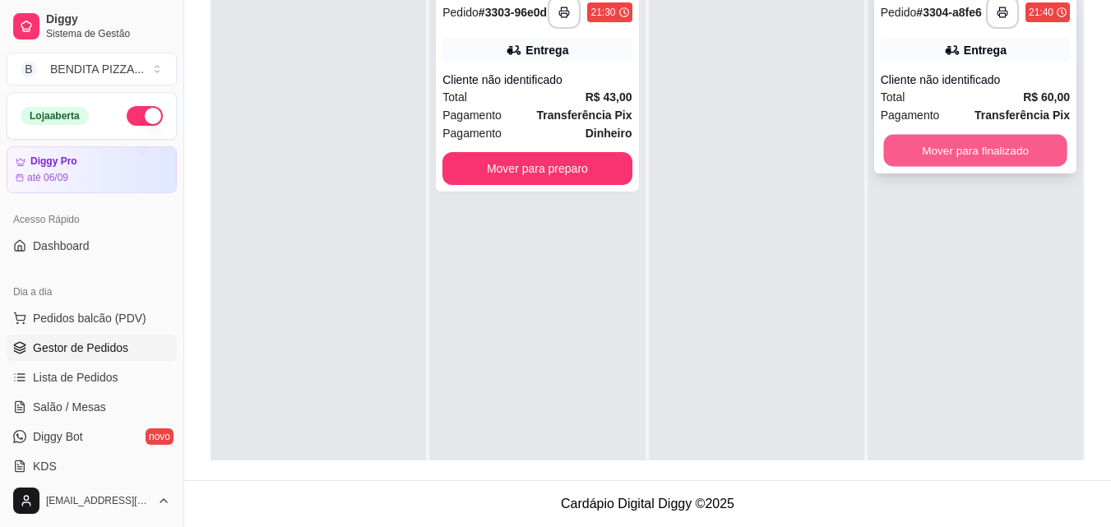
click at [913, 165] on button "Mover para finalizado" at bounding box center [974, 151] width 183 height 32
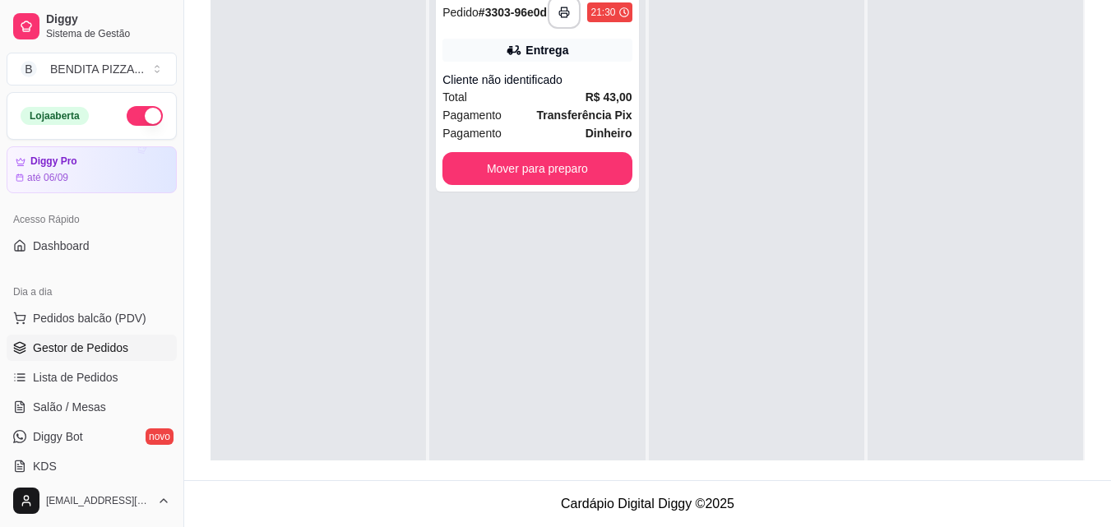
click at [516, 198] on div "**********" at bounding box center [536, 242] width 215 height 527
click at [520, 167] on button "Mover para preparo" at bounding box center [537, 169] width 183 height 32
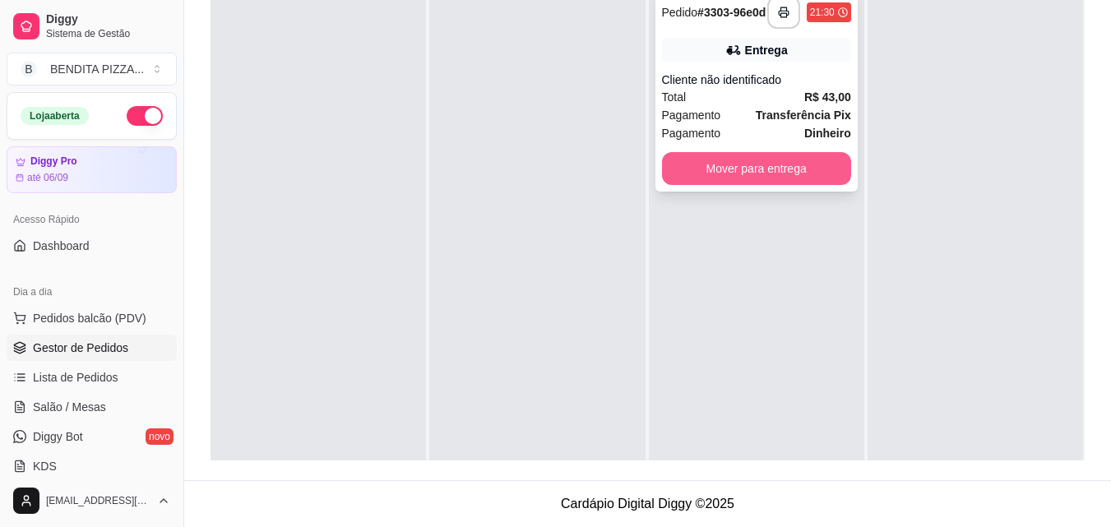
click at [670, 163] on button "Mover para entrega" at bounding box center [756, 168] width 189 height 33
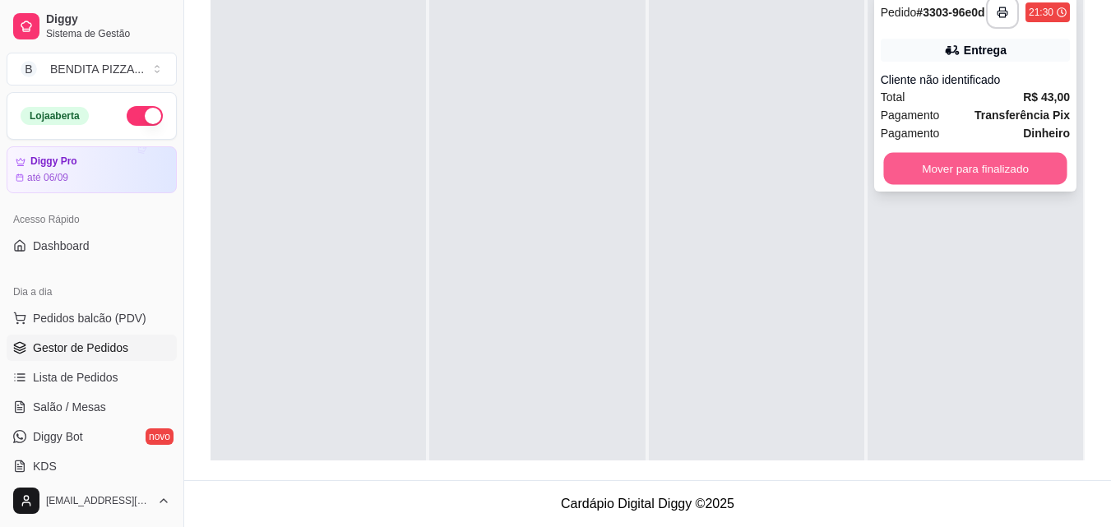
click at [929, 167] on button "Mover para finalizado" at bounding box center [974, 169] width 183 height 32
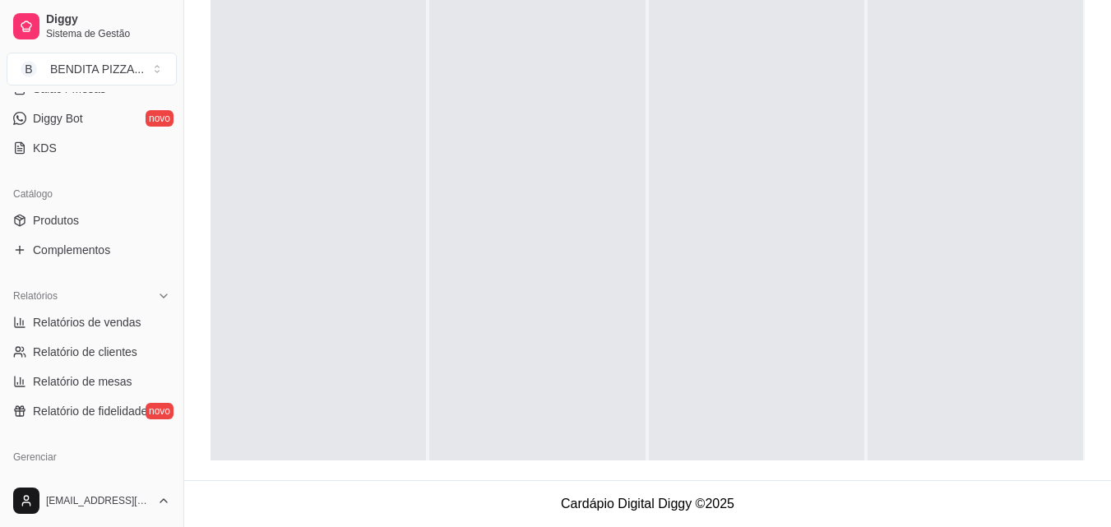
scroll to position [334, 0]
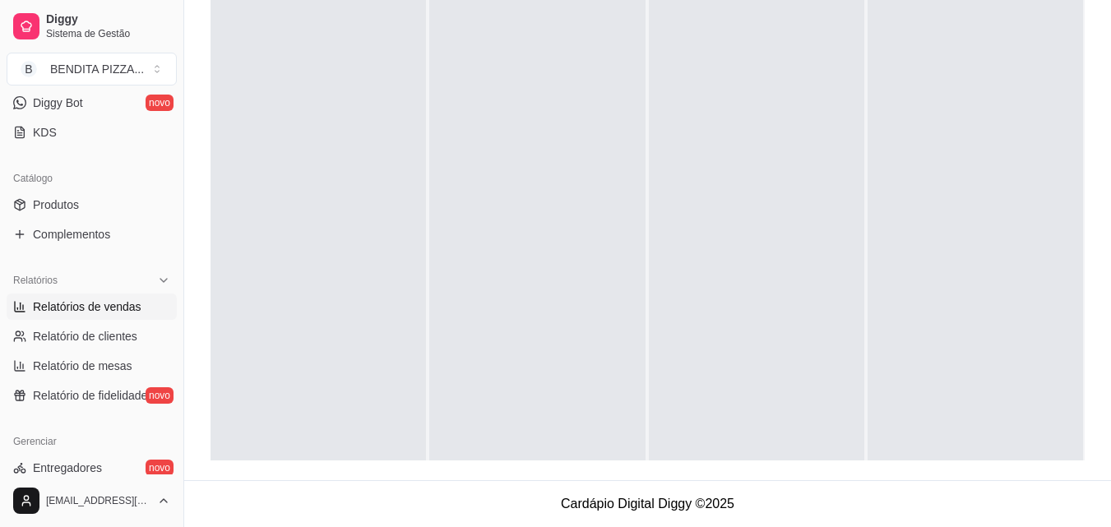
click at [145, 308] on link "Relatórios de vendas" at bounding box center [92, 307] width 170 height 26
select select "ALL"
select select "0"
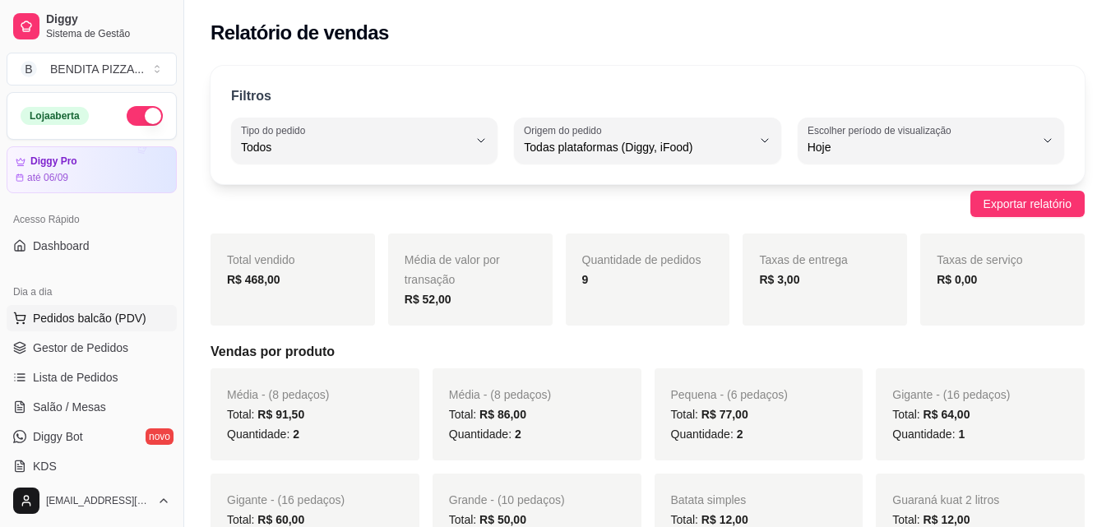
click at [107, 322] on span "Pedidos balcão (PDV)" at bounding box center [90, 318] width 114 height 16
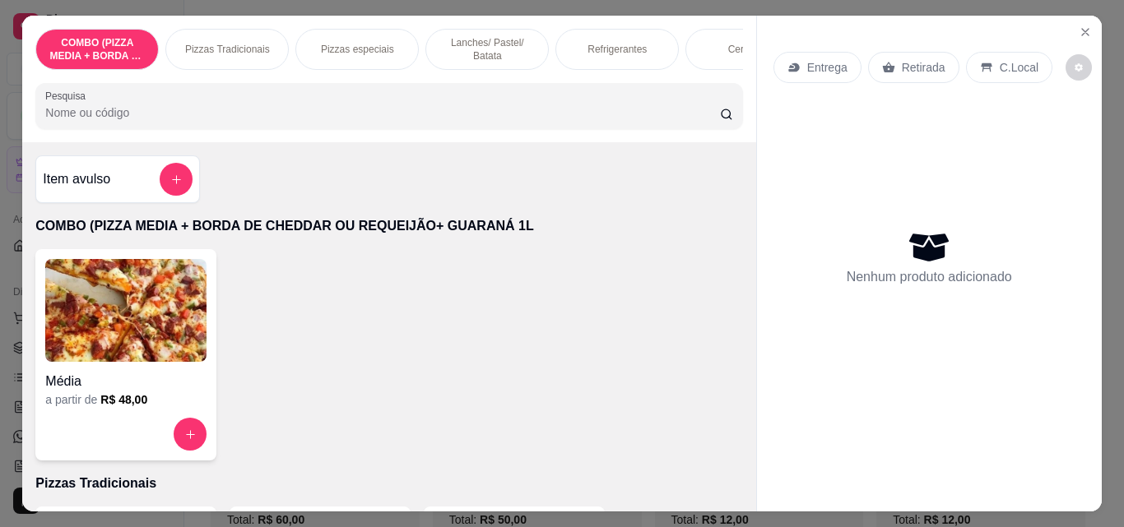
click at [500, 29] on div "Lanches/ Pastel/ Batata" at bounding box center [486, 49] width 123 height 41
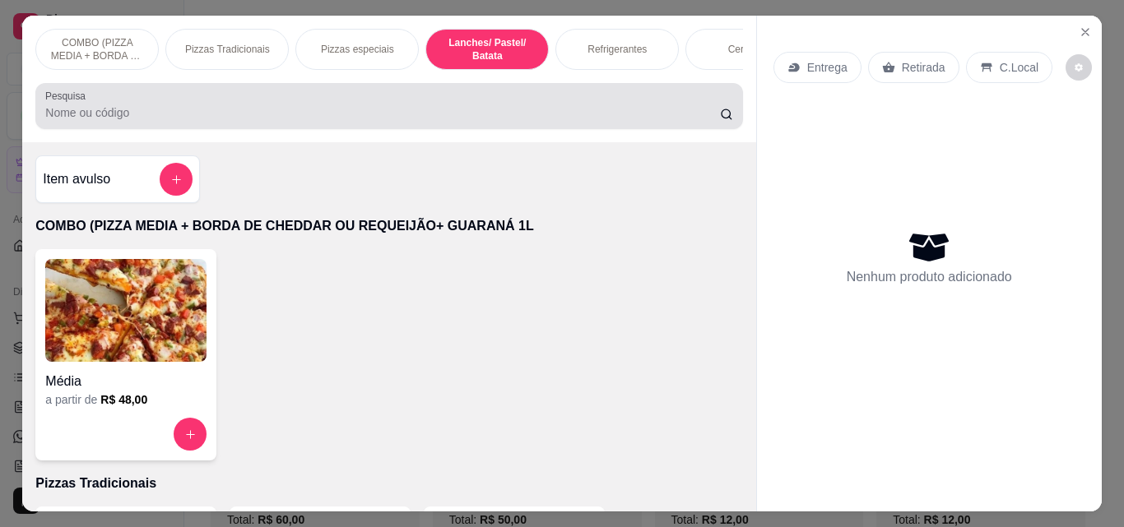
scroll to position [43, 0]
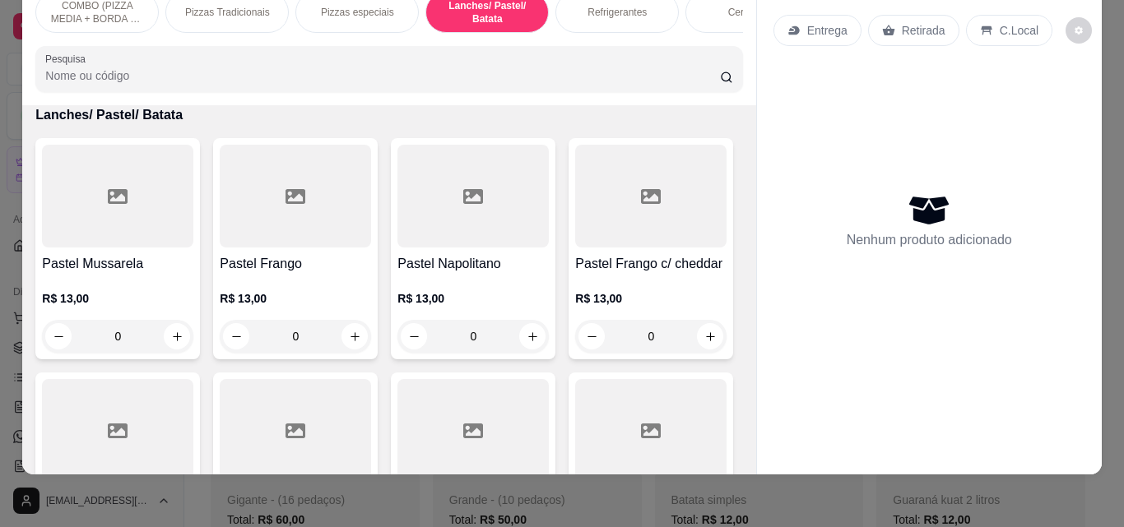
click at [482, 42] on div "COMBO (PIZZA MEDIA + BORDA DE CHEDDAR OU REQUEIJÃO+ GUARANÁ 1L Pizzas Tradicion…" at bounding box center [388, 42] width 733 height 127
click at [352, 330] on button "increase-product-quantity" at bounding box center [354, 336] width 25 height 25
type input "1"
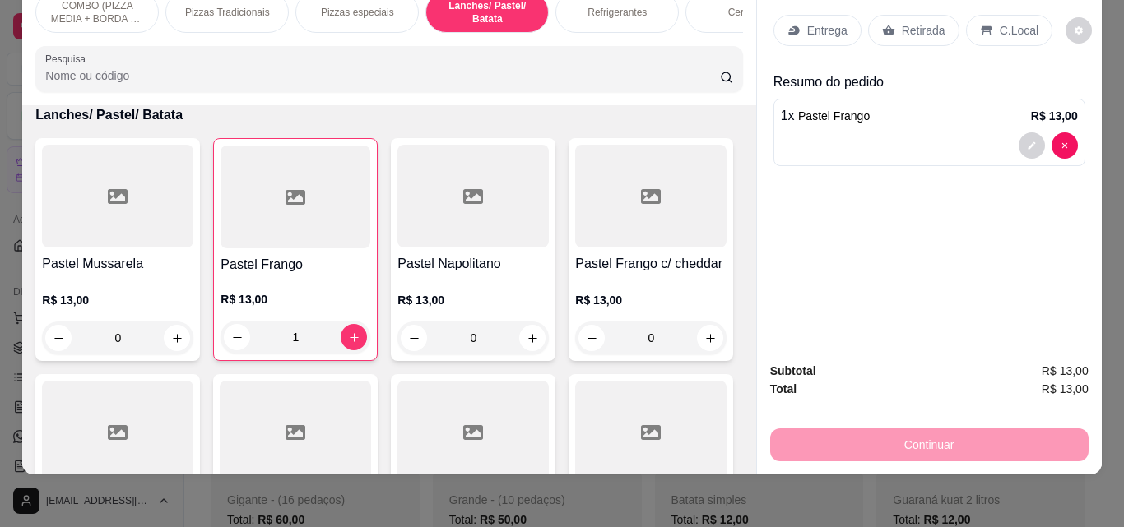
click at [817, 26] on p "Entrega" at bounding box center [827, 30] width 40 height 16
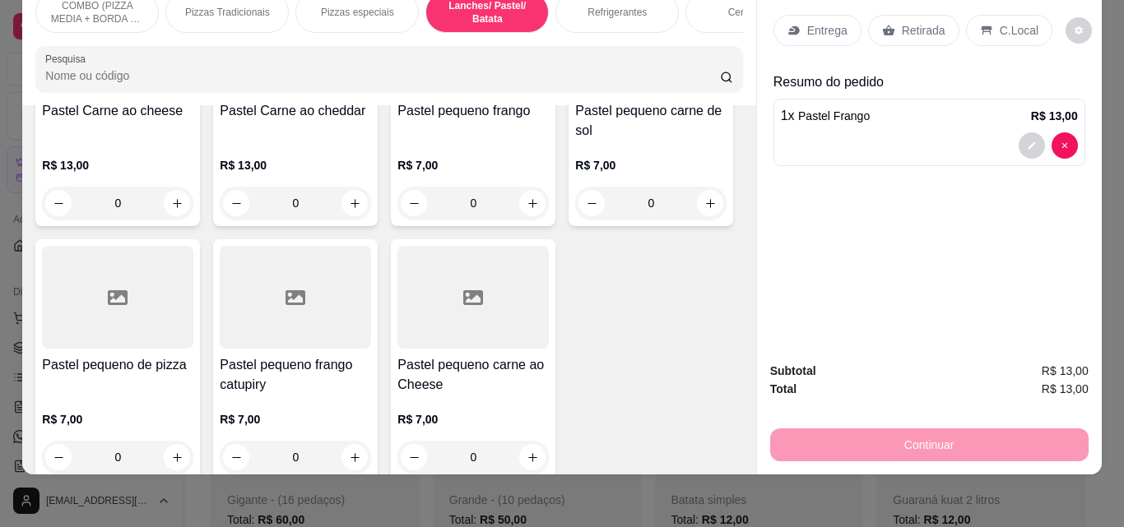
scroll to position [2231, 0]
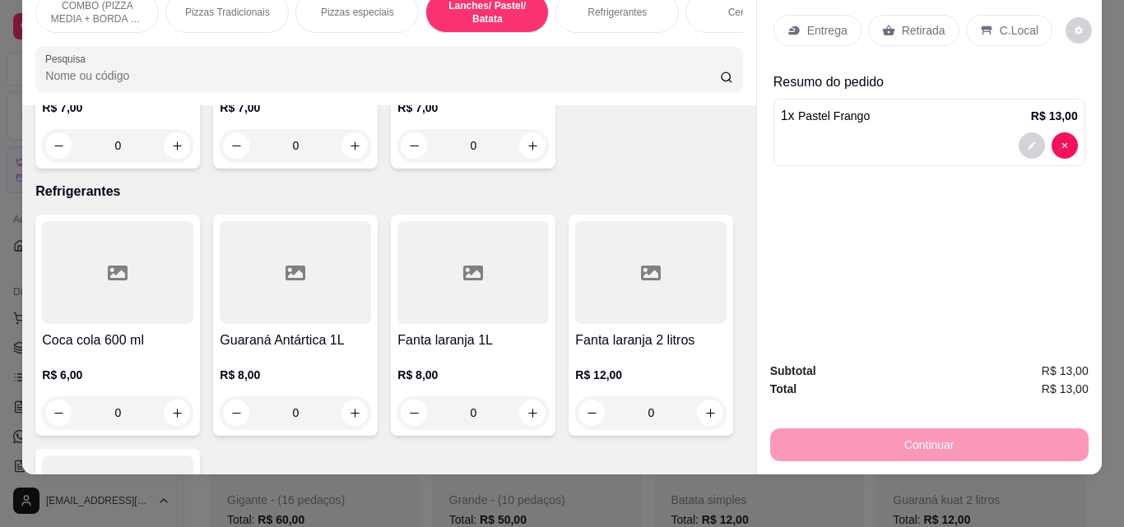
click at [732, 355] on div "Item avulso COMBO (PIZZA MEDIA + BORDA DE CHEDDAR OU REQUEIJÃO+ GUARANÁ 1L Médi…" at bounding box center [388, 289] width 733 height 369
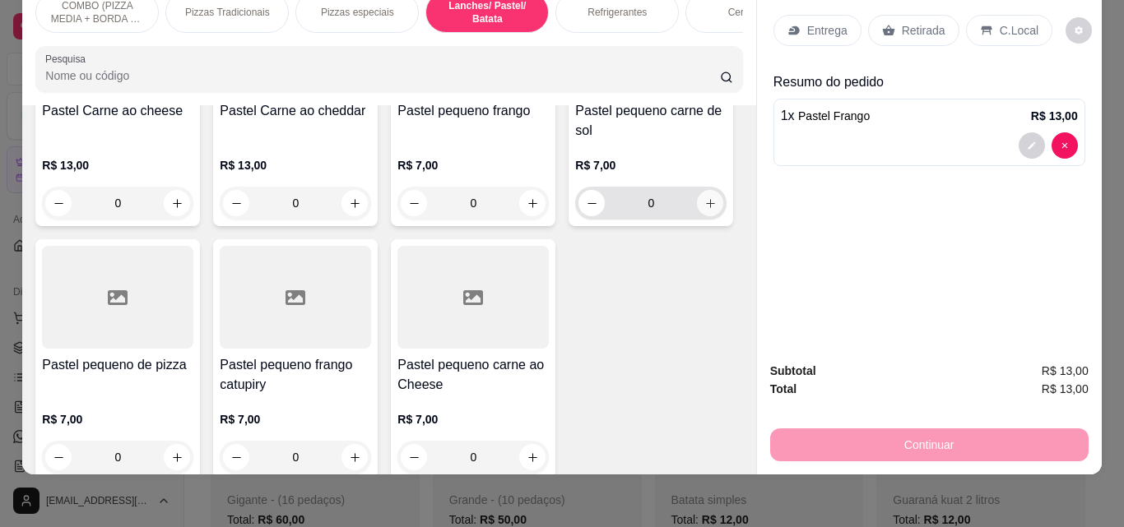
click at [697, 216] on button "increase-product-quantity" at bounding box center [710, 203] width 26 height 26
type input "1"
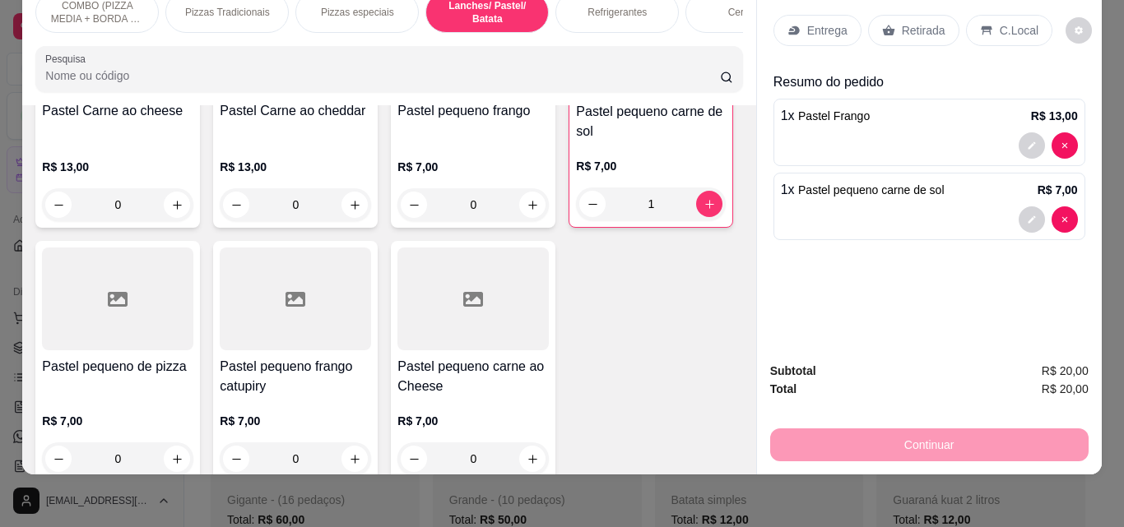
click at [807, 22] on p "Entrega" at bounding box center [827, 30] width 40 height 16
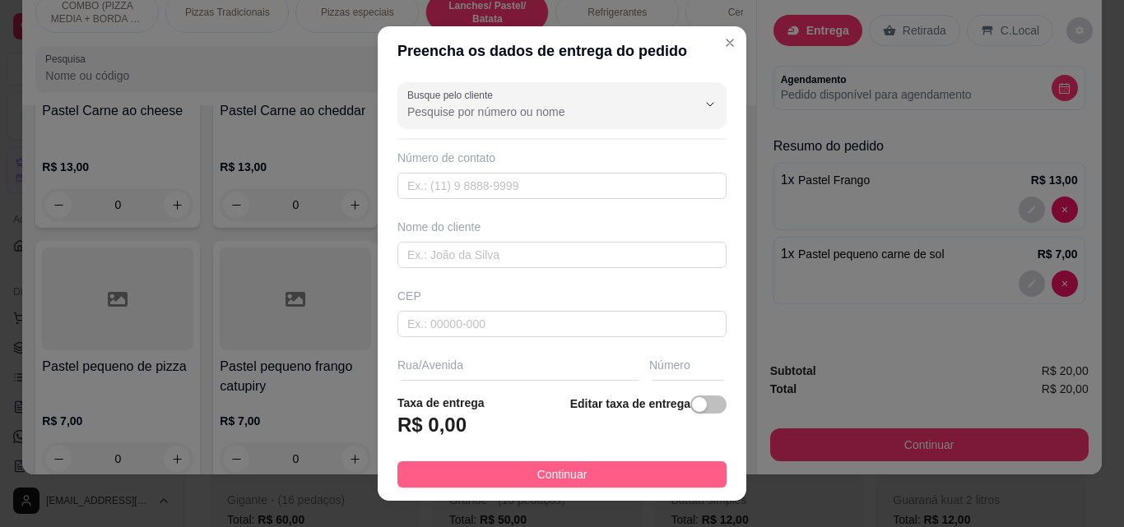
click at [627, 484] on button "Continuar" at bounding box center [561, 474] width 329 height 26
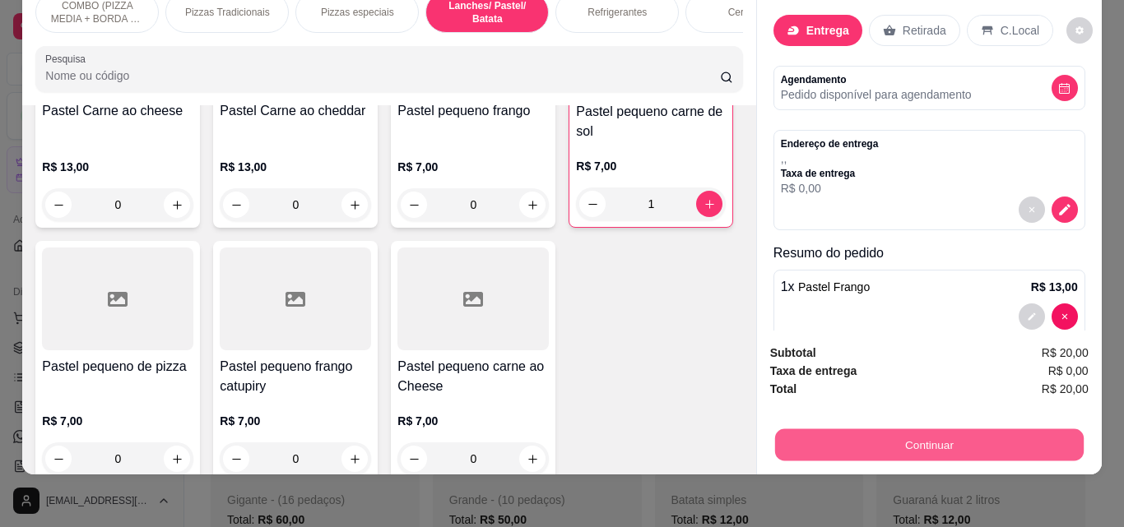
click at [889, 429] on button "Continuar" at bounding box center [928, 445] width 308 height 32
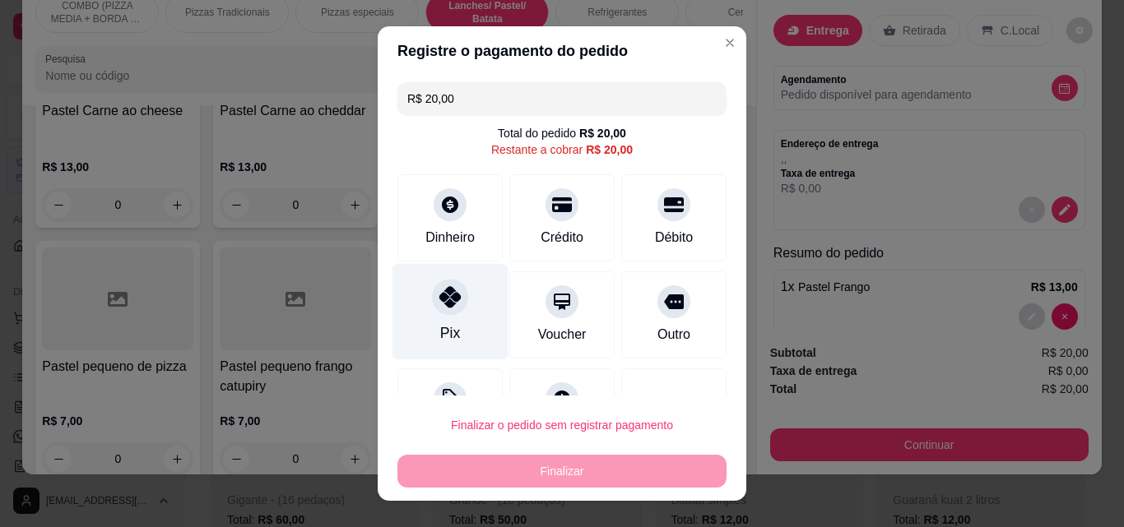
click at [456, 313] on div "Pix" at bounding box center [450, 312] width 116 height 96
type input "R$ 0,00"
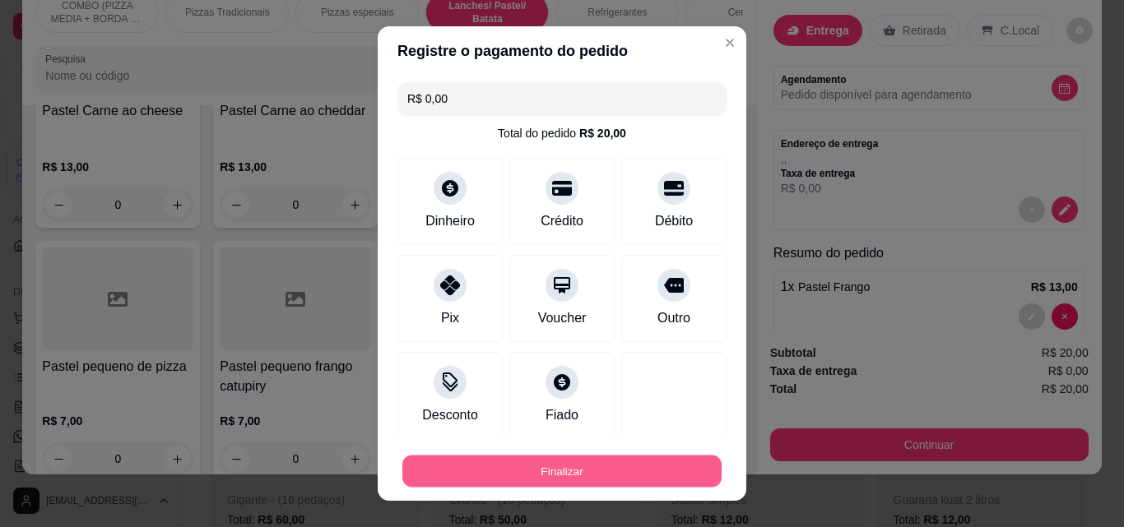
click at [555, 470] on button "Finalizar" at bounding box center [561, 472] width 319 height 32
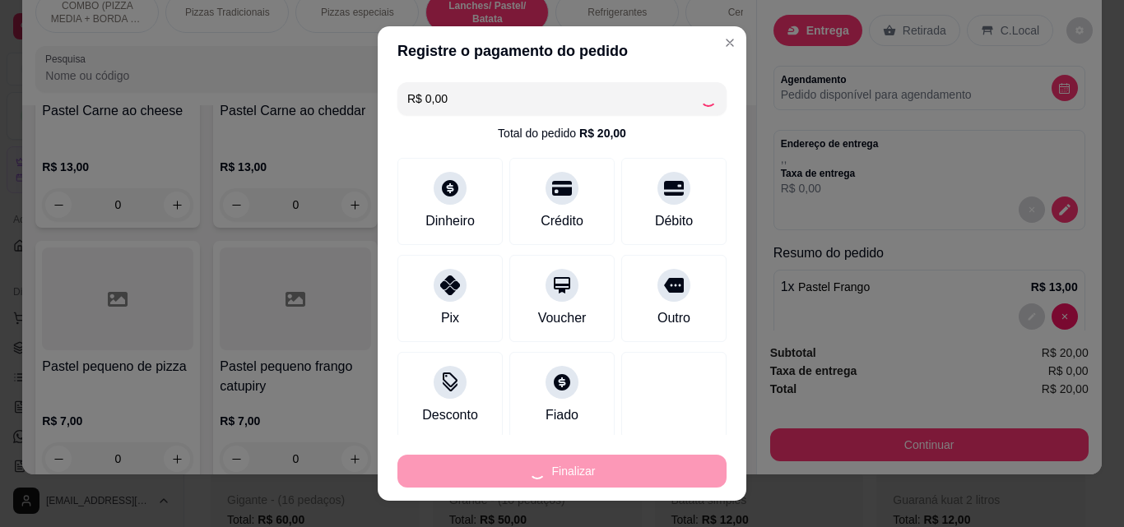
type input "0"
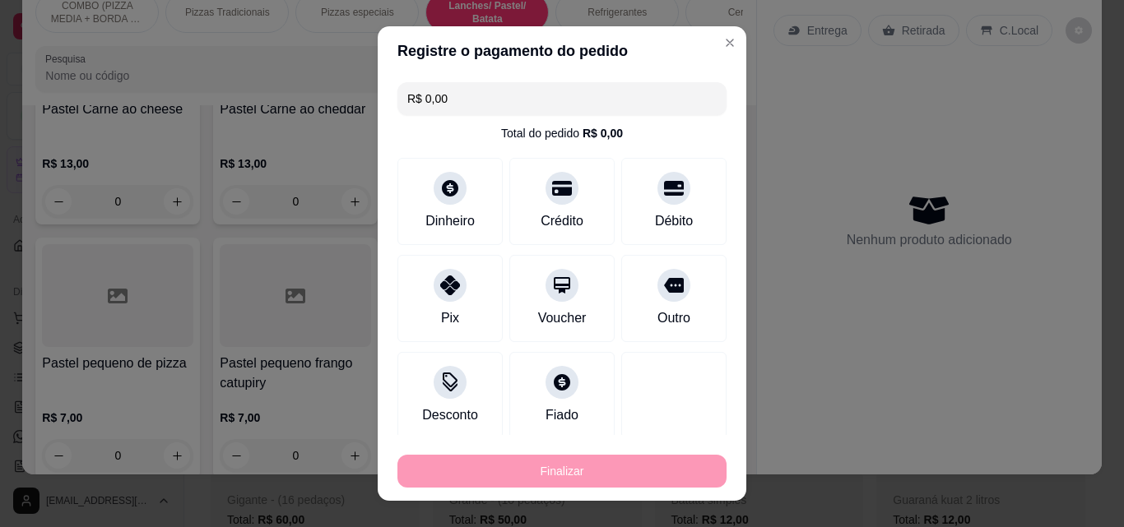
type input "-R$ 20,00"
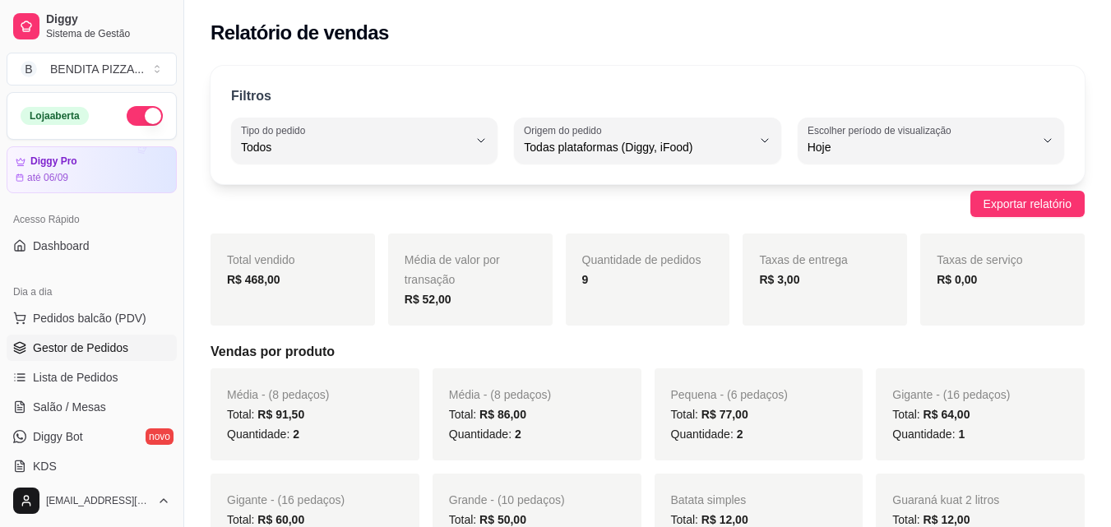
click at [115, 345] on span "Gestor de Pedidos" at bounding box center [80, 348] width 95 height 16
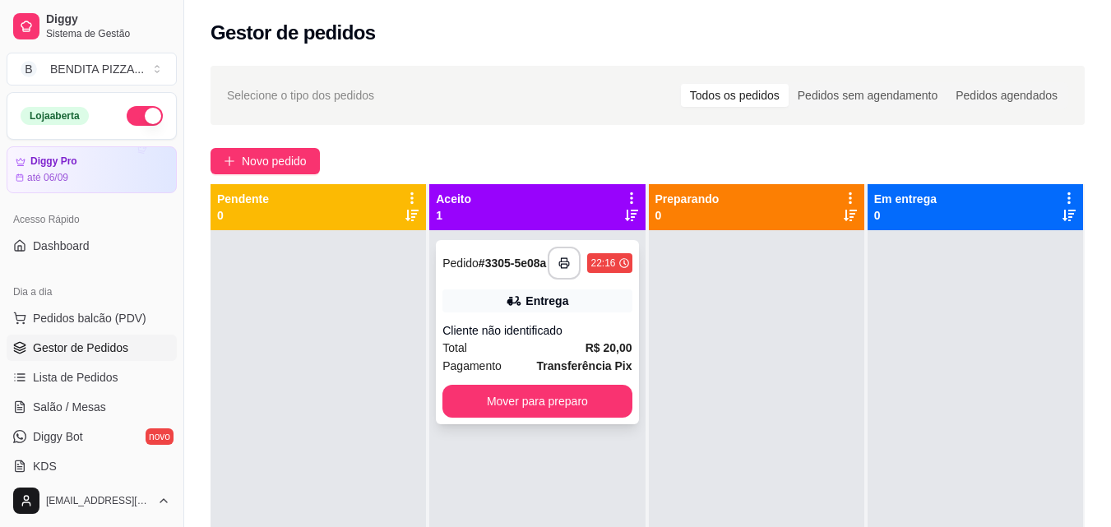
click at [512, 334] on div "Cliente não identificado" at bounding box center [537, 330] width 189 height 16
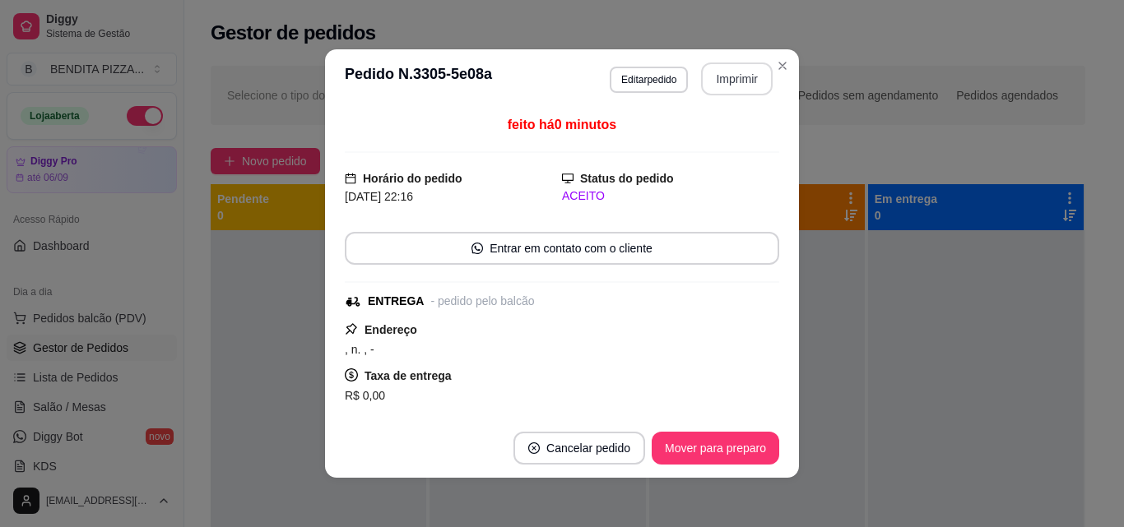
click at [725, 86] on button "Imprimir" at bounding box center [737, 79] width 72 height 33
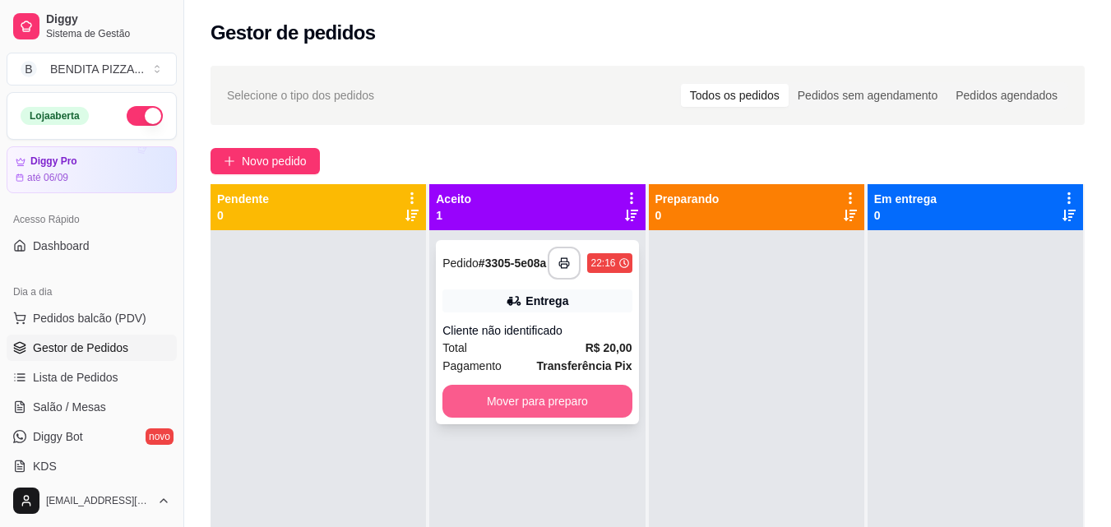
click at [572, 396] on button "Mover para preparo" at bounding box center [537, 401] width 189 height 33
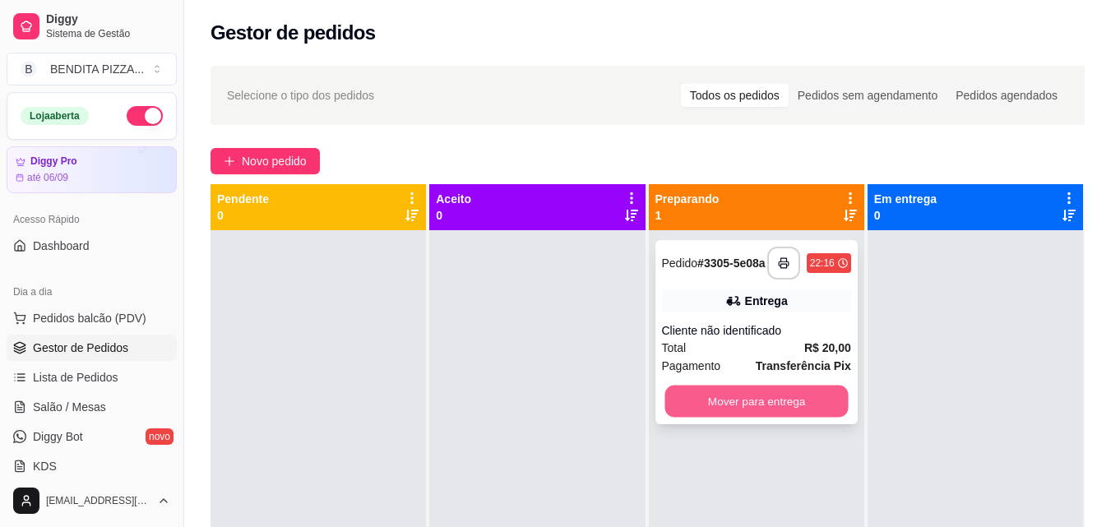
click at [727, 399] on button "Mover para entrega" at bounding box center [756, 402] width 183 height 32
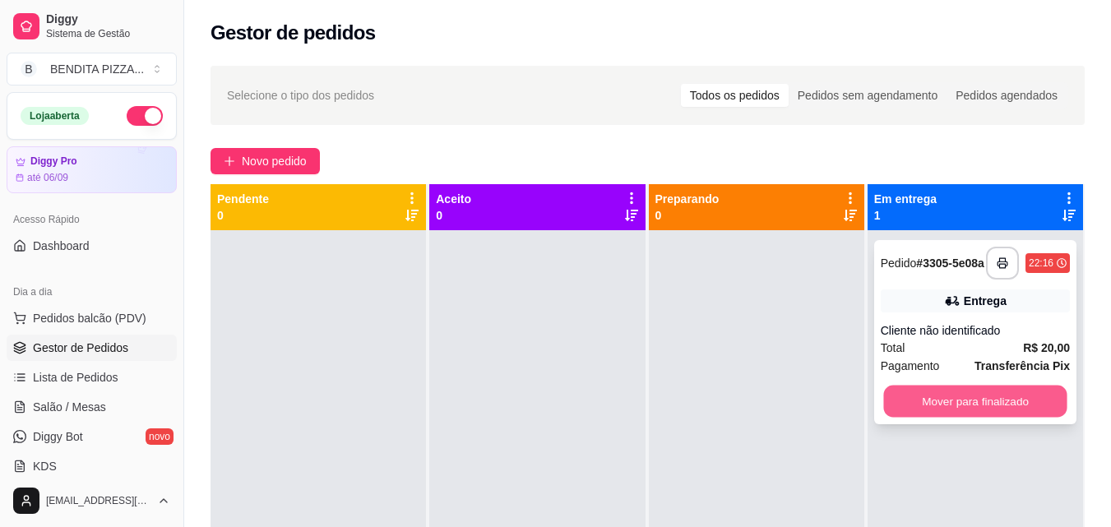
click at [922, 405] on button "Mover para finalizado" at bounding box center [974, 402] width 183 height 32
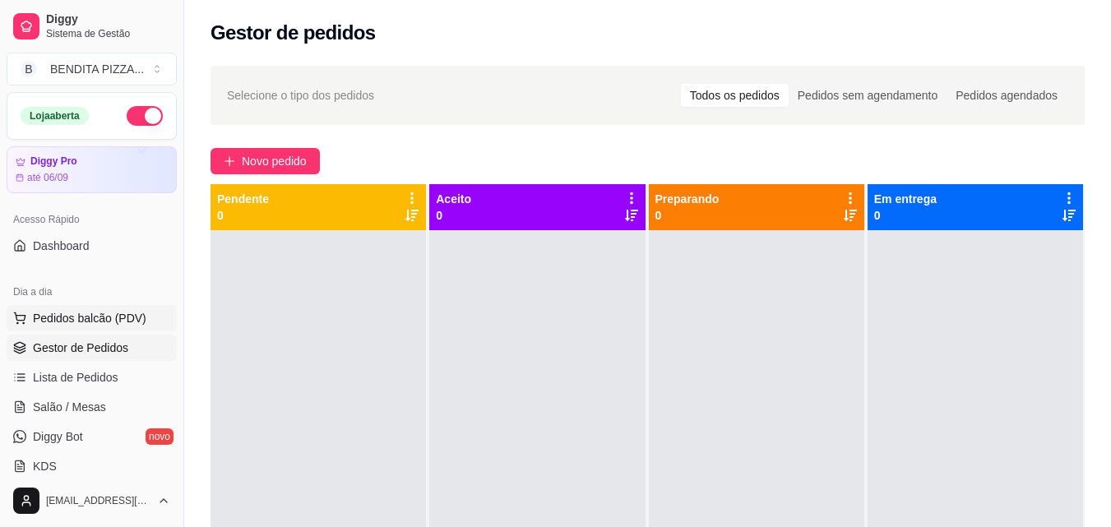
click at [163, 310] on button "Pedidos balcão (PDV)" at bounding box center [92, 318] width 170 height 26
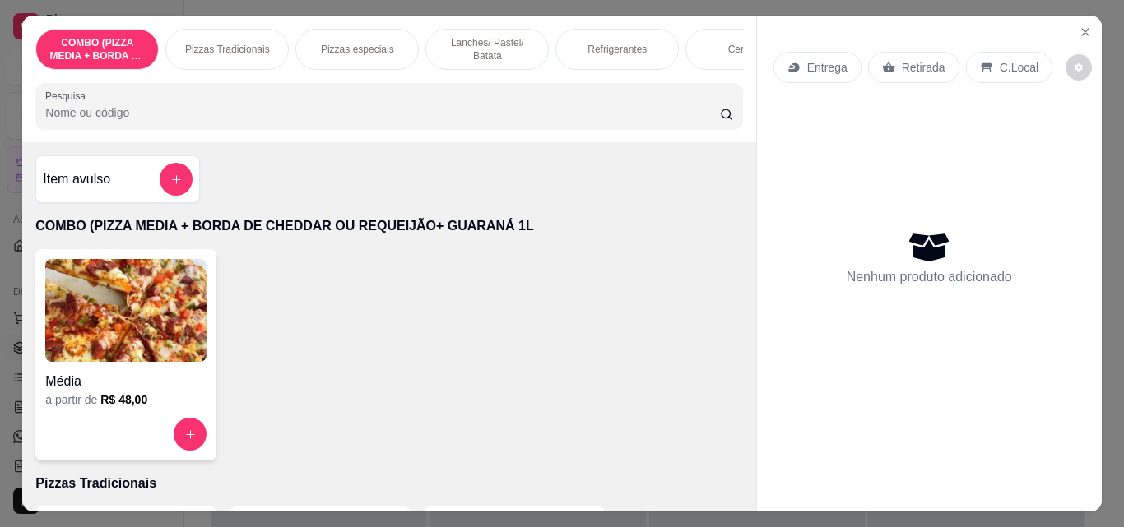
click at [485, 41] on p "Lanches/ Pastel/ Batata" at bounding box center [486, 49] width 95 height 26
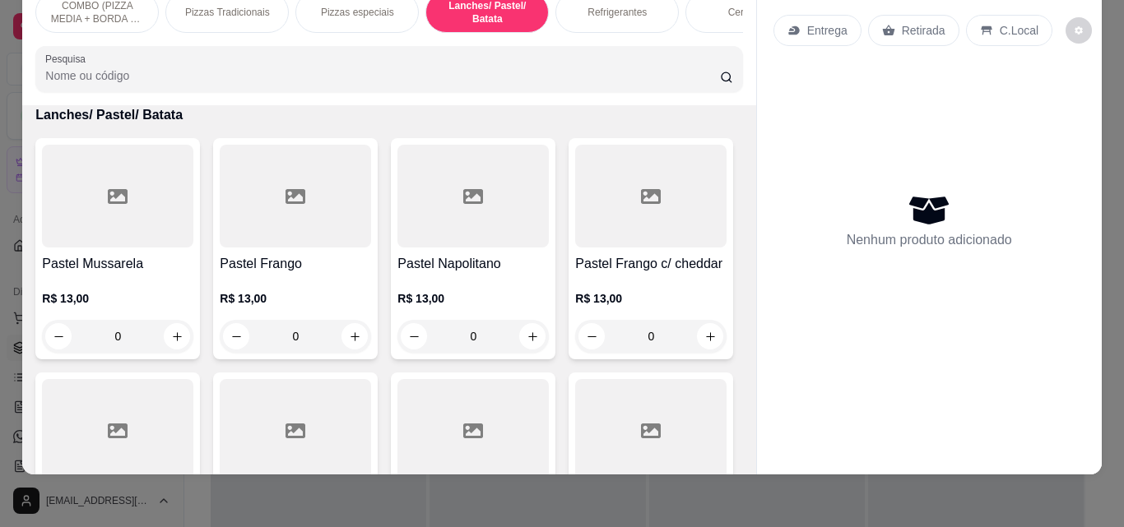
scroll to position [1607, 0]
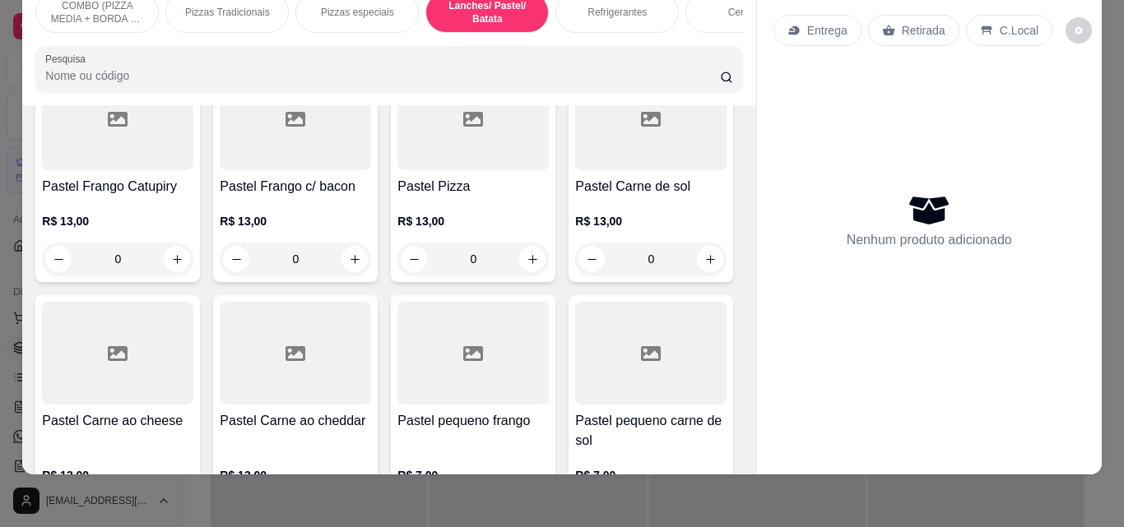
click at [756, 303] on div "Entrega Retirada C.Local Nenhum produto adicionado" at bounding box center [928, 227] width 345 height 496
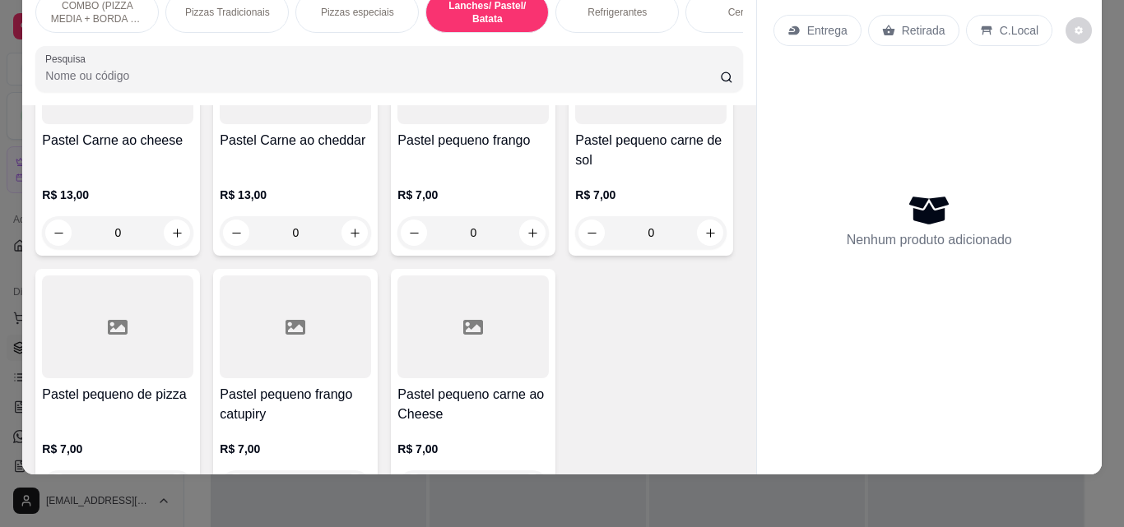
scroll to position [1919, 0]
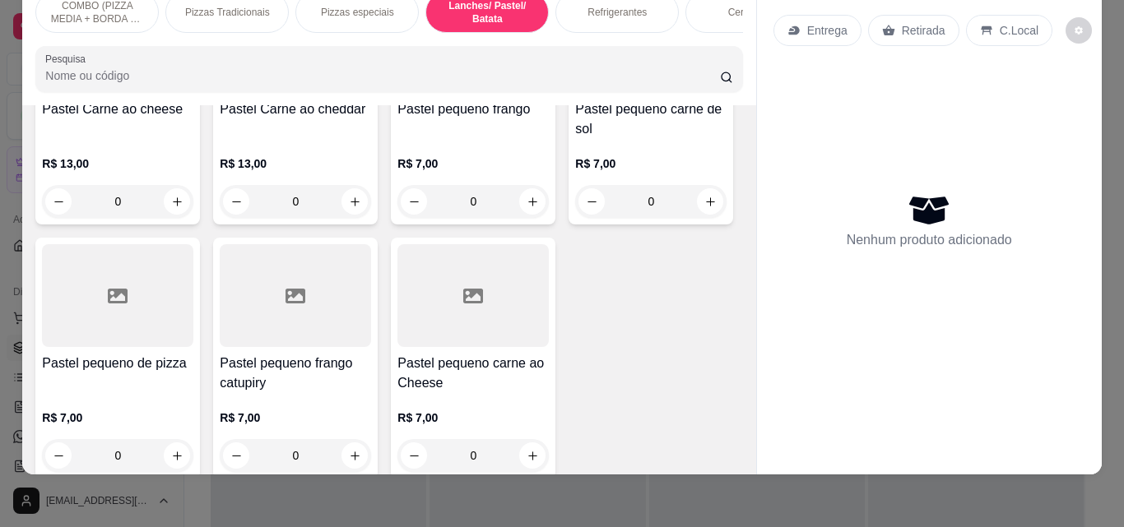
type input "1"
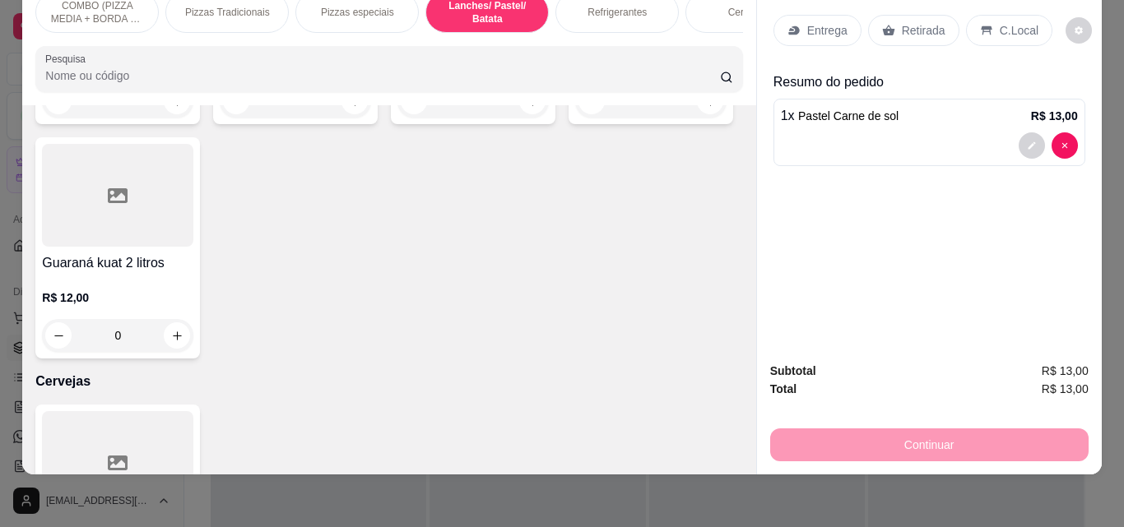
scroll to position [3165, 0]
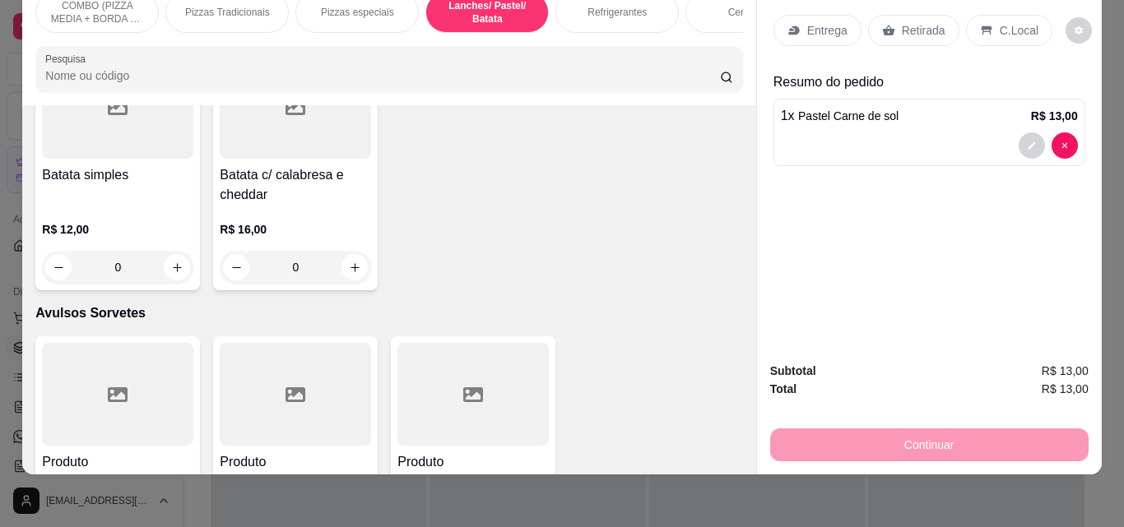
click at [170, 159] on div at bounding box center [117, 107] width 151 height 103
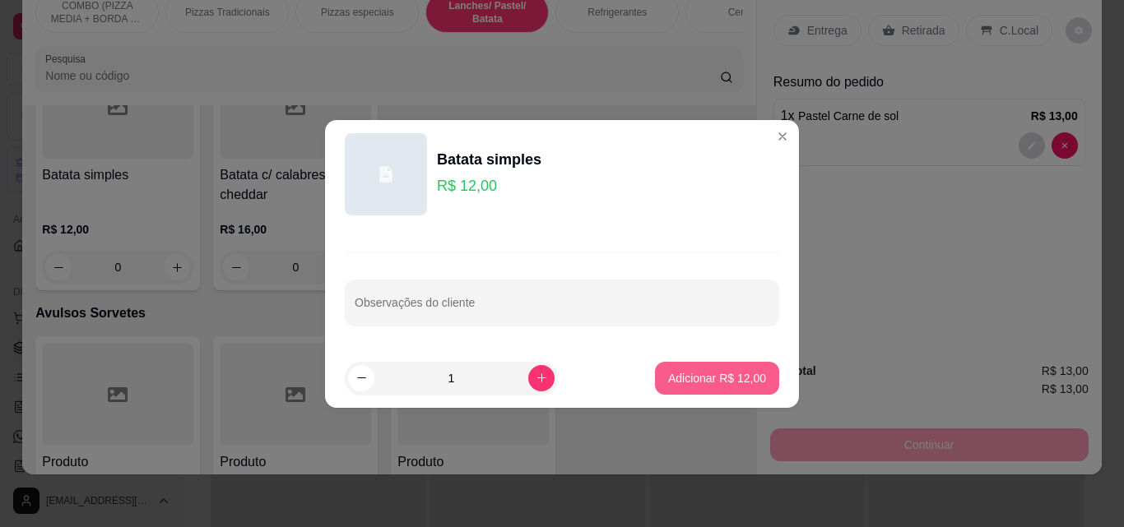
click at [736, 387] on button "Adicionar R$ 12,00" at bounding box center [717, 378] width 124 height 33
type input "1"
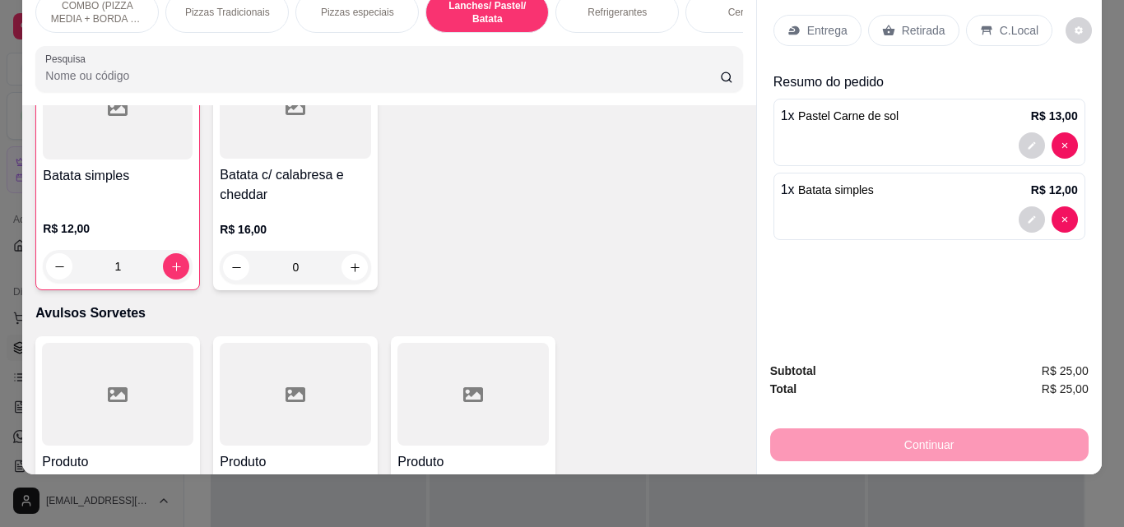
click at [810, 22] on p "Entrega" at bounding box center [827, 30] width 40 height 16
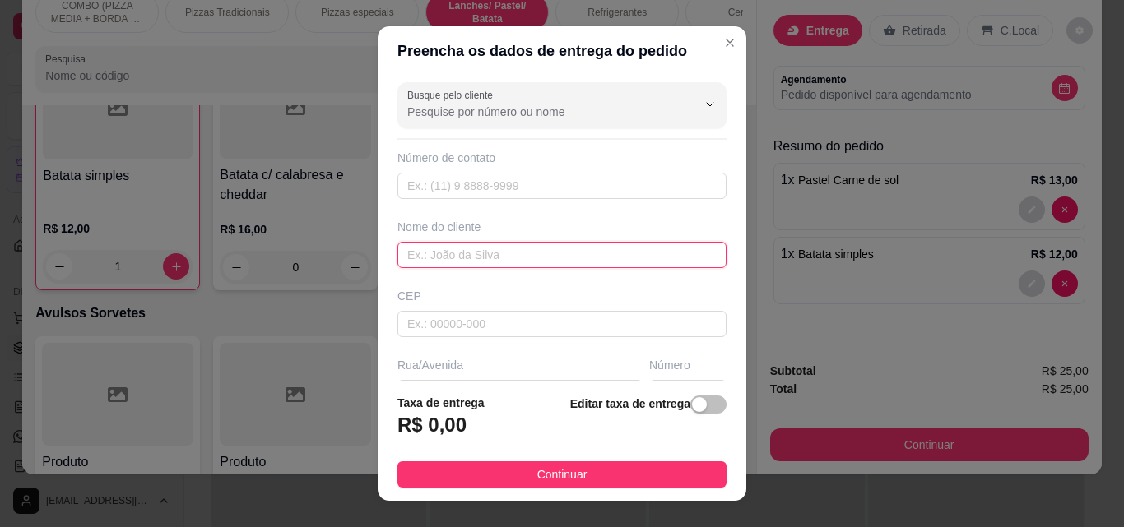
click at [538, 249] on input "text" at bounding box center [561, 255] width 329 height 26
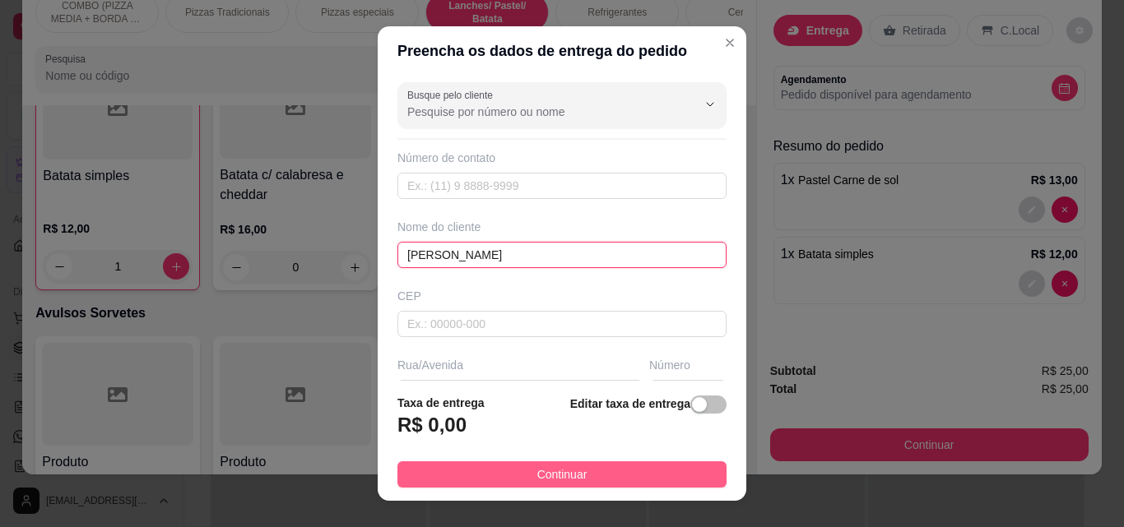
type input "[PERSON_NAME]"
click at [523, 472] on button "Continuar" at bounding box center [561, 474] width 329 height 26
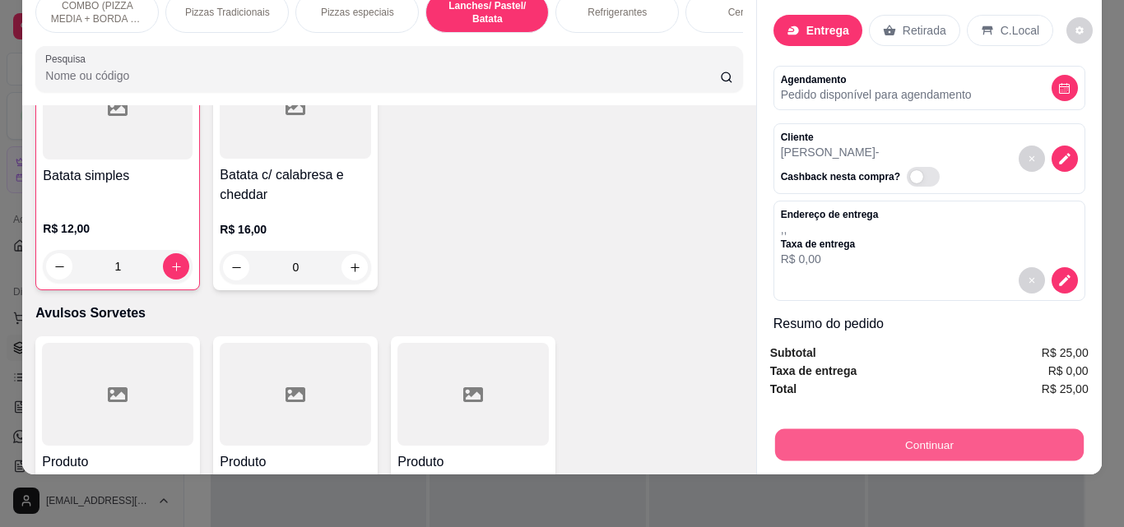
click at [873, 440] on button "Continuar" at bounding box center [928, 445] width 308 height 32
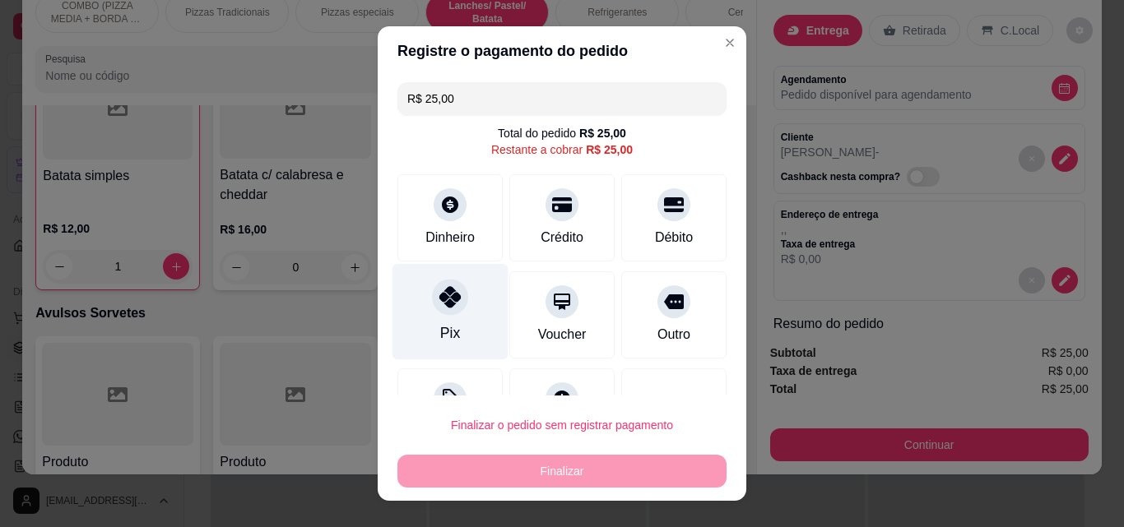
click at [444, 294] on icon at bounding box center [449, 296] width 21 height 21
type input "R$ 0,00"
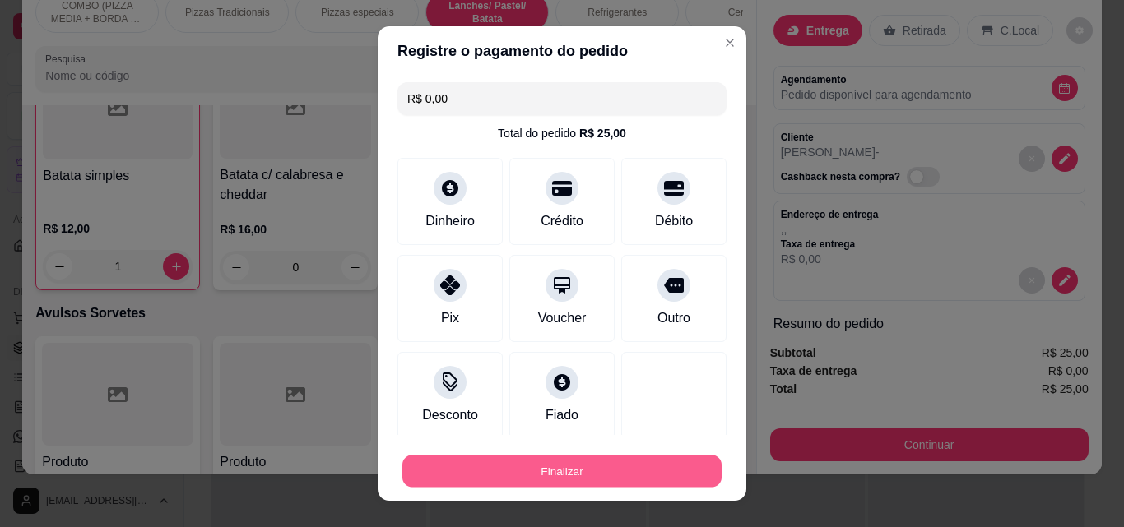
click at [544, 464] on button "Finalizar" at bounding box center [561, 472] width 319 height 32
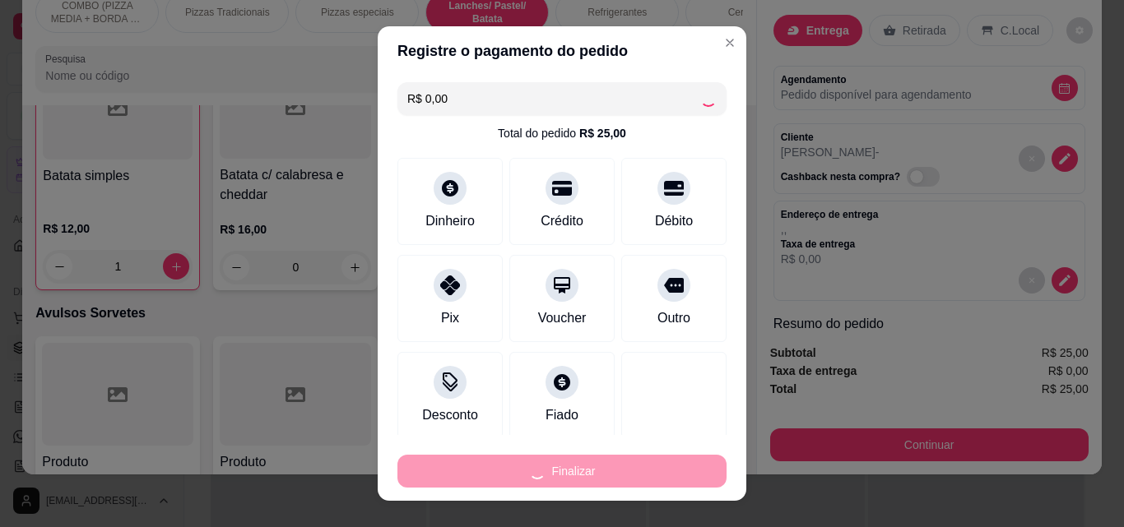
type input "0"
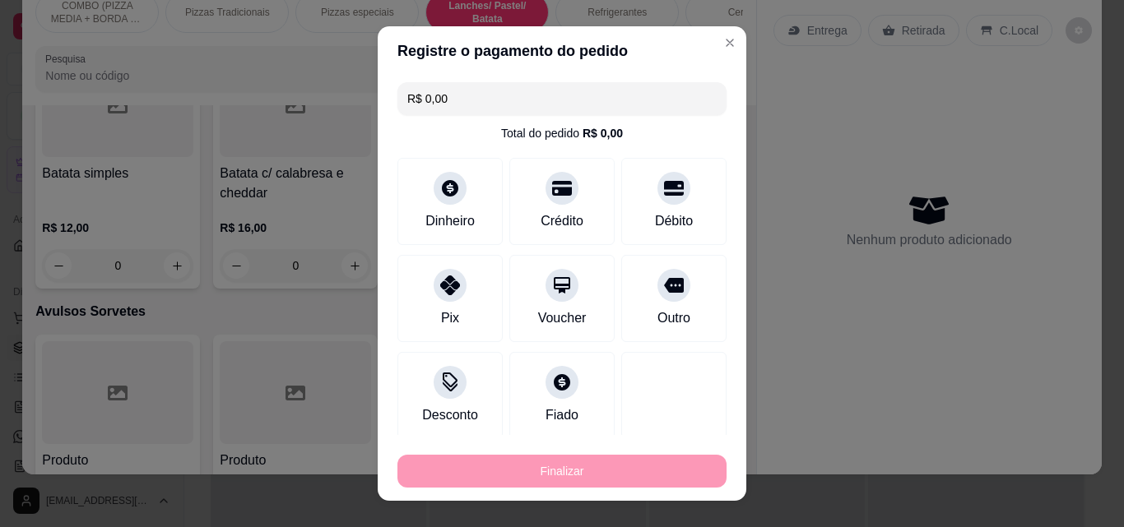
type input "-R$ 25,00"
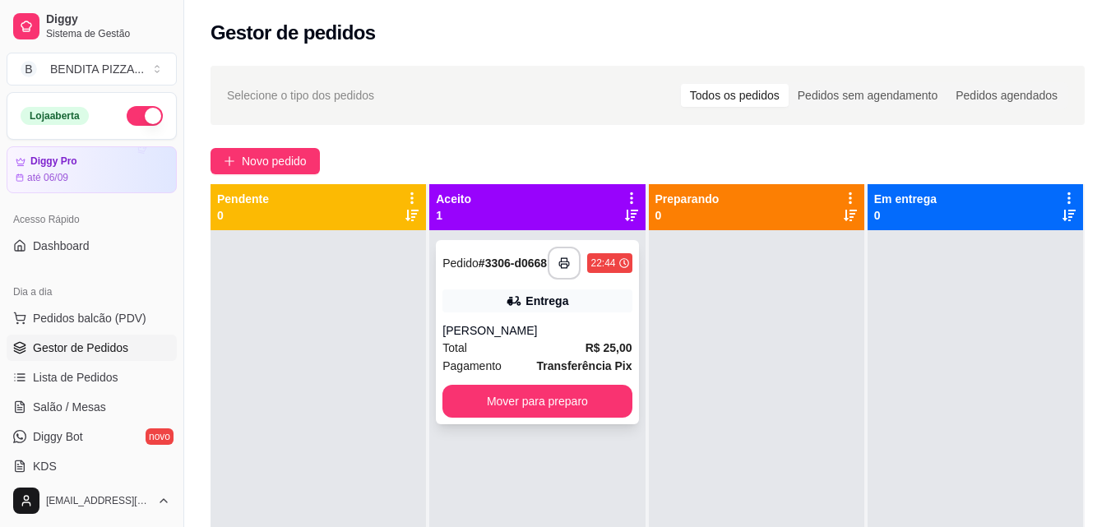
click at [610, 364] on span "Transferência Pix" at bounding box center [584, 366] width 95 height 18
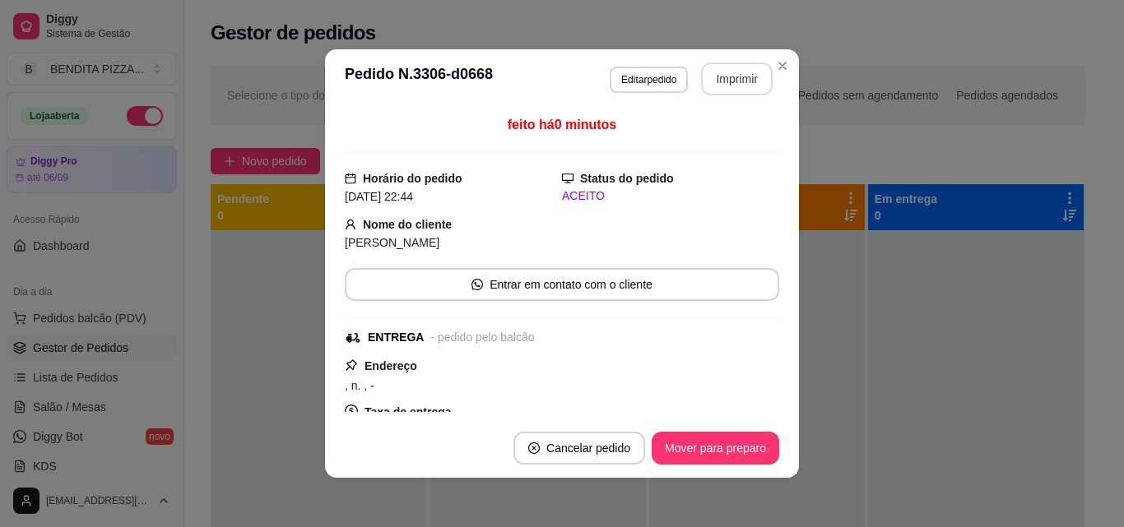
click at [725, 72] on button "Imprimir" at bounding box center [737, 79] width 72 height 33
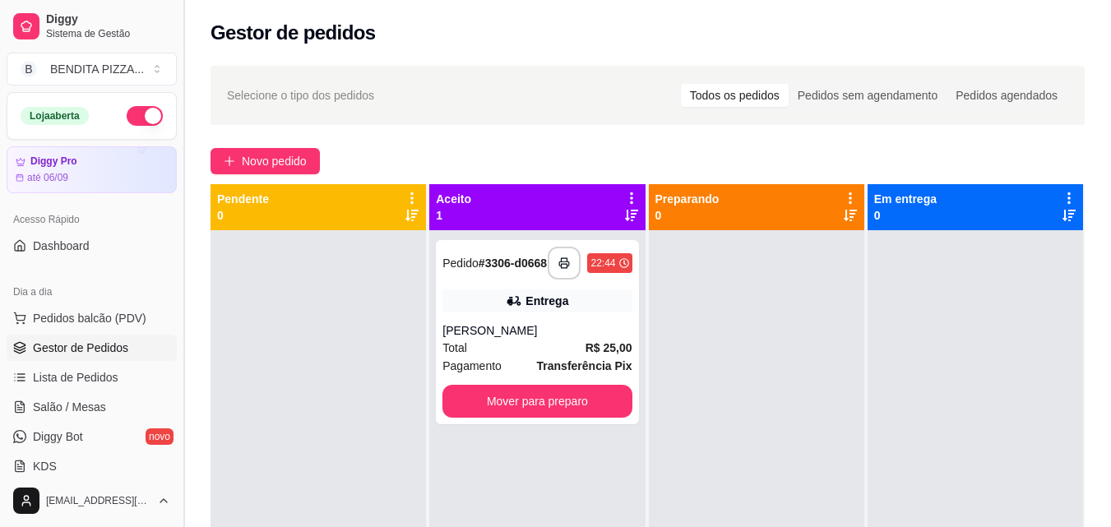
click at [182, 298] on button "Toggle Sidebar" at bounding box center [183, 263] width 13 height 527
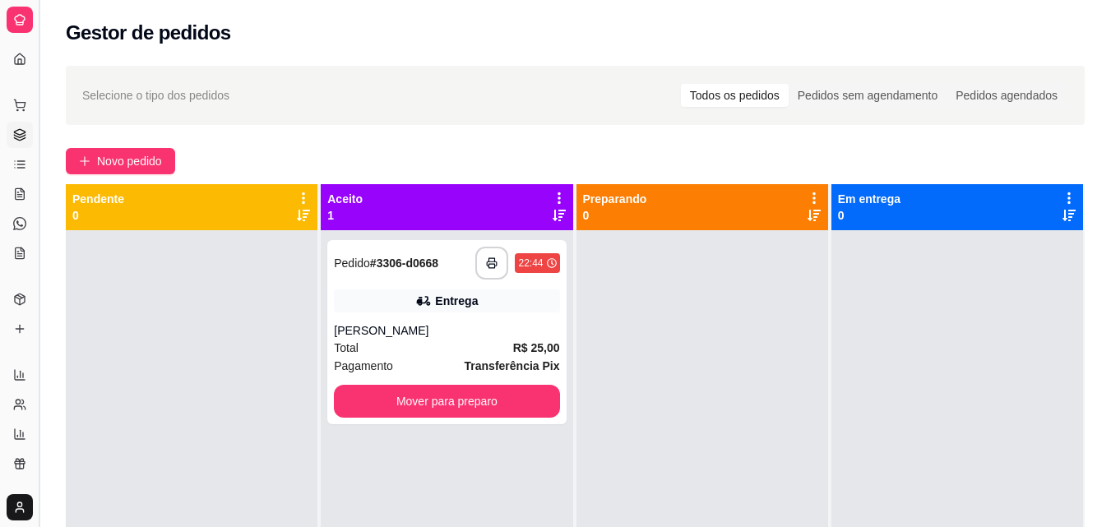
click at [42, 217] on button "Toggle Sidebar" at bounding box center [38, 263] width 13 height 527
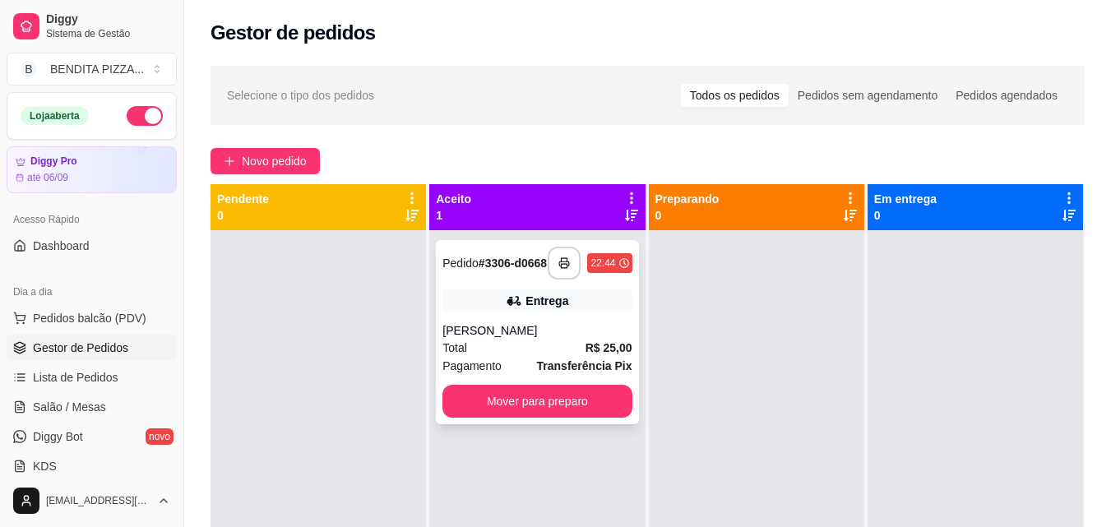
click at [523, 357] on div "Total R$ 25,00" at bounding box center [537, 348] width 189 height 18
click at [509, 333] on div "[PERSON_NAME]" at bounding box center [537, 330] width 189 height 16
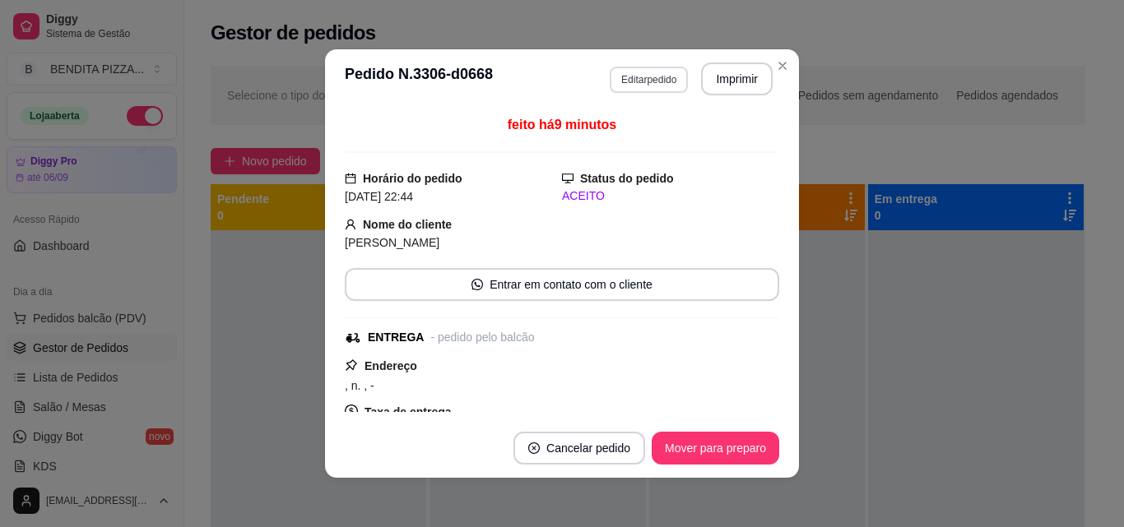
click at [614, 85] on button "Editar pedido" at bounding box center [648, 80] width 78 height 26
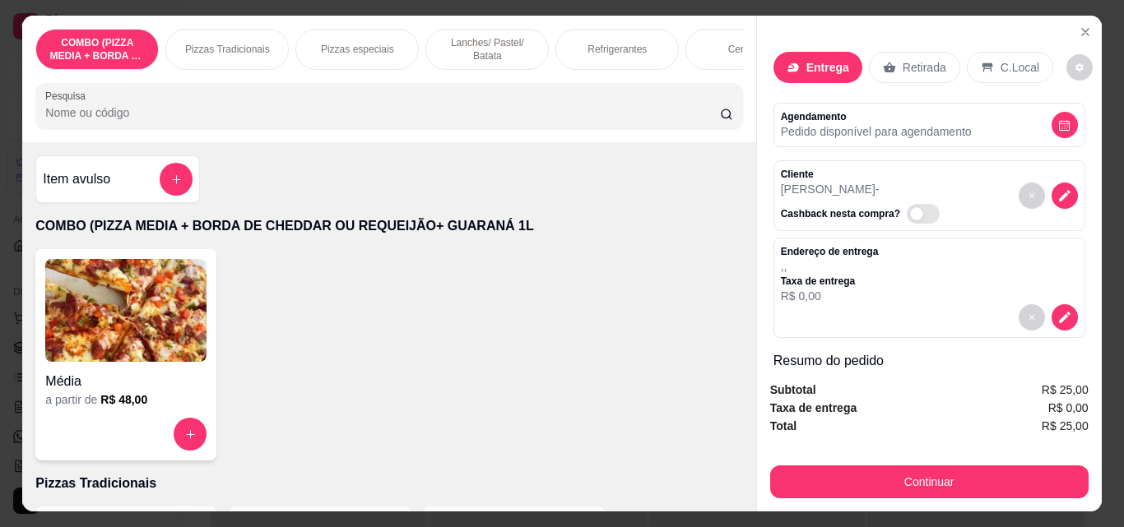
click at [617, 56] on div "Refrigerantes" at bounding box center [616, 49] width 123 height 41
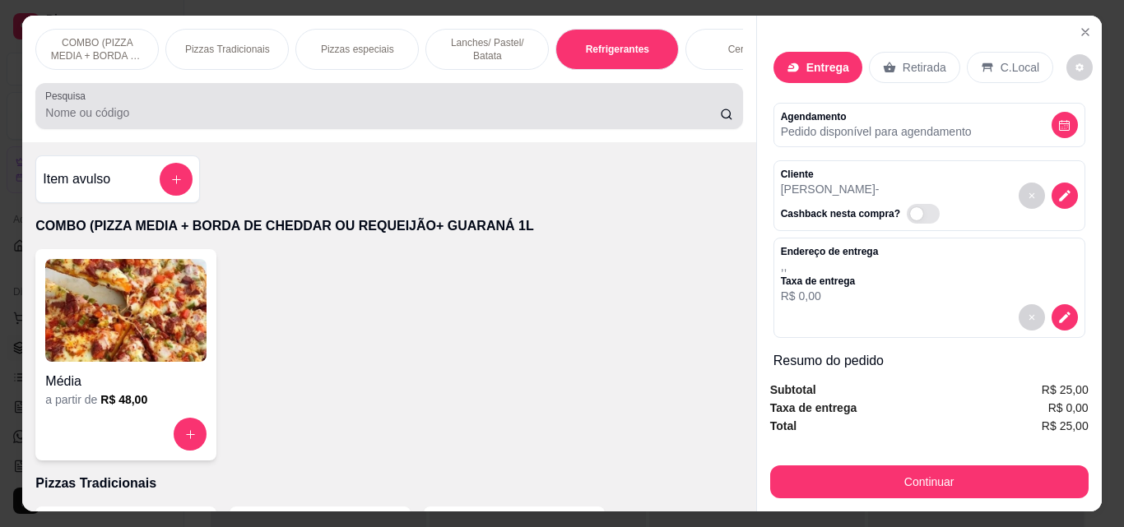
scroll to position [43, 0]
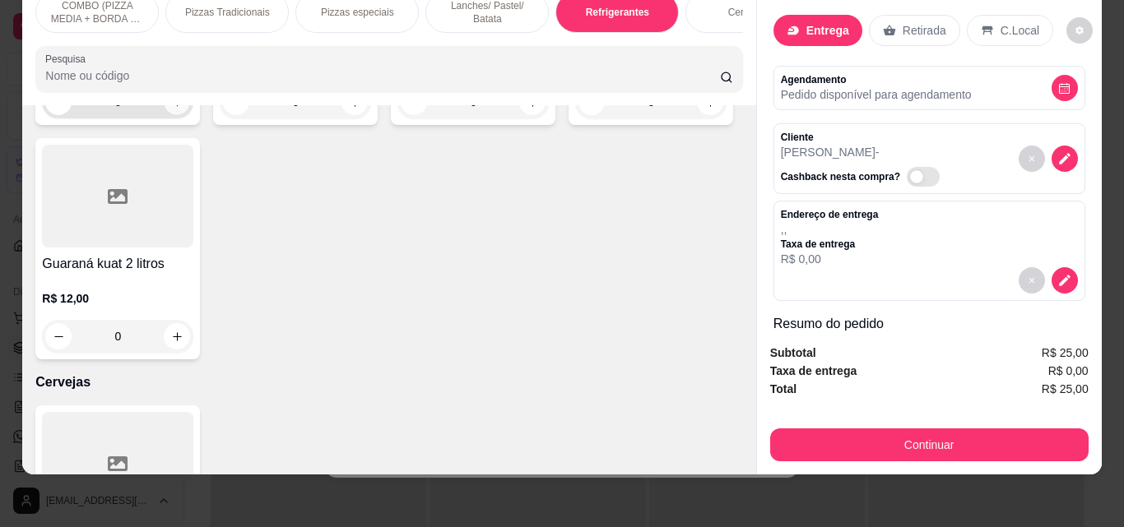
click at [174, 109] on icon "increase-product-quantity" at bounding box center [177, 102] width 12 height 12
type input "1"
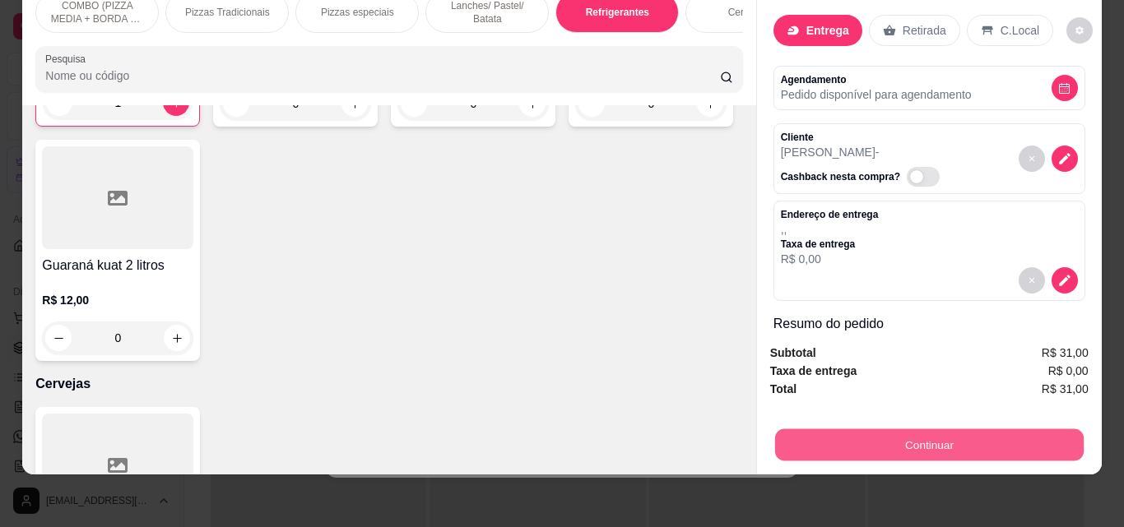
click at [852, 429] on button "Continuar" at bounding box center [928, 445] width 308 height 32
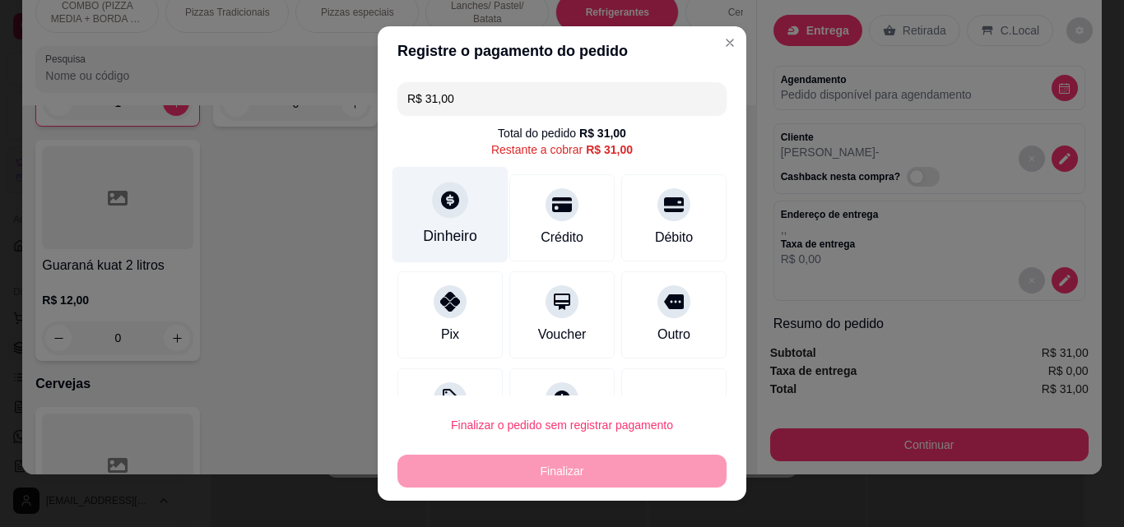
click at [460, 210] on div "Dinheiro" at bounding box center [450, 215] width 116 height 96
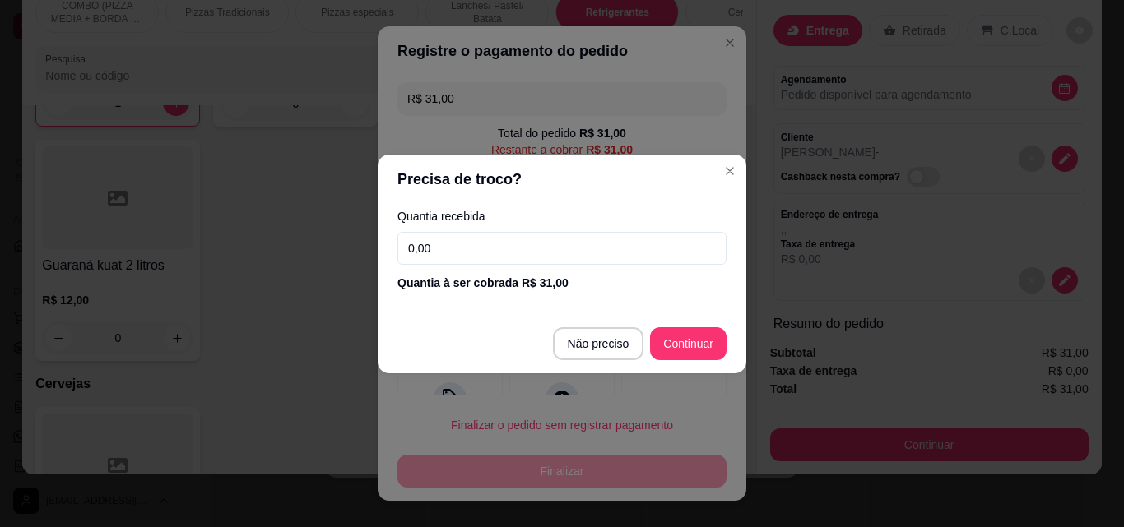
click at [456, 242] on input "0,00" at bounding box center [561, 248] width 329 height 33
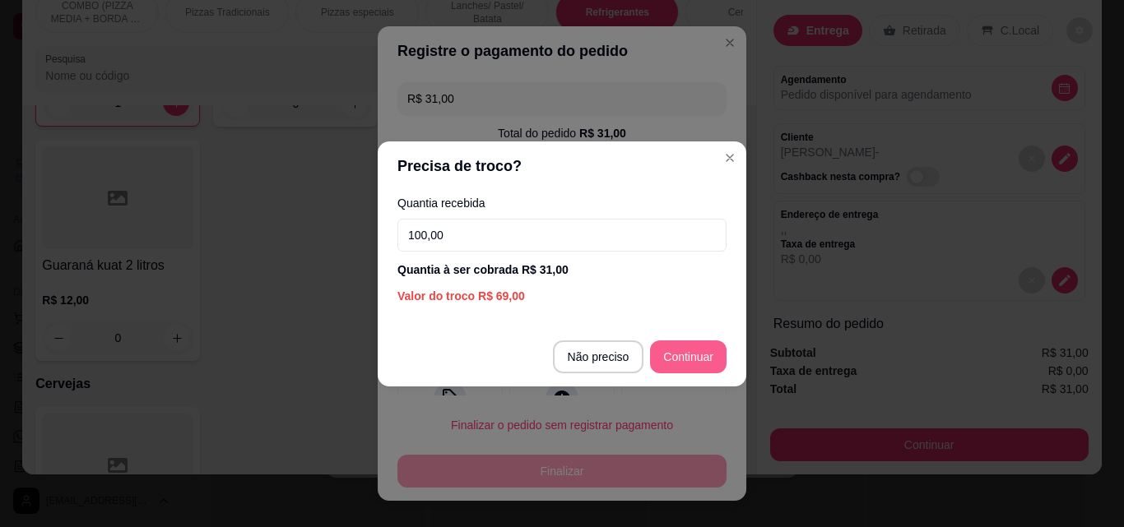
type input "100,00"
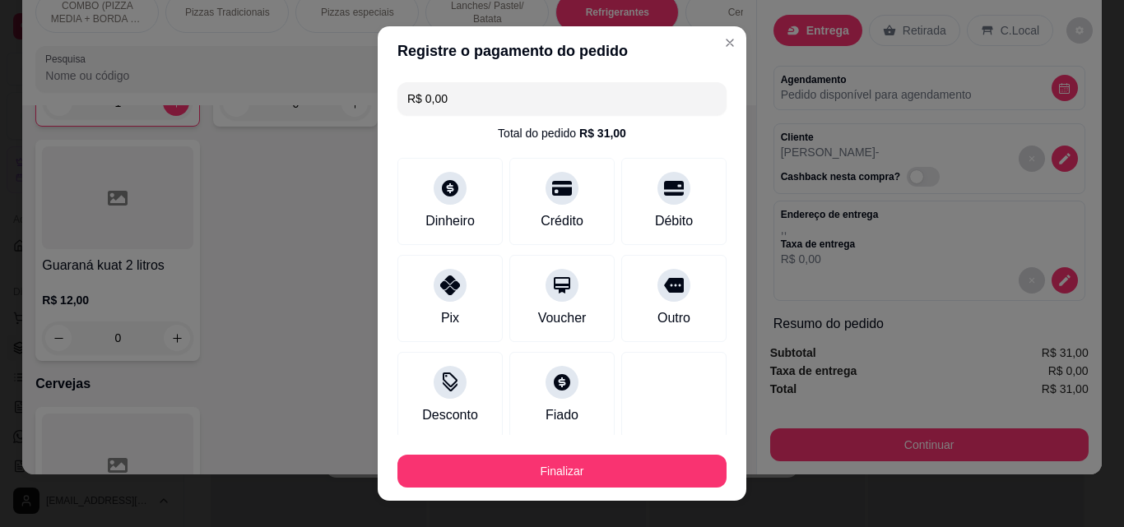
type input "R$ 0,00"
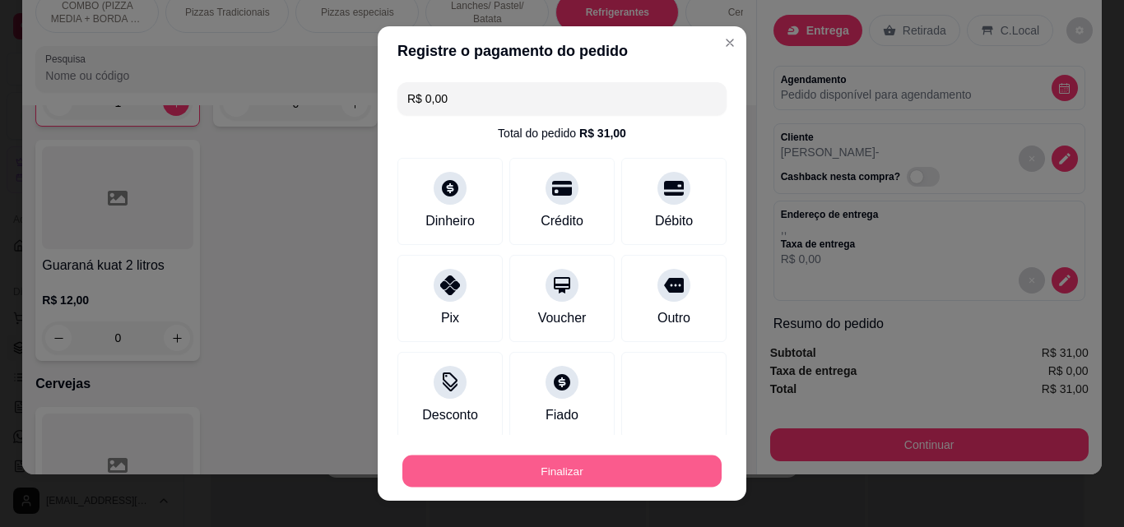
click at [594, 455] on div "Finalizar" at bounding box center [561, 471] width 329 height 33
click at [588, 486] on button "Finalizar" at bounding box center [561, 472] width 319 height 32
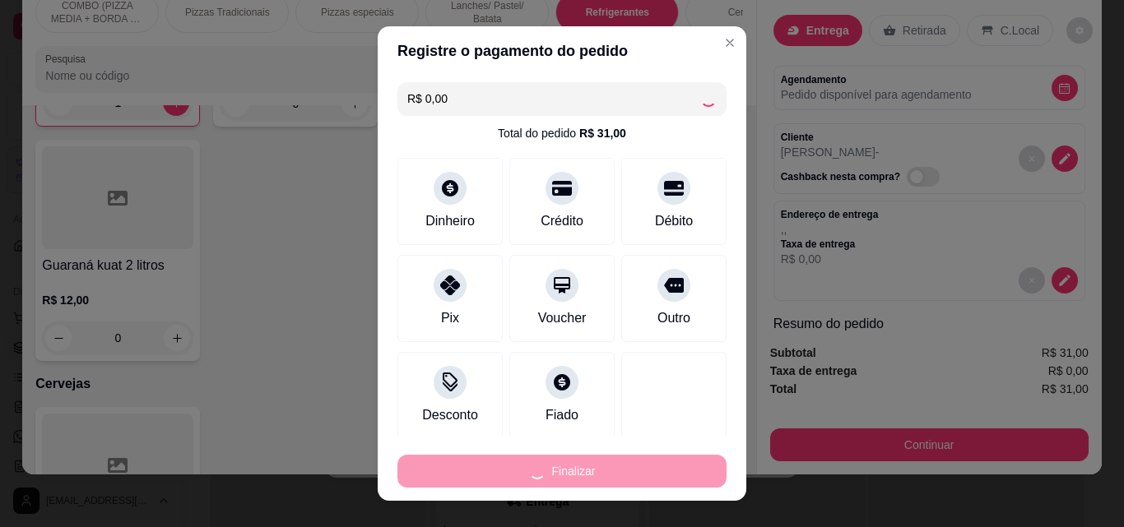
type input "0"
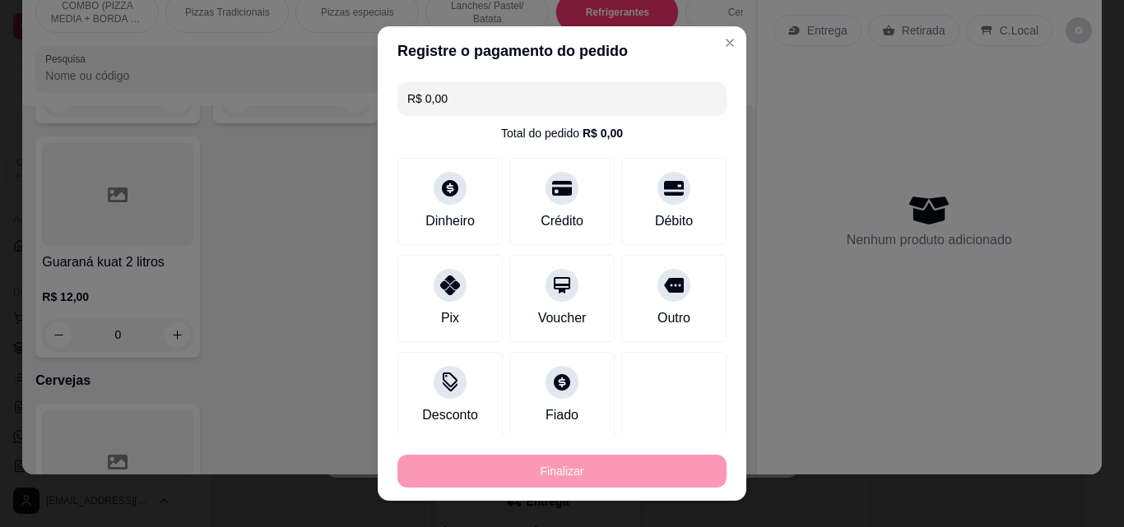
type input "-R$ 31,00"
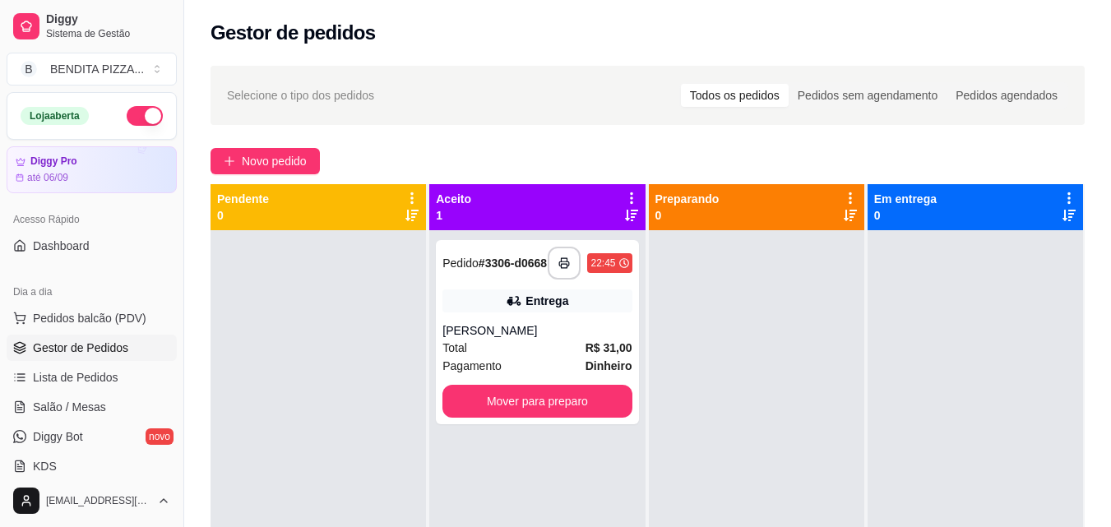
scroll to position [334, 0]
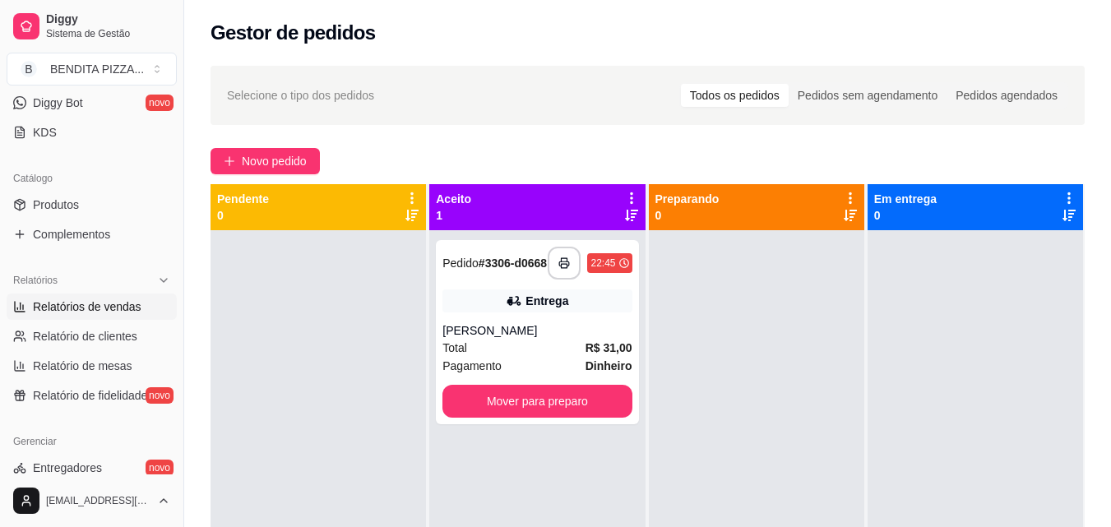
click at [131, 316] on link "Relatórios de vendas" at bounding box center [92, 307] width 170 height 26
select select "ALL"
select select "0"
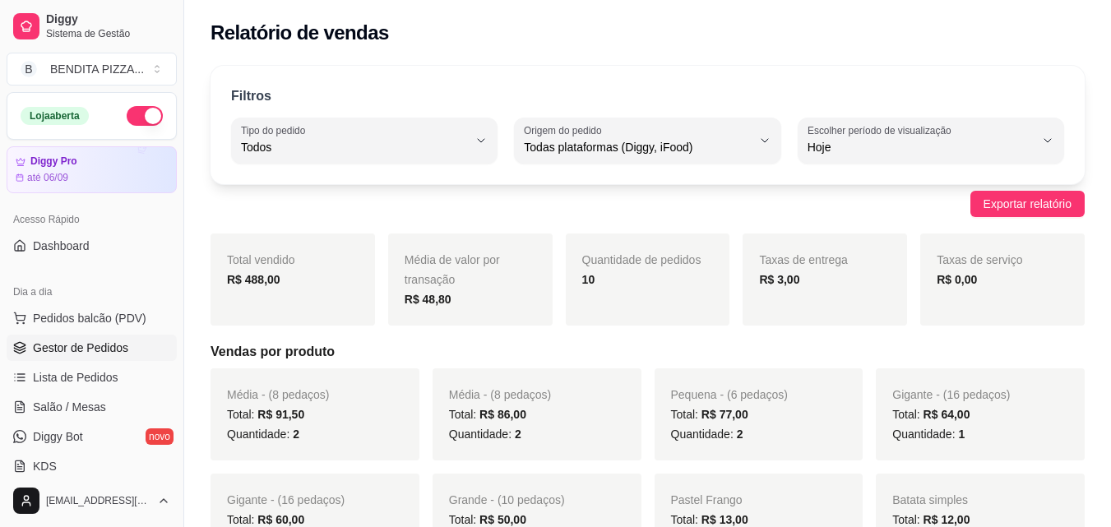
click at [138, 345] on link "Gestor de Pedidos" at bounding box center [92, 348] width 170 height 26
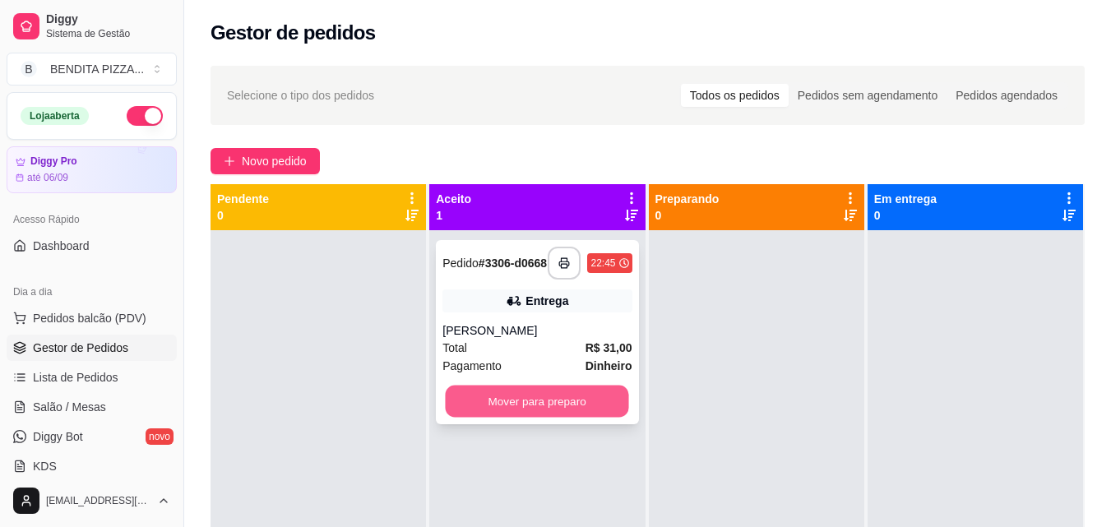
click at [498, 403] on button "Mover para preparo" at bounding box center [537, 402] width 183 height 32
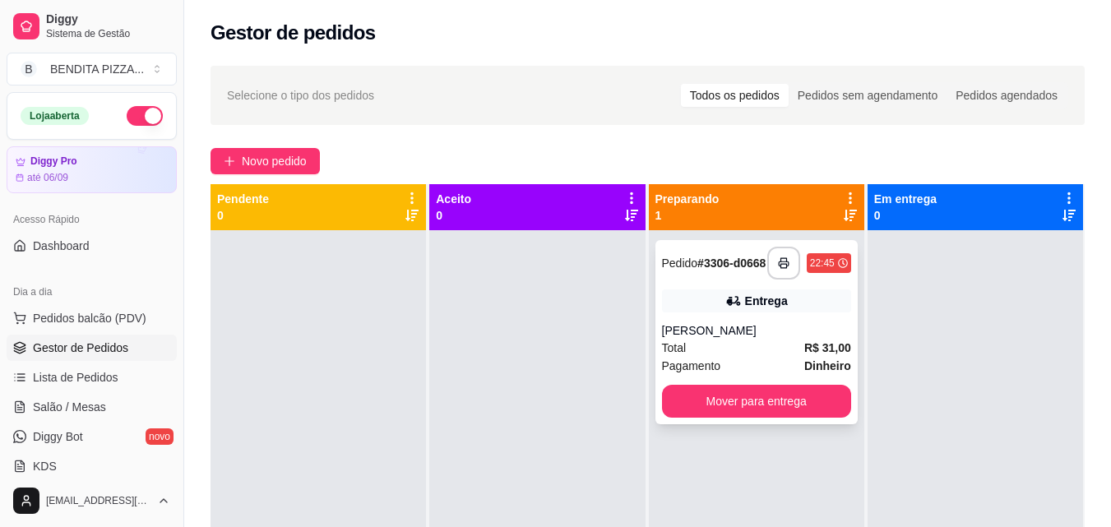
click at [735, 424] on div "**********" at bounding box center [757, 332] width 202 height 184
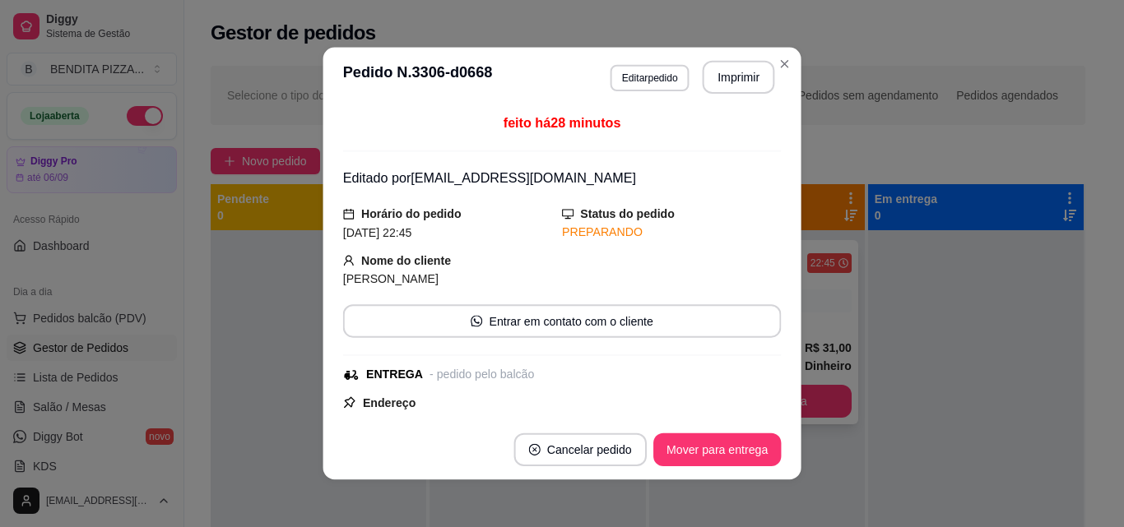
click at [735, 424] on footer "Cancelar pedido Mover para entrega" at bounding box center [561, 450] width 478 height 60
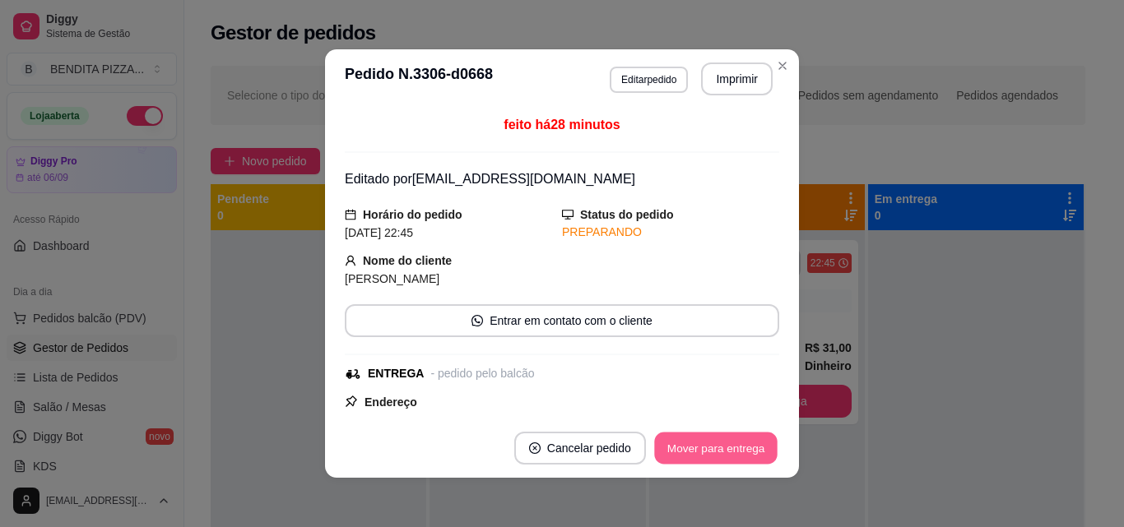
click at [758, 438] on button "Mover para entrega" at bounding box center [715, 449] width 123 height 32
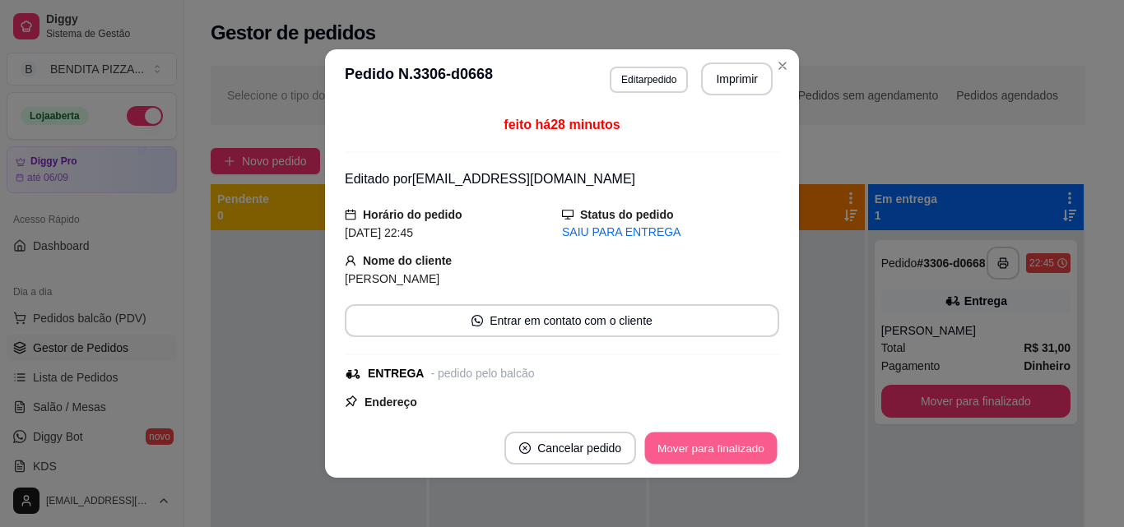
click at [758, 438] on button "Mover para finalizado" at bounding box center [711, 449] width 132 height 32
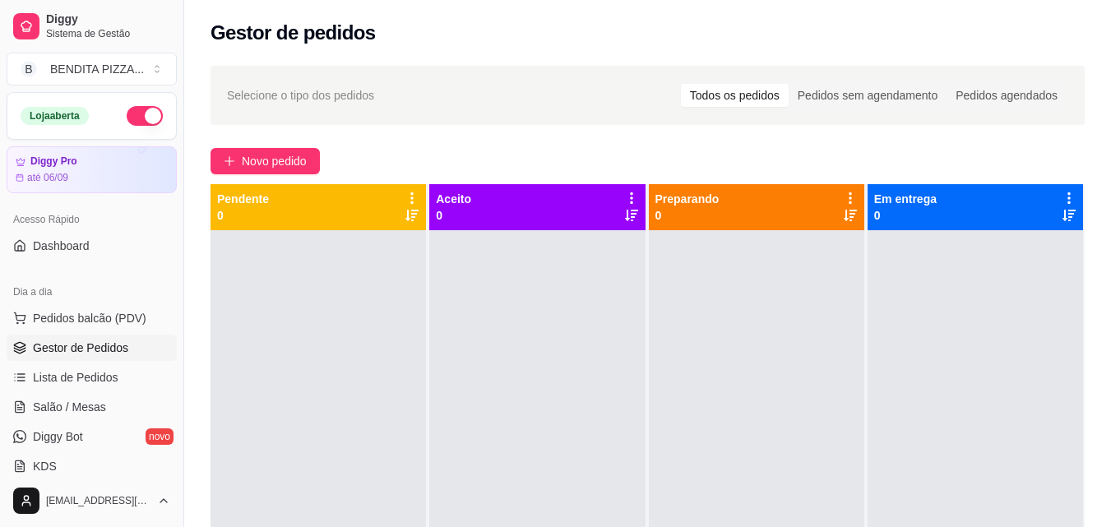
scroll to position [334, 0]
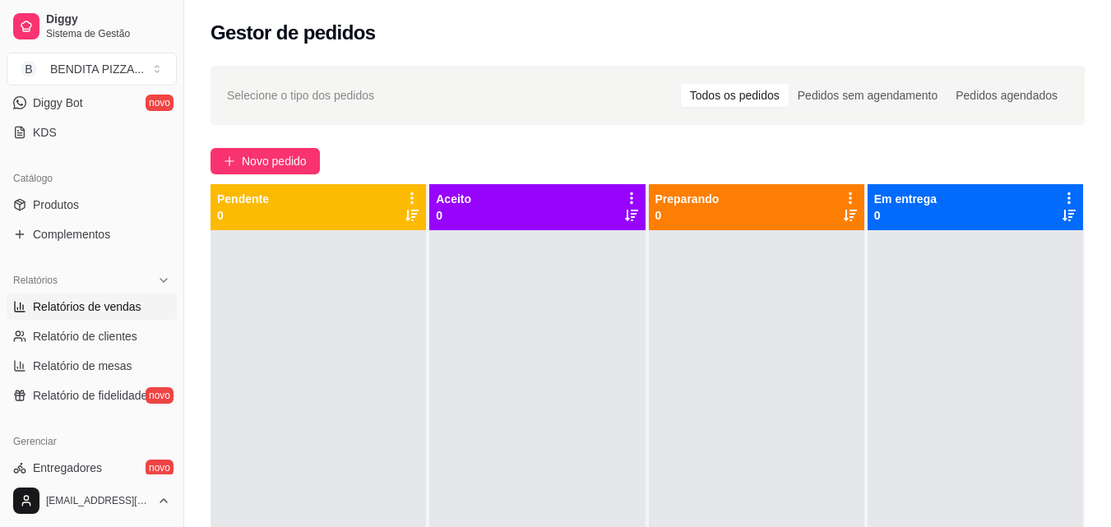
click at [68, 304] on span "Relatórios de vendas" at bounding box center [87, 307] width 109 height 16
select select "ALL"
select select "0"
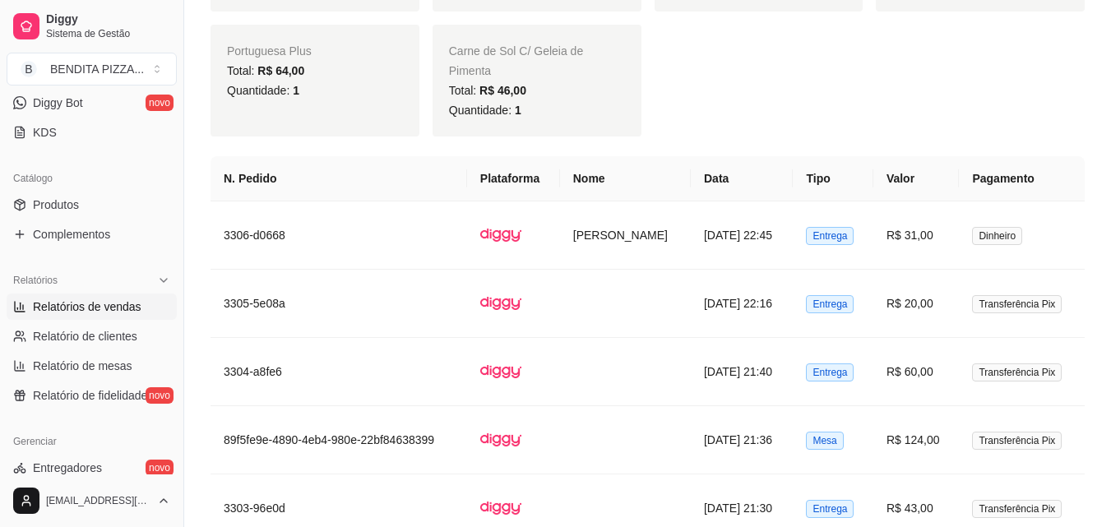
scroll to position [1108, 0]
